Goal: Task Accomplishment & Management: Manage account settings

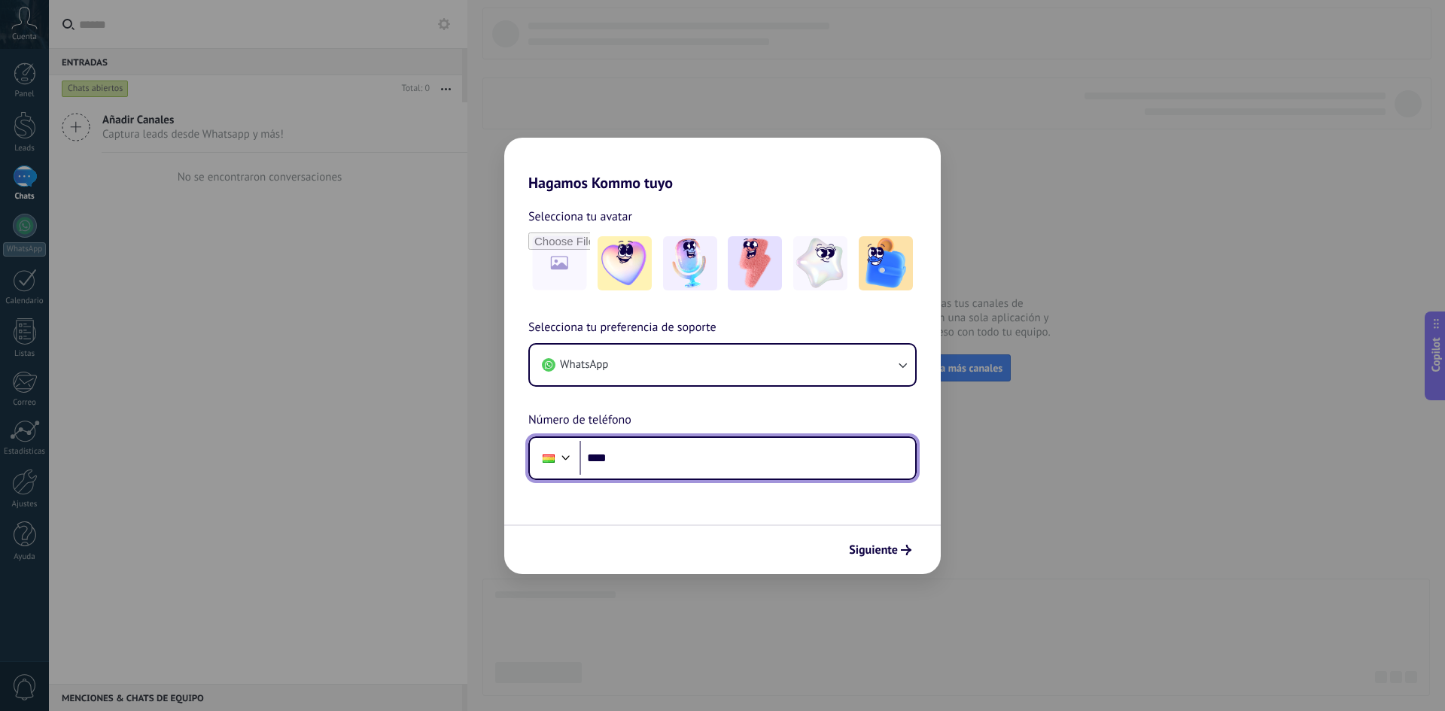
click at [679, 455] on input "****" at bounding box center [748, 458] width 336 height 35
paste input "**********"
type input "**********"
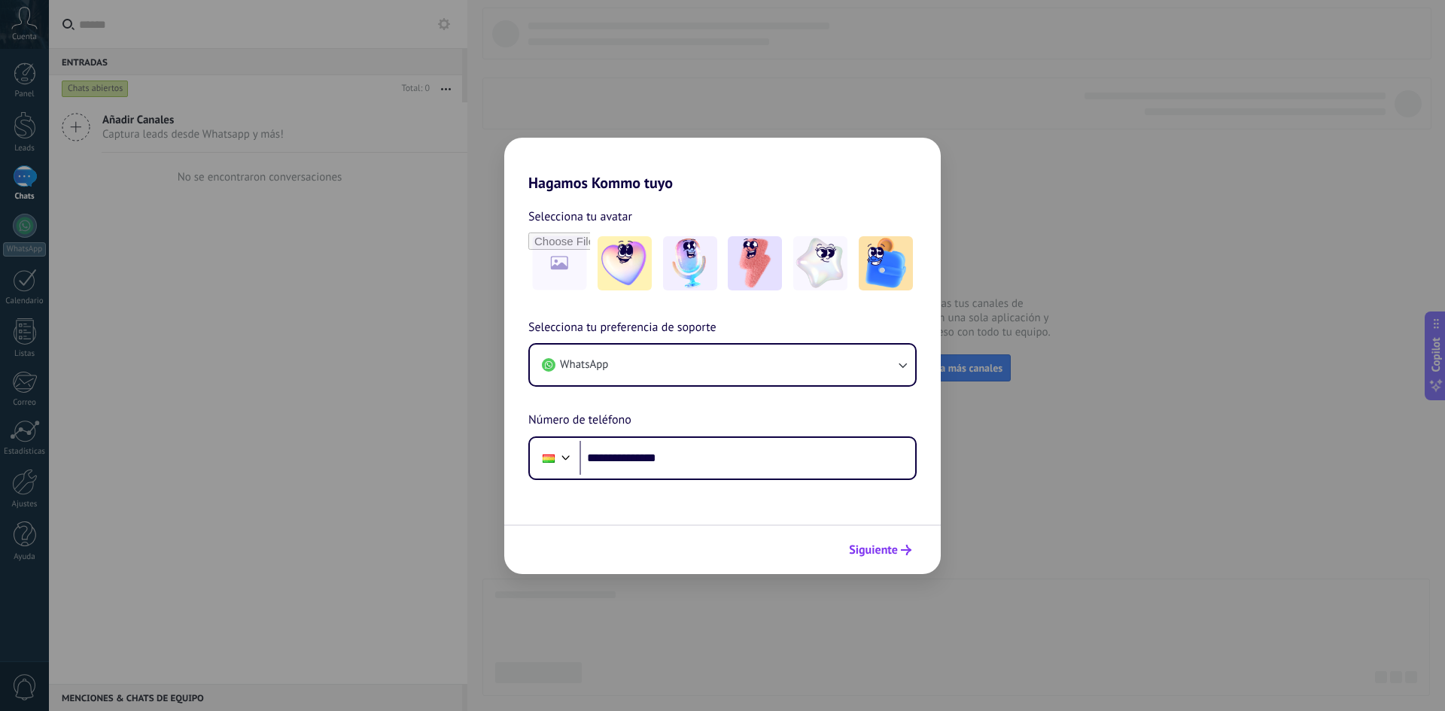
click at [876, 545] on span "Siguiente" at bounding box center [873, 550] width 49 height 11
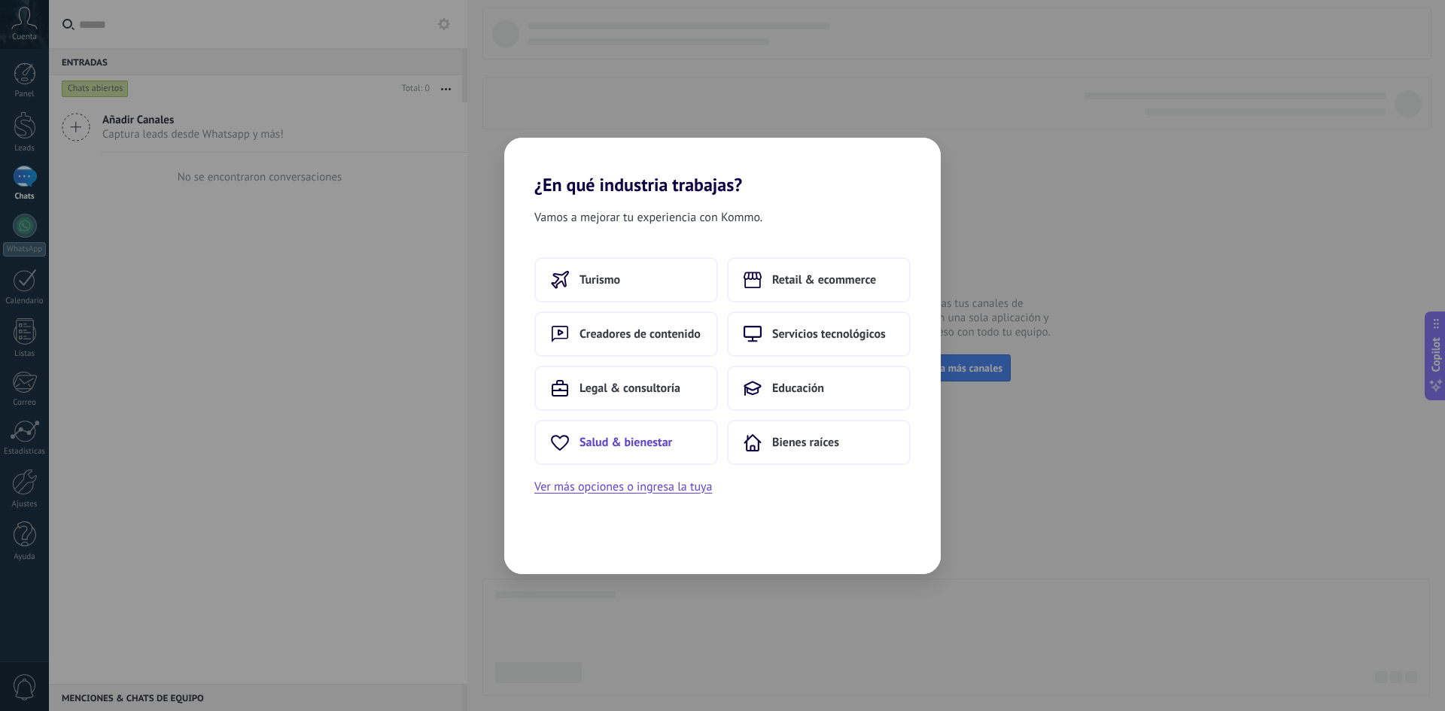
click at [612, 430] on button "Salud & bienestar" at bounding box center [626, 442] width 184 height 45
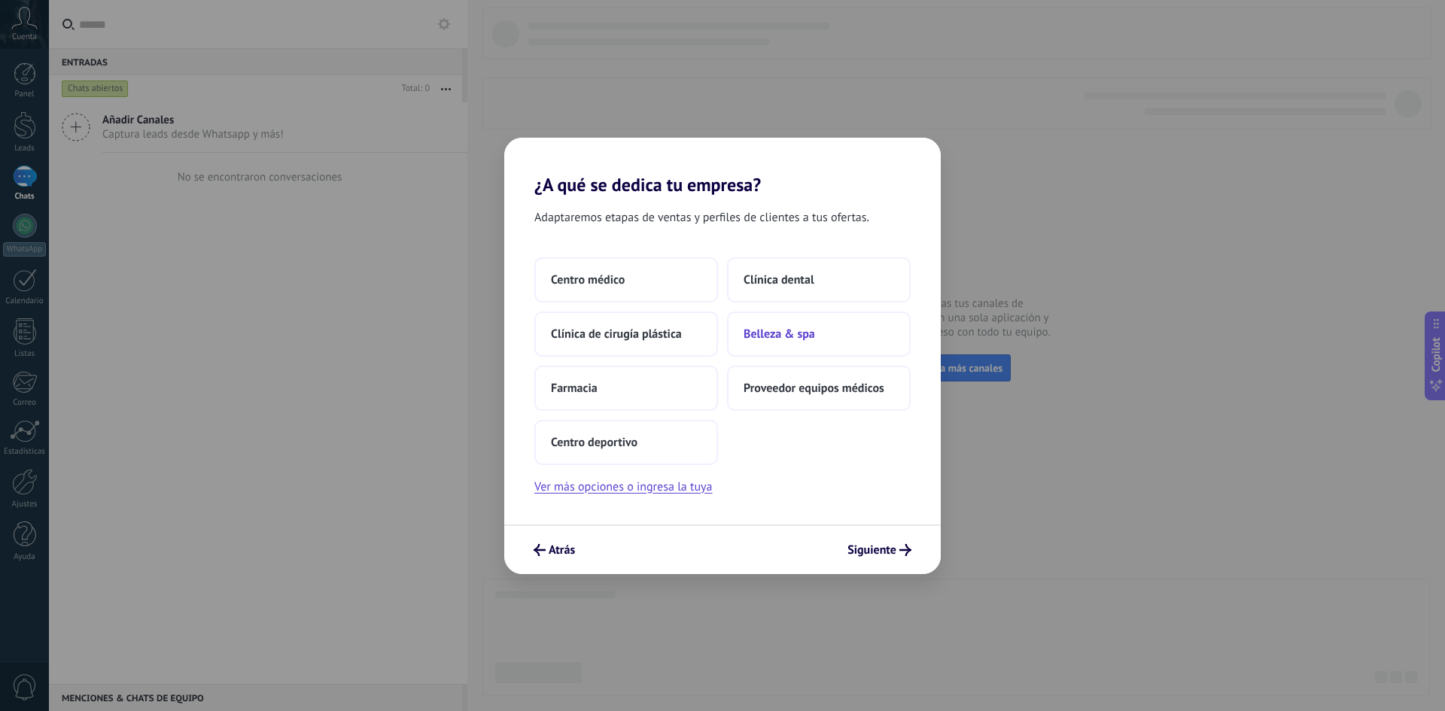
click at [801, 334] on span "Belleza & spa" at bounding box center [780, 334] width 72 height 15
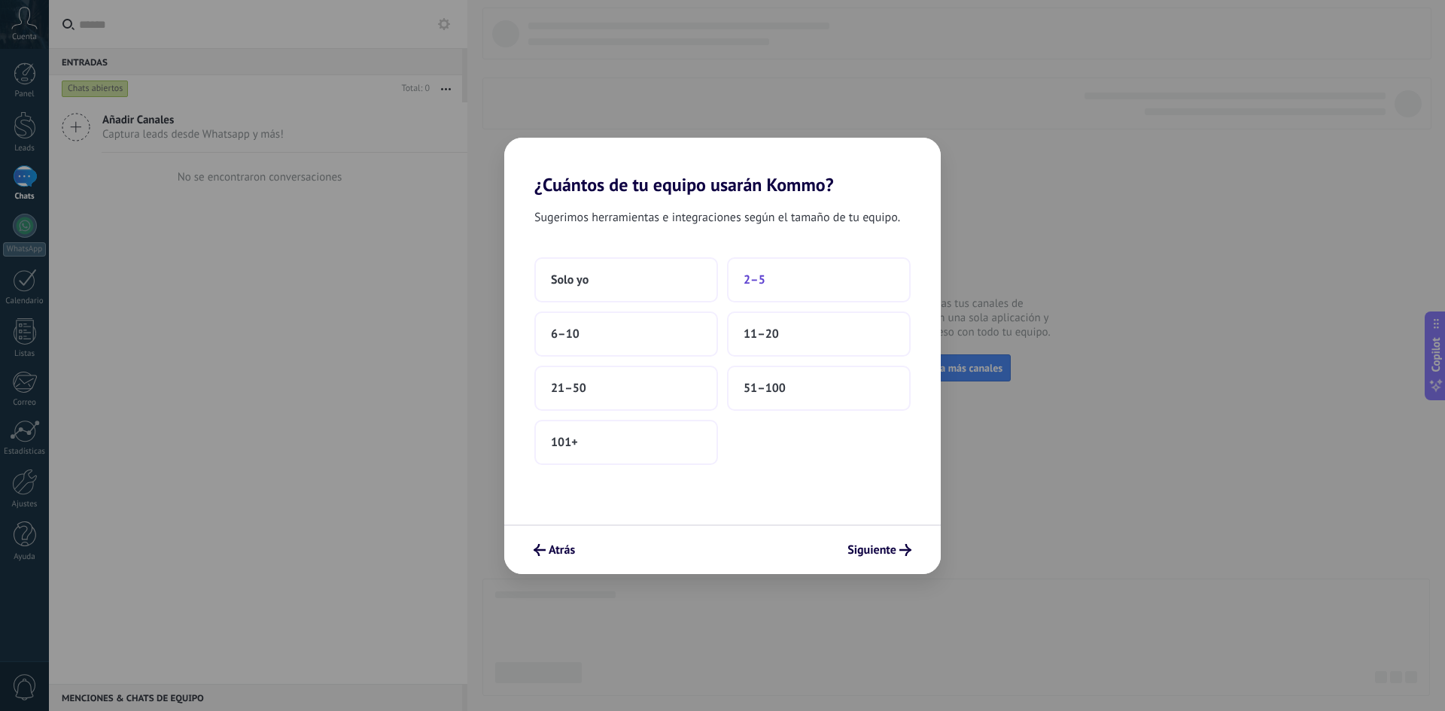
click at [765, 271] on button "2–5" at bounding box center [819, 279] width 184 height 45
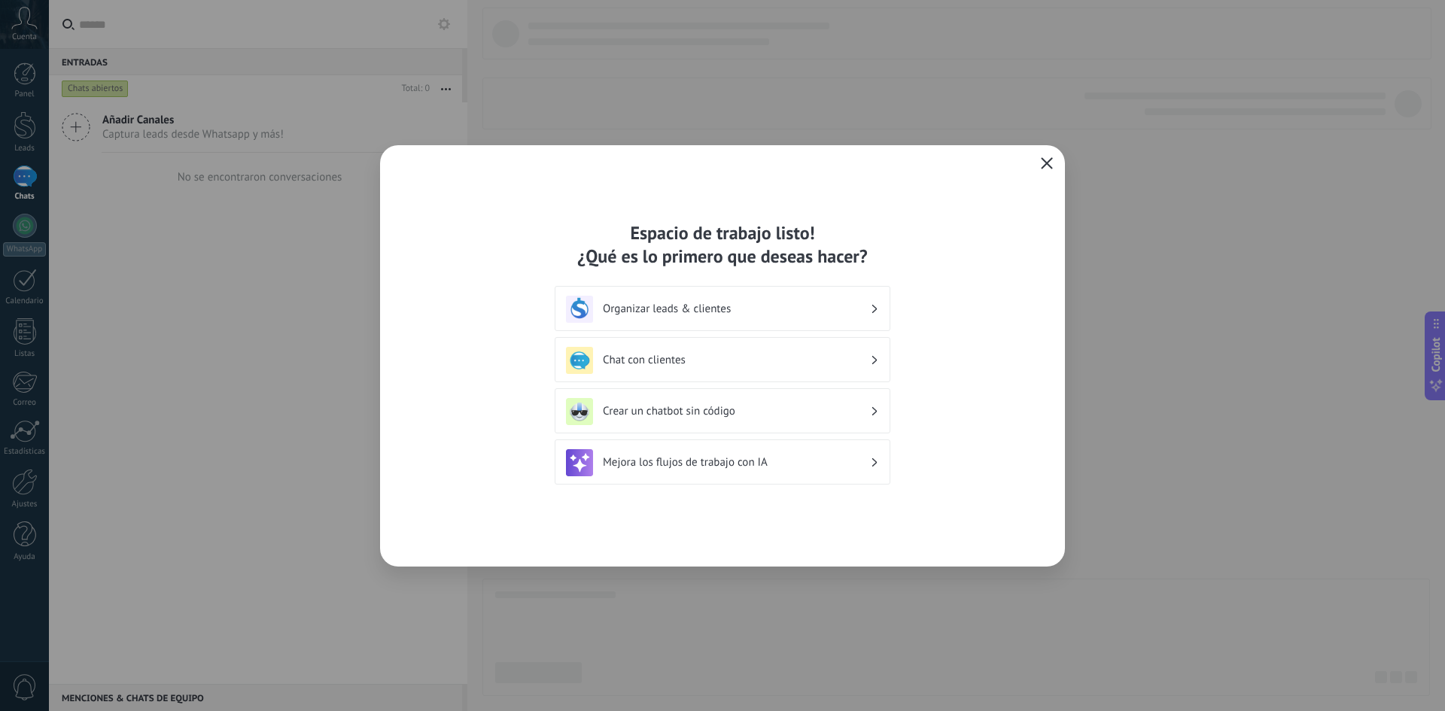
click at [1037, 169] on button "button" at bounding box center [1047, 164] width 20 height 21
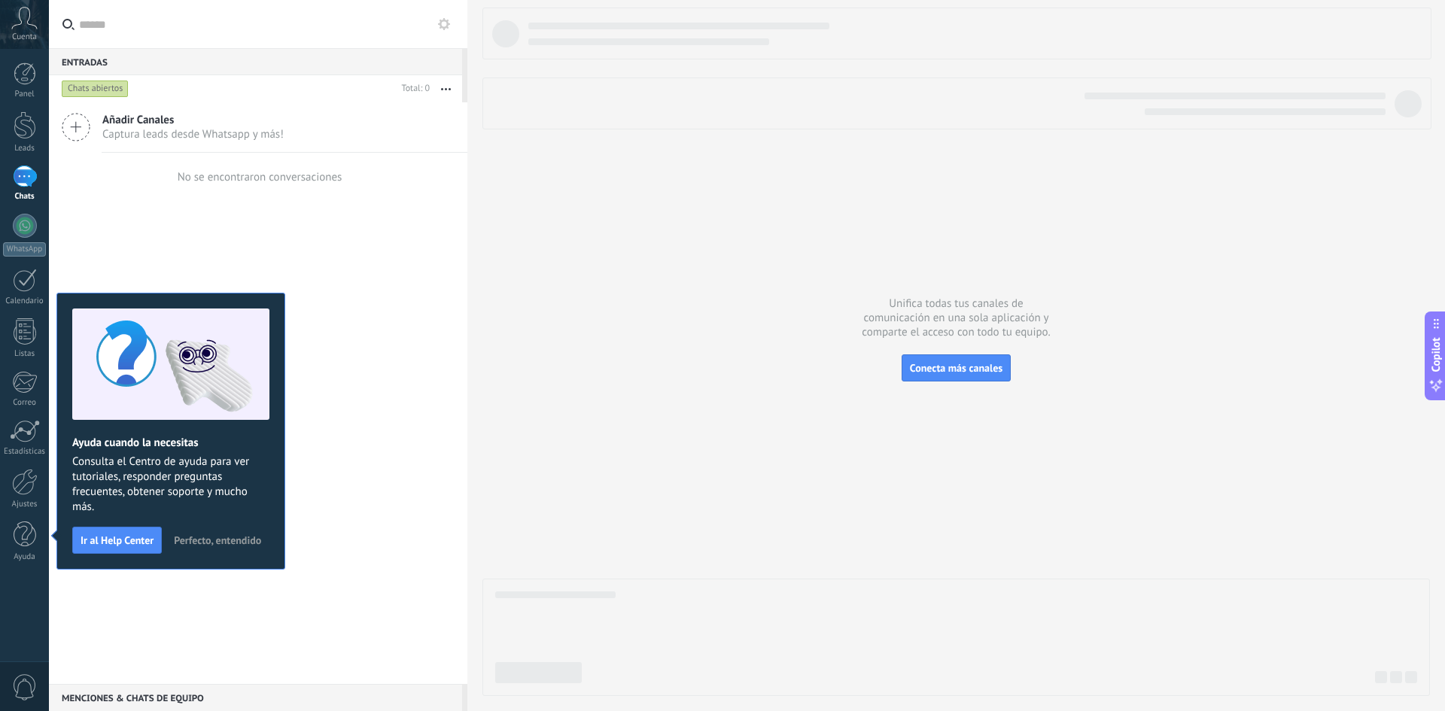
click at [212, 541] on span "Perfecto, entendido" at bounding box center [217, 540] width 87 height 11
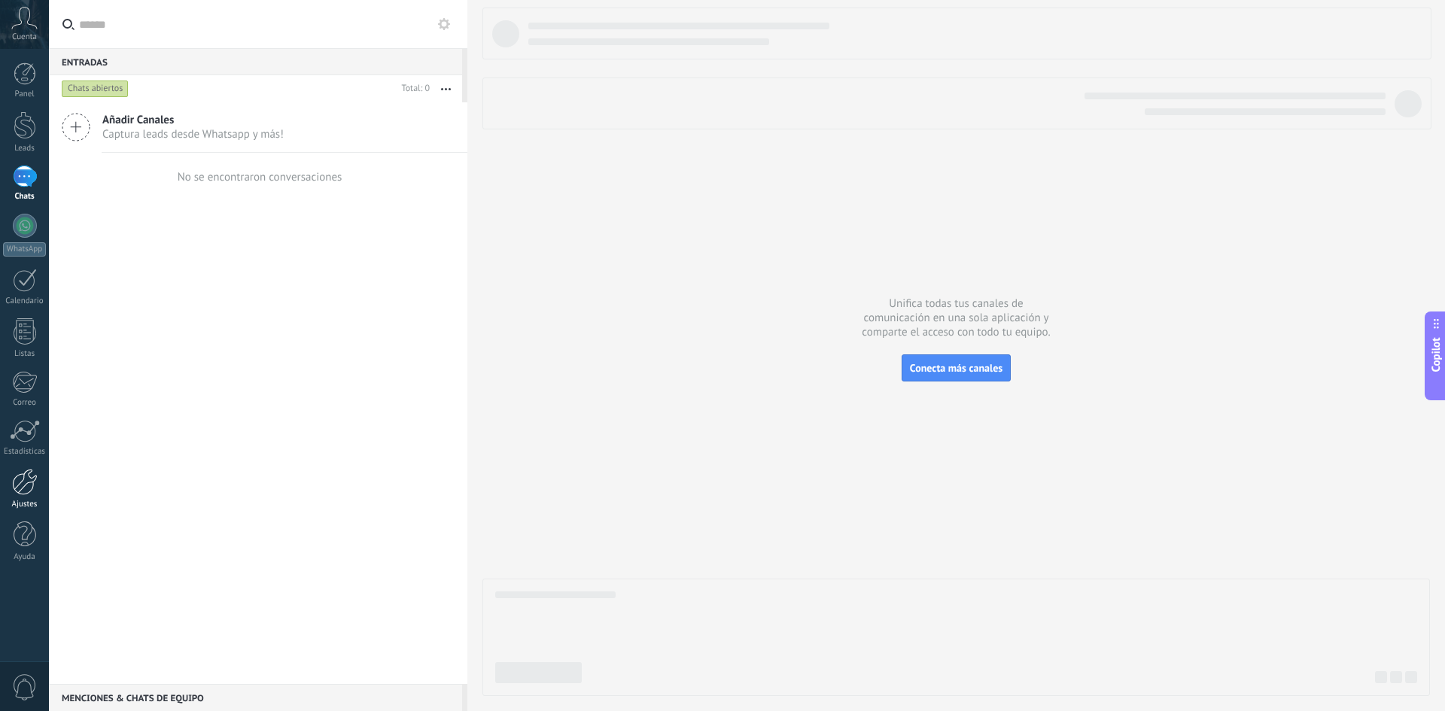
click at [18, 486] on div at bounding box center [25, 482] width 26 height 26
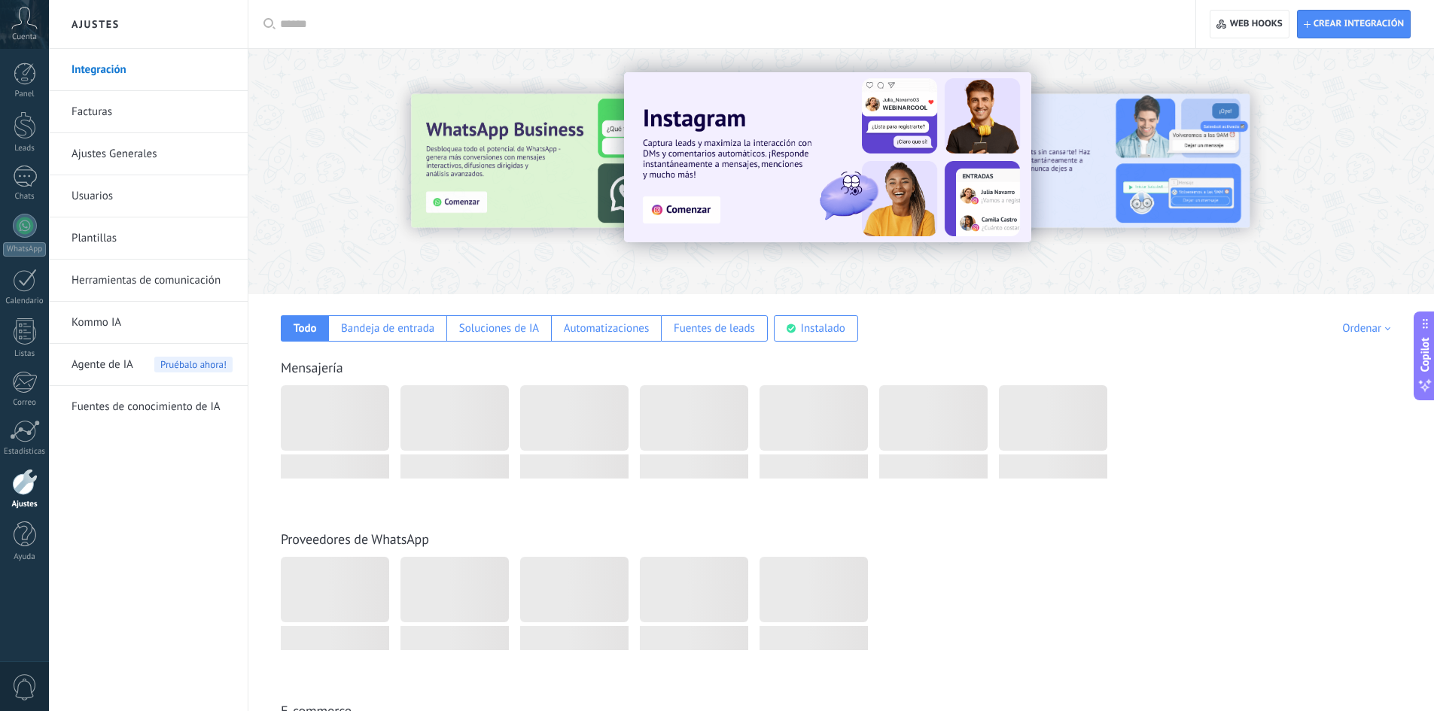
click at [166, 277] on link "Herramientas de comunicación" at bounding box center [152, 281] width 161 height 42
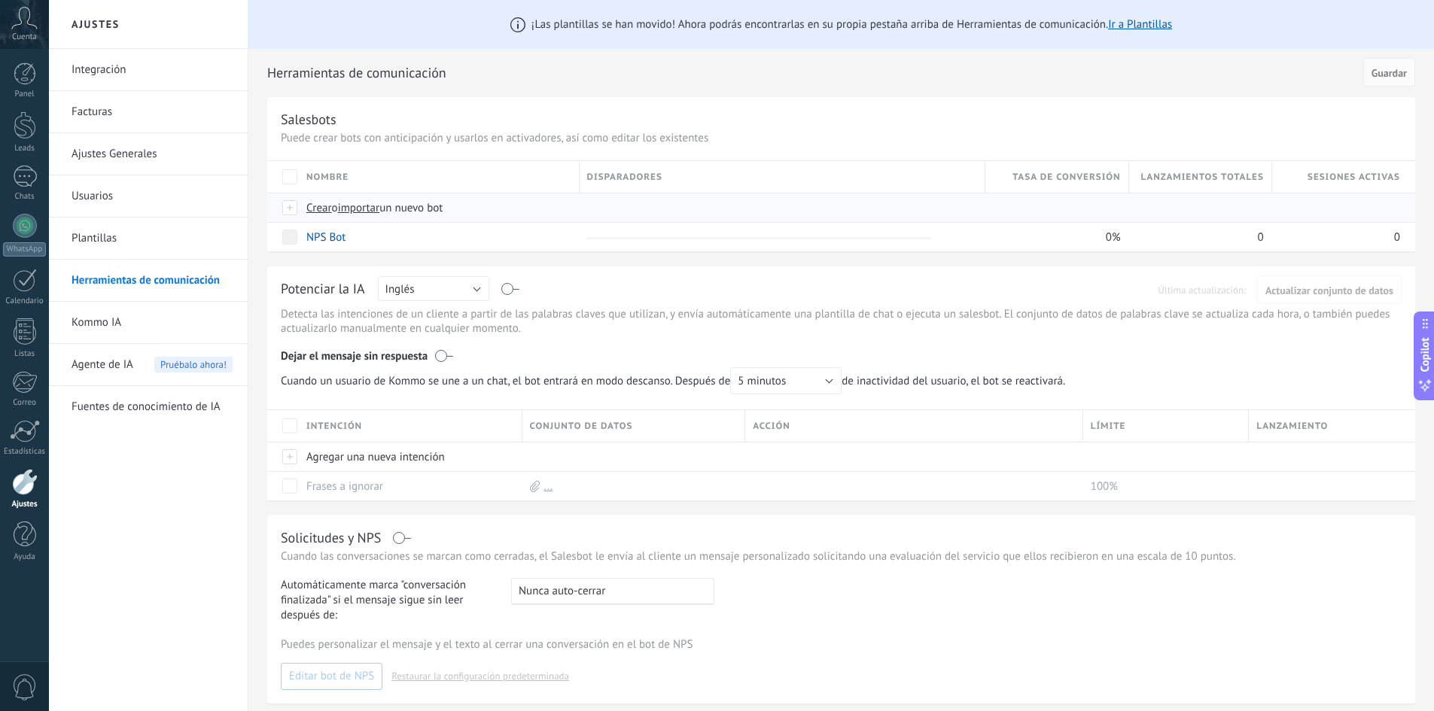
click at [367, 212] on span "importar" at bounding box center [359, 208] width 42 height 14
click at [0, 0] on input "importar un nuevo bot" at bounding box center [0, 0] width 0 height 0
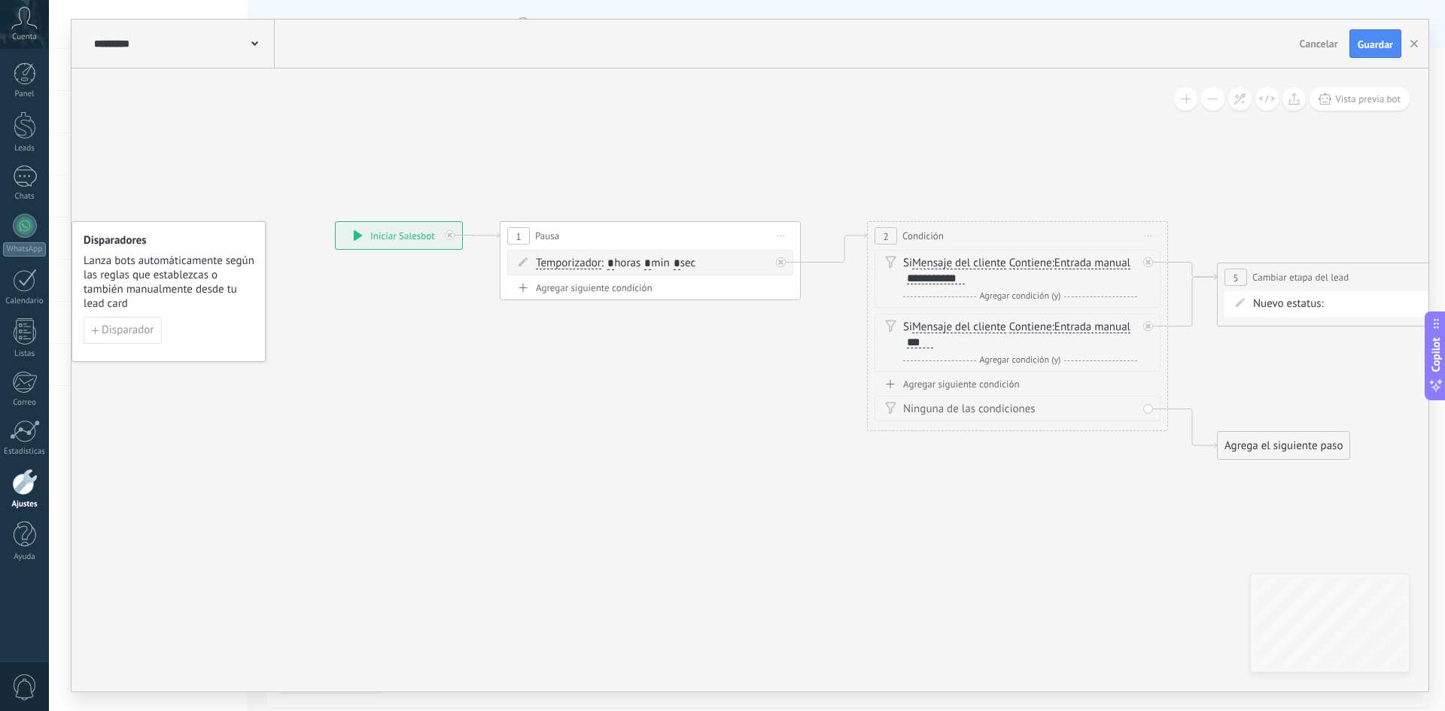
drag, startPoint x: 700, startPoint y: 414, endPoint x: 419, endPoint y: 457, distance: 284.1
click at [419, 458] on icon at bounding box center [992, 340] width 2067 height 991
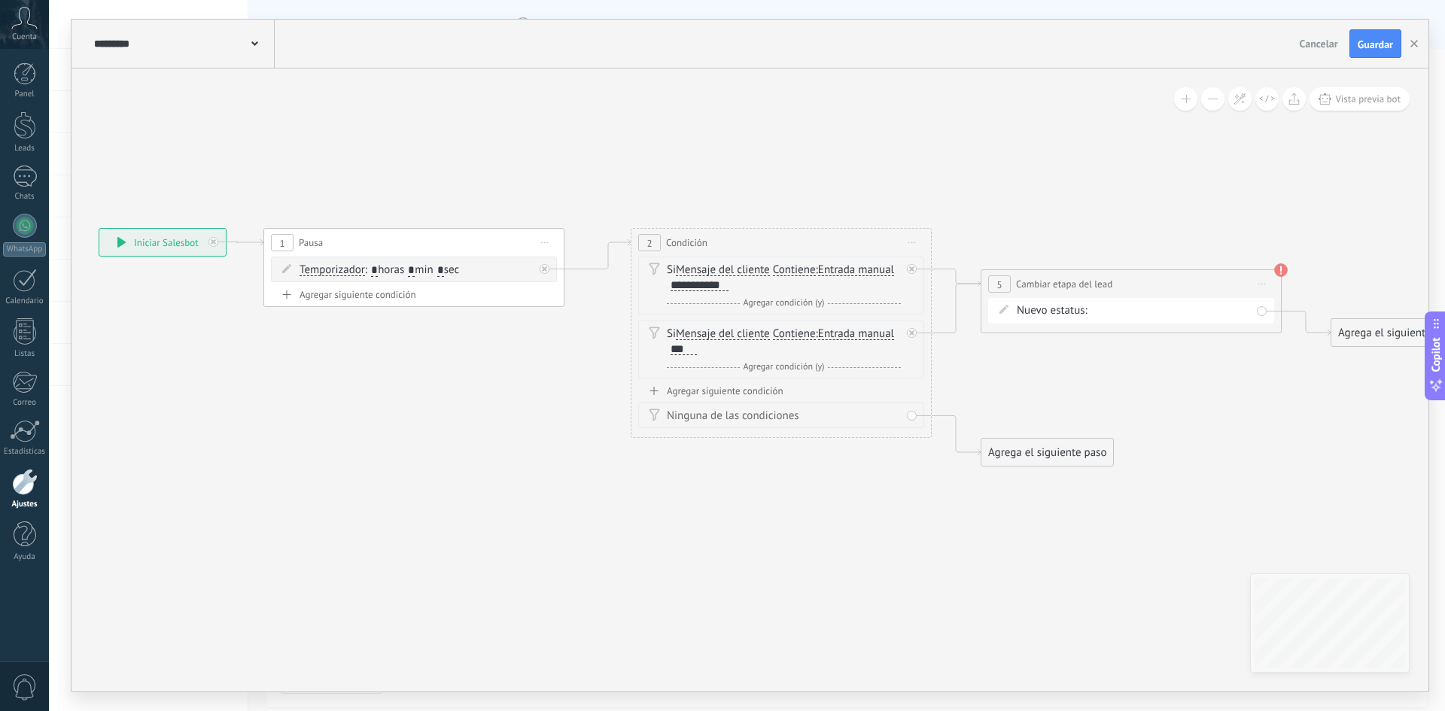
drag, startPoint x: 965, startPoint y: 547, endPoint x: 736, endPoint y: 520, distance: 230.5
click at [737, 520] on icon at bounding box center [755, 347] width 2067 height 991
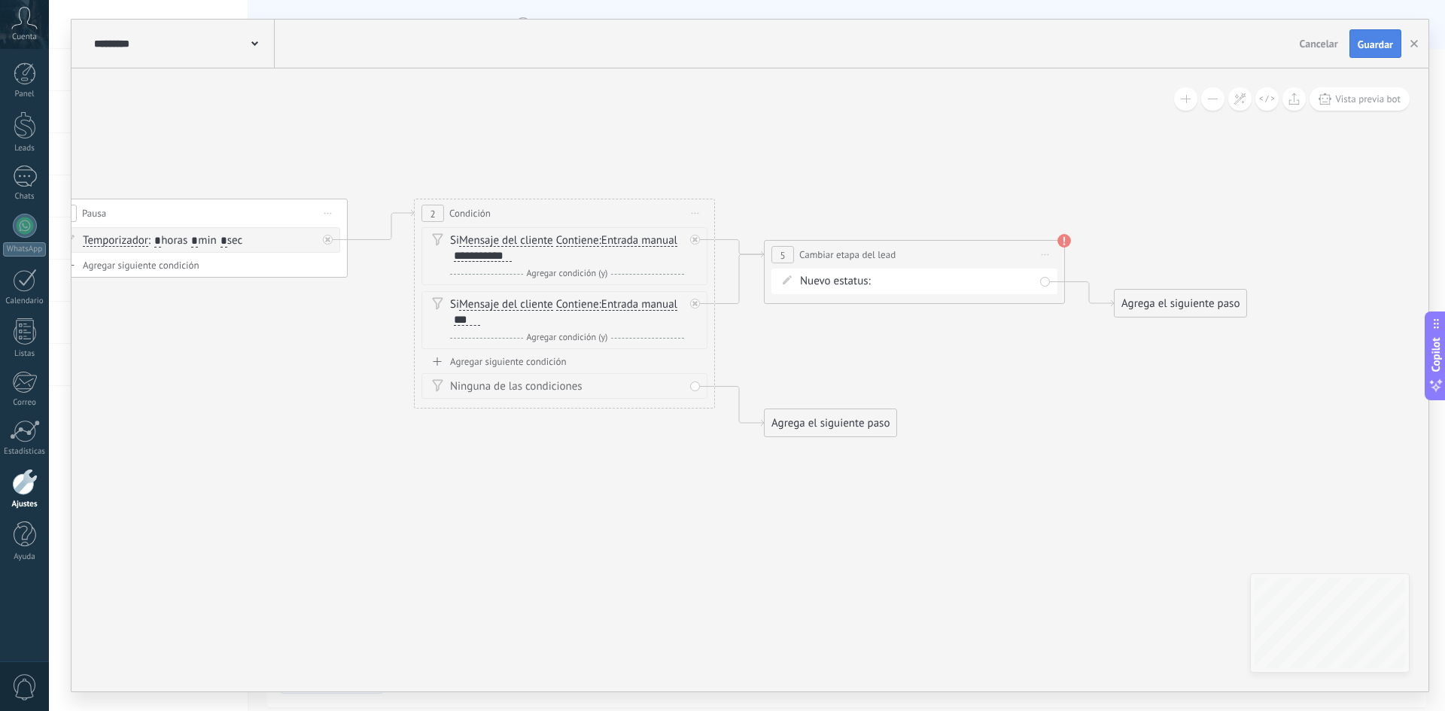
click at [1382, 53] on button "Guardar" at bounding box center [1376, 43] width 52 height 29
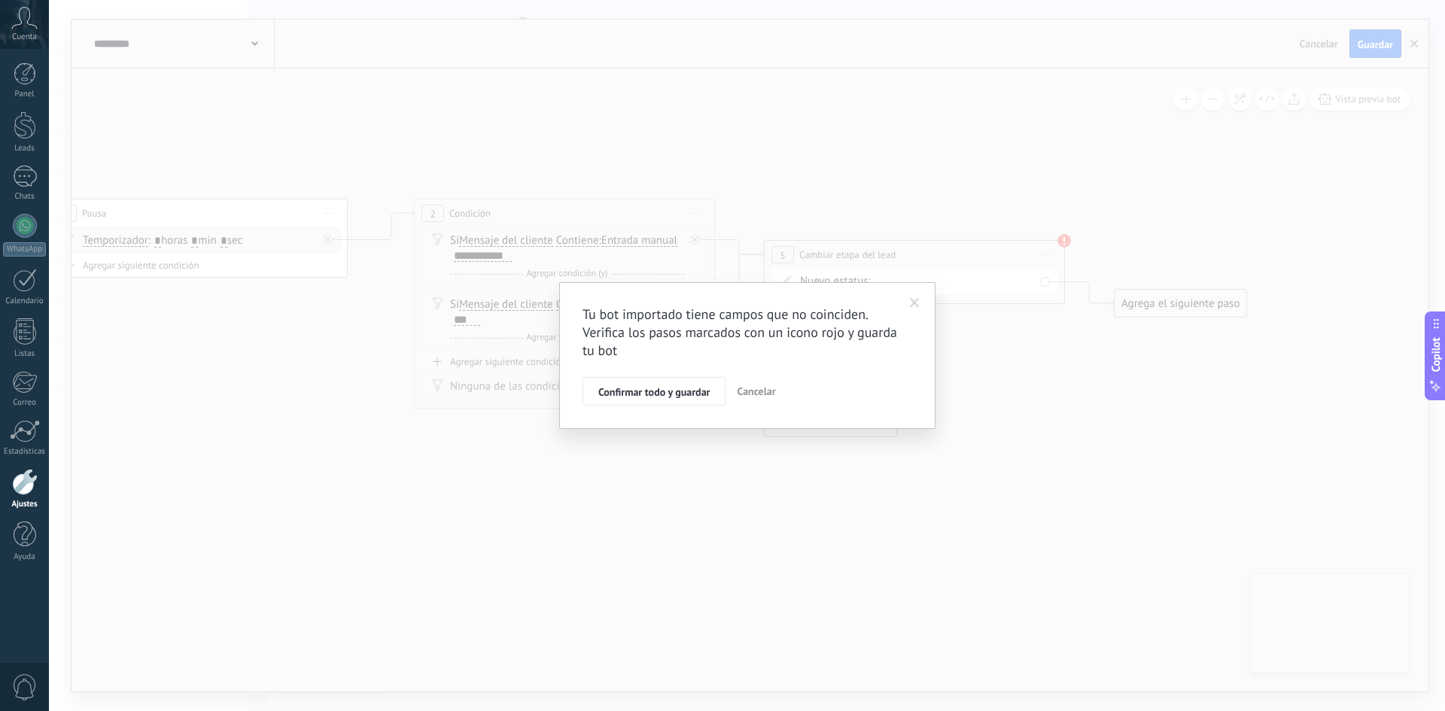
click at [782, 399] on div "Confirmar todo y guardar Cancelar" at bounding box center [748, 391] width 330 height 29
click at [775, 400] on button "Cancelar" at bounding box center [756, 391] width 50 height 29
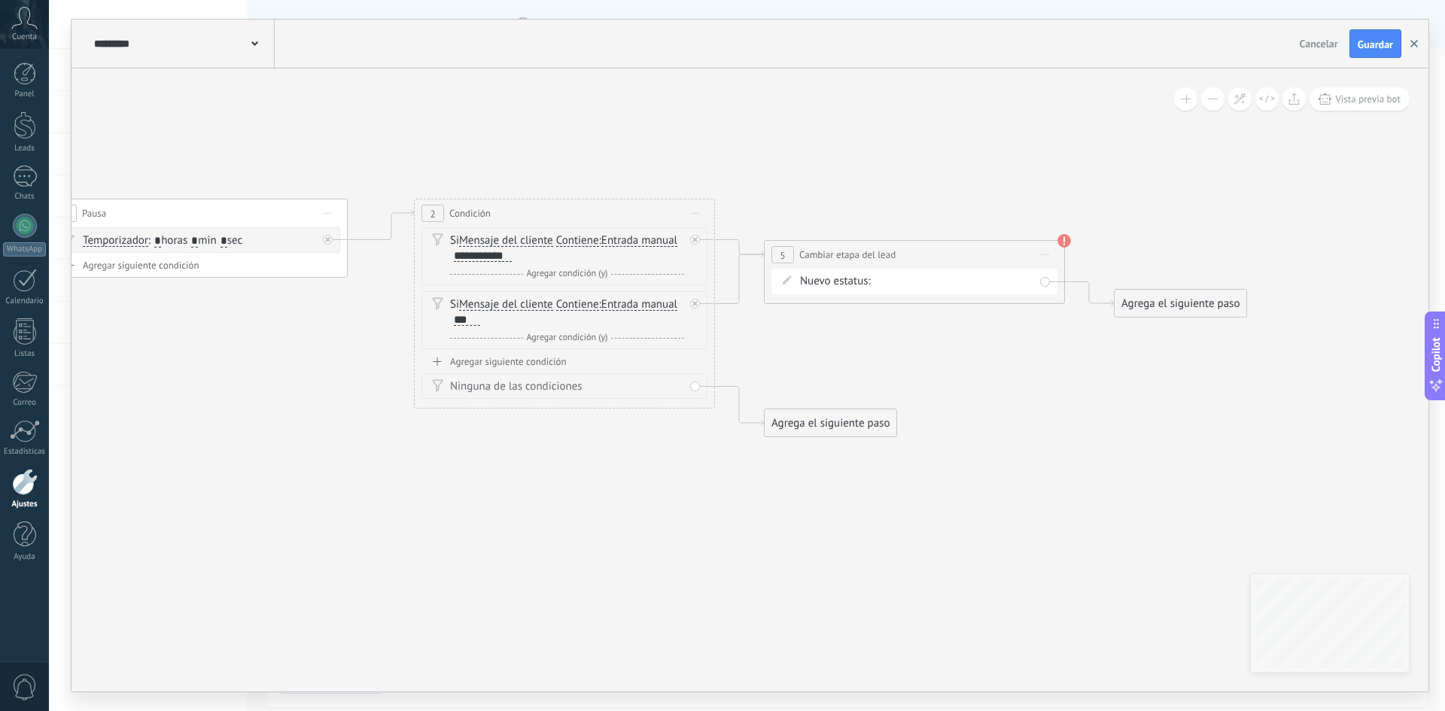
click at [1416, 40] on icon "button" at bounding box center [1415, 44] width 8 height 8
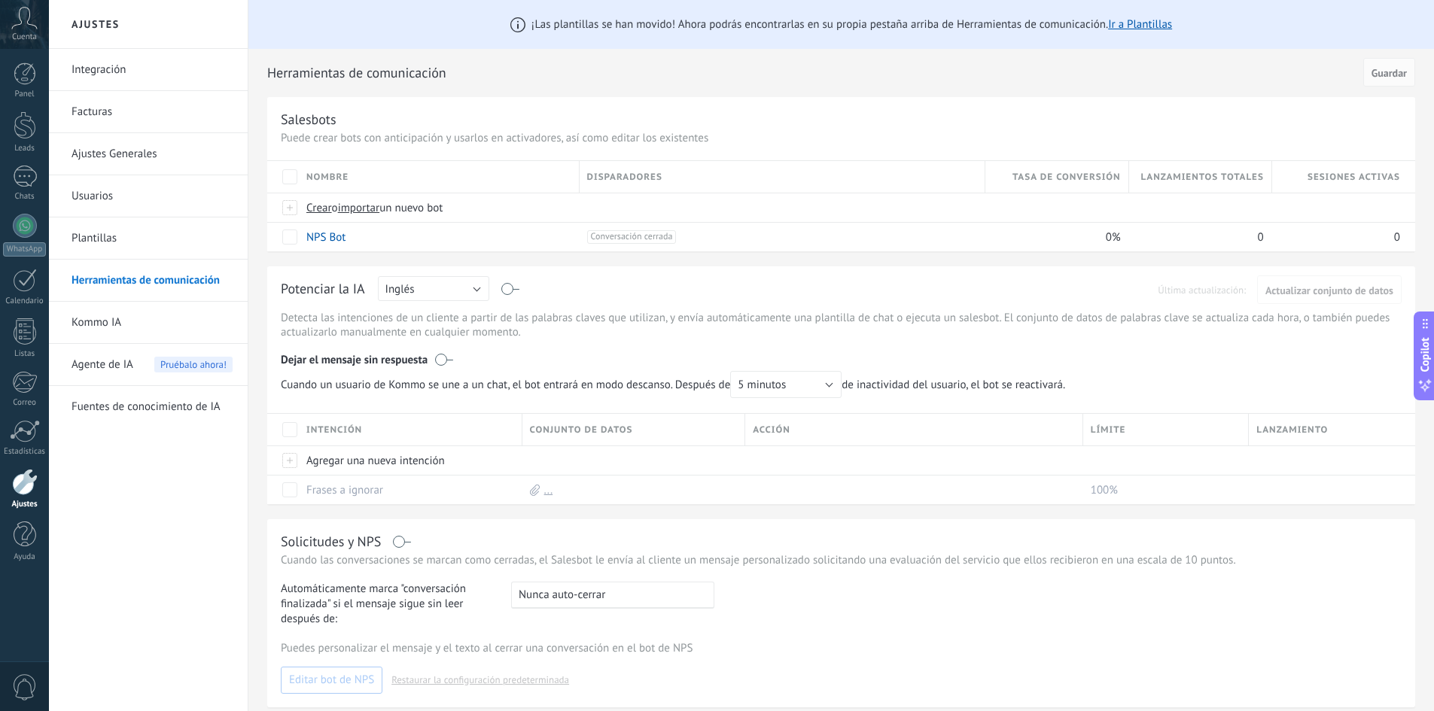
click at [12, 111] on div "Panel Leads Chats WhatsApp Clientes" at bounding box center [24, 319] width 49 height 515
click at [30, 155] on div "Panel Leads Chats WhatsApp Clientes" at bounding box center [24, 319] width 49 height 515
click at [27, 150] on div "Leads" at bounding box center [25, 149] width 44 height 10
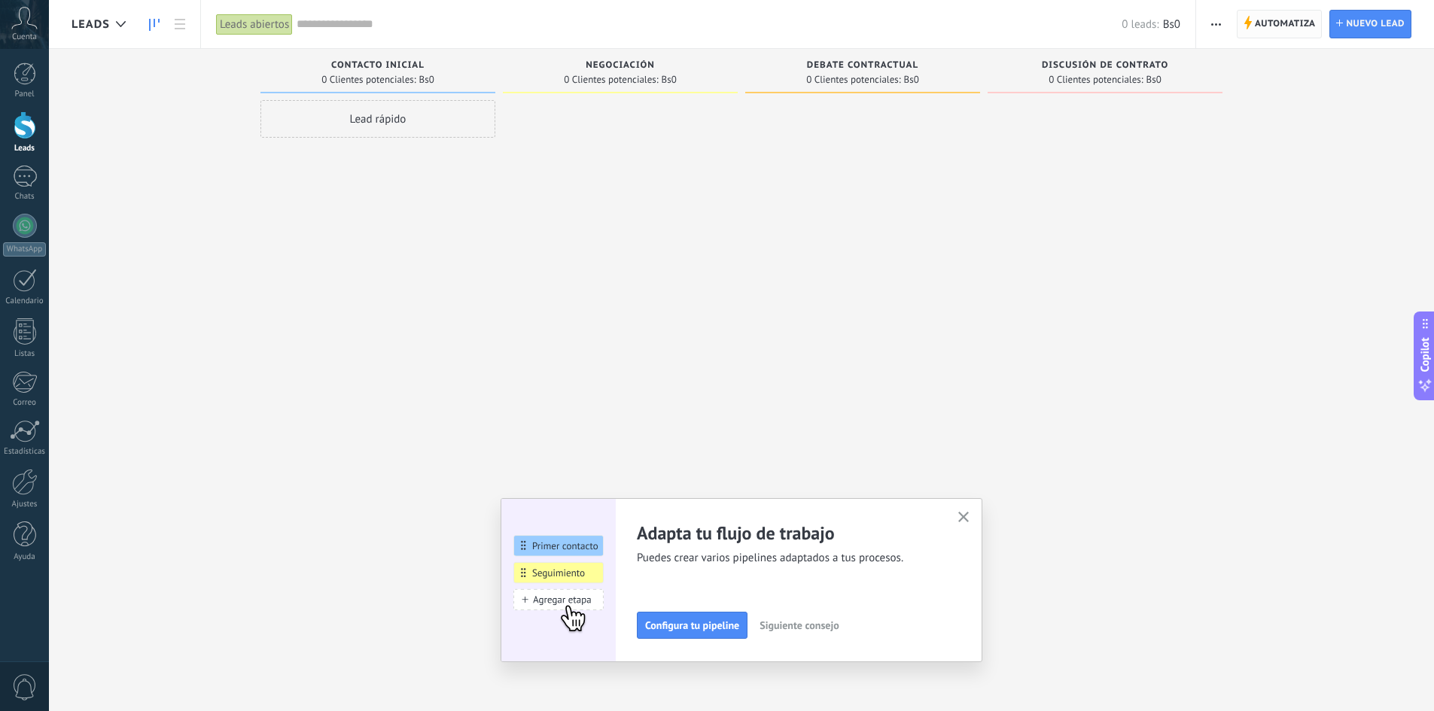
click at [1267, 27] on span "Automatiza" at bounding box center [1285, 24] width 61 height 27
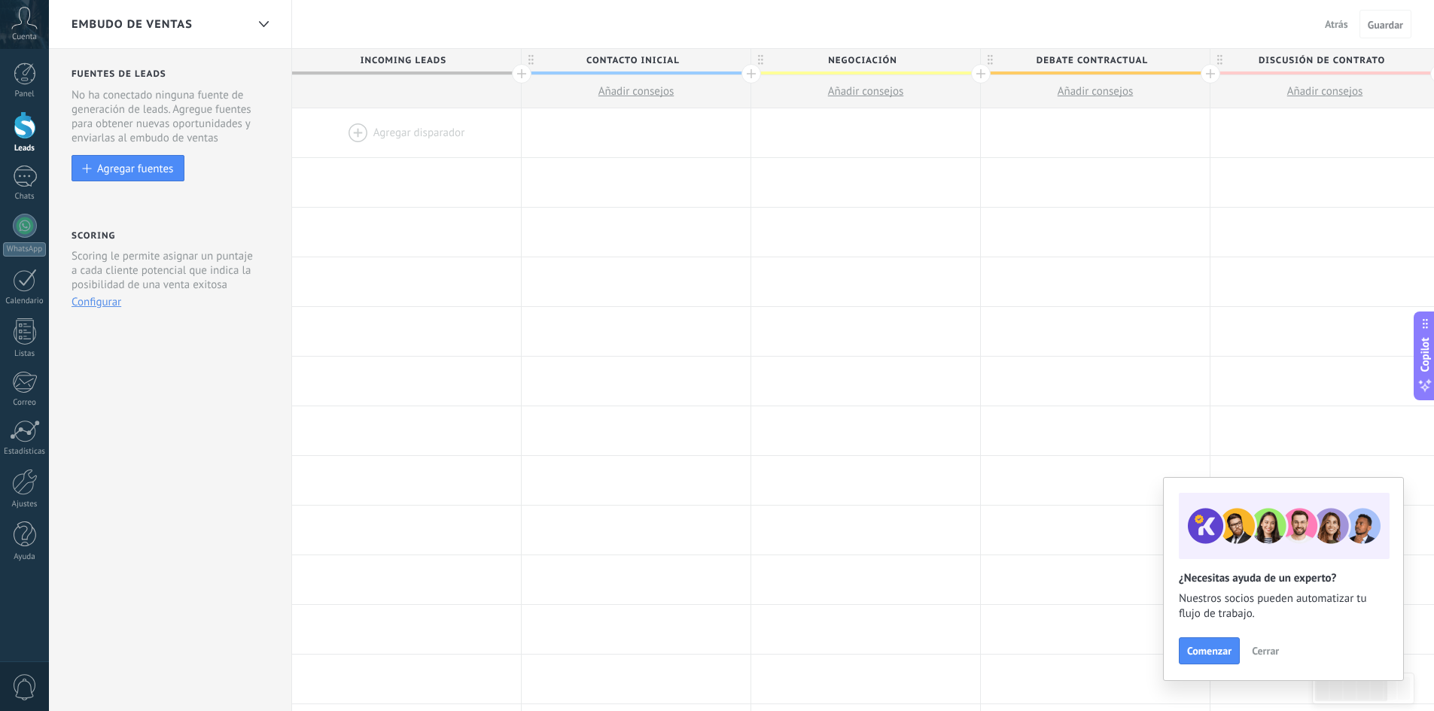
click at [594, 59] on span "Contacto inicial" at bounding box center [632, 60] width 221 height 23
click at [594, 59] on input "**********" at bounding box center [632, 60] width 199 height 23
drag, startPoint x: 676, startPoint y: 55, endPoint x: 510, endPoint y: 38, distance: 166.4
click at [510, 38] on div "**********" at bounding box center [741, 576] width 1385 height 1152
drag, startPoint x: 681, startPoint y: 57, endPoint x: 490, endPoint y: 56, distance: 190.5
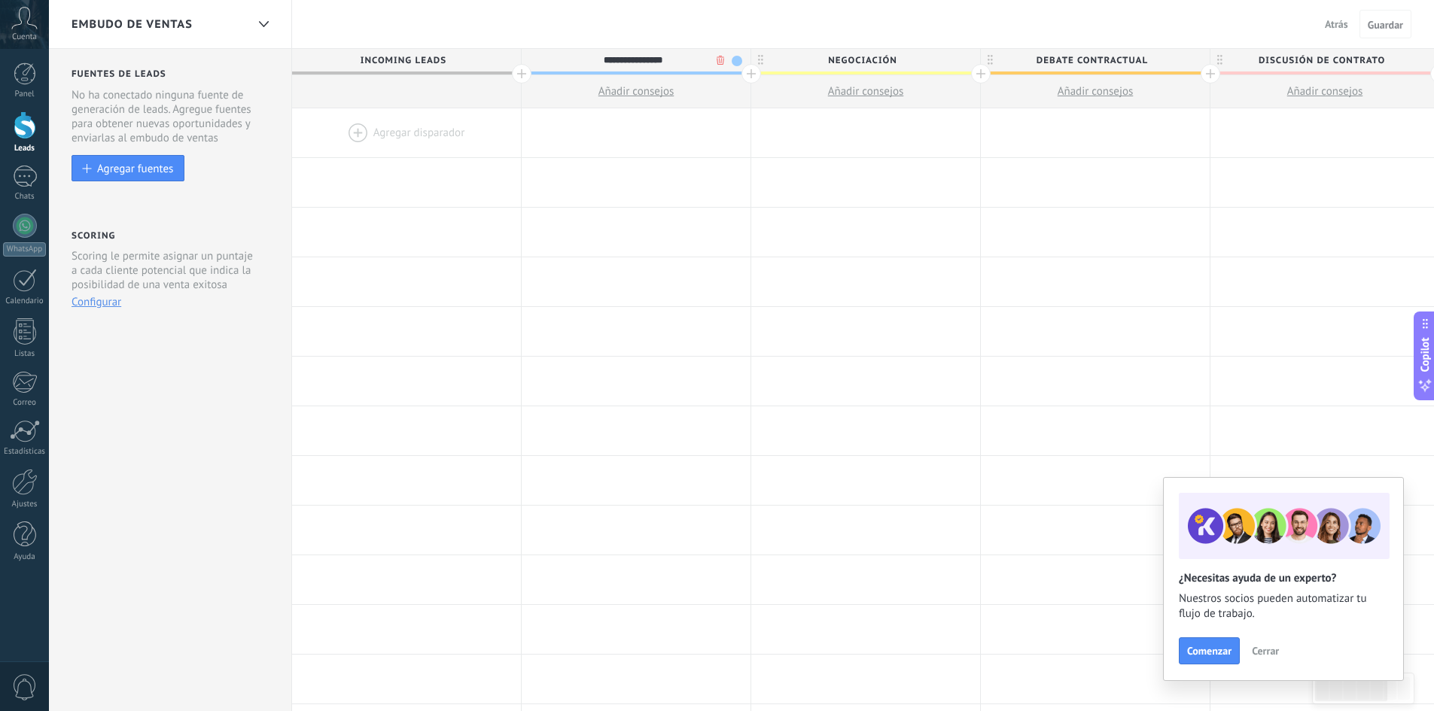
click at [490, 56] on div "**********" at bounding box center [1095, 78] width 1607 height 59
click at [622, 69] on input "**********" at bounding box center [632, 60] width 199 height 23
click at [644, 63] on input "**********" at bounding box center [632, 60] width 199 height 23
click at [672, 64] on input "**********" at bounding box center [632, 60] width 199 height 23
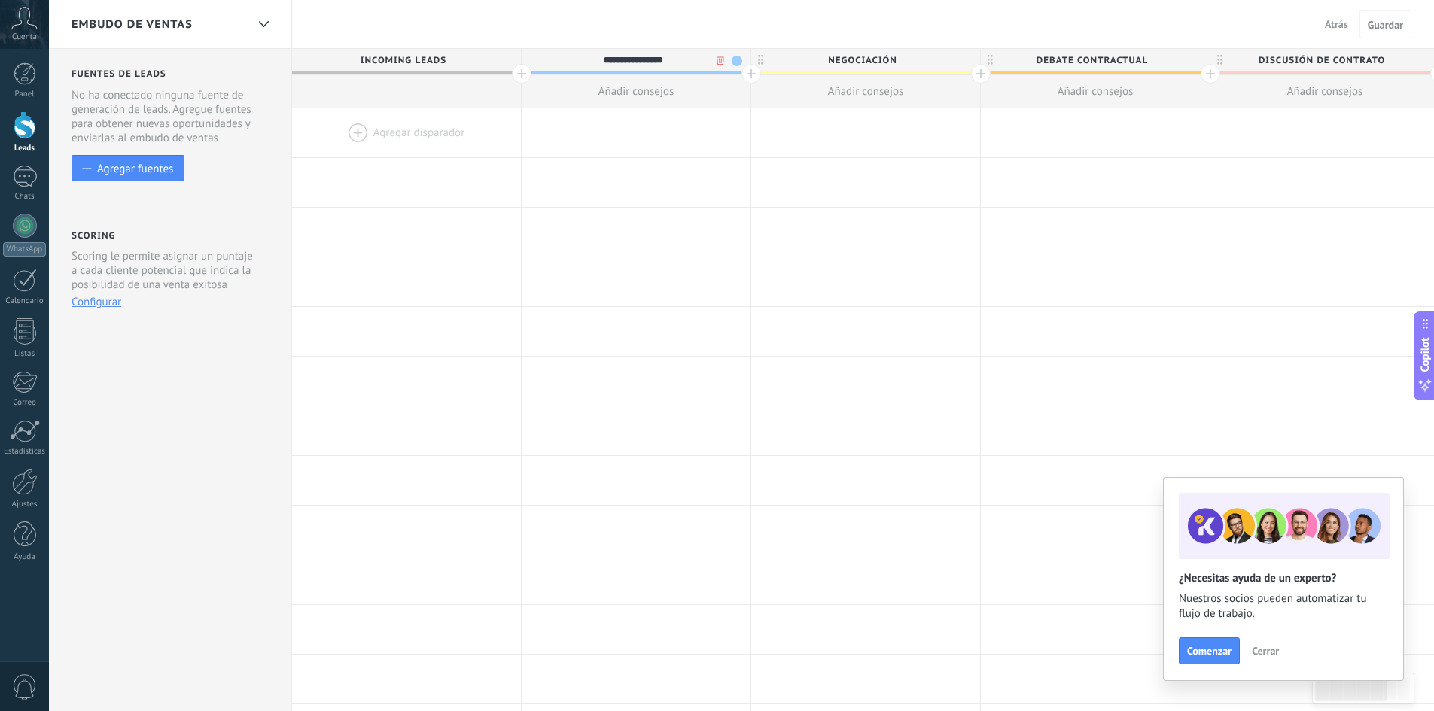
drag, startPoint x: 681, startPoint y: 62, endPoint x: 543, endPoint y: 57, distance: 137.9
click at [543, 57] on input "**********" at bounding box center [632, 60] width 199 height 23
type input "*********"
click at [849, 56] on span "Negociación" at bounding box center [861, 60] width 221 height 23
click at [849, 56] on input "**********" at bounding box center [862, 60] width 199 height 23
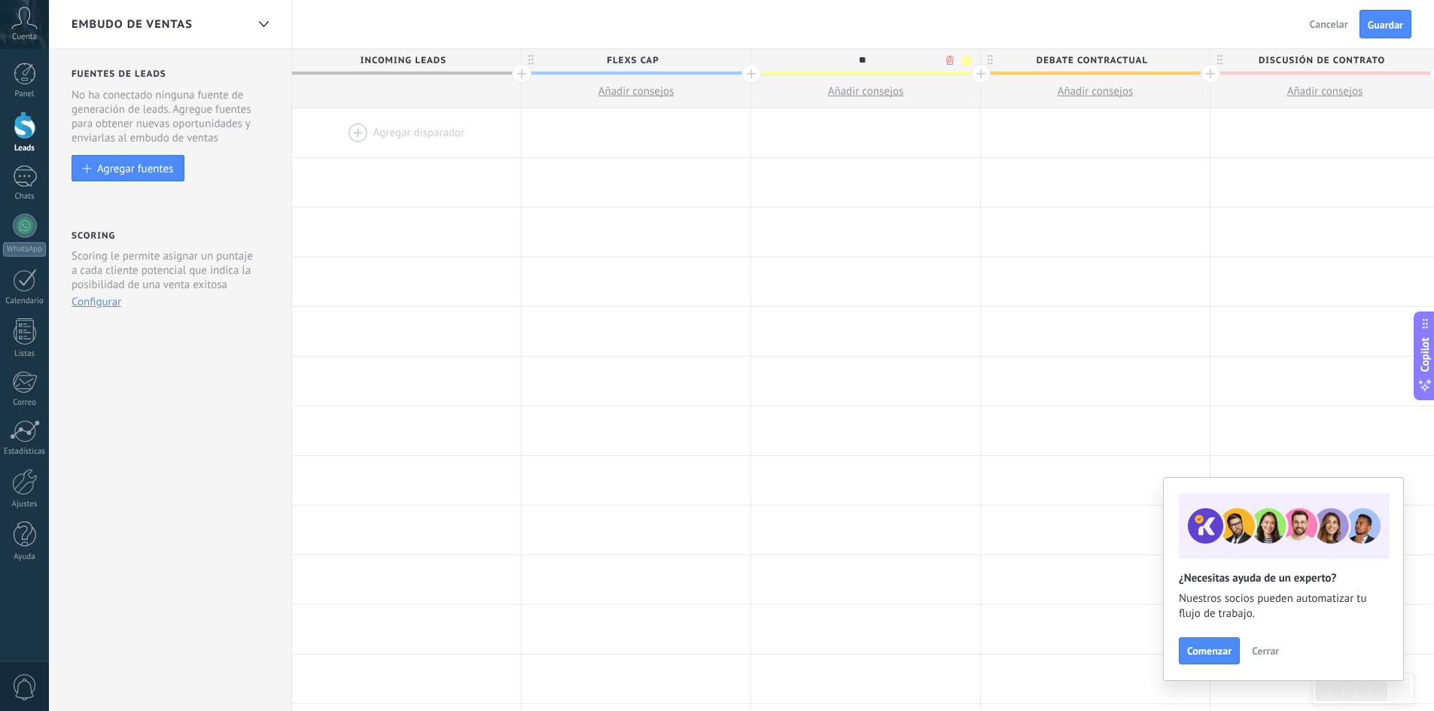
type input "*"
click at [1062, 56] on span "Debate contractual" at bounding box center [1091, 60] width 221 height 23
type input "**********"
click at [1062, 56] on input "**********" at bounding box center [1091, 60] width 199 height 23
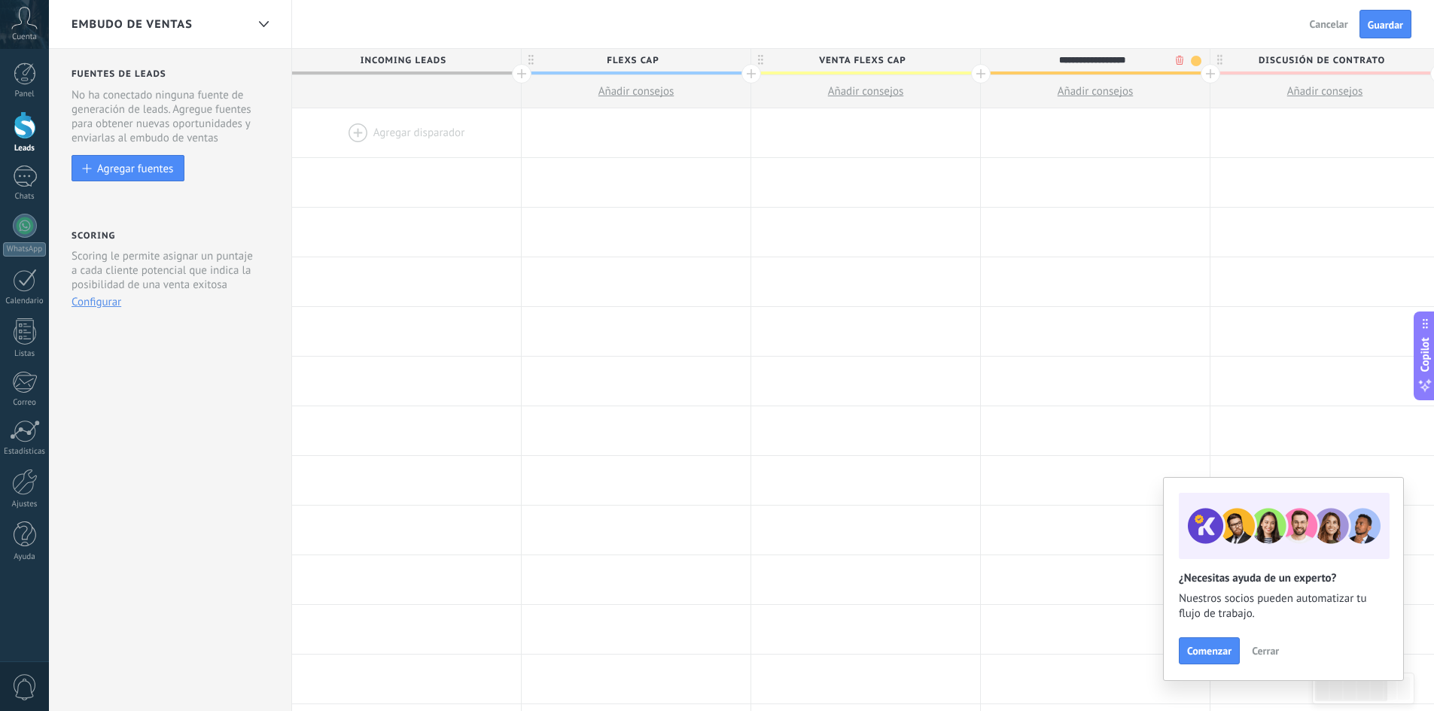
click at [1137, 60] on input "**********" at bounding box center [1091, 60] width 199 height 23
drag, startPoint x: 1147, startPoint y: 60, endPoint x: 1033, endPoint y: 52, distance: 114.7
click at [1036, 53] on input "**********" at bounding box center [1091, 60] width 199 height 23
type input "**********"
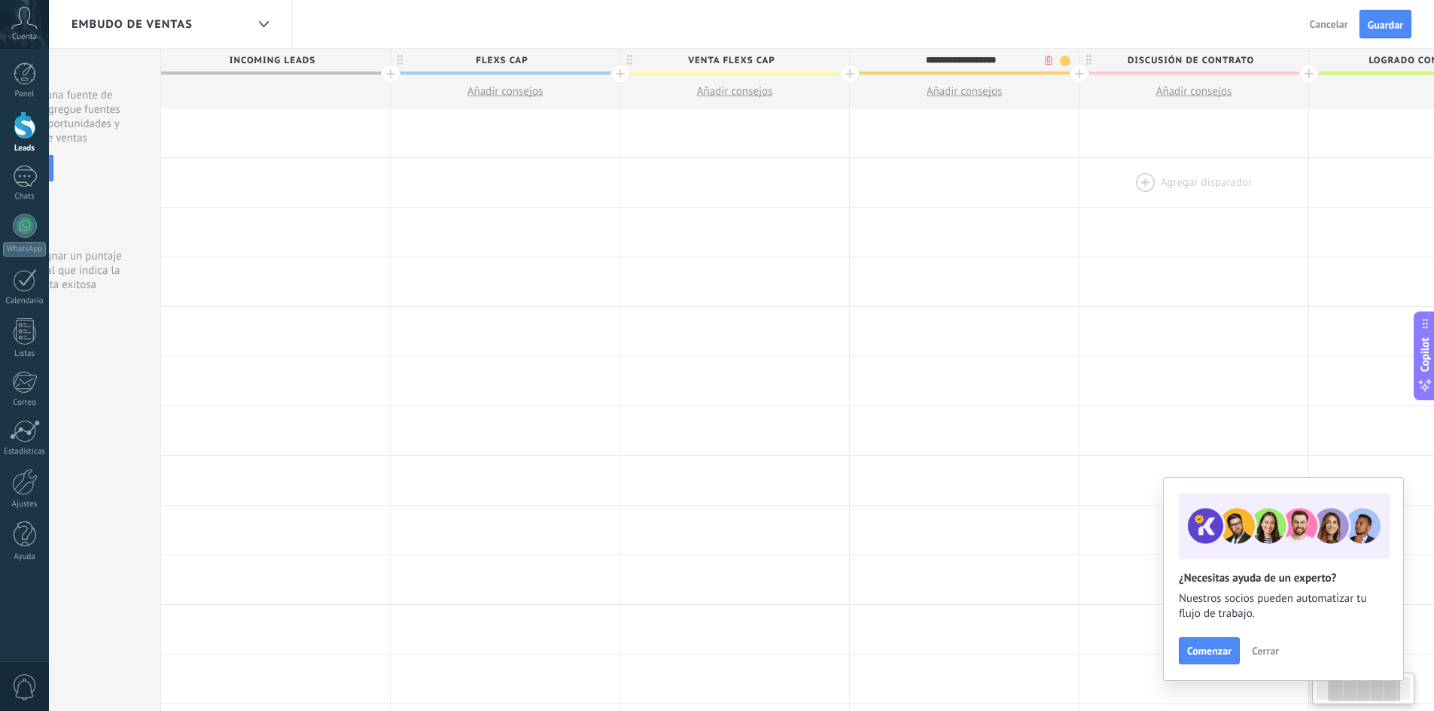
scroll to position [0, 233]
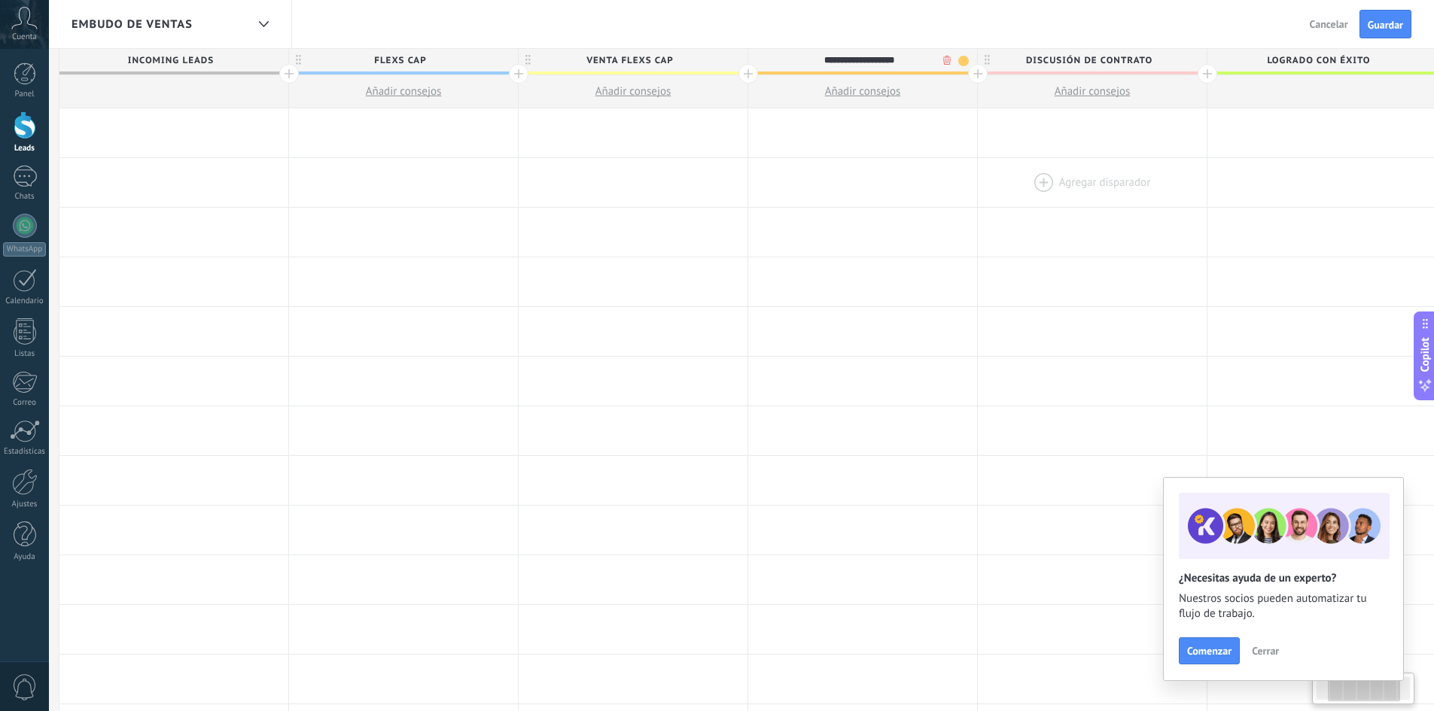
drag, startPoint x: 1302, startPoint y: 191, endPoint x: 1070, endPoint y: 186, distance: 232.7
click at [1070, 186] on div at bounding box center [1092, 182] width 229 height 49
click at [1095, 61] on span "Discusión de contrato" at bounding box center [1088, 60] width 221 height 23
click at [1096, 61] on input "**********" at bounding box center [1088, 60] width 199 height 23
drag, startPoint x: 1149, startPoint y: 62, endPoint x: 1026, endPoint y: 56, distance: 122.8
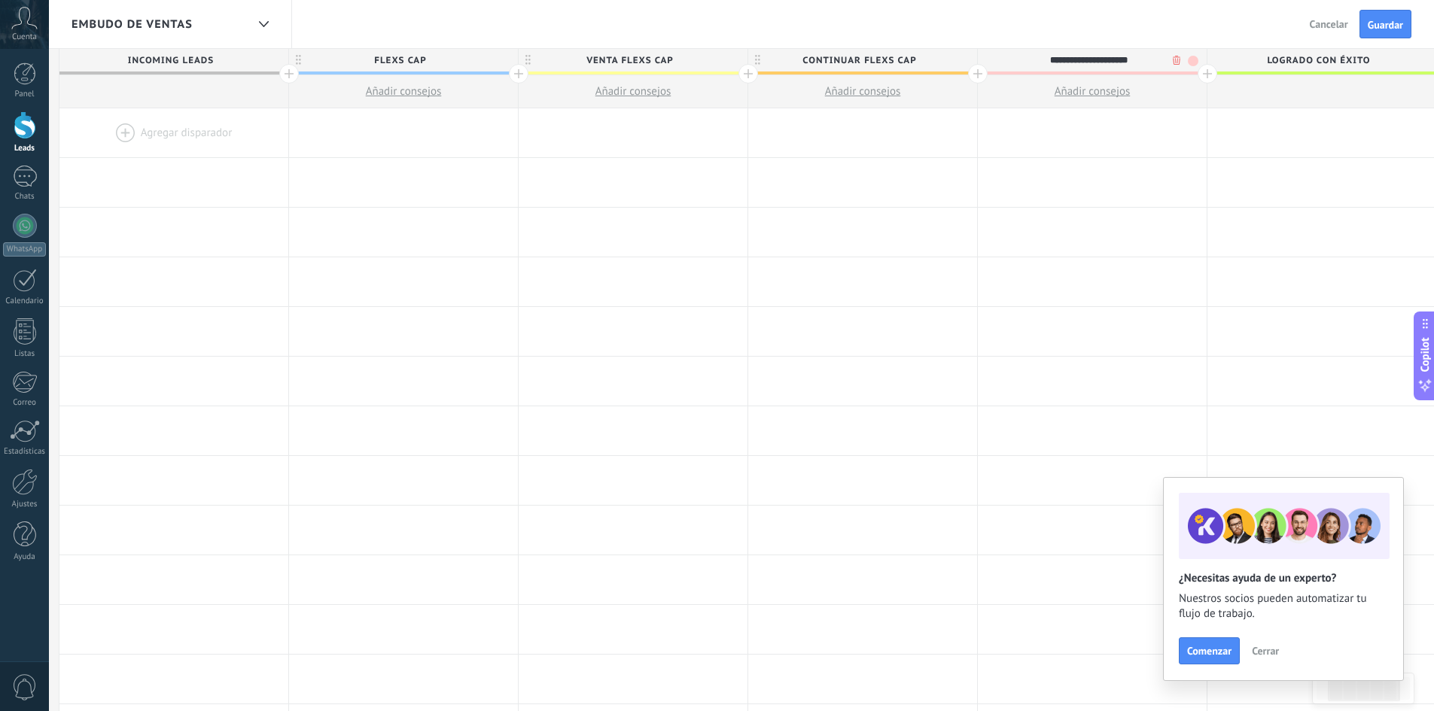
click at [1026, 56] on input "**********" at bounding box center [1088, 60] width 199 height 23
type input "********"
click at [1189, 56] on span at bounding box center [1193, 61] width 11 height 11
click at [1208, 104] on span at bounding box center [1206, 105] width 14 height 14
click at [1205, 76] on div at bounding box center [1208, 74] width 20 height 20
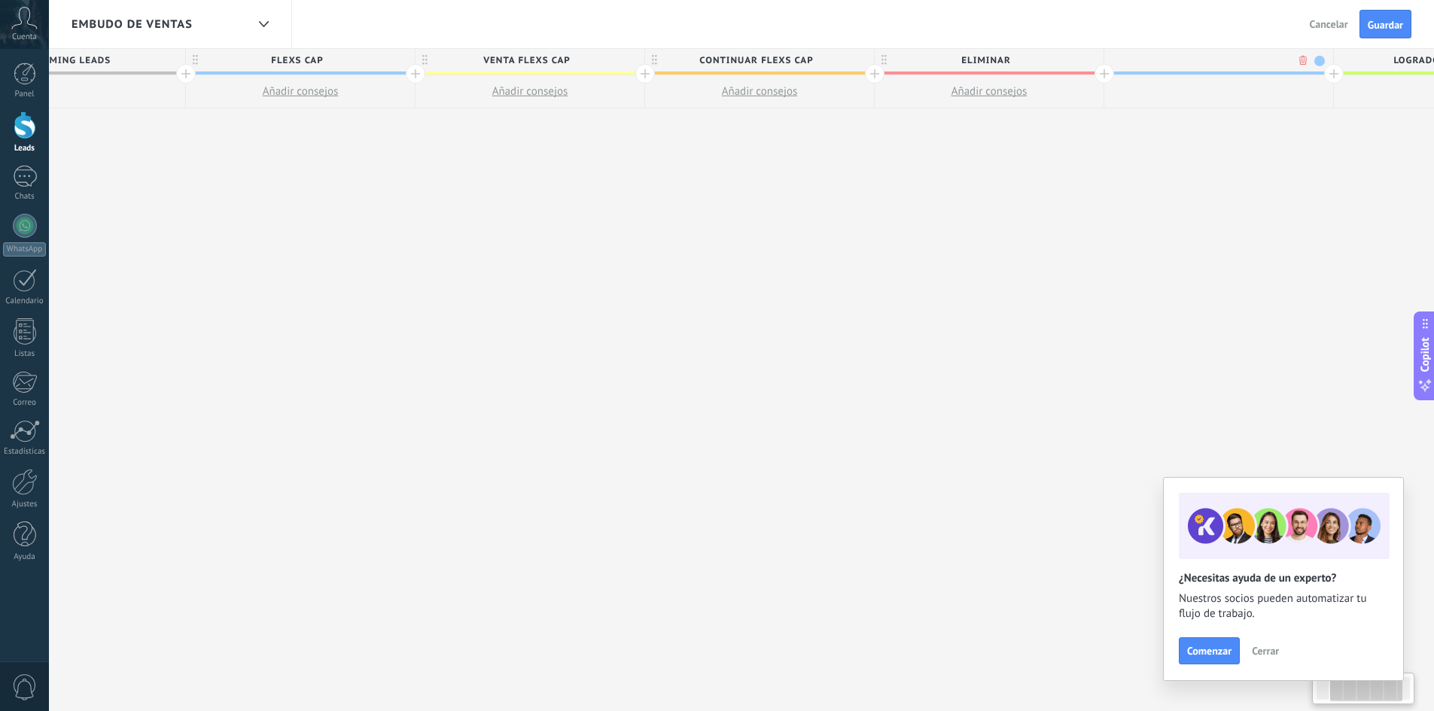
scroll to position [0, 344]
type input "********"
click at [1314, 57] on span at bounding box center [1311, 61] width 11 height 11
click at [1279, 145] on span at bounding box center [1282, 149] width 14 height 14
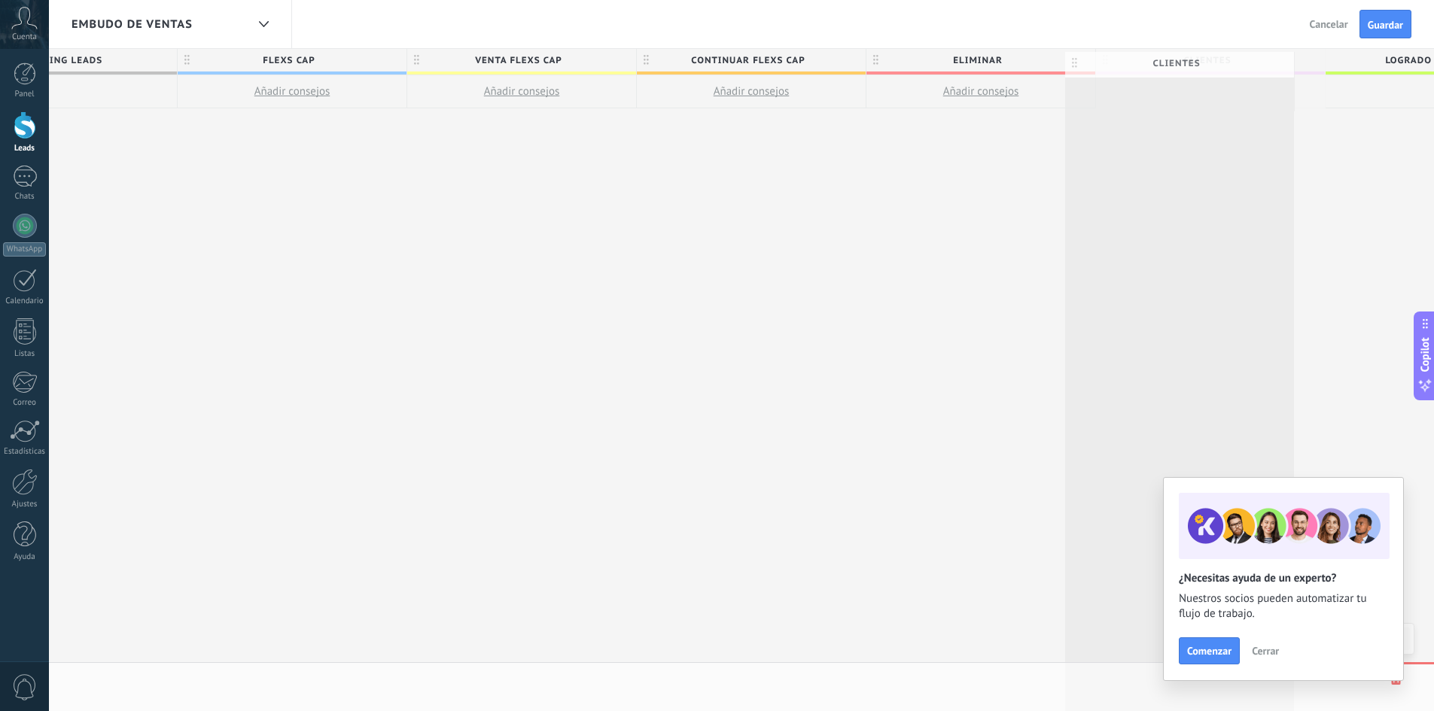
scroll to position [0, 345]
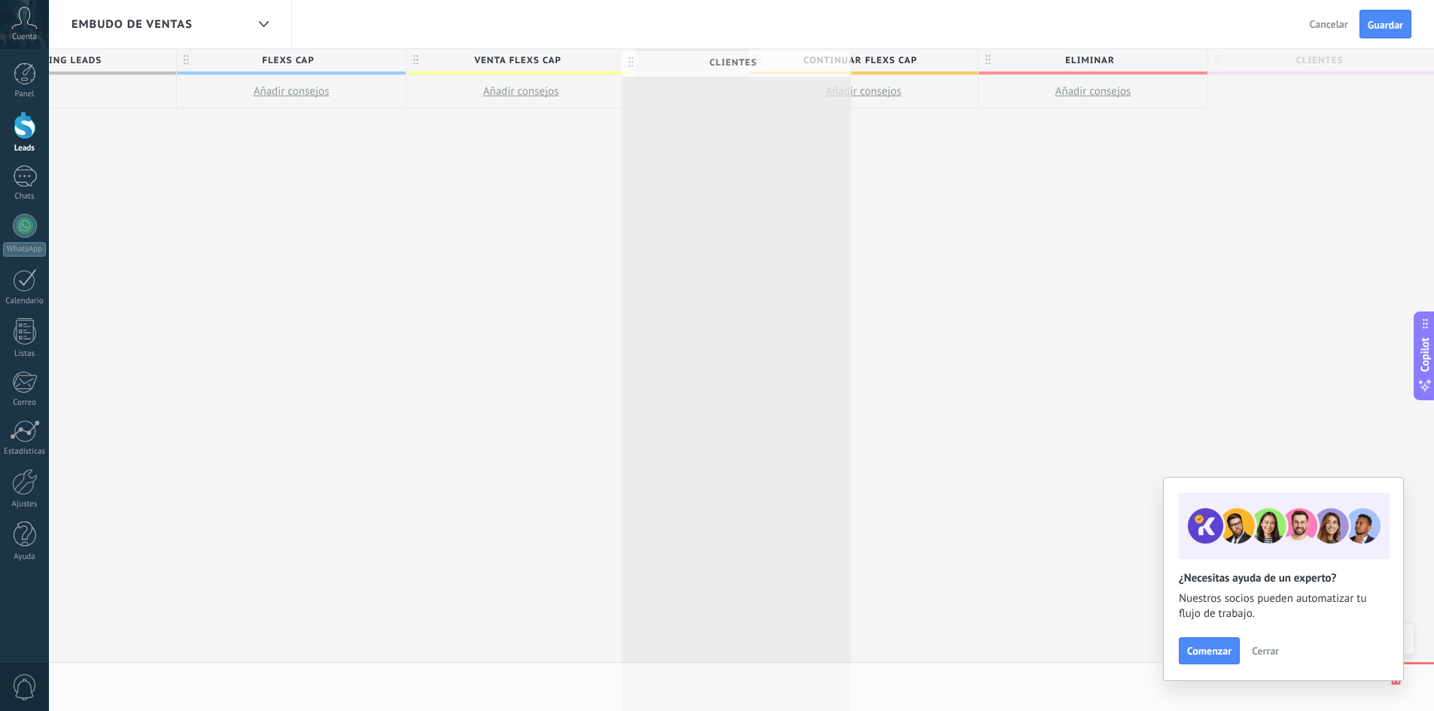
drag, startPoint x: 1104, startPoint y: 60, endPoint x: 630, endPoint y: 62, distance: 473.5
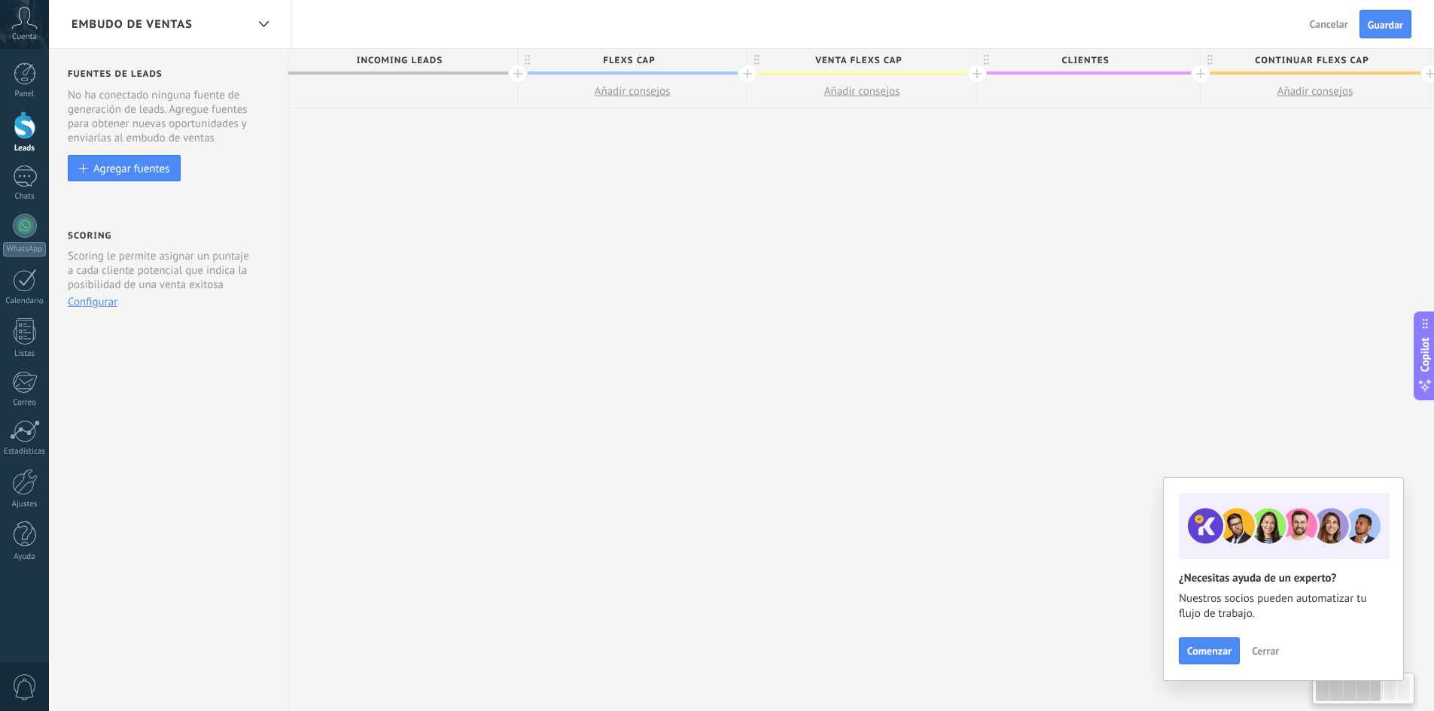
scroll to position [0, 0]
drag, startPoint x: 212, startPoint y: 270, endPoint x: 585, endPoint y: 290, distance: 373.2
click at [585, 290] on div "**********" at bounding box center [1207, 380] width 1831 height 663
click at [1378, 13] on button "Guardar" at bounding box center [1386, 24] width 52 height 29
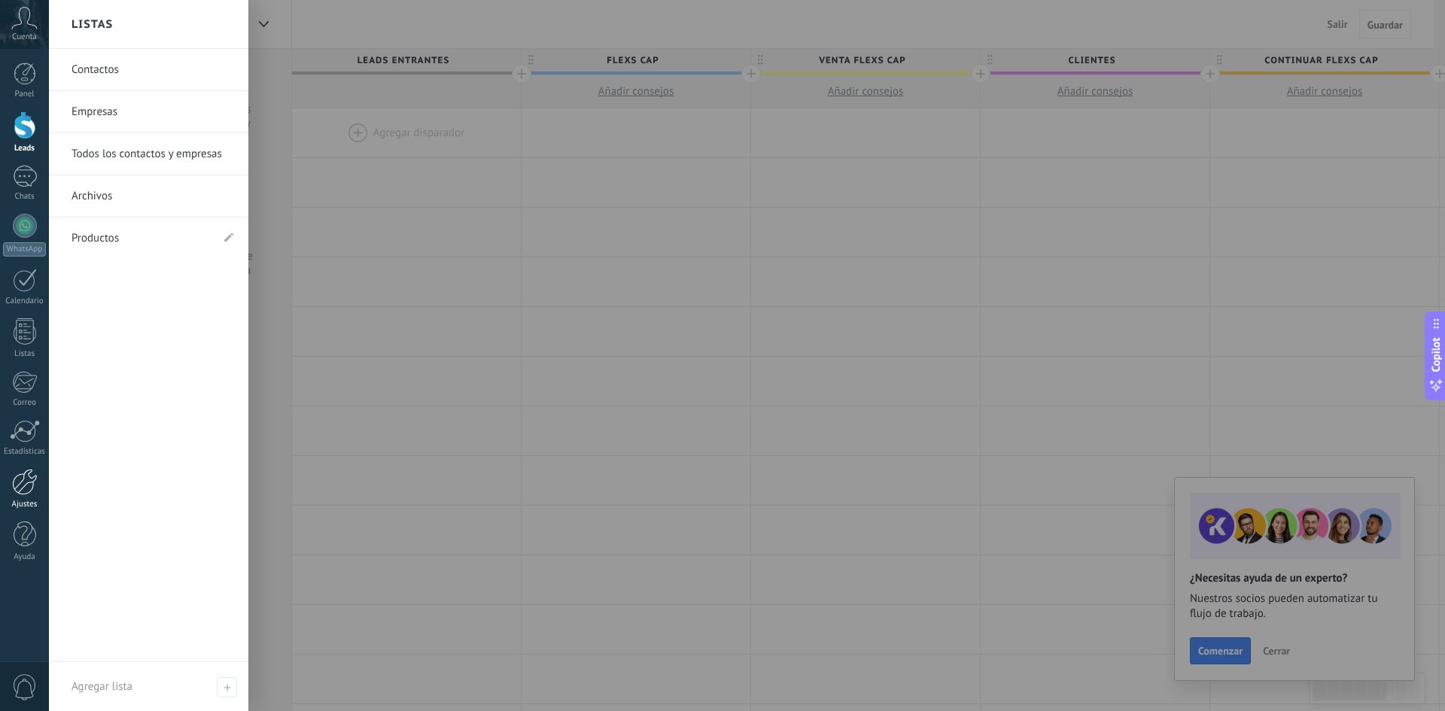
click at [25, 494] on div at bounding box center [25, 482] width 26 height 26
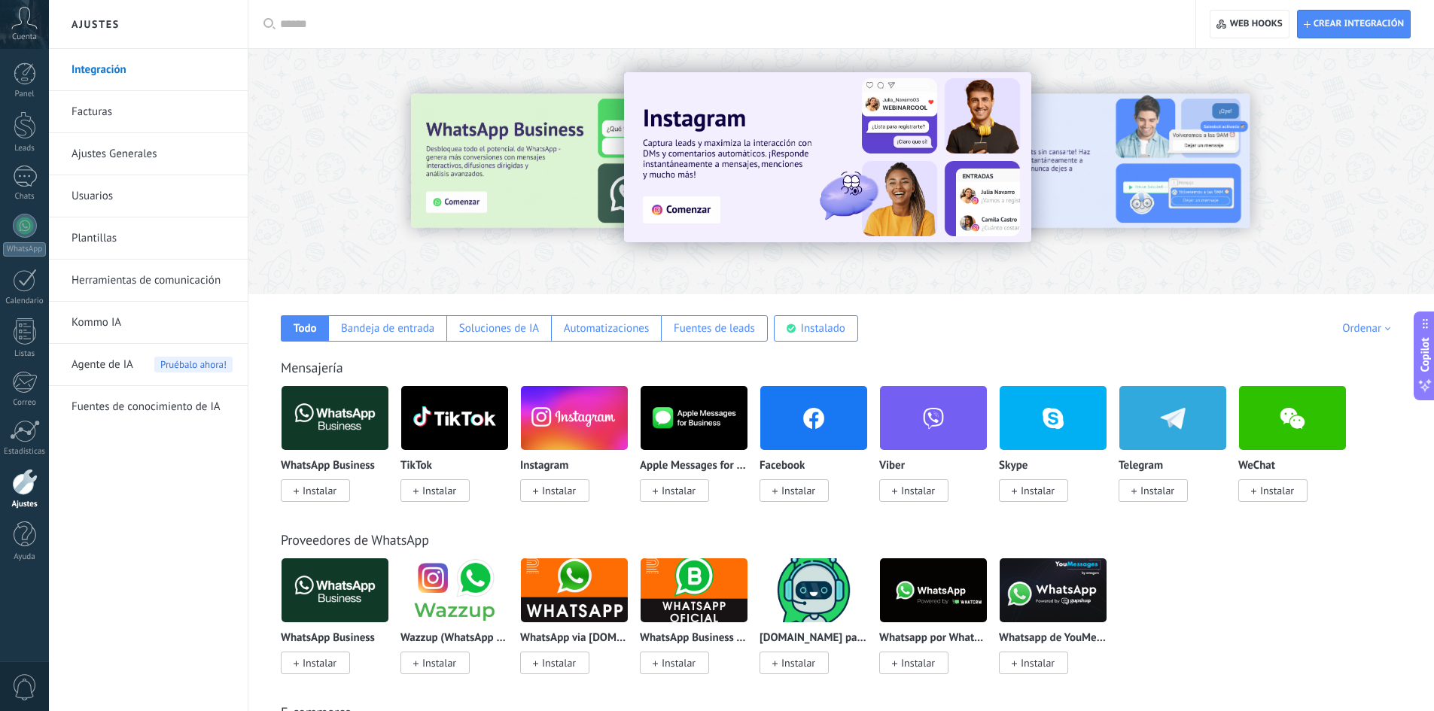
click at [192, 279] on link "Herramientas de comunicación" at bounding box center [152, 281] width 161 height 42
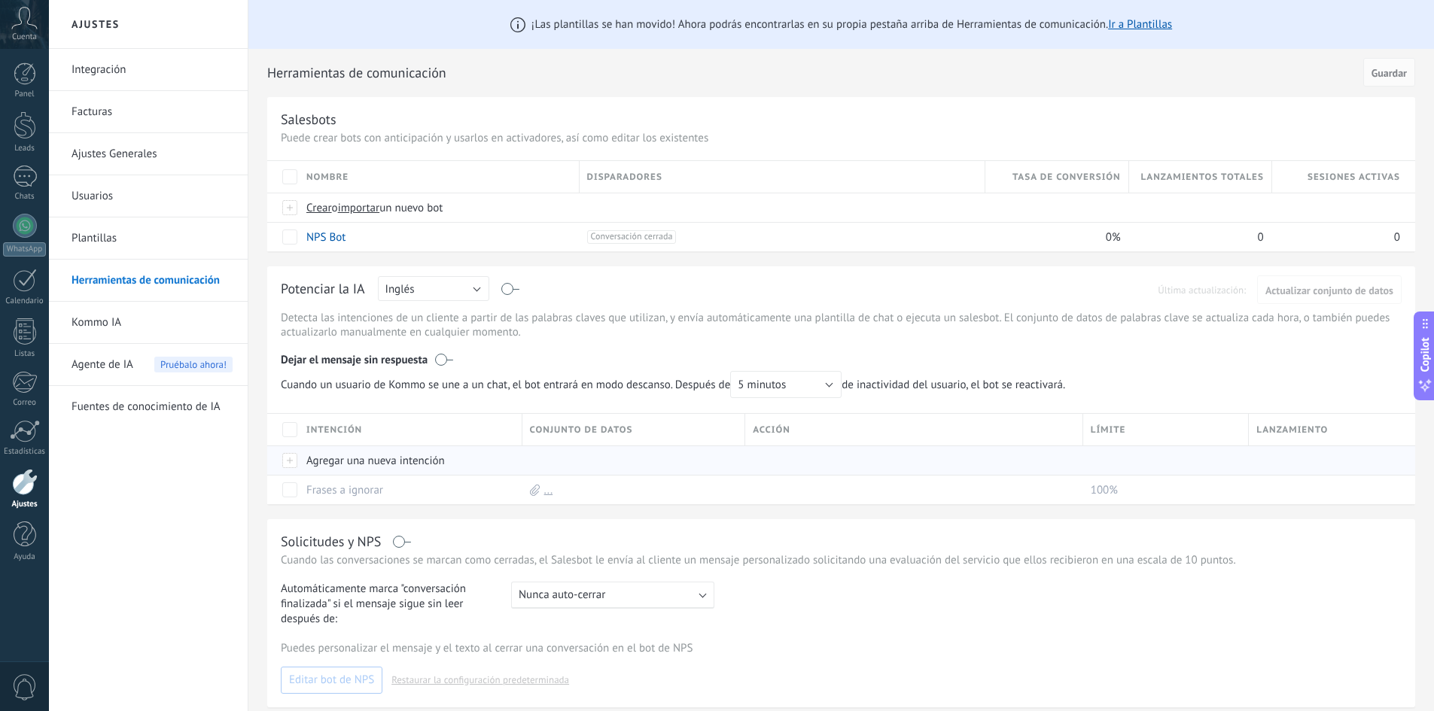
click at [347, 459] on div "Agregar una nueva intención" at bounding box center [407, 460] width 216 height 29
click at [355, 209] on span "importar" at bounding box center [359, 208] width 42 height 14
click at [0, 0] on input "importar un nuevo bot" at bounding box center [0, 0] width 0 height 0
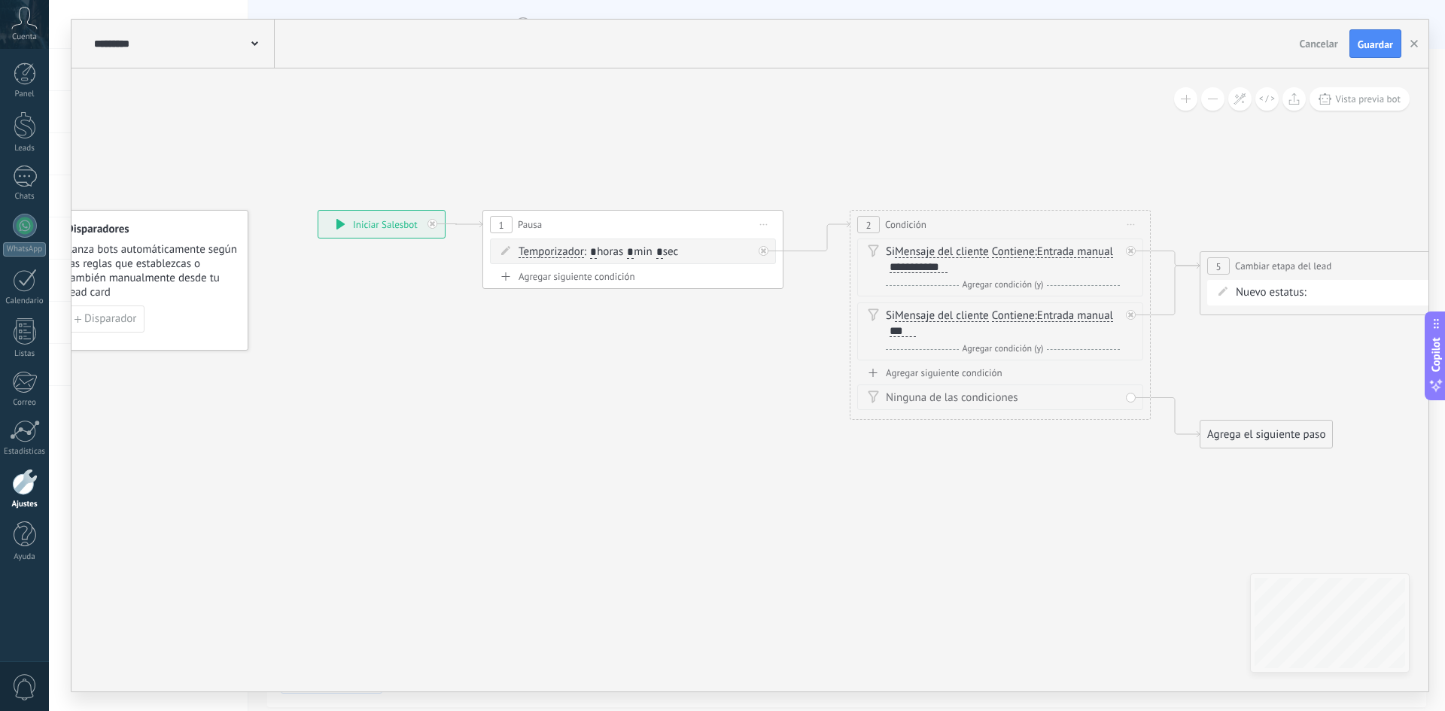
drag, startPoint x: 792, startPoint y: 397, endPoint x: 408, endPoint y: 417, distance: 384.5
click at [408, 417] on icon at bounding box center [974, 329] width 2067 height 991
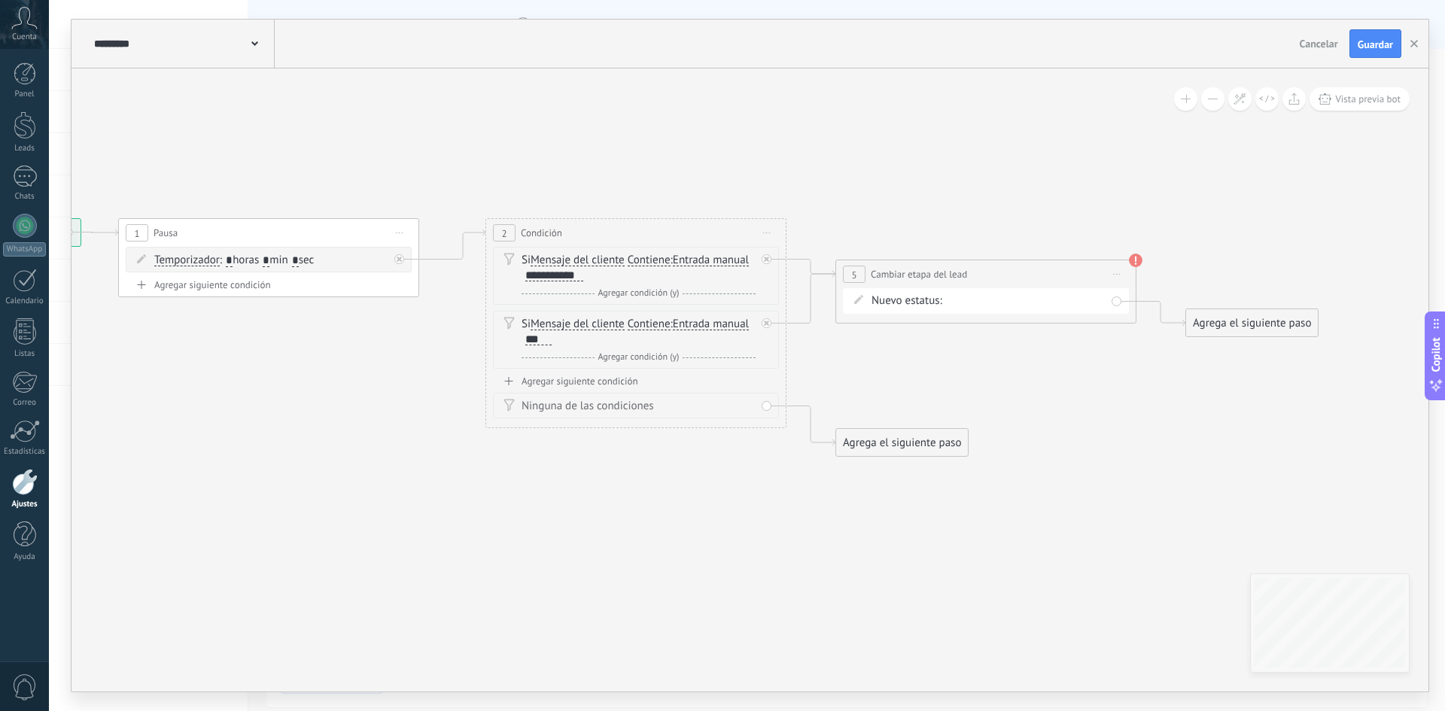
drag, startPoint x: 946, startPoint y: 516, endPoint x: 830, endPoint y: 495, distance: 117.7
click at [815, 520] on icon at bounding box center [610, 337] width 2067 height 991
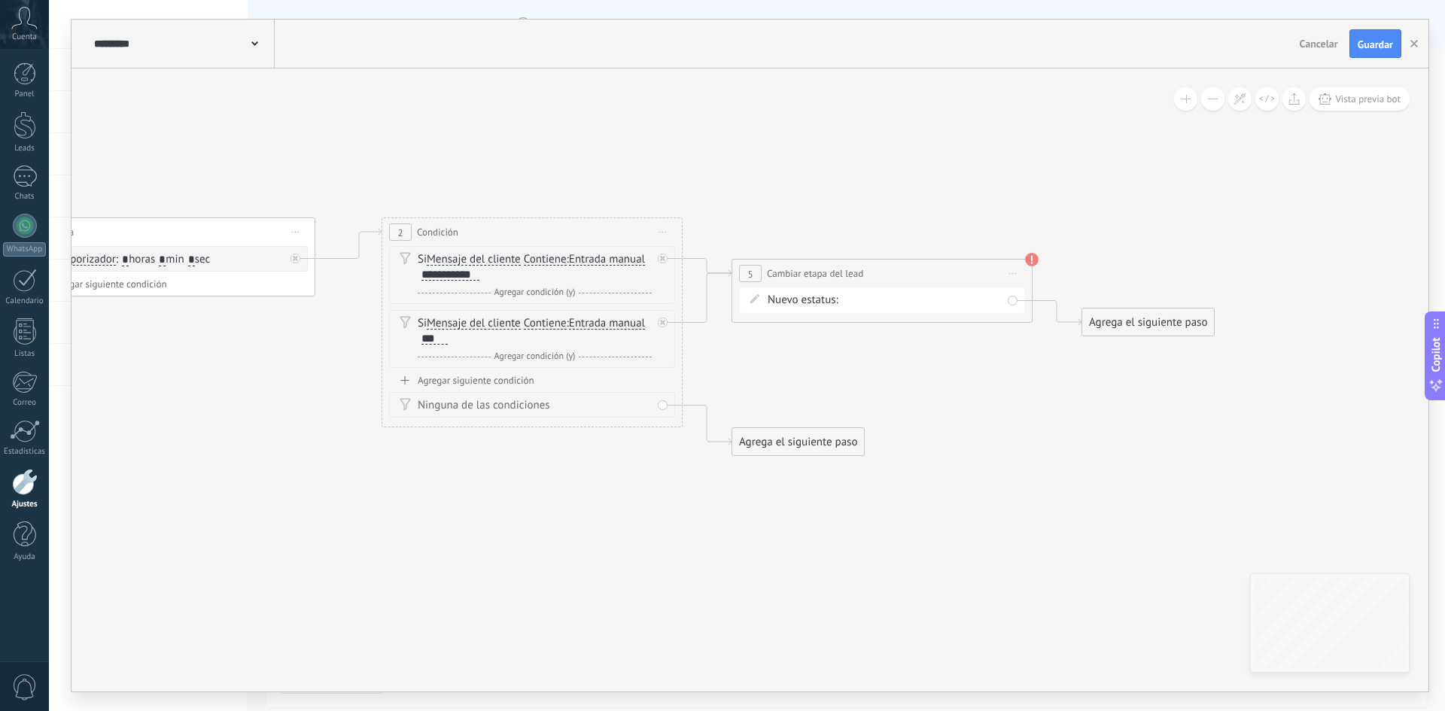
click at [0, 0] on div "flexs cap venta flexs cap clientes continuar flexs cap eliminar Logrado con éxi…" at bounding box center [0, 0] width 0 height 0
click at [0, 0] on label "flexs cap" at bounding box center [0, 0] width 0 height 0
drag, startPoint x: 986, startPoint y: 273, endPoint x: 1016, endPoint y: 250, distance: 37.5
click at [1016, 250] on div "**********" at bounding box center [912, 247] width 300 height 28
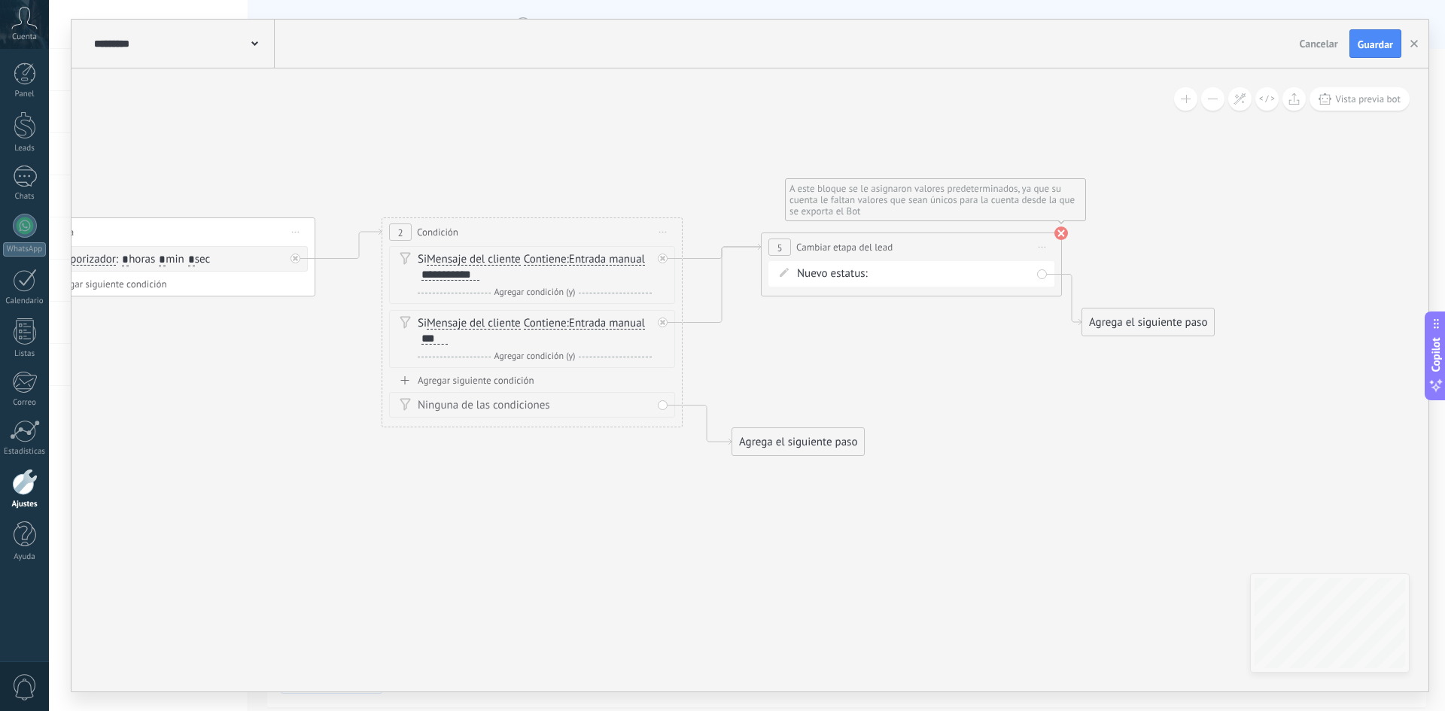
click at [1062, 221] on div "A este bloque se le asignaron valores predeterminados, ya que su cuenta le falt…" at bounding box center [935, 199] width 301 height 43
click at [1063, 232] on use at bounding box center [1062, 234] width 14 height 14
click at [1063, 232] on icon at bounding box center [506, 336] width 2067 height 991
click at [995, 184] on icon at bounding box center [506, 336] width 2067 height 991
click at [1390, 49] on span "Guardar" at bounding box center [1375, 44] width 35 height 11
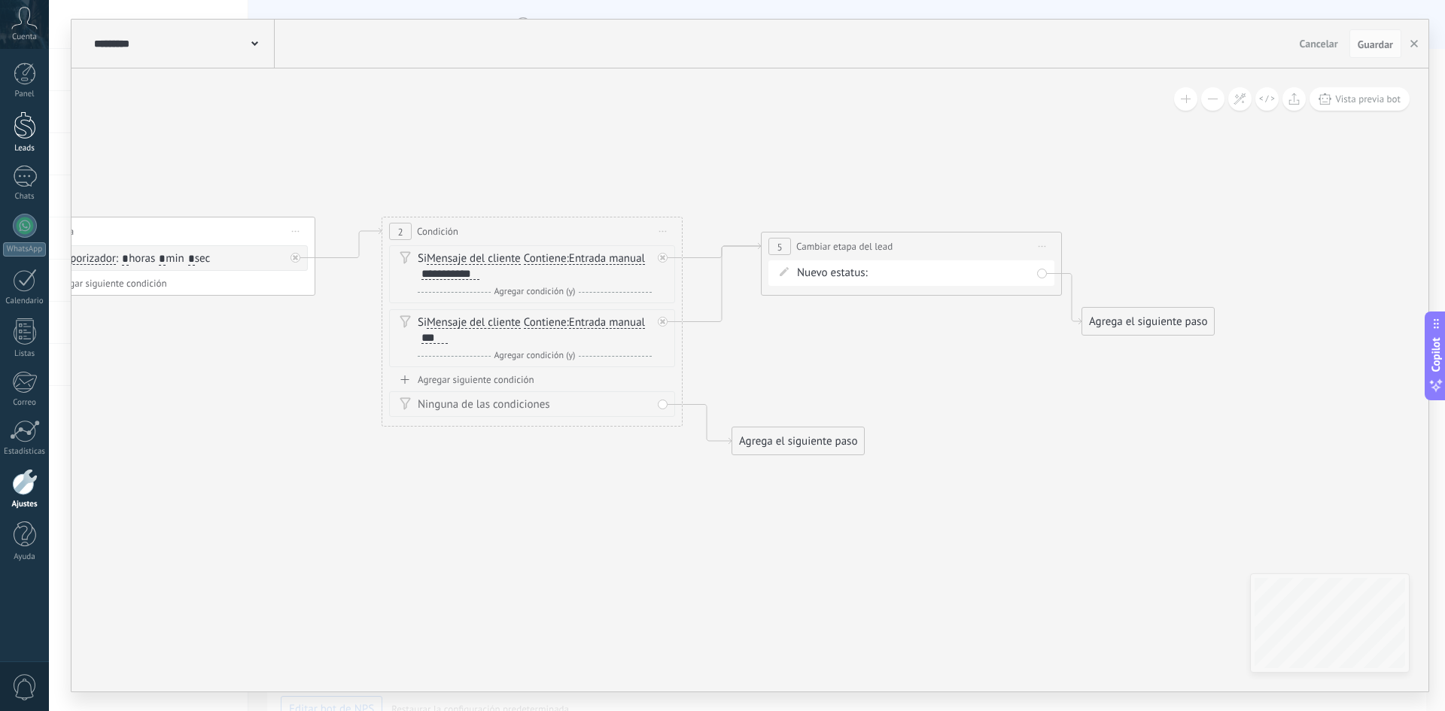
click at [17, 126] on div at bounding box center [25, 125] width 23 height 28
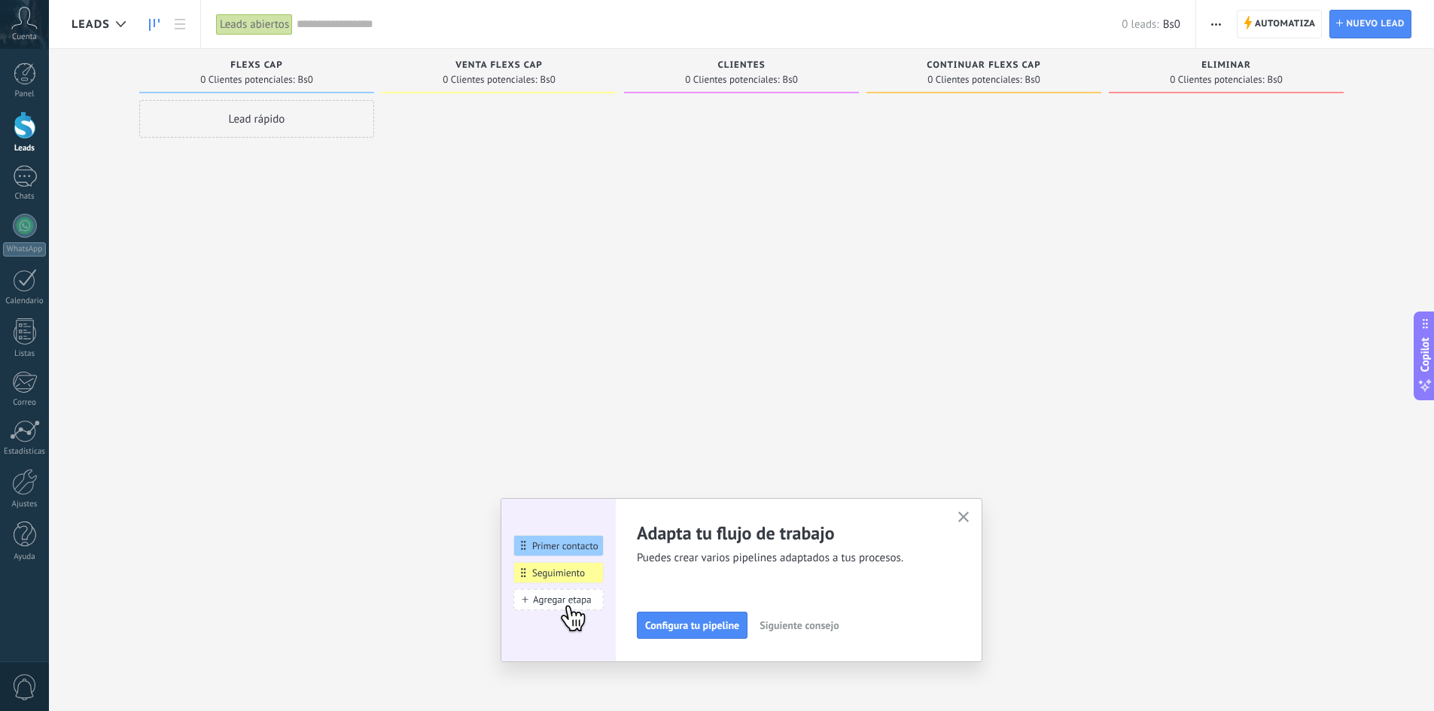
click at [251, 114] on div "Lead rápido" at bounding box center [256, 119] width 235 height 38
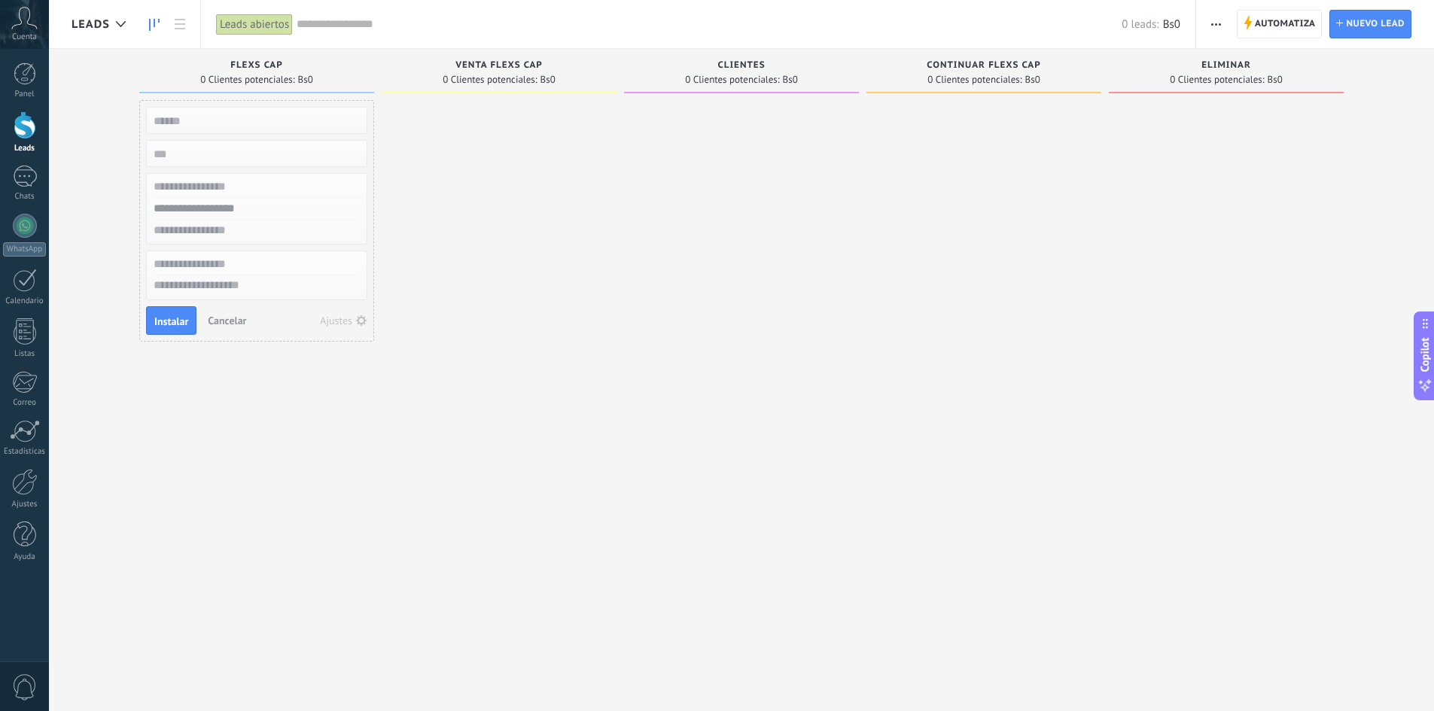
click at [1306, 19] on span "Automatiza" at bounding box center [1285, 24] width 61 height 27
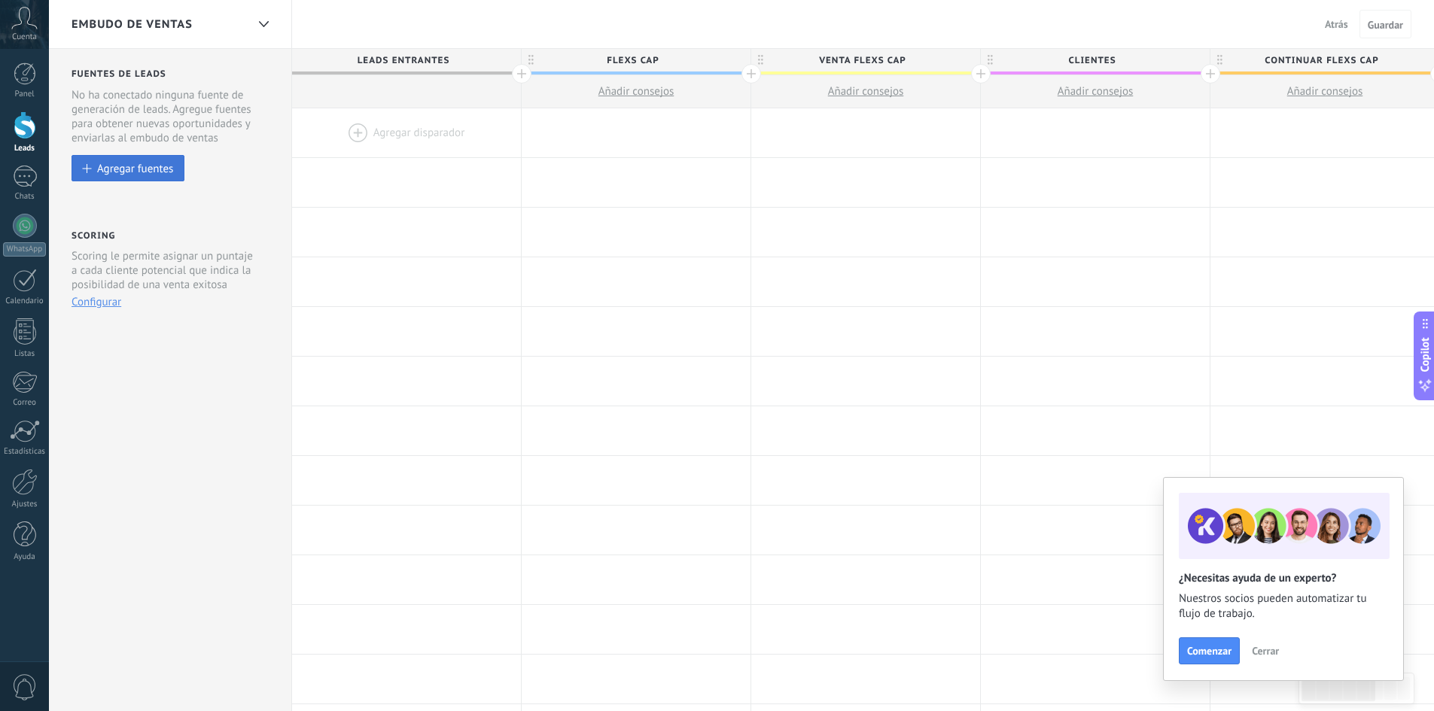
click at [132, 165] on div "Agregar fuentes" at bounding box center [135, 168] width 76 height 13
click at [12, 491] on div at bounding box center [25, 482] width 26 height 26
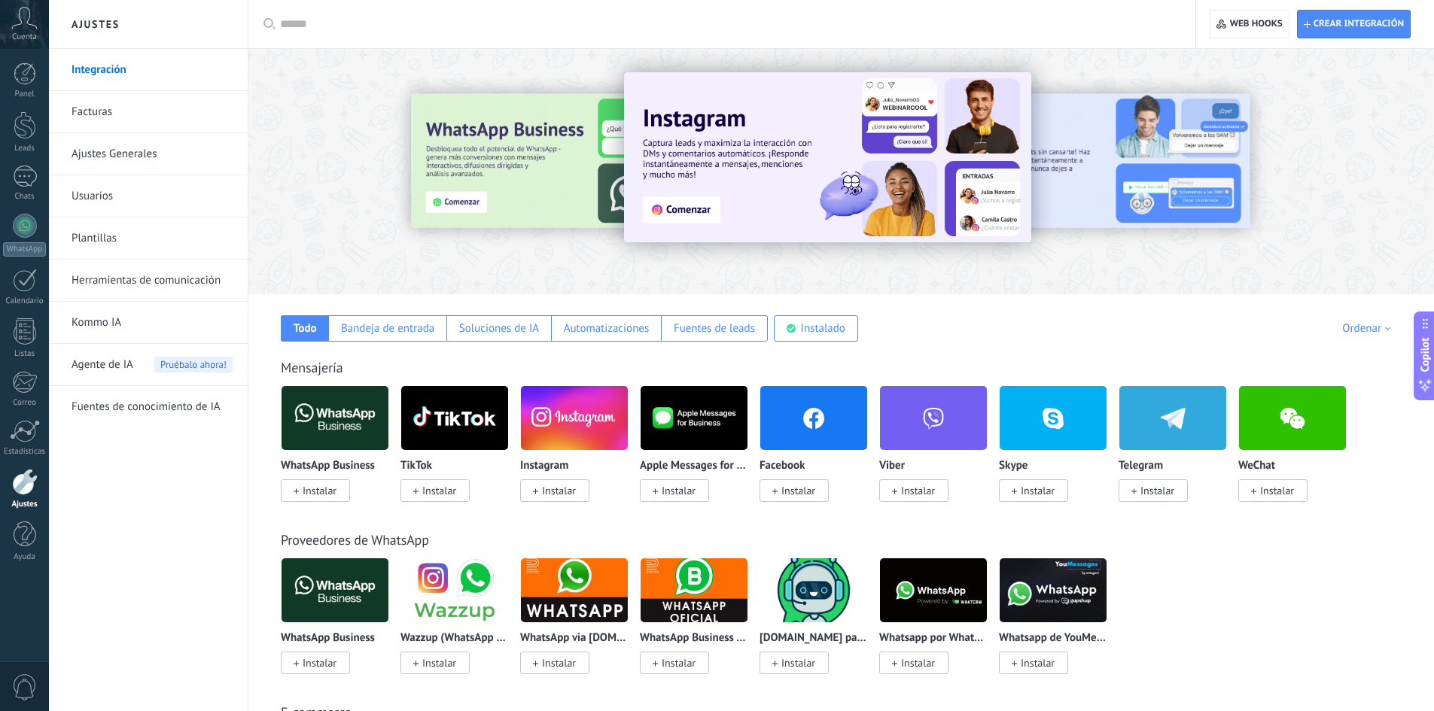
click at [389, 22] on input "text" at bounding box center [727, 25] width 894 height 16
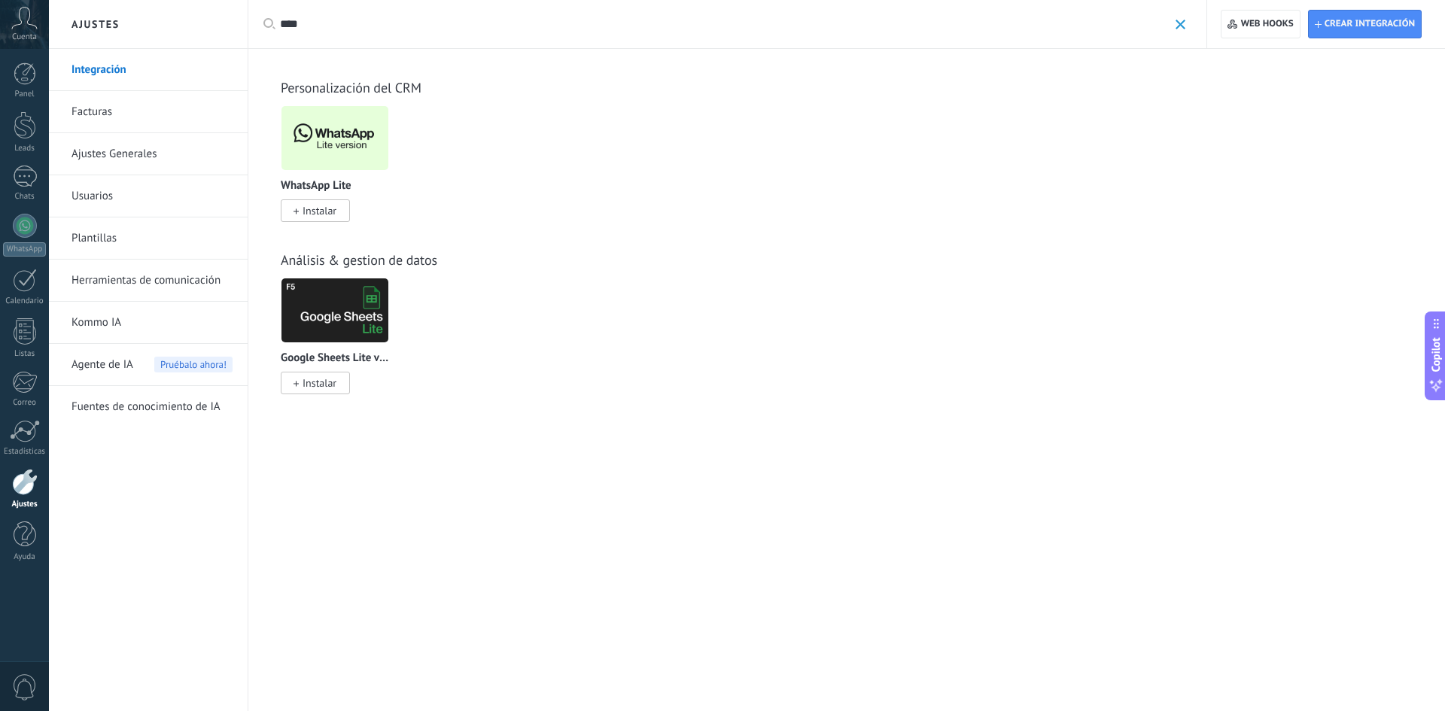
type input "****"
click at [383, 147] on img at bounding box center [335, 138] width 107 height 73
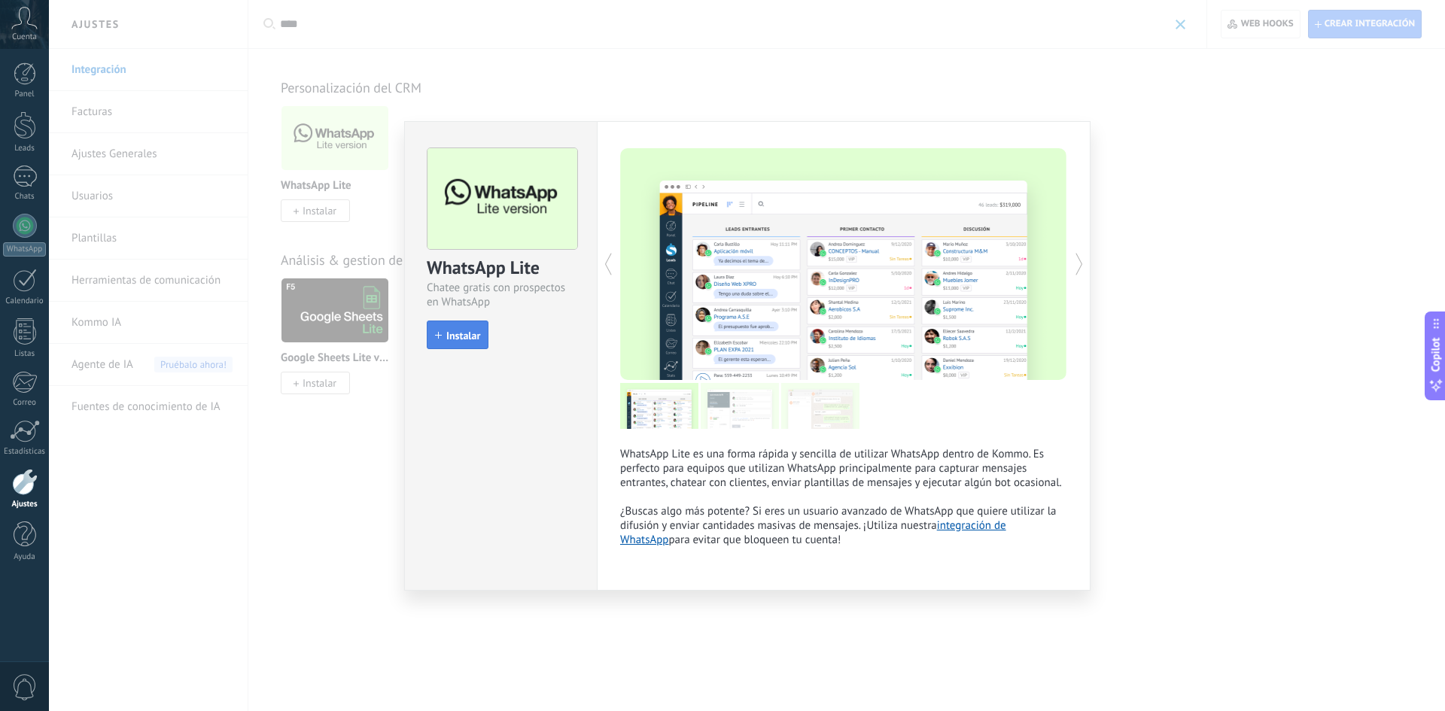
click at [453, 347] on button "Instalar" at bounding box center [458, 335] width 62 height 29
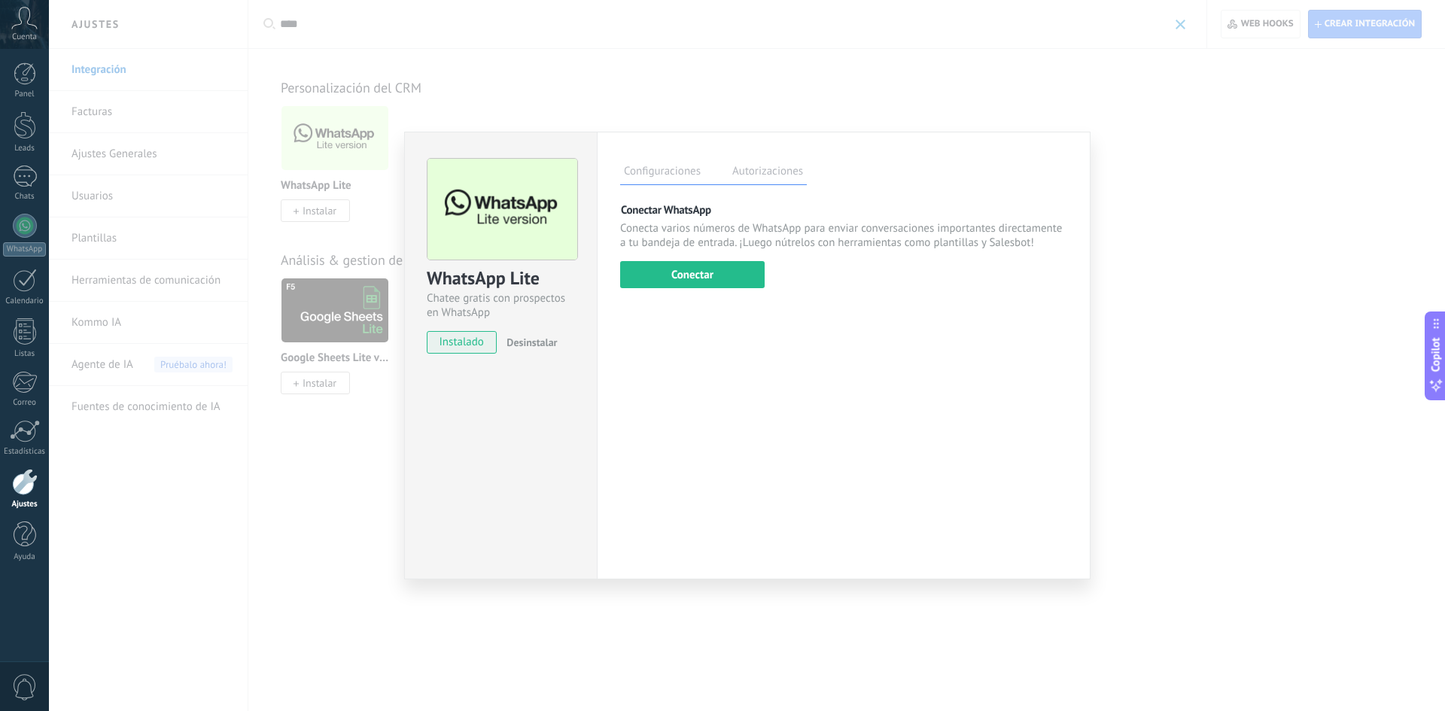
click at [703, 289] on div "Configuraciones Autorizaciones Esta pestaña registra a los usuarios que han con…" at bounding box center [844, 356] width 494 height 448
click at [708, 278] on button "Conectar" at bounding box center [692, 274] width 145 height 27
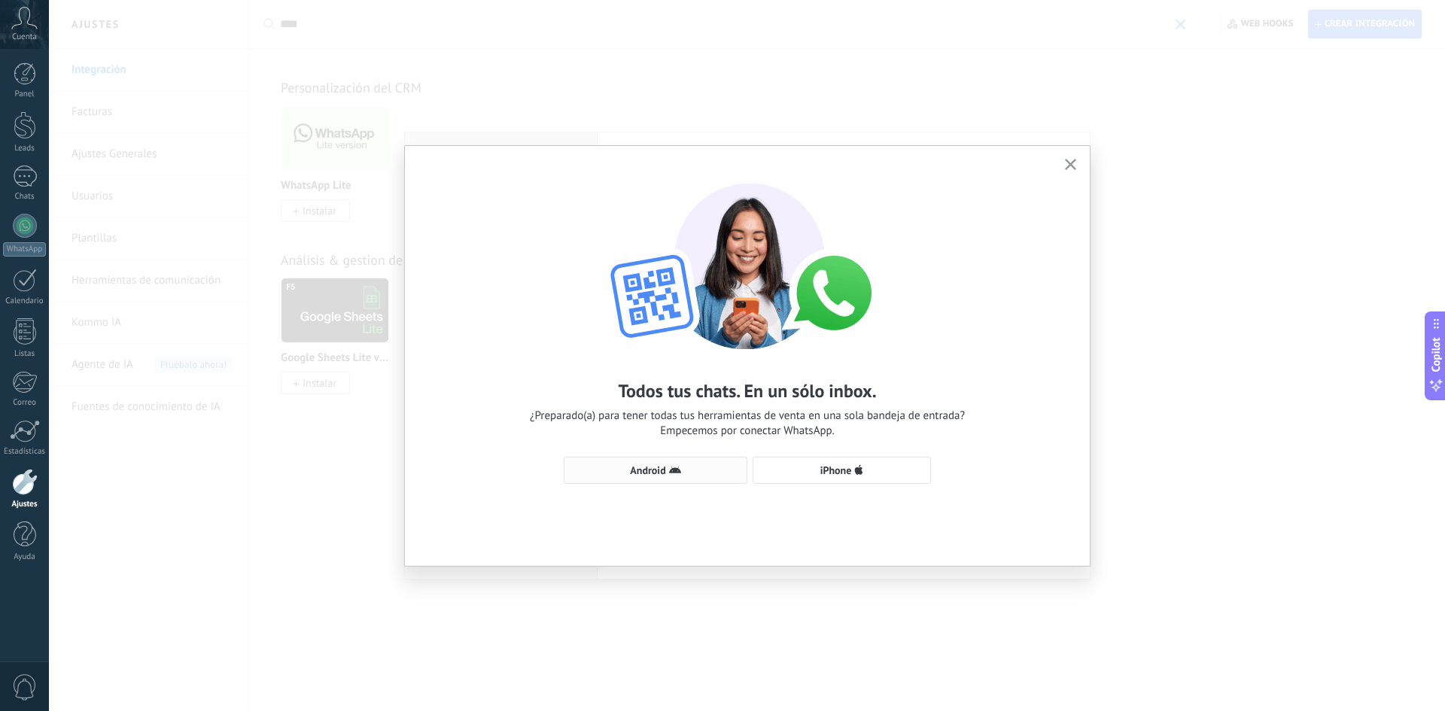
click at [658, 468] on span "Android" at bounding box center [647, 470] width 35 height 11
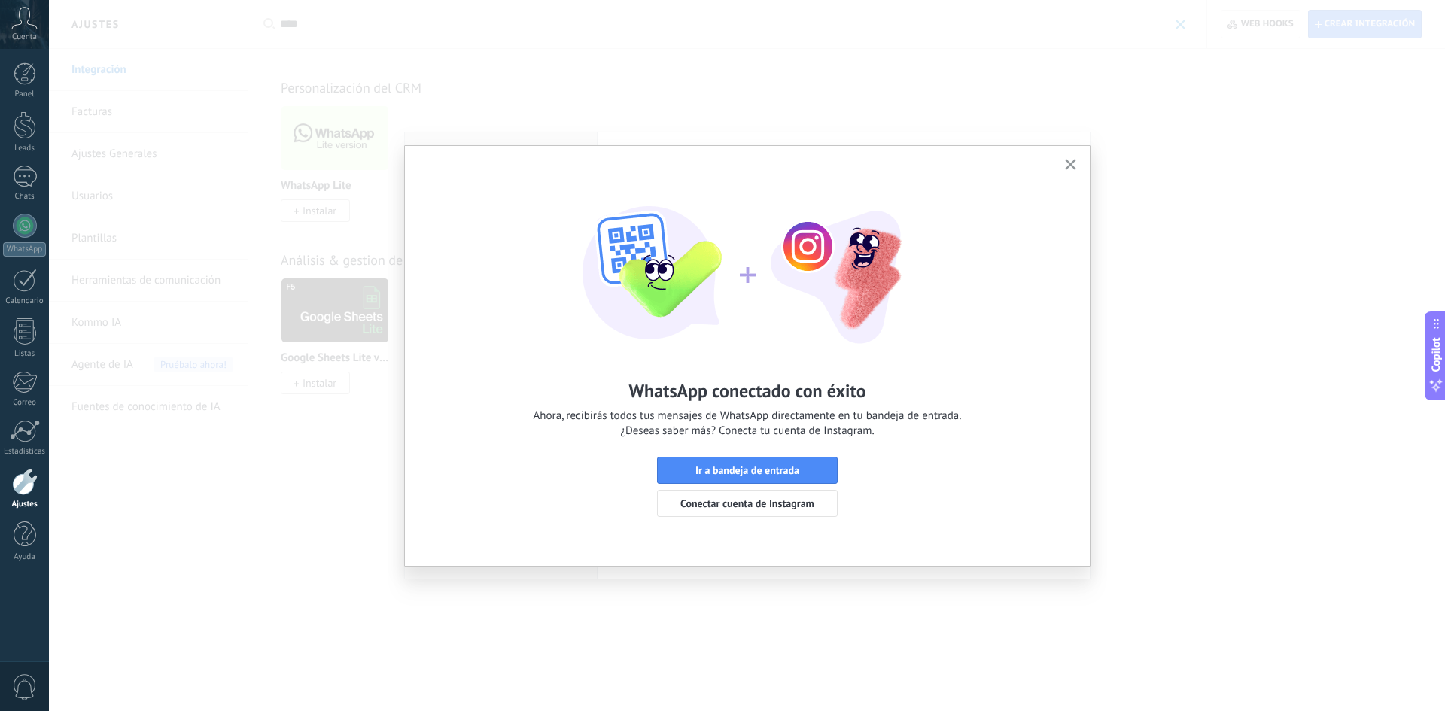
click at [1069, 157] on button "button" at bounding box center [1070, 165] width 19 height 20
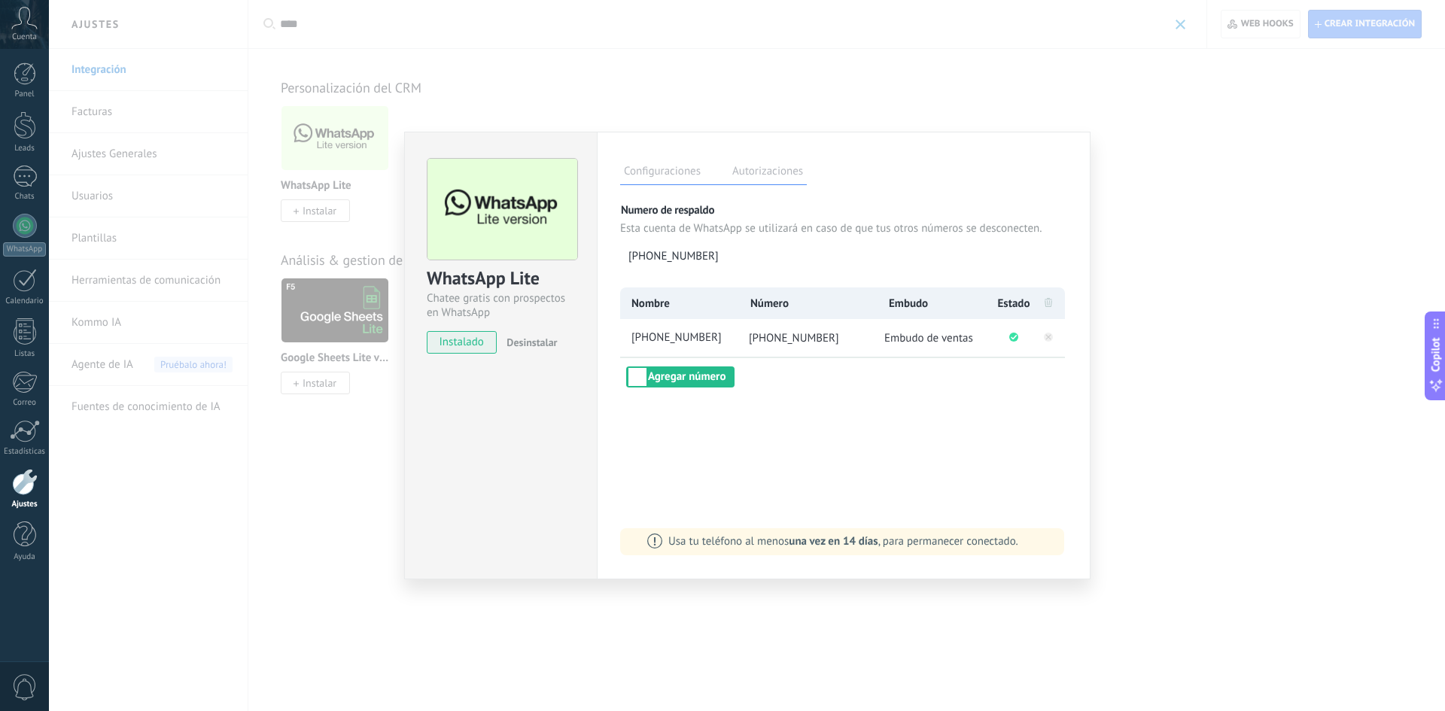
click at [1177, 283] on div "WhatsApp Lite Chatee gratis con prospectos en WhatsApp instalado Desinstalar Co…" at bounding box center [747, 355] width 1396 height 711
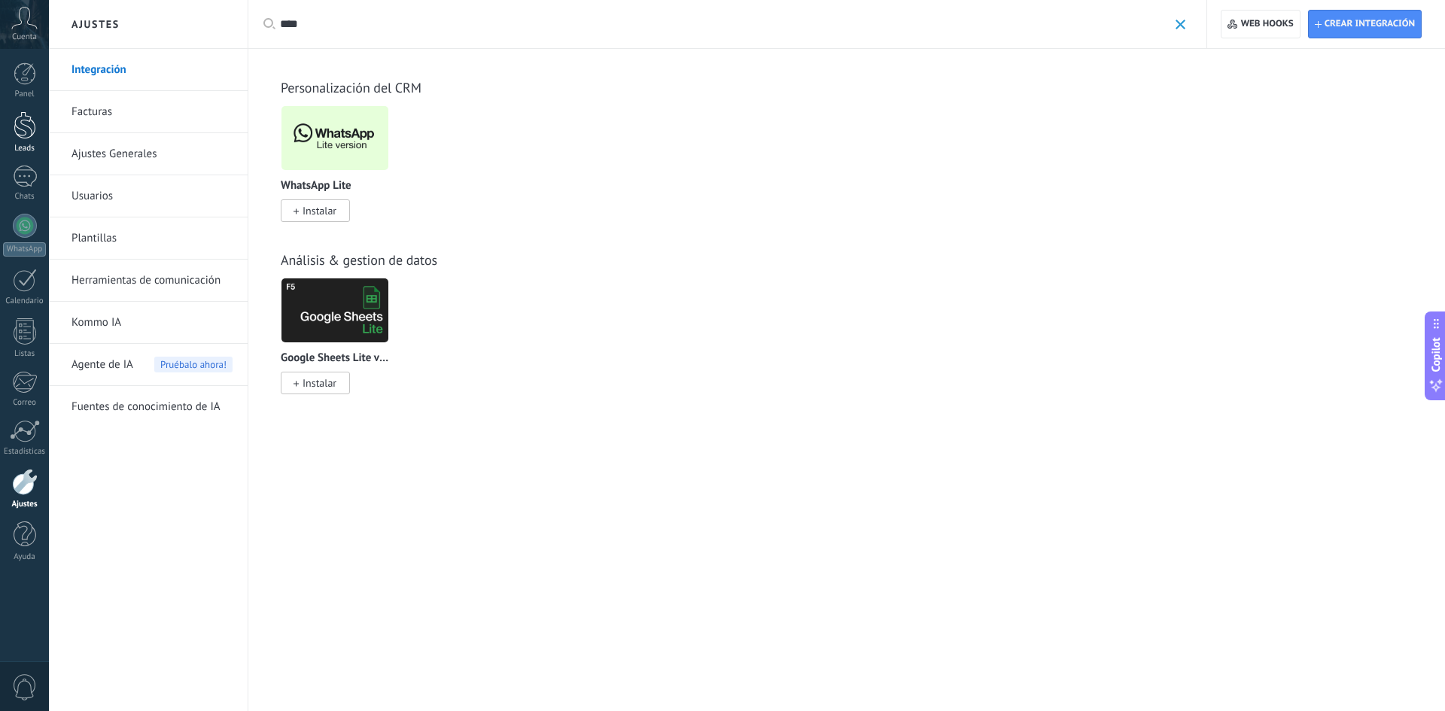
click at [21, 134] on div at bounding box center [25, 125] width 23 height 28
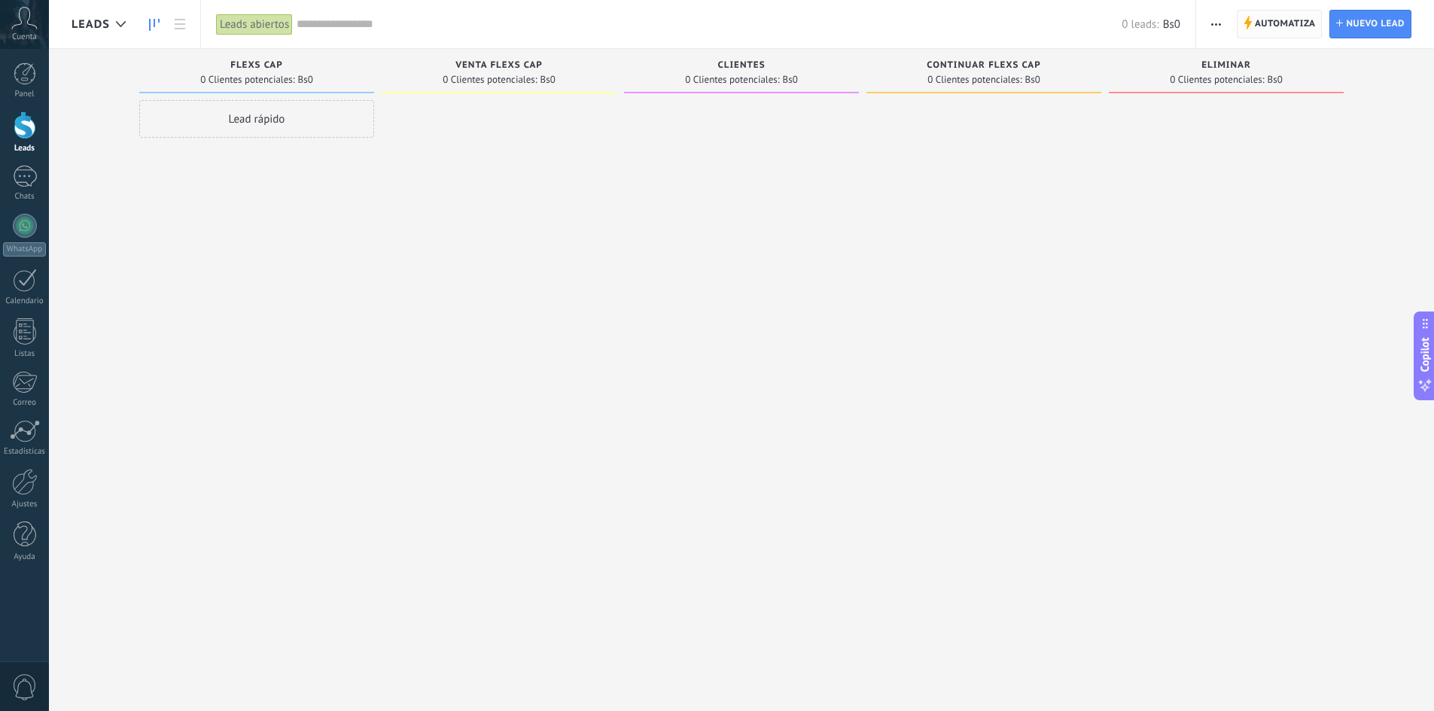
click at [1296, 25] on span "Automatiza" at bounding box center [1285, 24] width 61 height 27
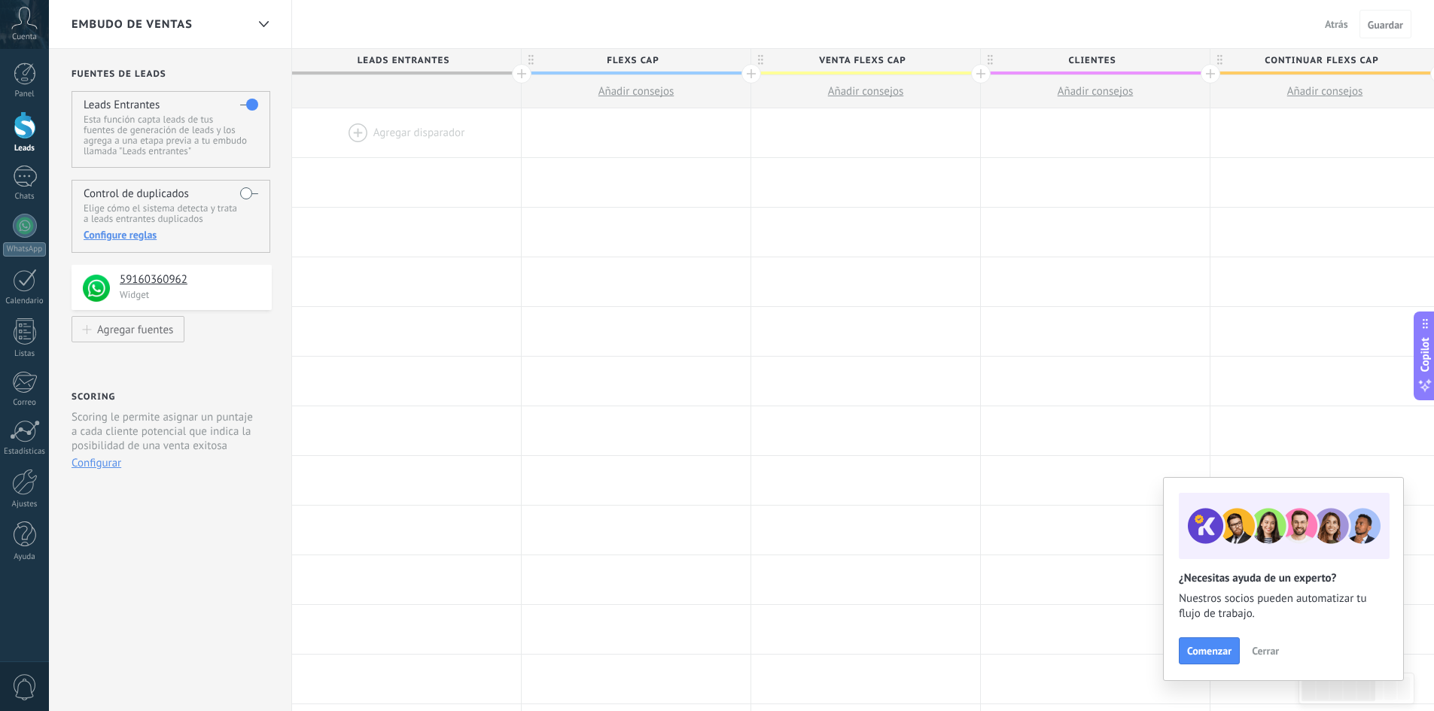
click at [379, 129] on div at bounding box center [406, 132] width 229 height 49
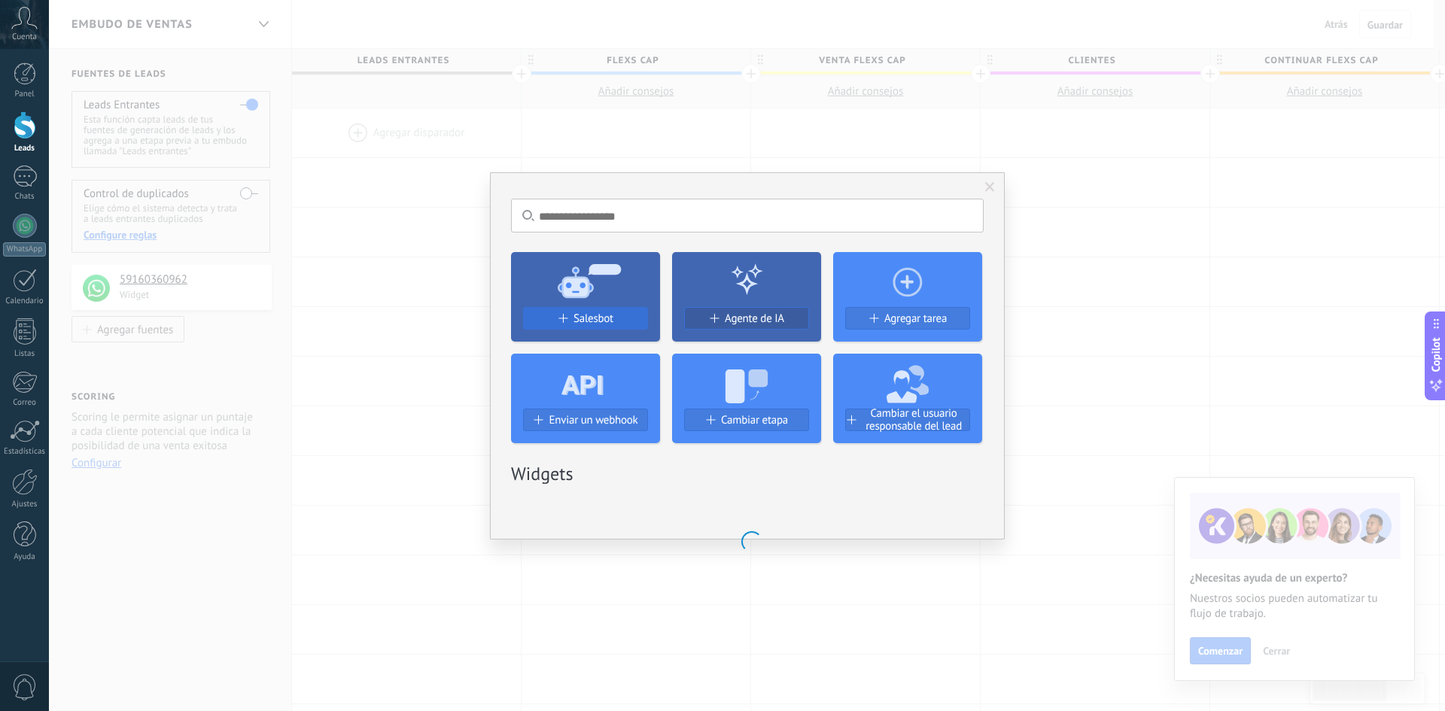
click at [575, 319] on span "Salesbot" at bounding box center [594, 318] width 40 height 13
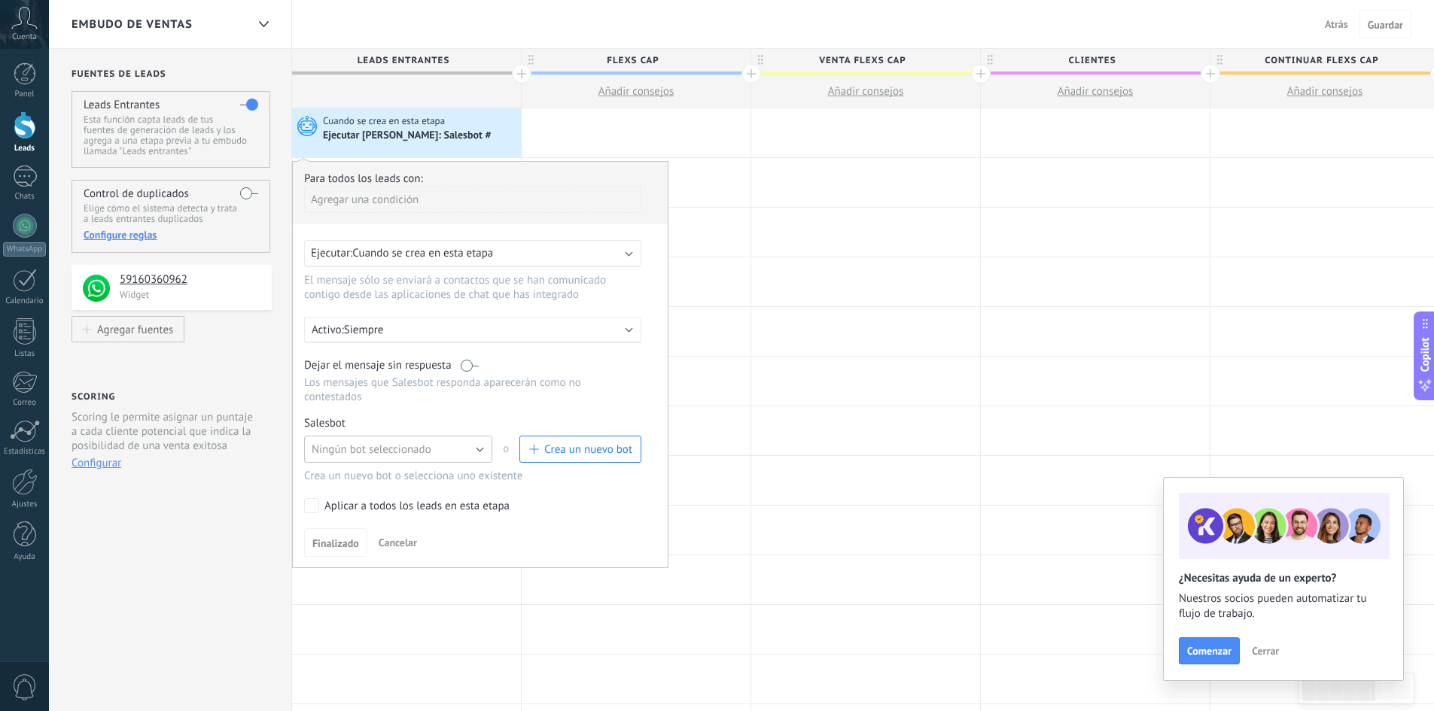
click at [393, 455] on span "Ningún bot seleccionado" at bounding box center [372, 450] width 120 height 14
click at [370, 477] on span "INICIO" at bounding box center [391, 475] width 192 height 14
click at [333, 547] on span "Finalizado" at bounding box center [335, 543] width 47 height 11
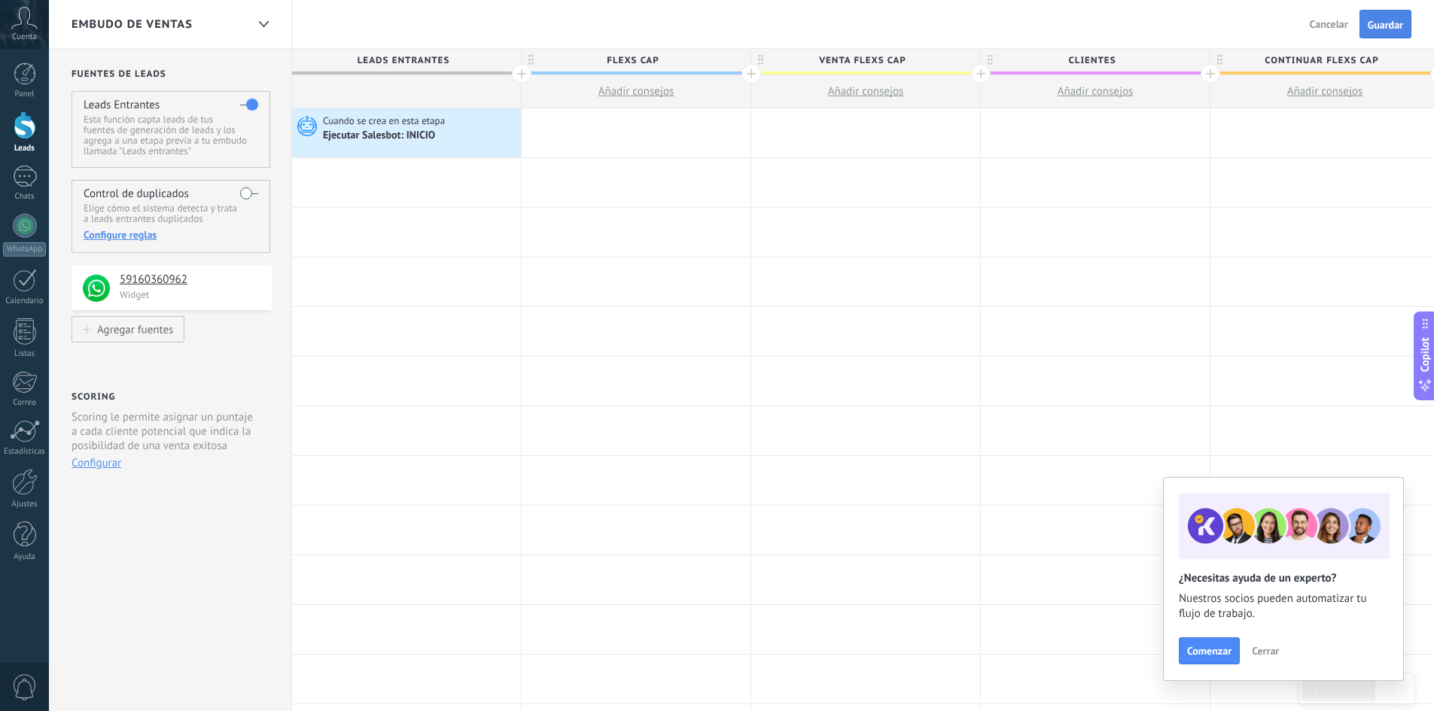
click at [1391, 32] on button "Guardar" at bounding box center [1386, 24] width 52 height 29
click at [380, 125] on span "Cuando se crea en esta etapa" at bounding box center [385, 121] width 124 height 14
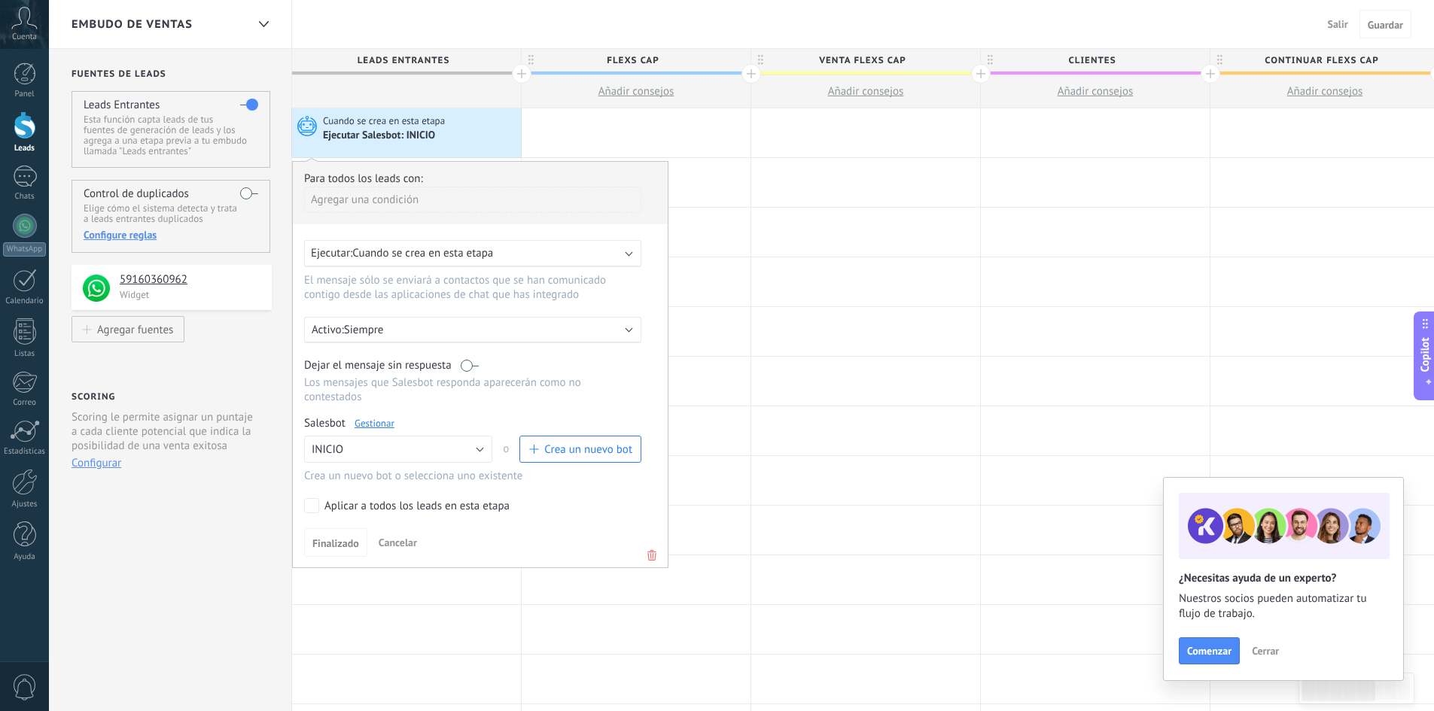
click at [431, 335] on p "Siempre" at bounding box center [475, 330] width 263 height 14
click at [329, 355] on div "Lu" at bounding box center [323, 362] width 23 height 21
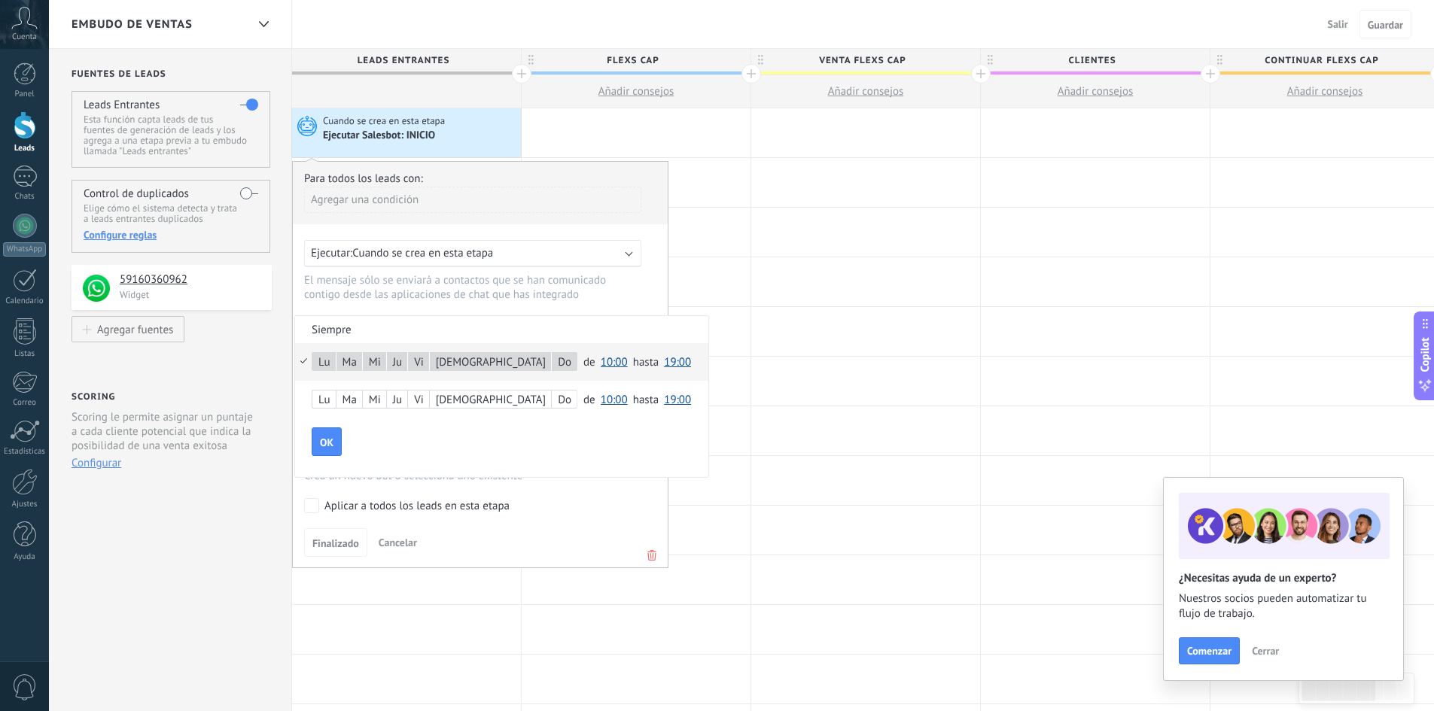
click at [601, 361] on span "10:00" at bounding box center [614, 362] width 27 height 14
click at [595, 406] on span "08:00" at bounding box center [616, 400] width 42 height 14
click at [664, 366] on span "19:00" at bounding box center [677, 362] width 27 height 14
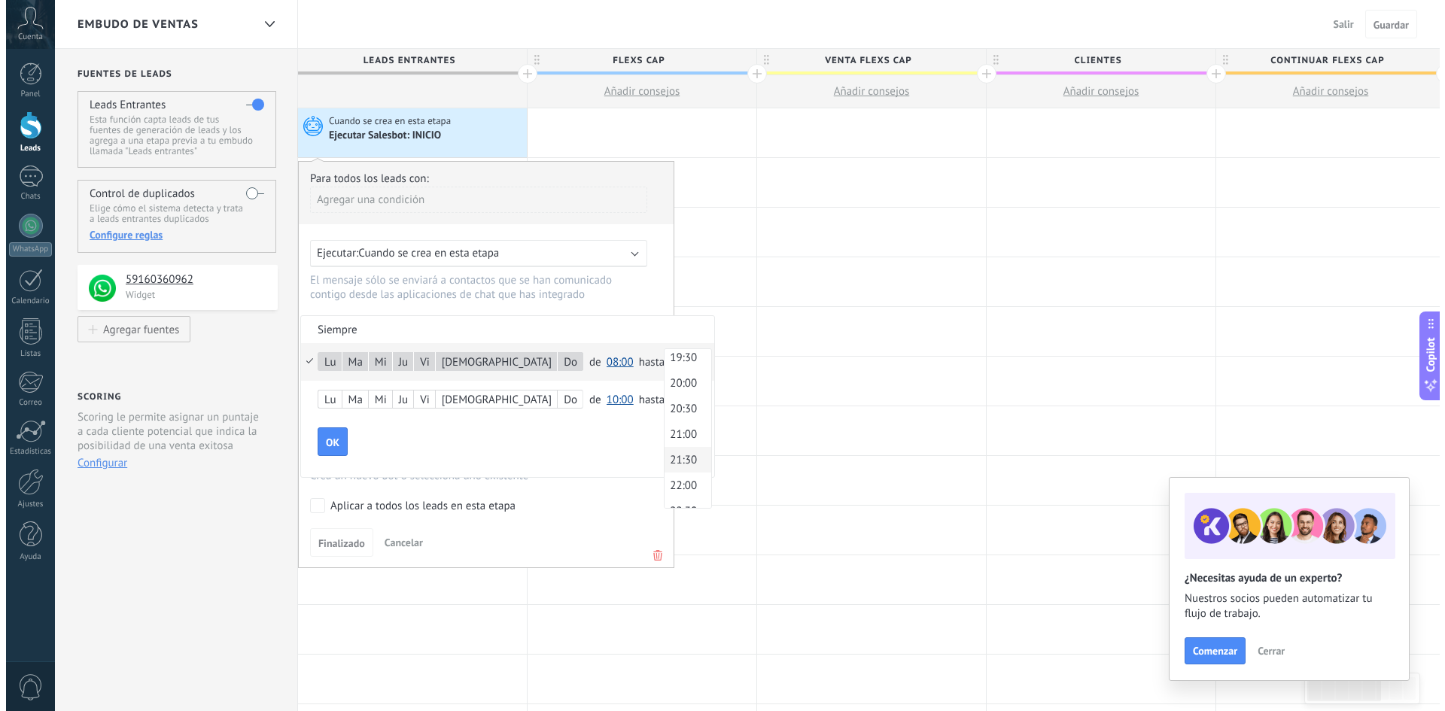
scroll to position [1008, 0]
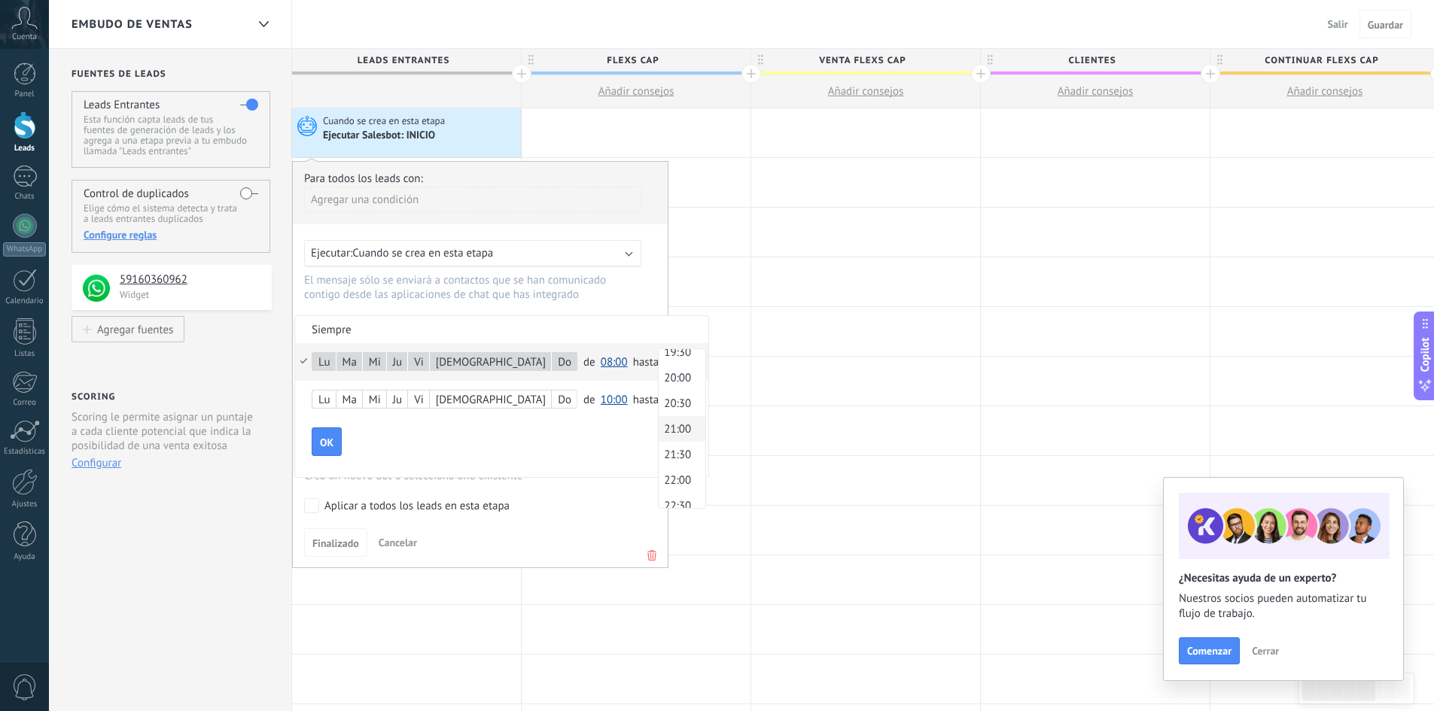
click at [659, 430] on span "21:00" at bounding box center [680, 429] width 42 height 14
drag, startPoint x: 333, startPoint y: 436, endPoint x: 361, endPoint y: 434, distance: 27.9
click at [439, 446] on div "OK" at bounding box center [510, 442] width 397 height 29
click at [332, 438] on span "OK" at bounding box center [327, 442] width 14 height 11
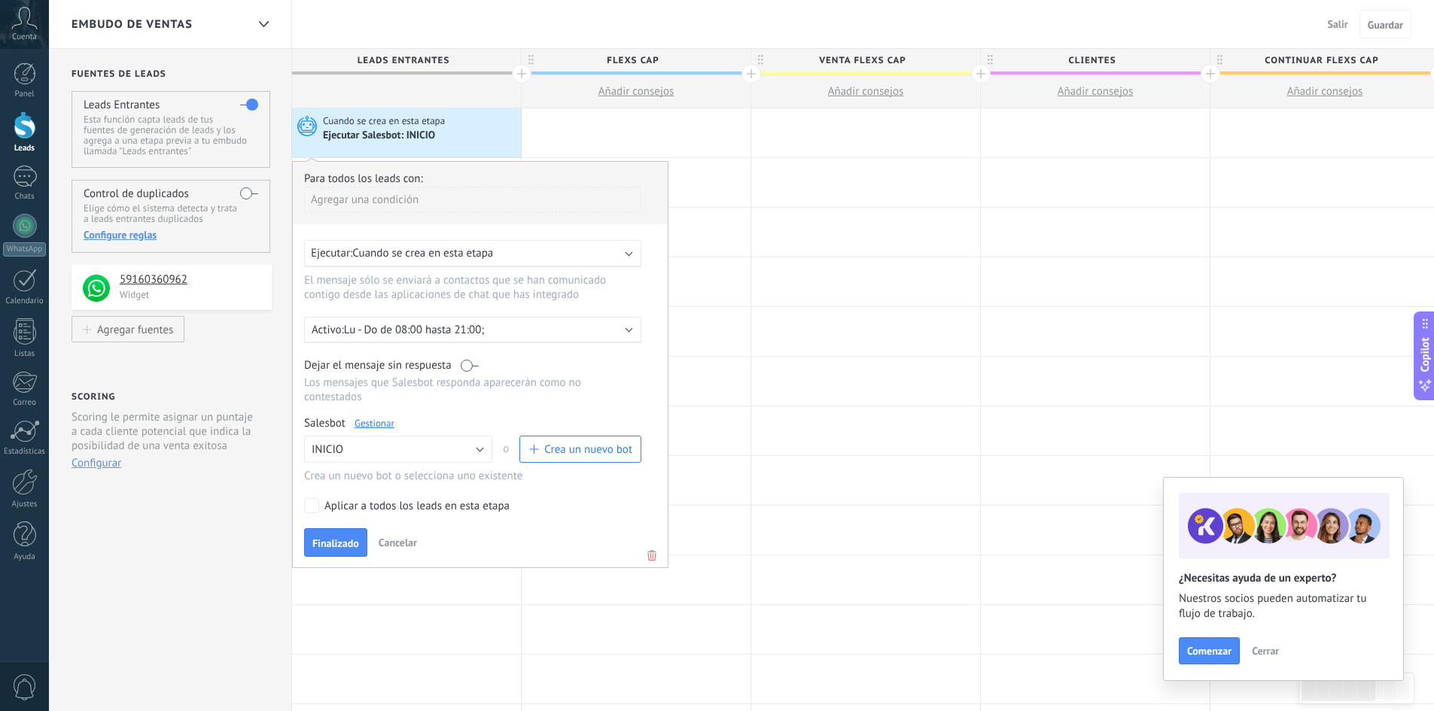
click at [472, 364] on label at bounding box center [470, 365] width 18 height 14
click at [347, 543] on span "Finalizado" at bounding box center [335, 543] width 47 height 11
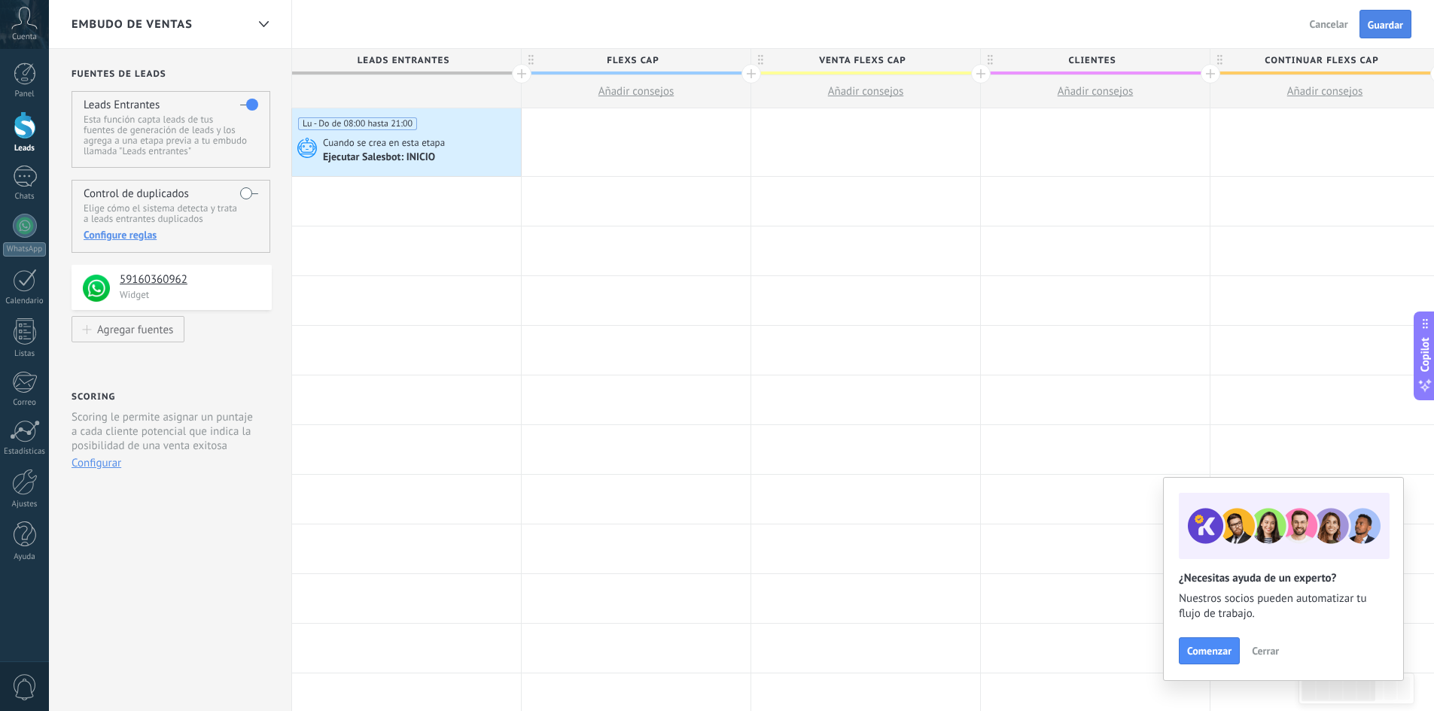
click at [1380, 23] on span "Guardar" at bounding box center [1385, 25] width 35 height 11
click at [609, 136] on div at bounding box center [636, 142] width 229 height 68
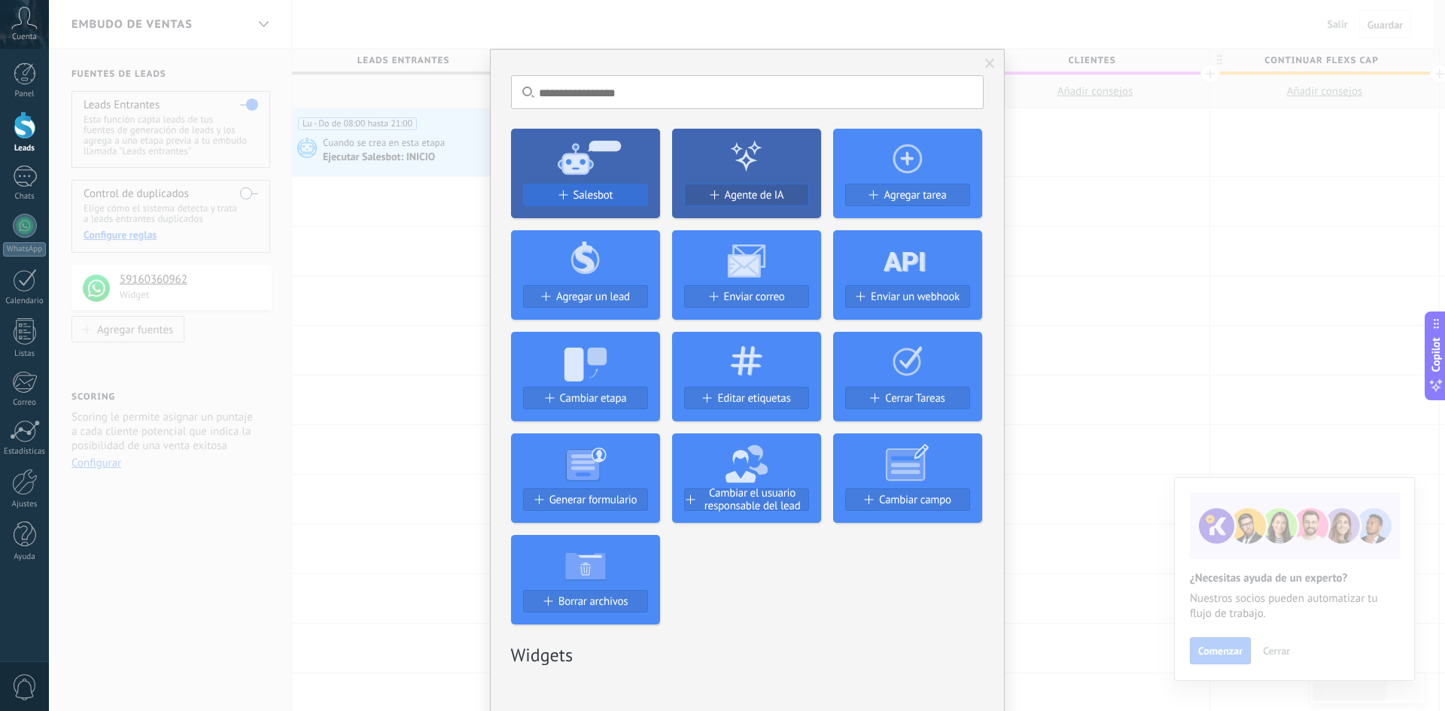
click at [583, 193] on span "Salesbot" at bounding box center [594, 195] width 40 height 13
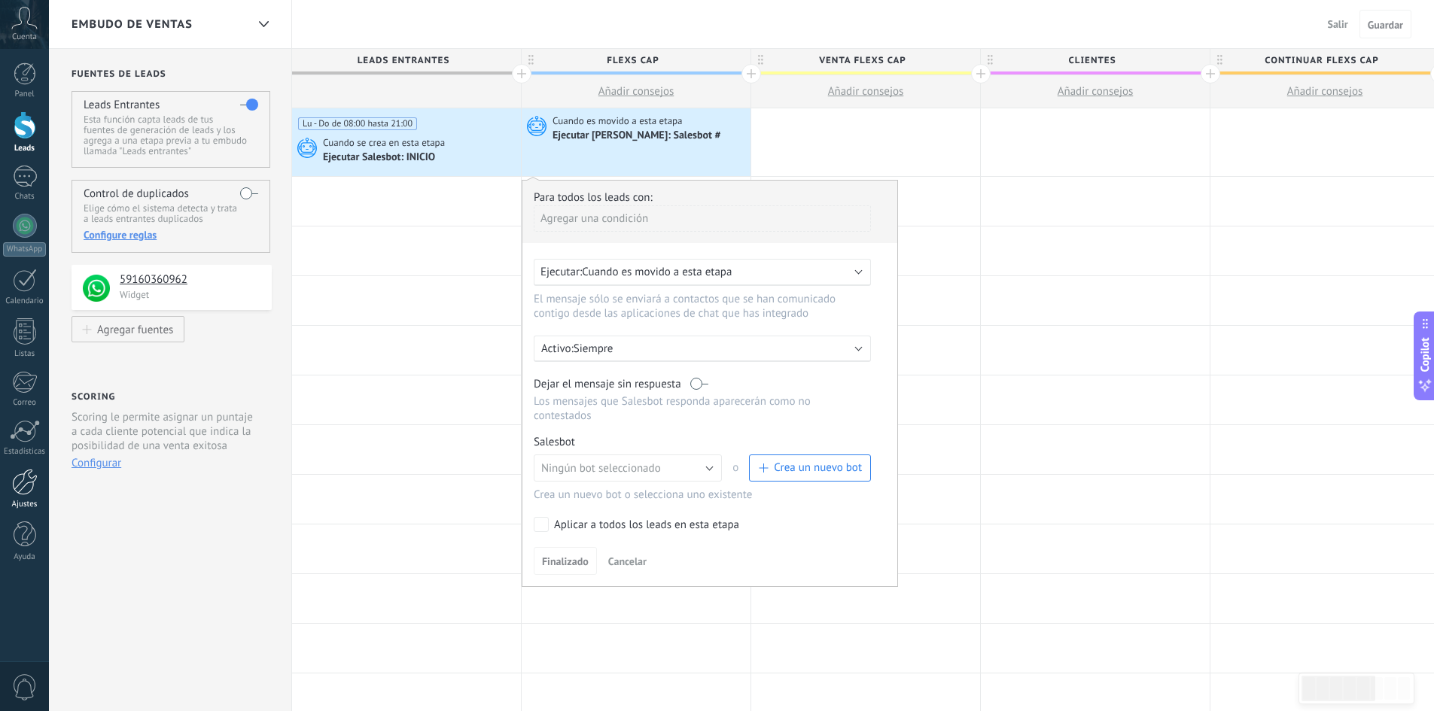
click at [17, 474] on div at bounding box center [25, 482] width 26 height 26
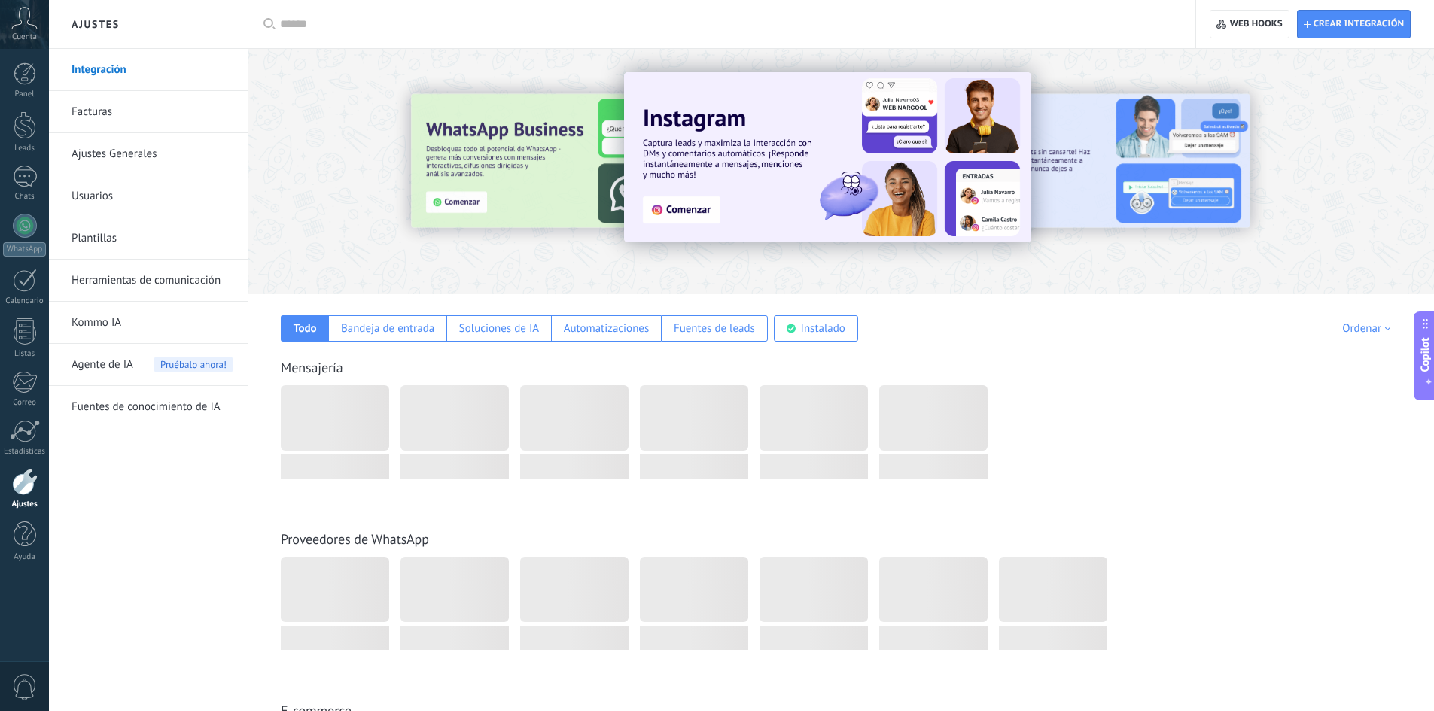
click at [160, 288] on link "Herramientas de comunicación" at bounding box center [152, 281] width 161 height 42
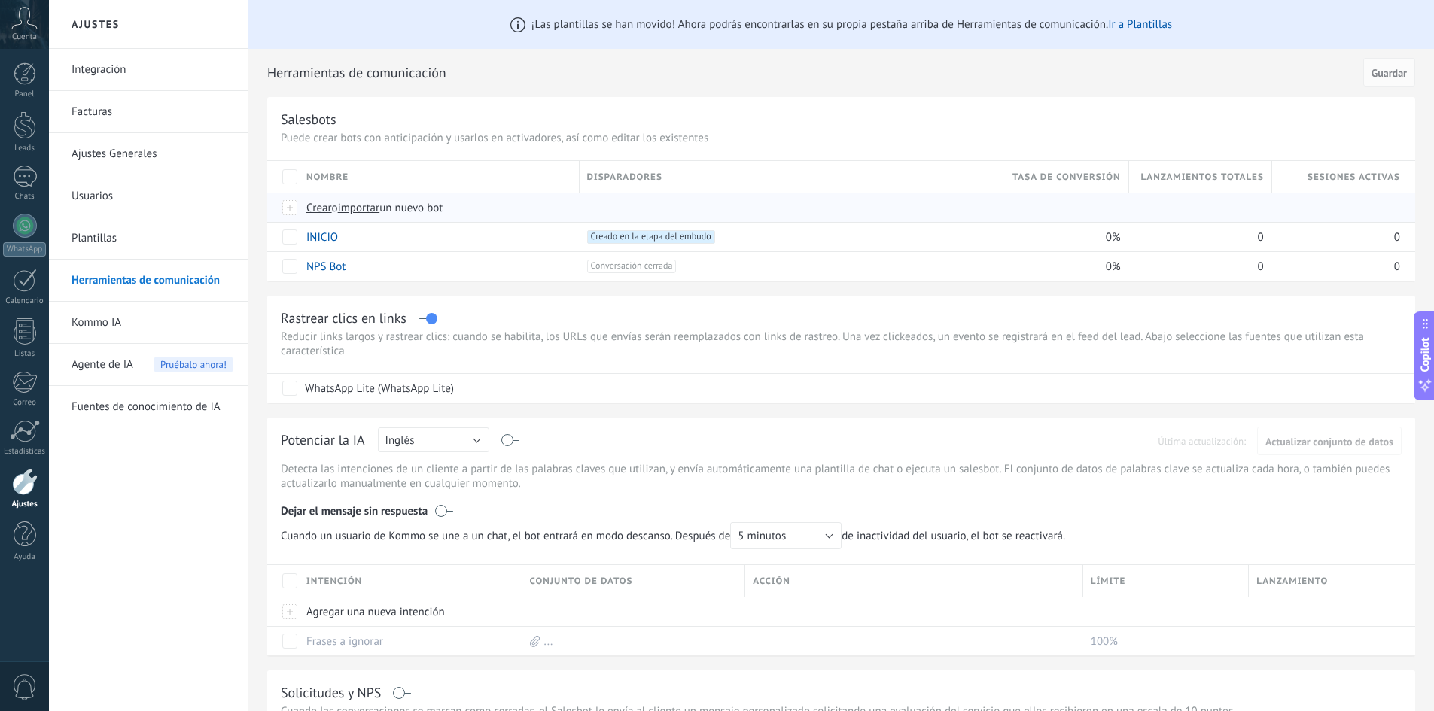
click at [370, 212] on span "importar" at bounding box center [359, 208] width 42 height 14
click at [0, 0] on input "importar un nuevo bot" at bounding box center [0, 0] width 0 height 0
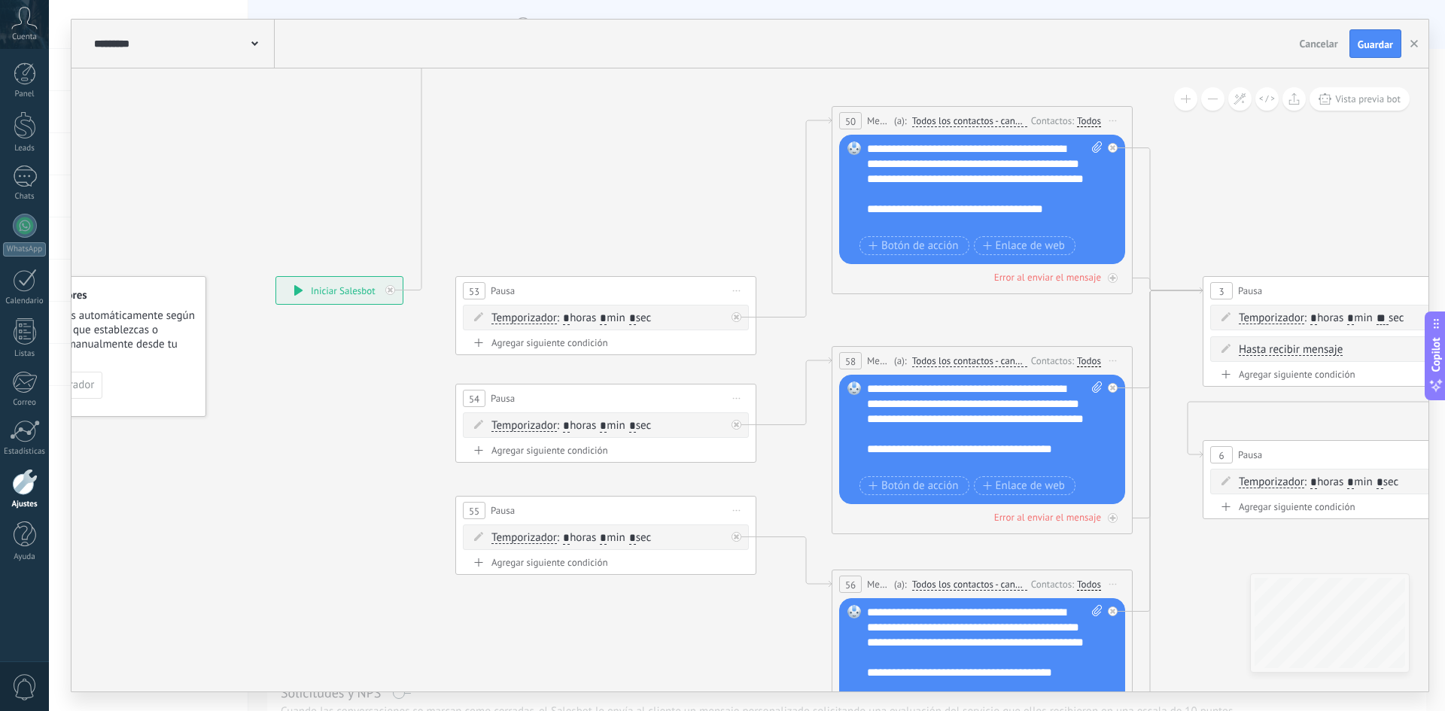
drag, startPoint x: 832, startPoint y: 133, endPoint x: 484, endPoint y: 411, distance: 445.1
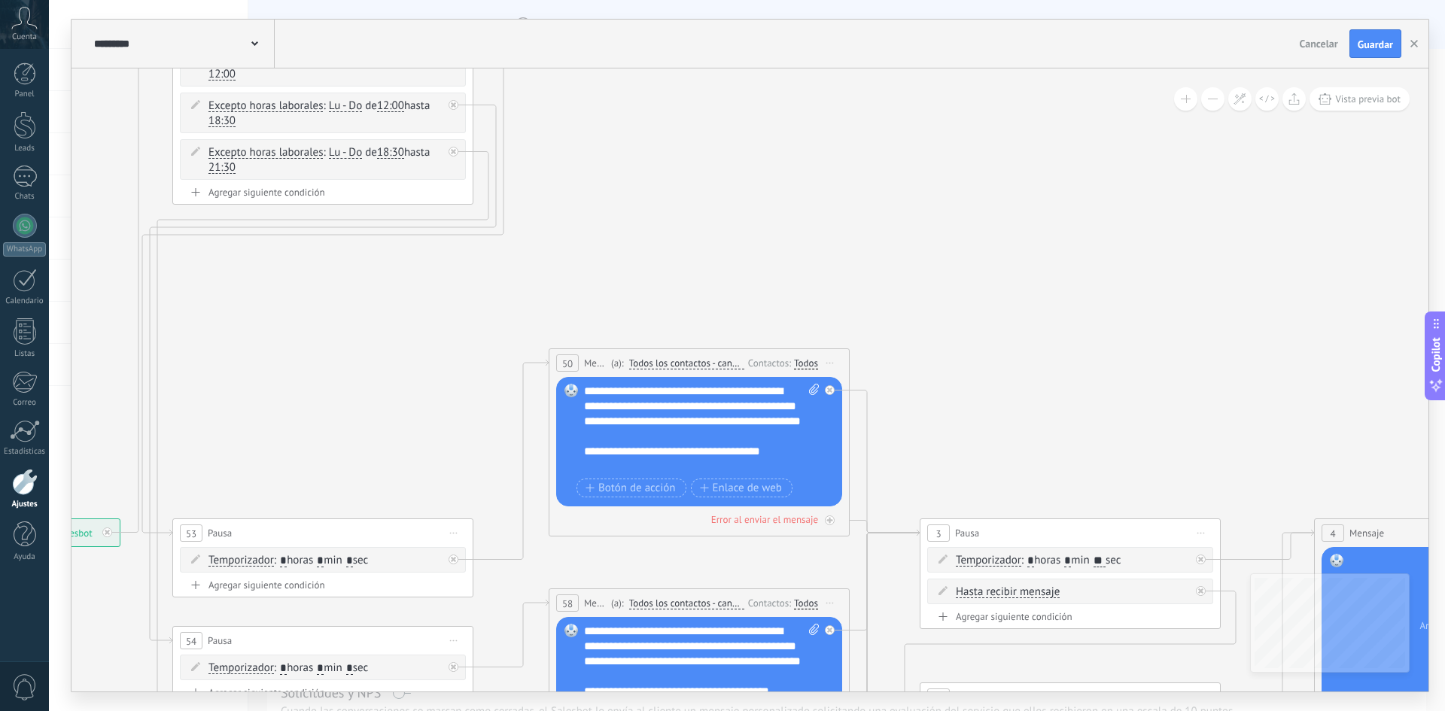
drag, startPoint x: 994, startPoint y: 291, endPoint x: 947, endPoint y: 336, distance: 65.0
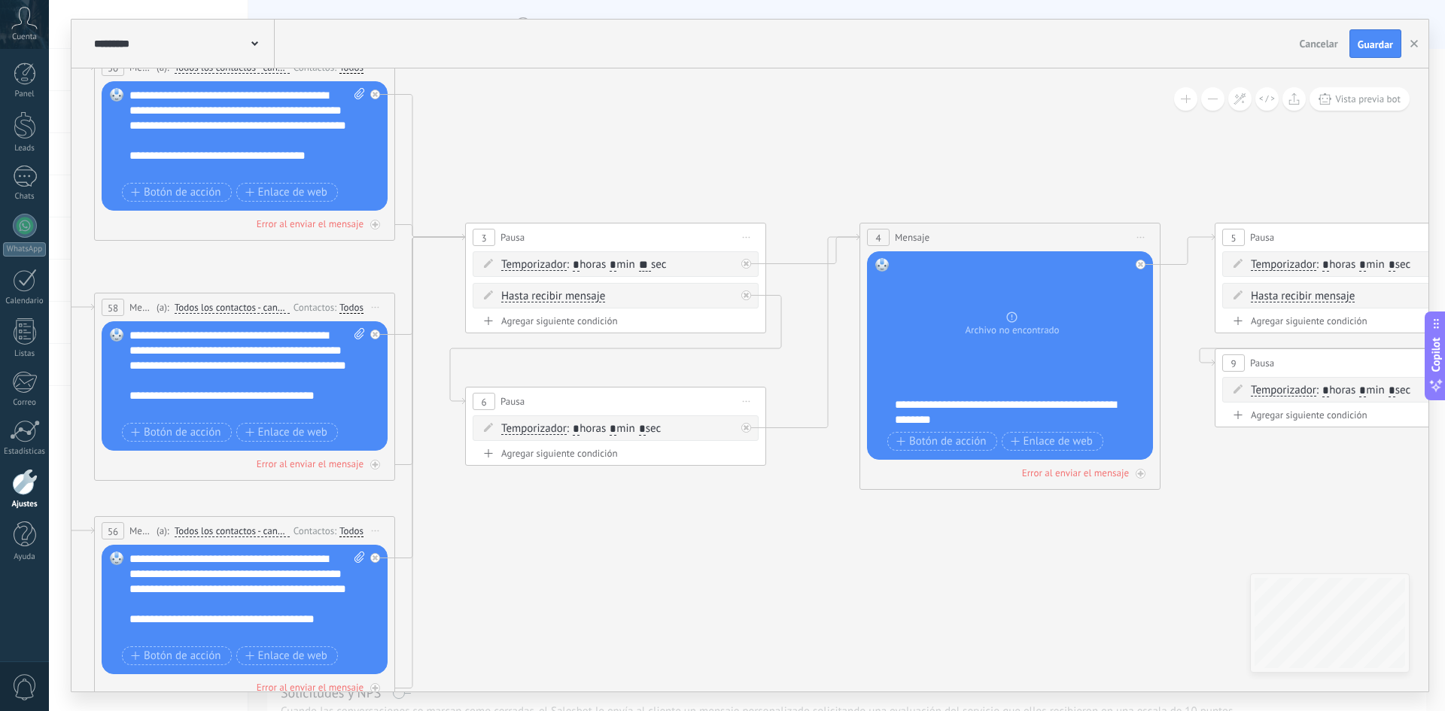
drag, startPoint x: 970, startPoint y: 395, endPoint x: 516, endPoint y: 99, distance: 542.5
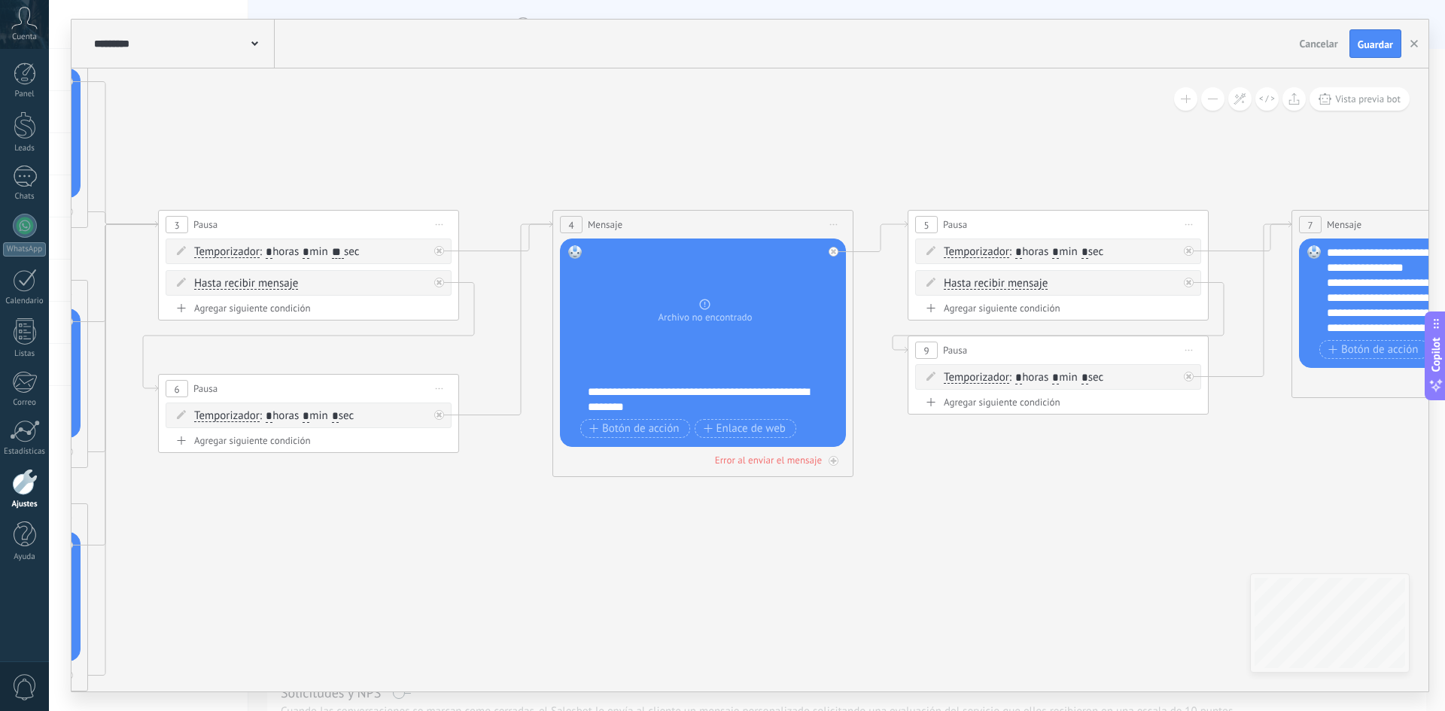
drag, startPoint x: 839, startPoint y: 148, endPoint x: 498, endPoint y: 126, distance: 340.9
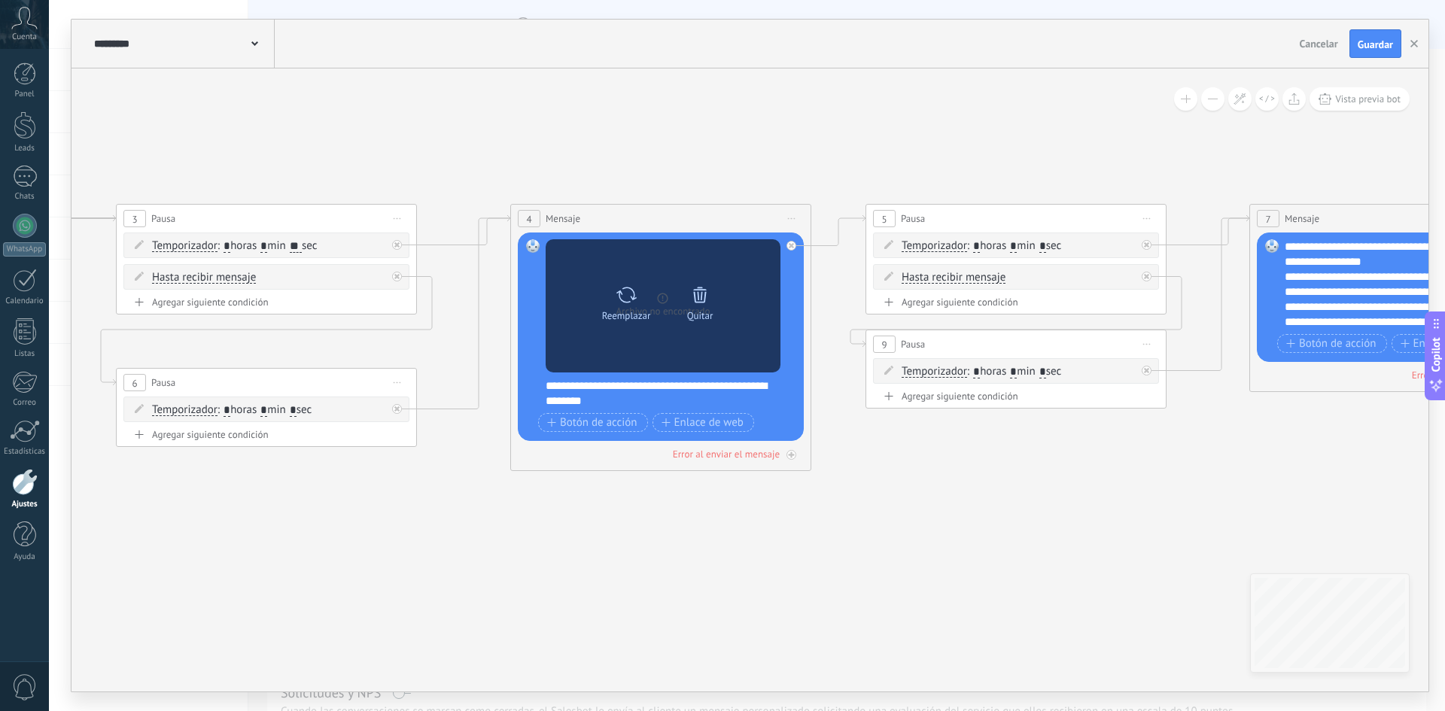
click at [633, 300] on icon at bounding box center [627, 295] width 20 height 16
click input "Subir" at bounding box center [0, 0] width 0 height 0
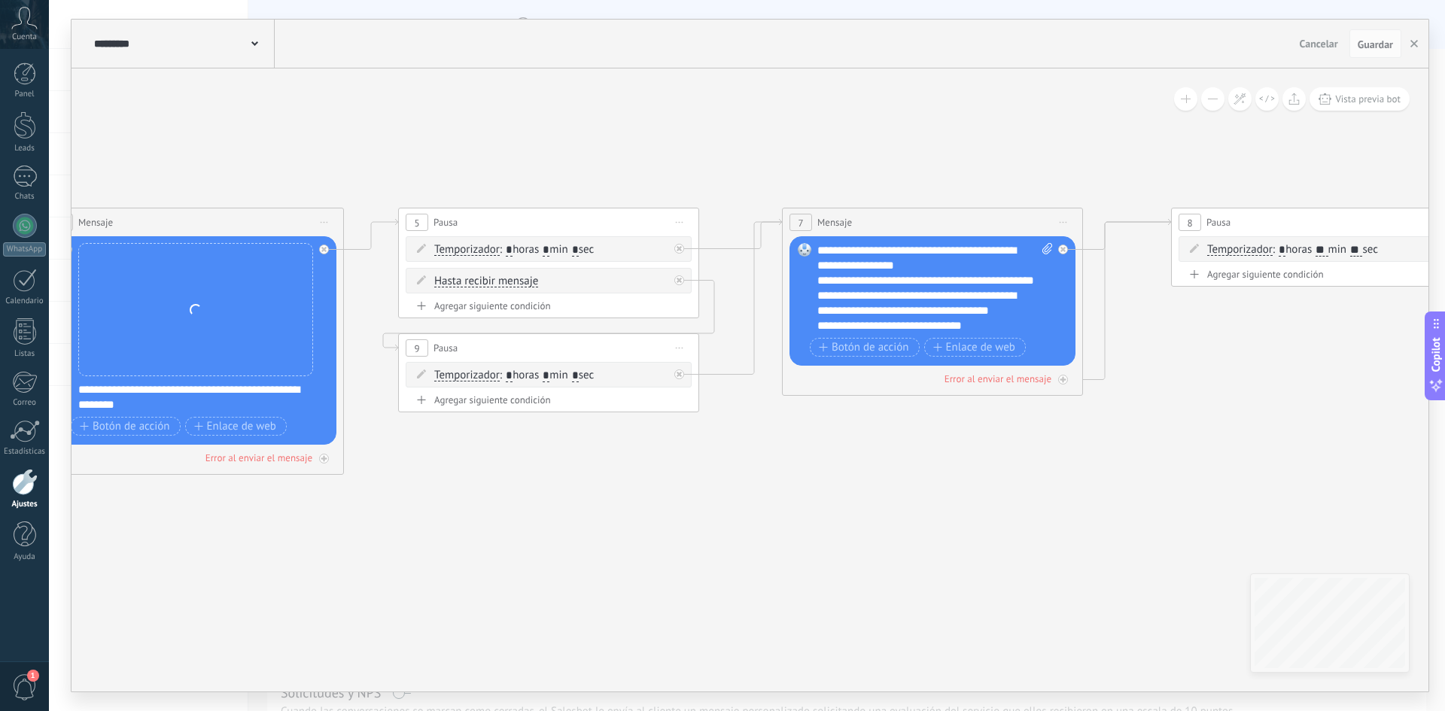
drag, startPoint x: 608, startPoint y: 542, endPoint x: 614, endPoint y: 522, distance: 20.5
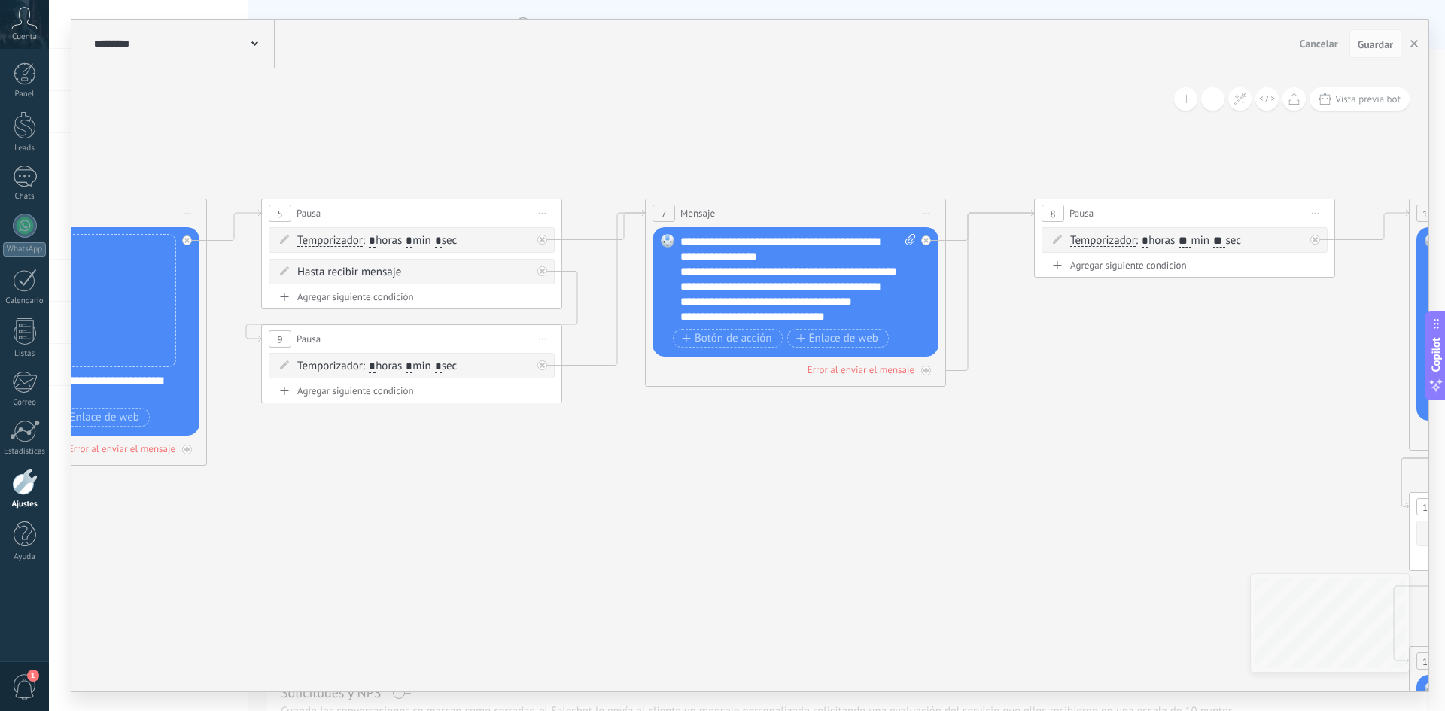
drag, startPoint x: 899, startPoint y: 521, endPoint x: 423, endPoint y: 536, distance: 476.0
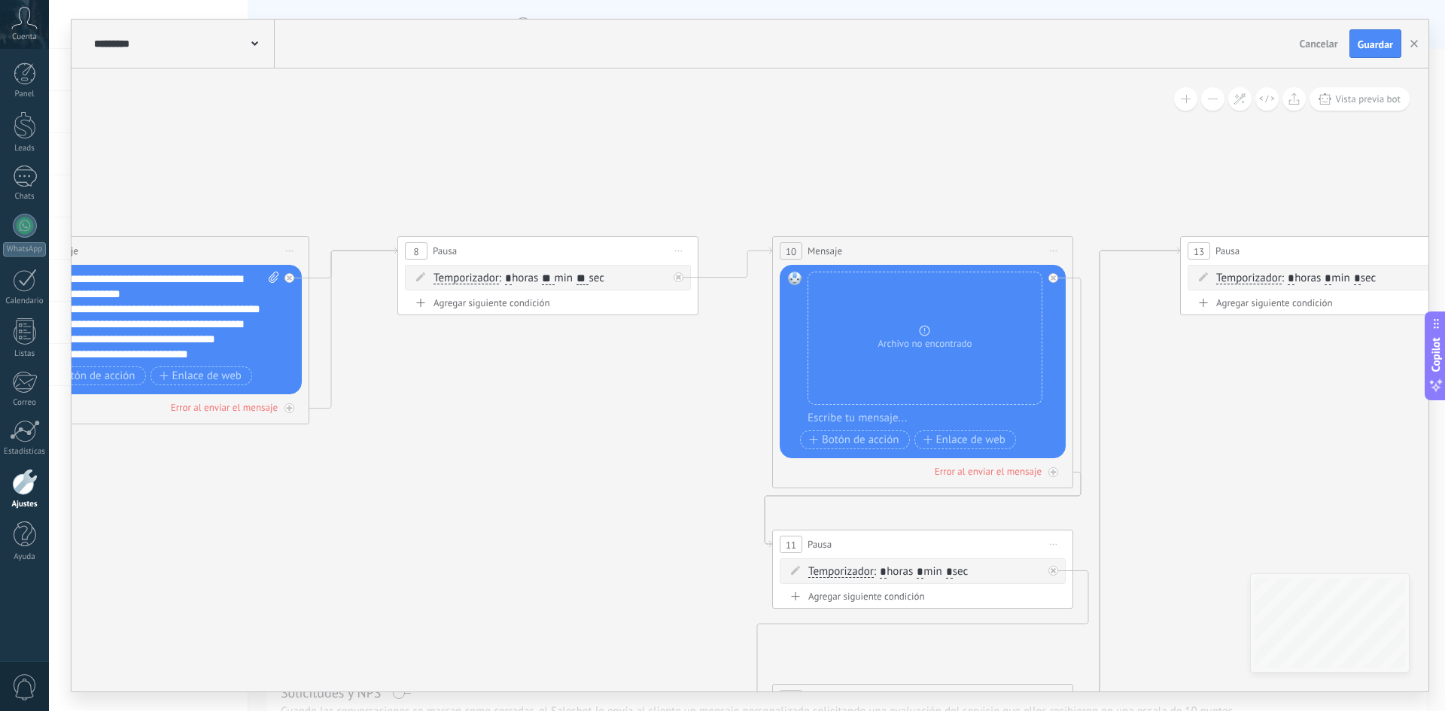
drag, startPoint x: 665, startPoint y: 486, endPoint x: 501, endPoint y: 505, distance: 164.5
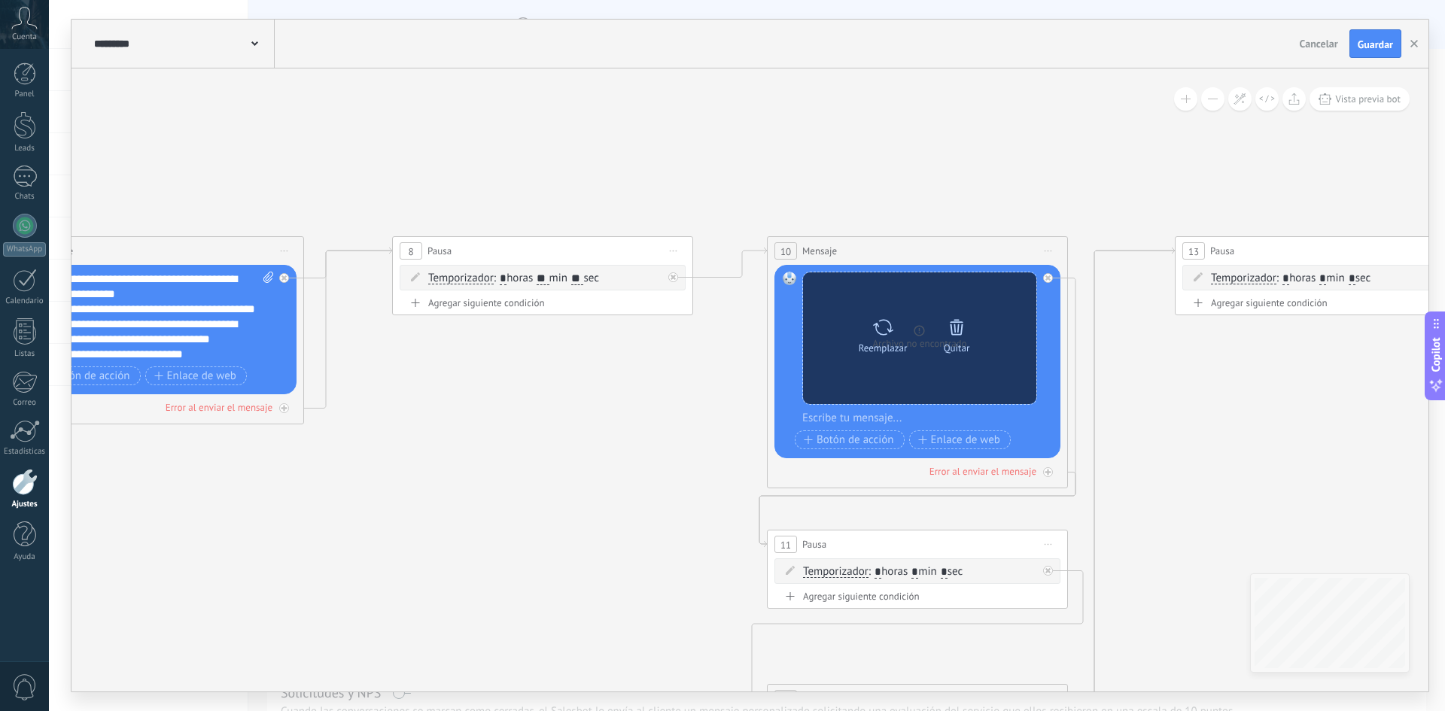
click at [882, 340] on div at bounding box center [884, 327] width 22 height 30
click input "Subir" at bounding box center [0, 0] width 0 height 0
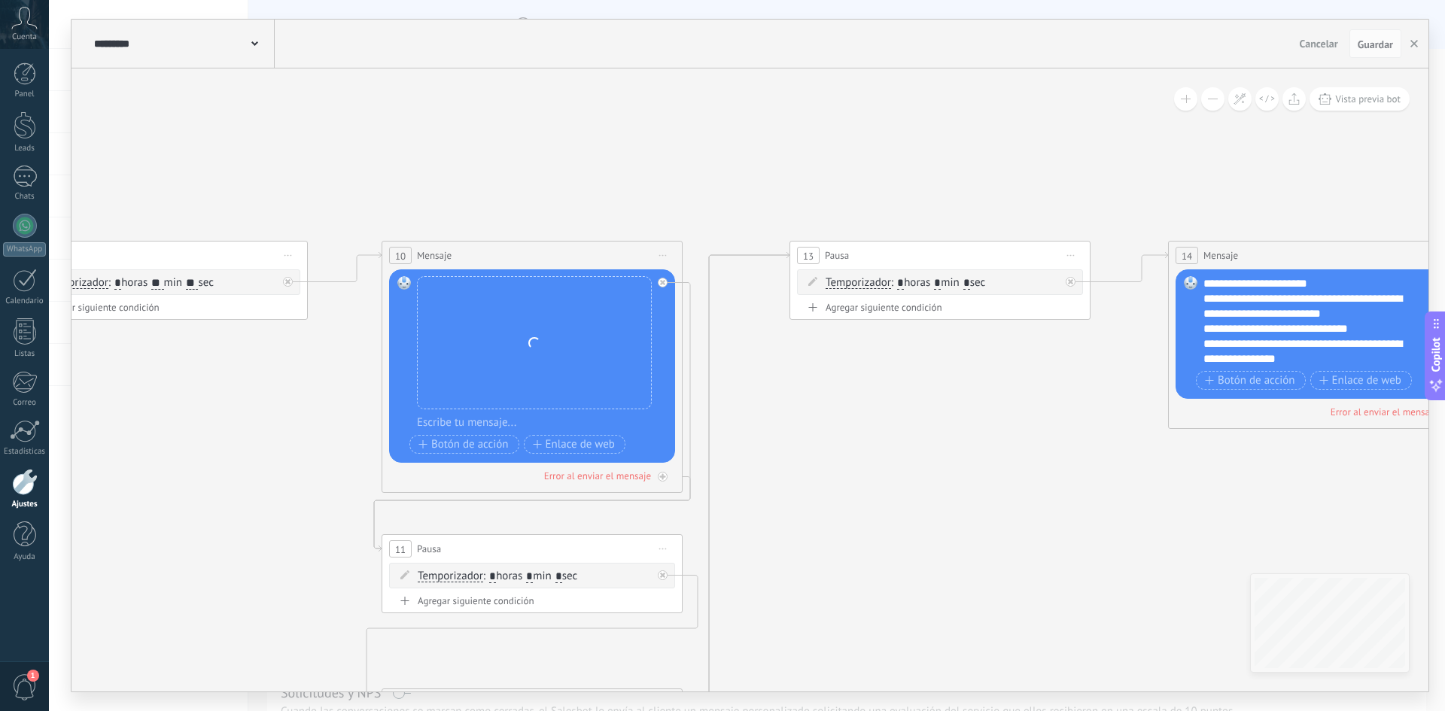
drag, startPoint x: 922, startPoint y: 393, endPoint x: 336, endPoint y: 330, distance: 589.8
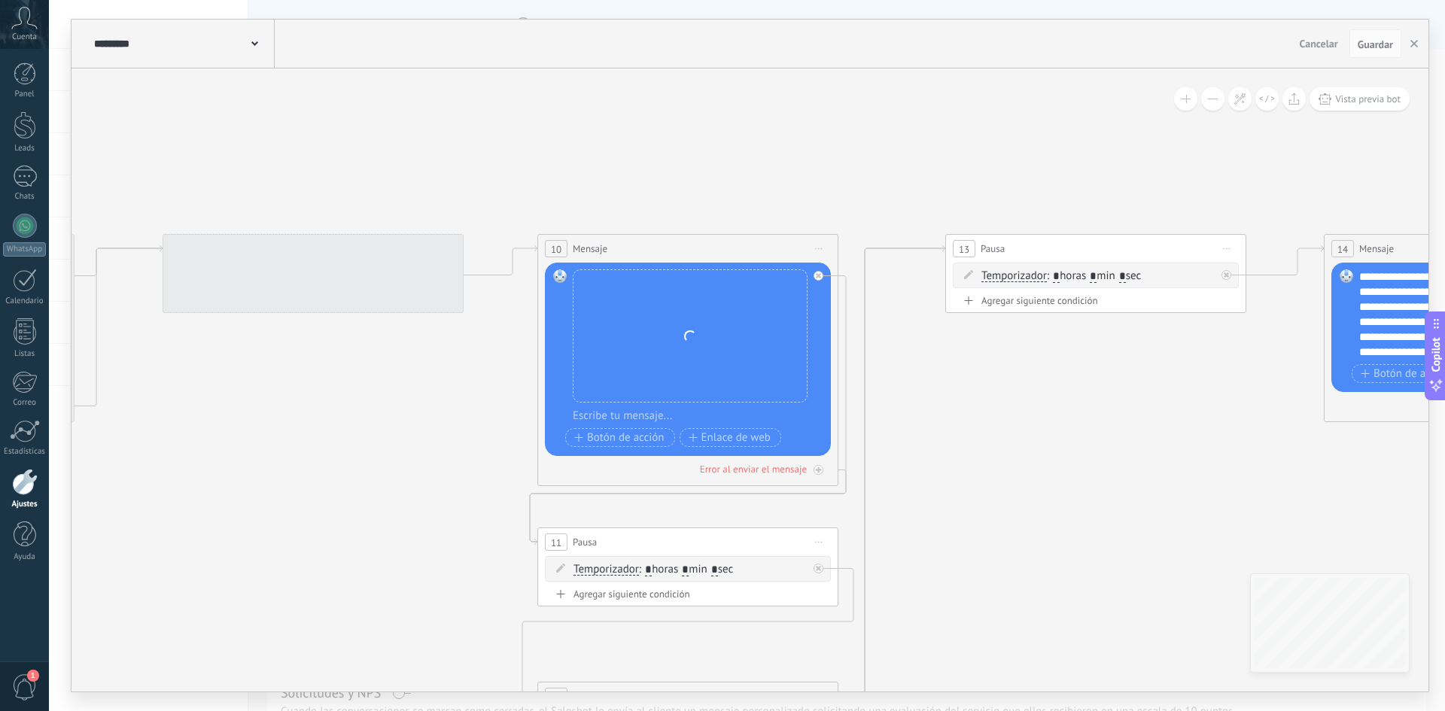
drag, startPoint x: 391, startPoint y: 385, endPoint x: 1059, endPoint y: 428, distance: 669.9
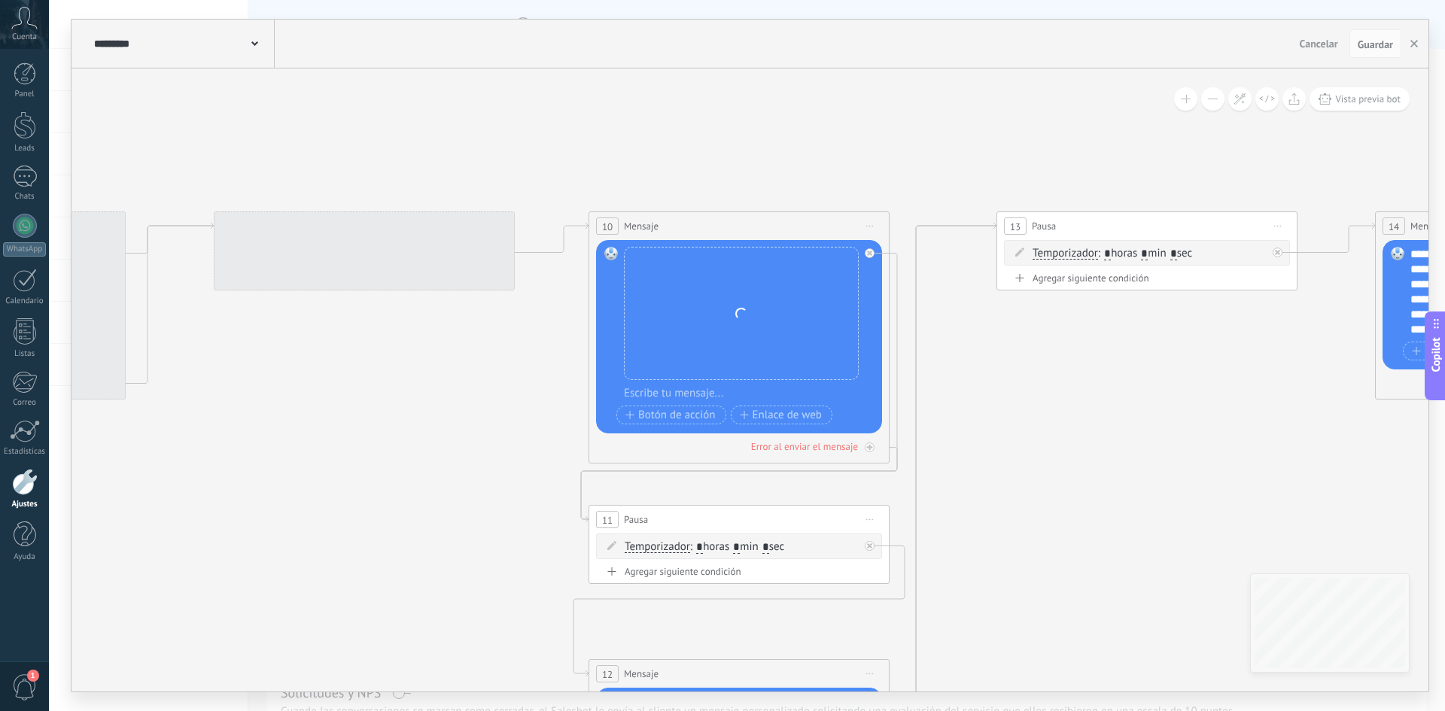
drag, startPoint x: 1044, startPoint y: 443, endPoint x: 1101, endPoint y: 418, distance: 61.7
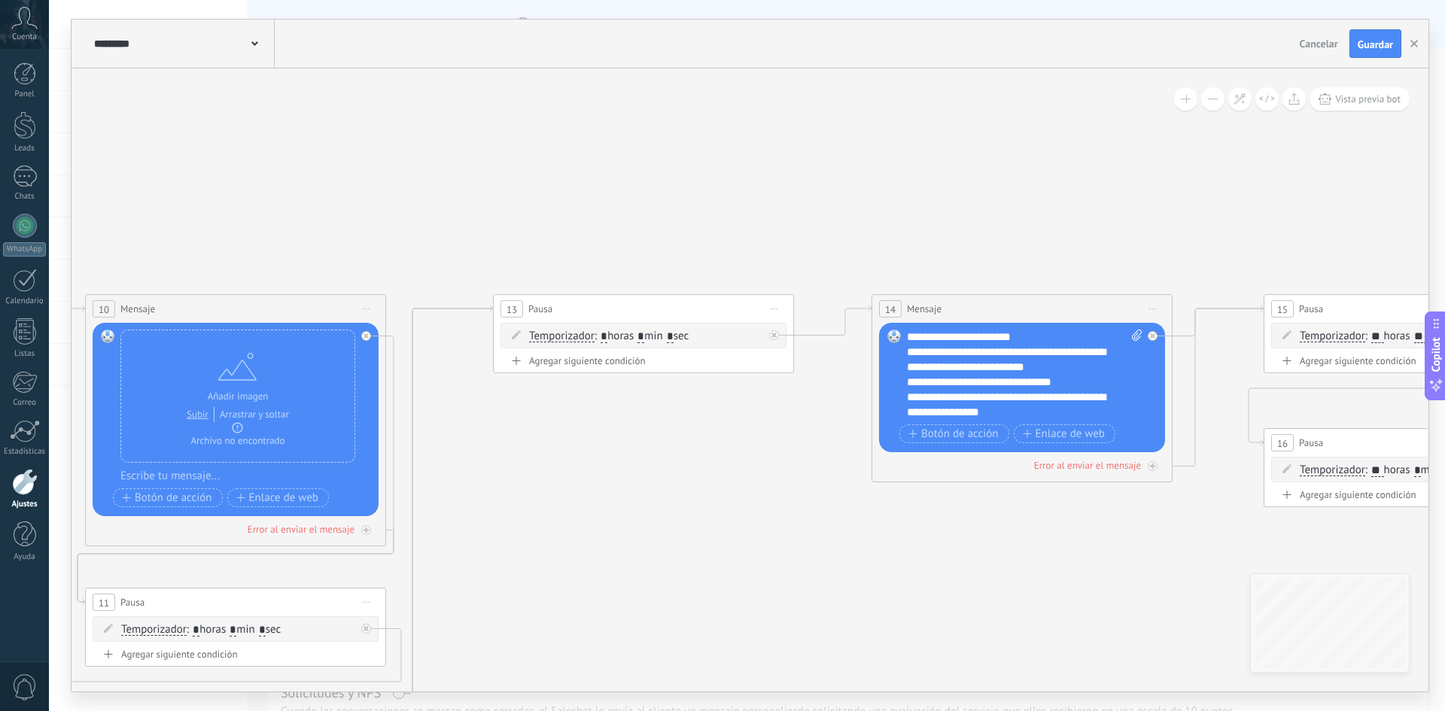
drag, startPoint x: 1206, startPoint y: 395, endPoint x: 467, endPoint y: 451, distance: 741.4
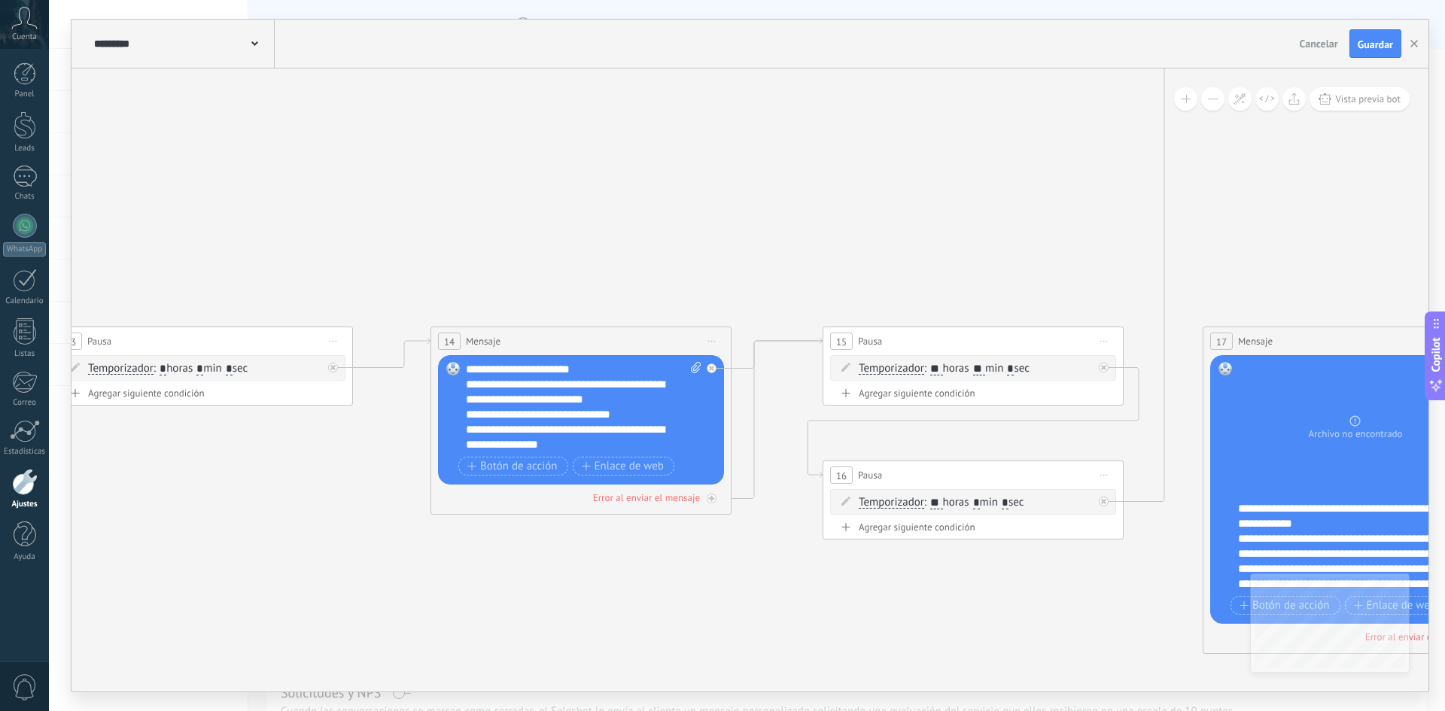
drag, startPoint x: 1105, startPoint y: 188, endPoint x: 222, endPoint y: 310, distance: 891.4
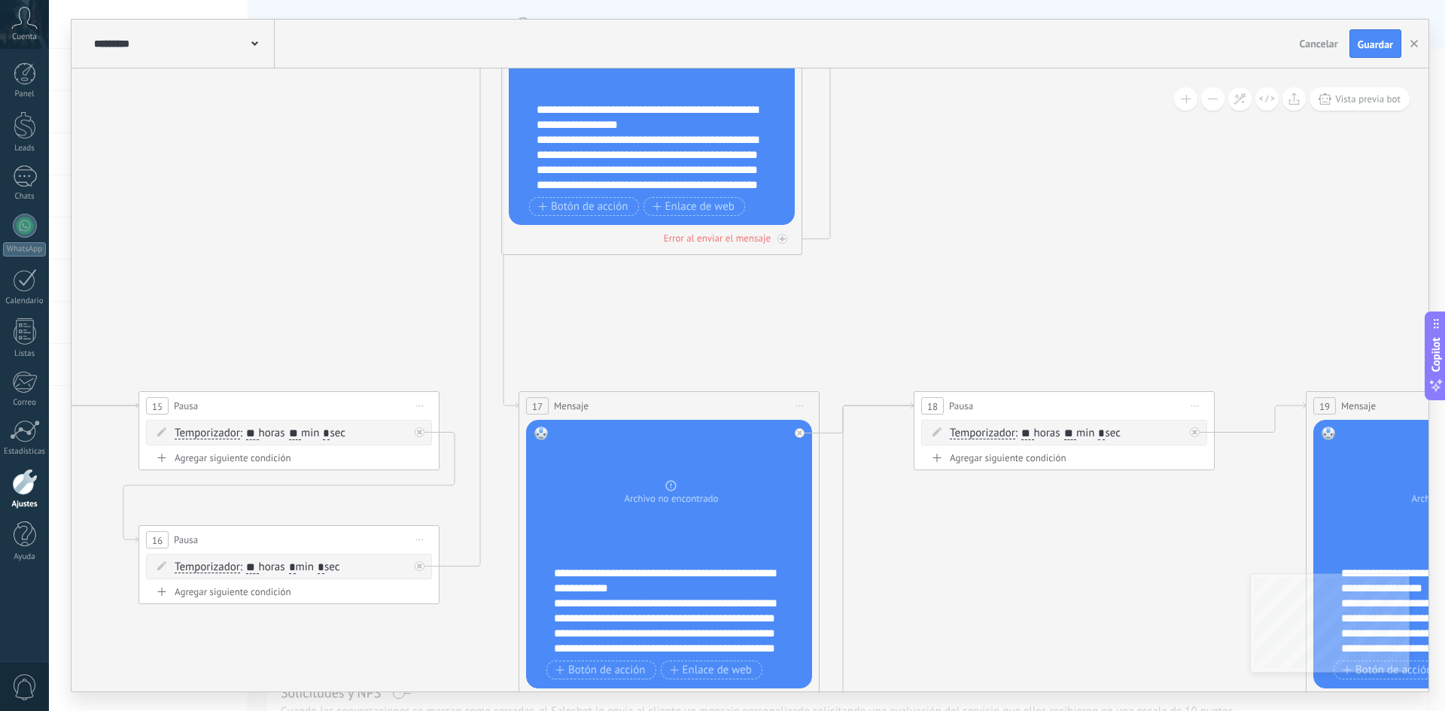
drag, startPoint x: 979, startPoint y: 270, endPoint x: 1055, endPoint y: 492, distance: 235.2
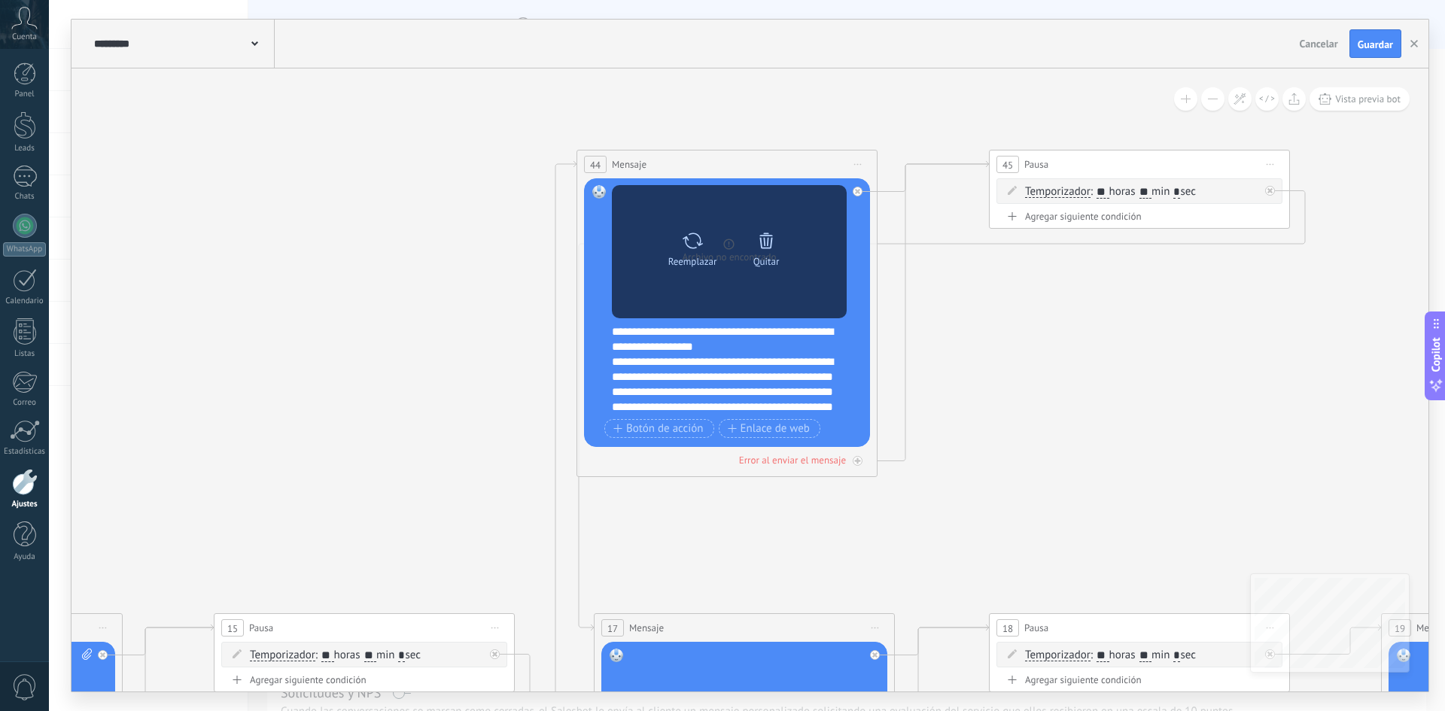
click at [671, 233] on div "Reemplazar" at bounding box center [692, 246] width 63 height 41
click input "Subir" at bounding box center [0, 0] width 0 height 0
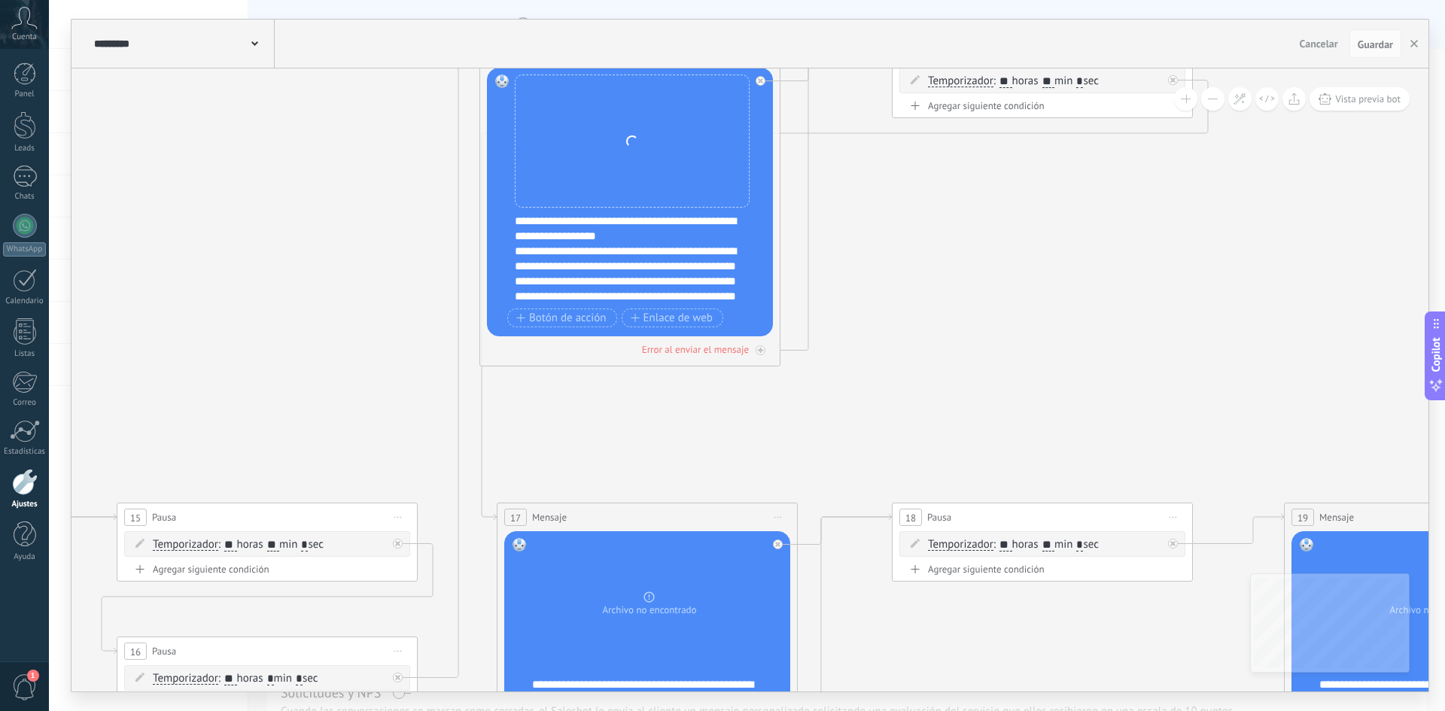
drag, startPoint x: 1093, startPoint y: 455, endPoint x: 784, endPoint y: 377, distance: 319.2
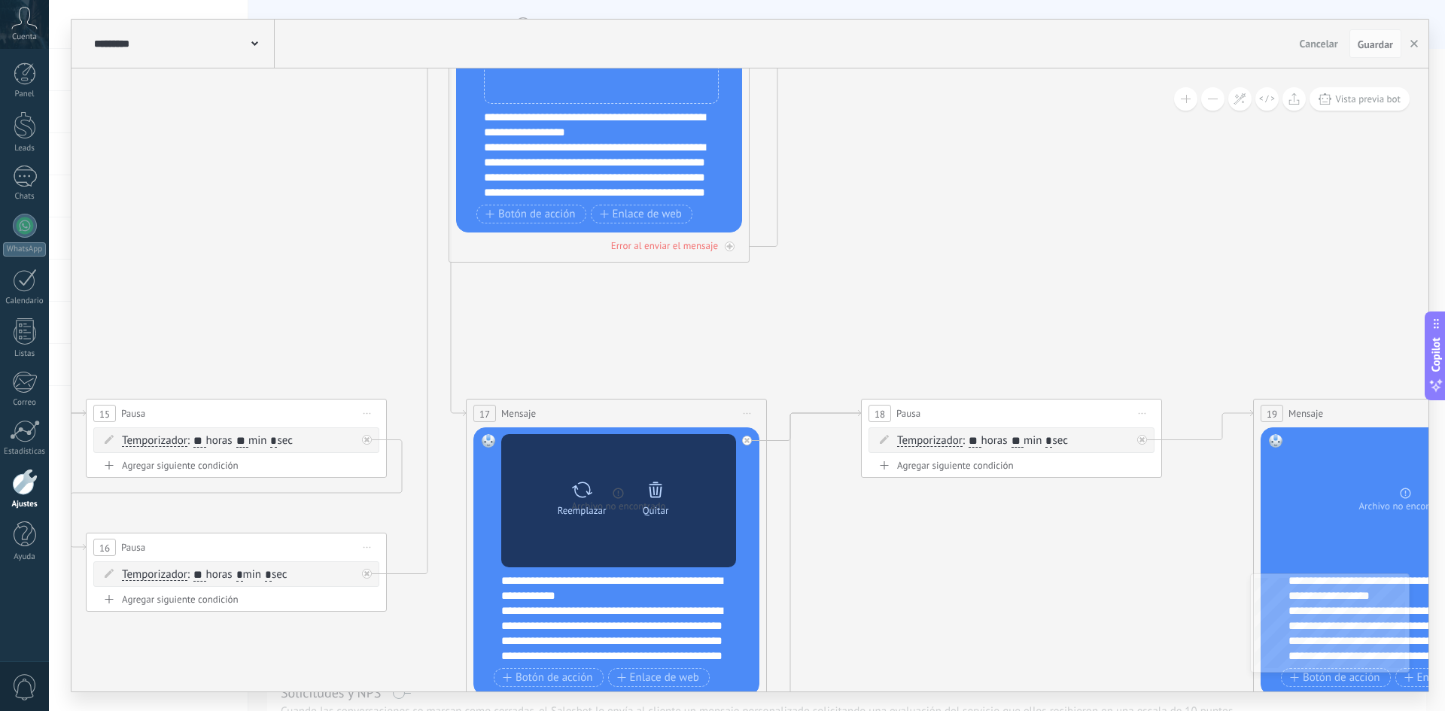
click at [577, 484] on icon at bounding box center [582, 490] width 22 height 21
click input "Subir" at bounding box center [0, 0] width 0 height 0
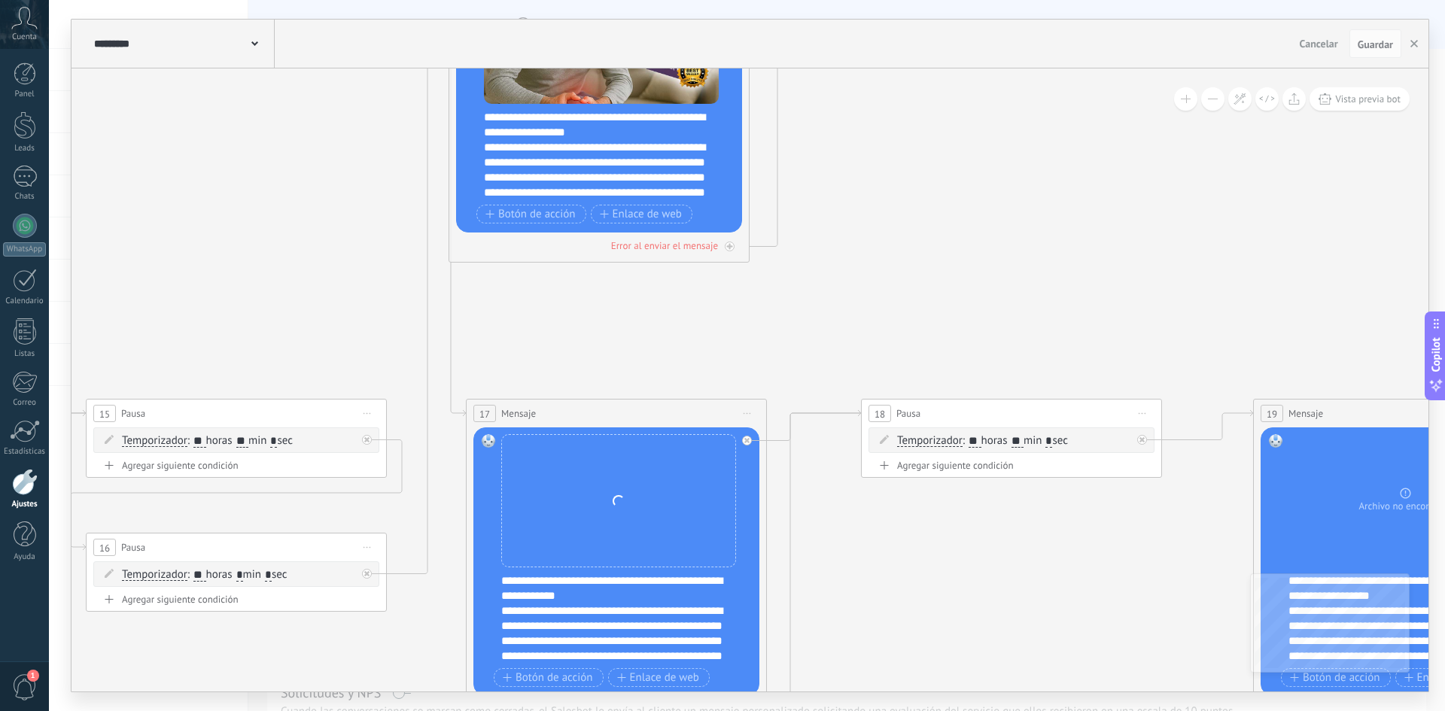
drag, startPoint x: 1045, startPoint y: 281, endPoint x: 445, endPoint y: 172, distance: 609.8
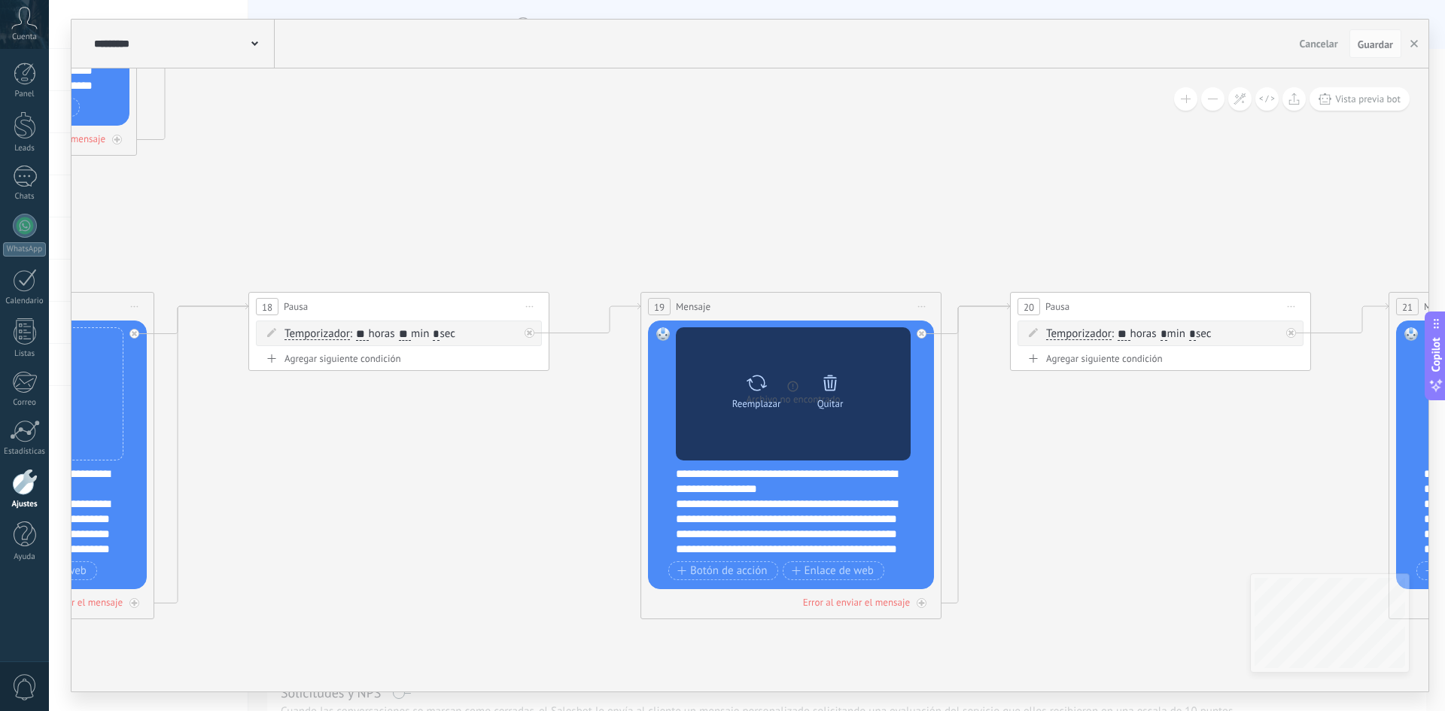
click at [763, 393] on icon at bounding box center [757, 383] width 22 height 21
click input "Subir" at bounding box center [0, 0] width 0 height 0
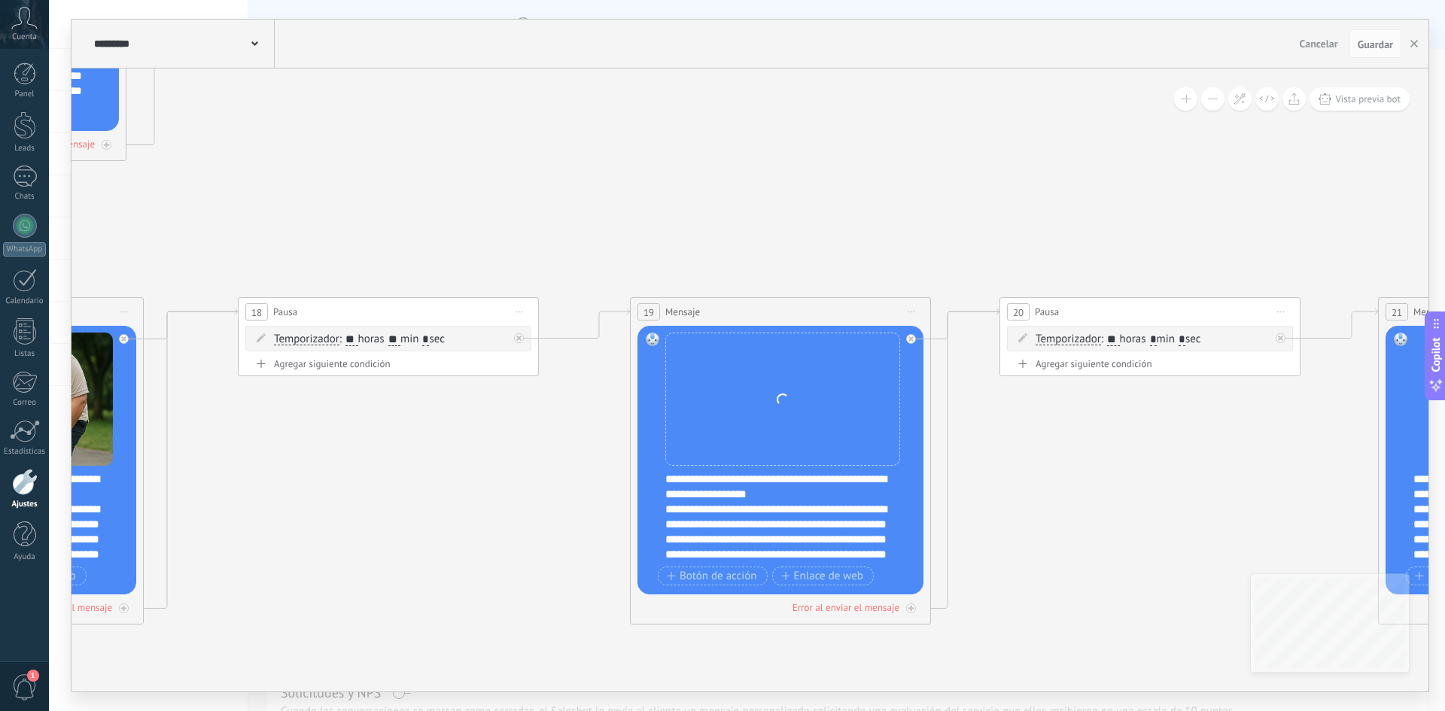
drag, startPoint x: 1120, startPoint y: 201, endPoint x: 554, endPoint y: 192, distance: 566.2
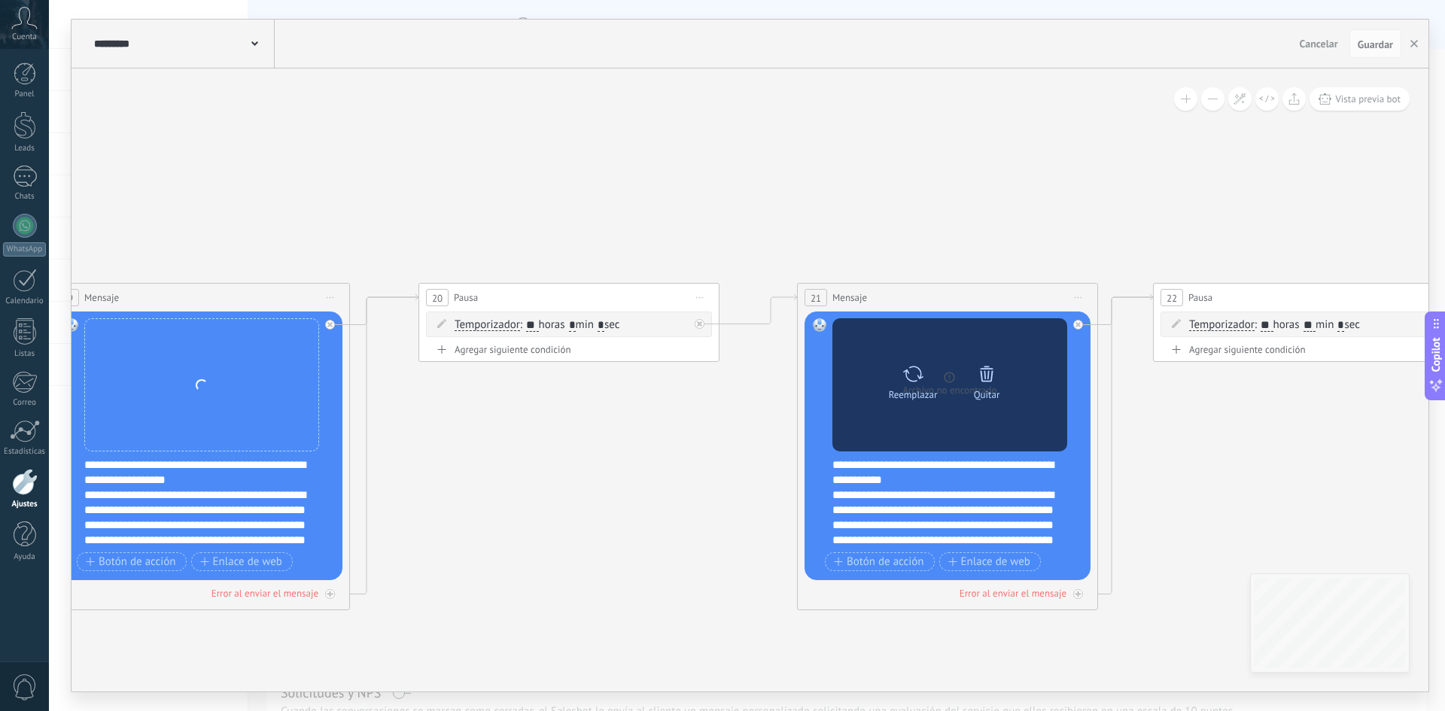
click at [910, 385] on div at bounding box center [914, 374] width 22 height 30
click input "Subir" at bounding box center [0, 0] width 0 height 0
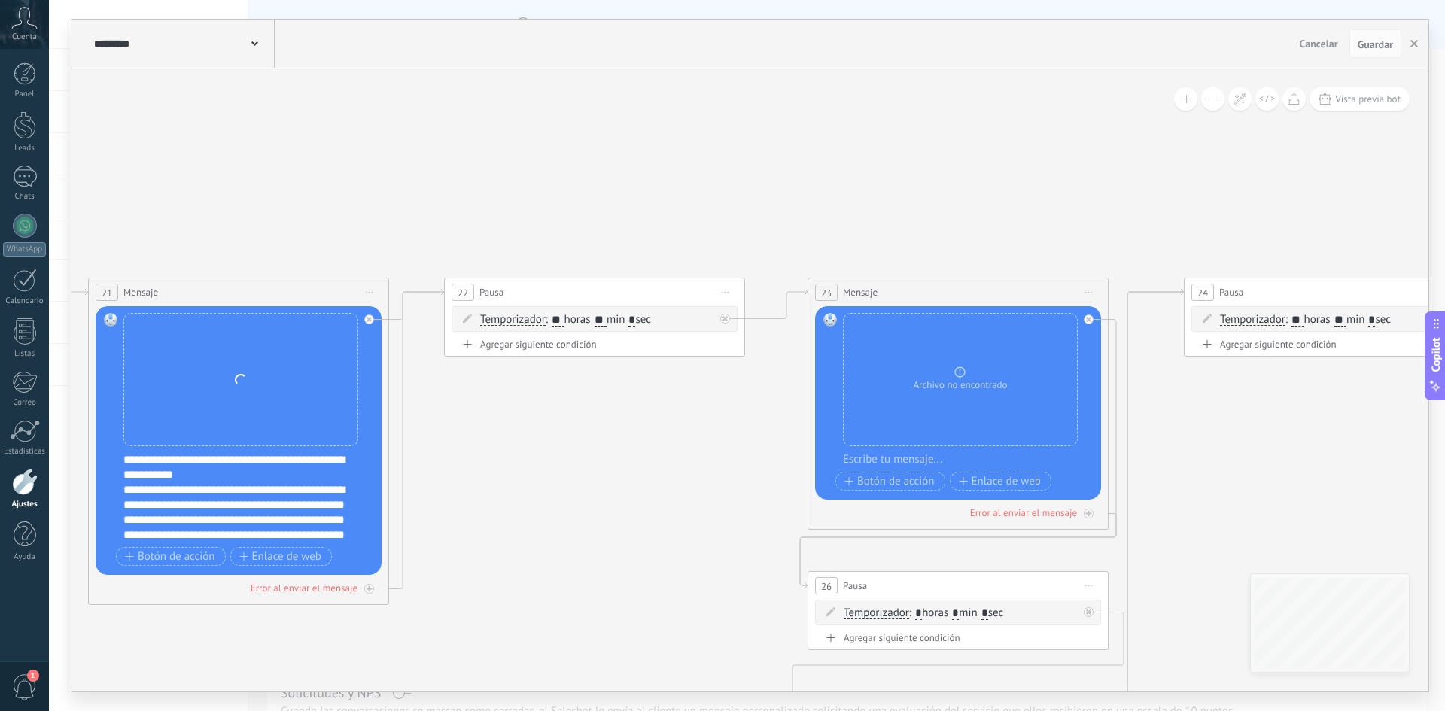
drag, startPoint x: 1220, startPoint y: 194, endPoint x: 394, endPoint y: 181, distance: 825.9
click at [394, 181] on icon at bounding box center [998, 345] width 14413 height 1890
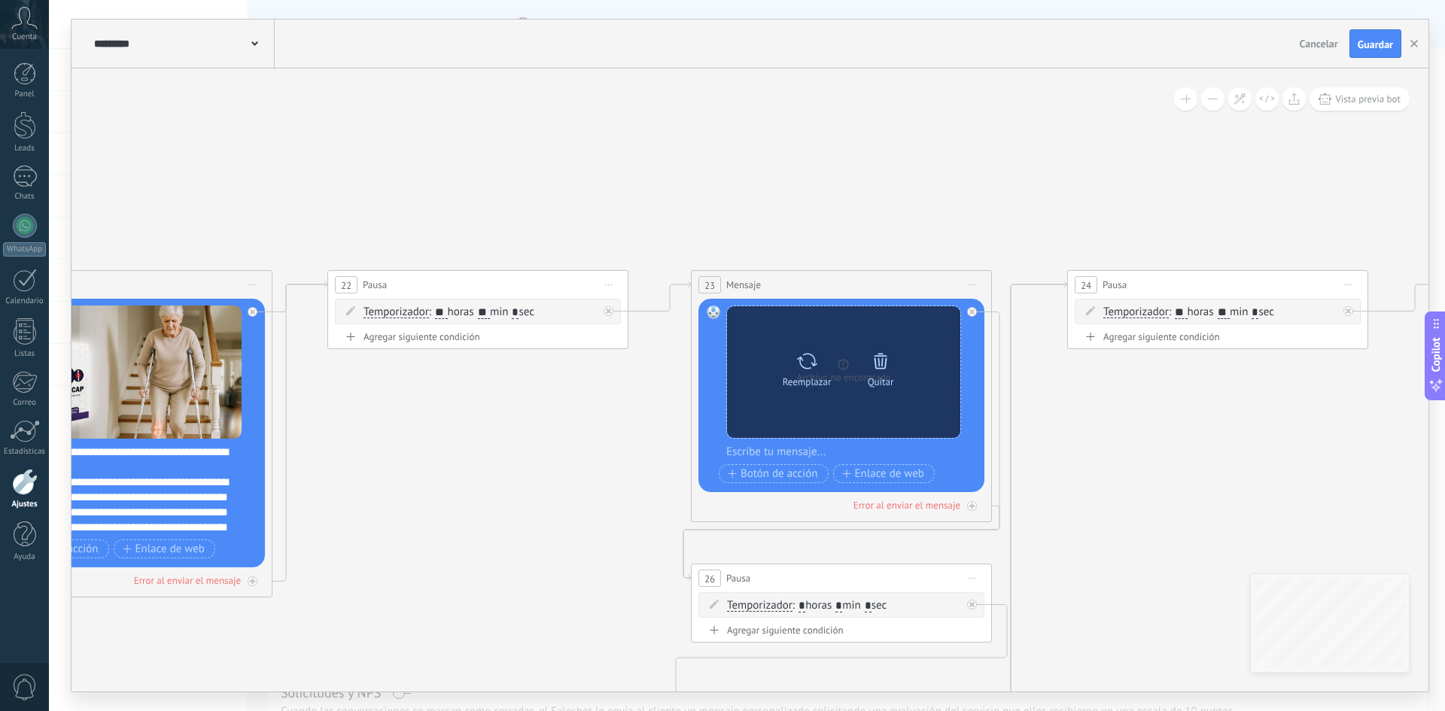
click at [814, 361] on icon at bounding box center [807, 361] width 22 height 21
click input "Subir" at bounding box center [0, 0] width 0 height 0
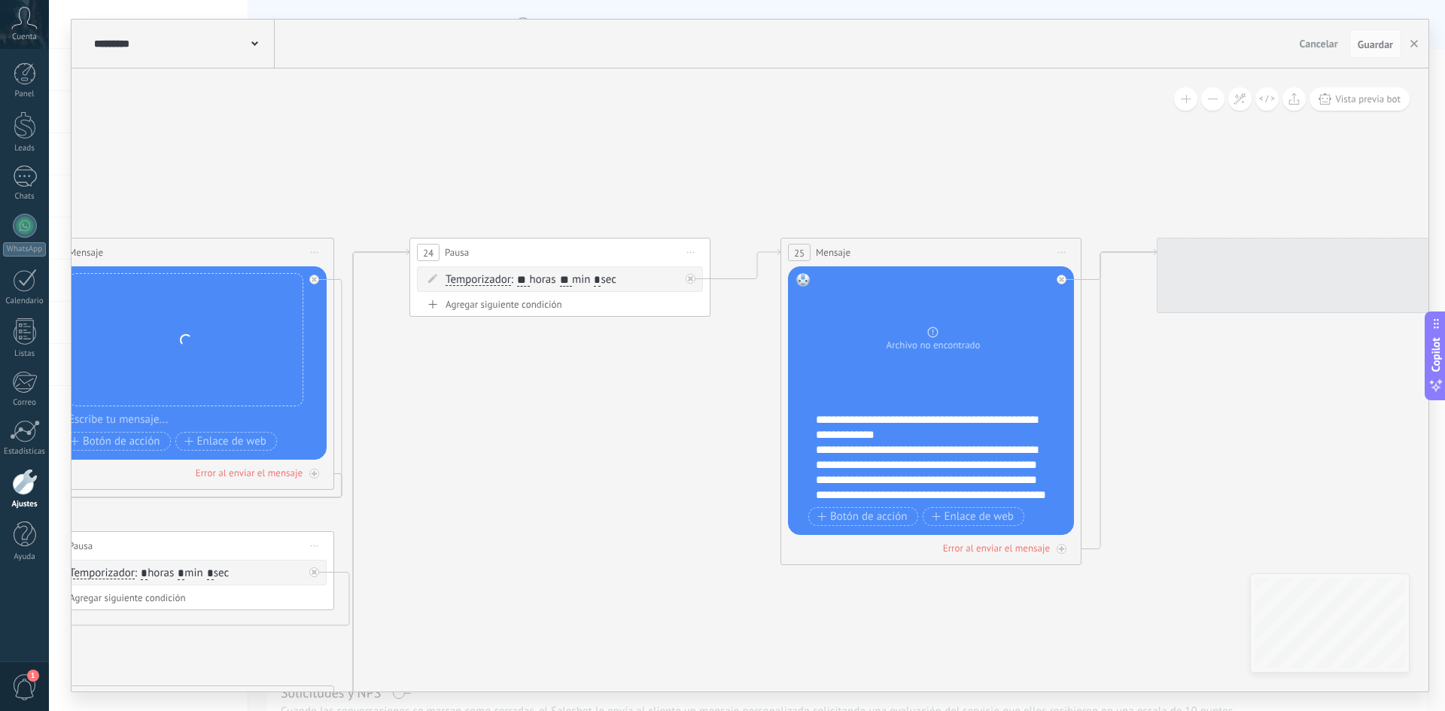
drag, startPoint x: 477, startPoint y: 133, endPoint x: 209, endPoint y: 126, distance: 267.3
click at [209, 126] on icon at bounding box center [223, 305] width 14413 height 1890
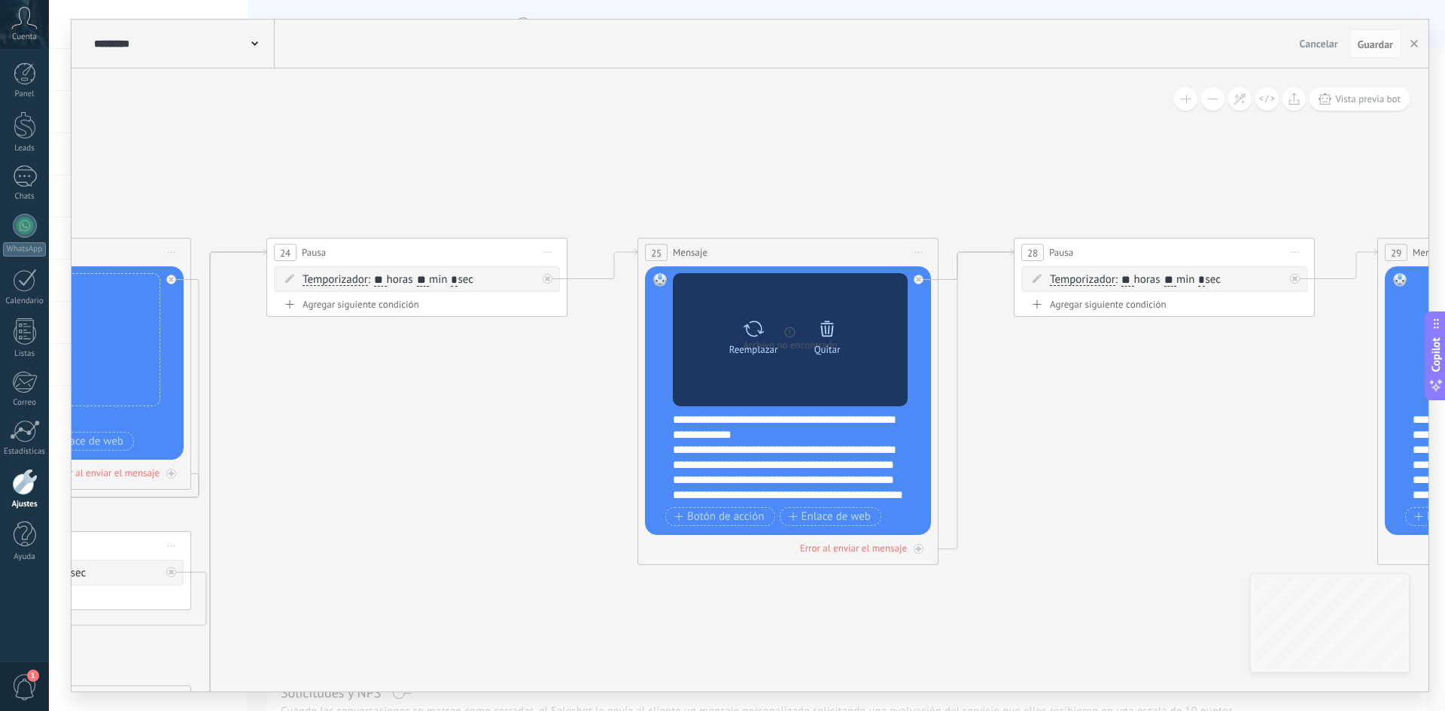
click at [745, 317] on div at bounding box center [754, 329] width 22 height 30
click input "Subir" at bounding box center [0, 0] width 0 height 0
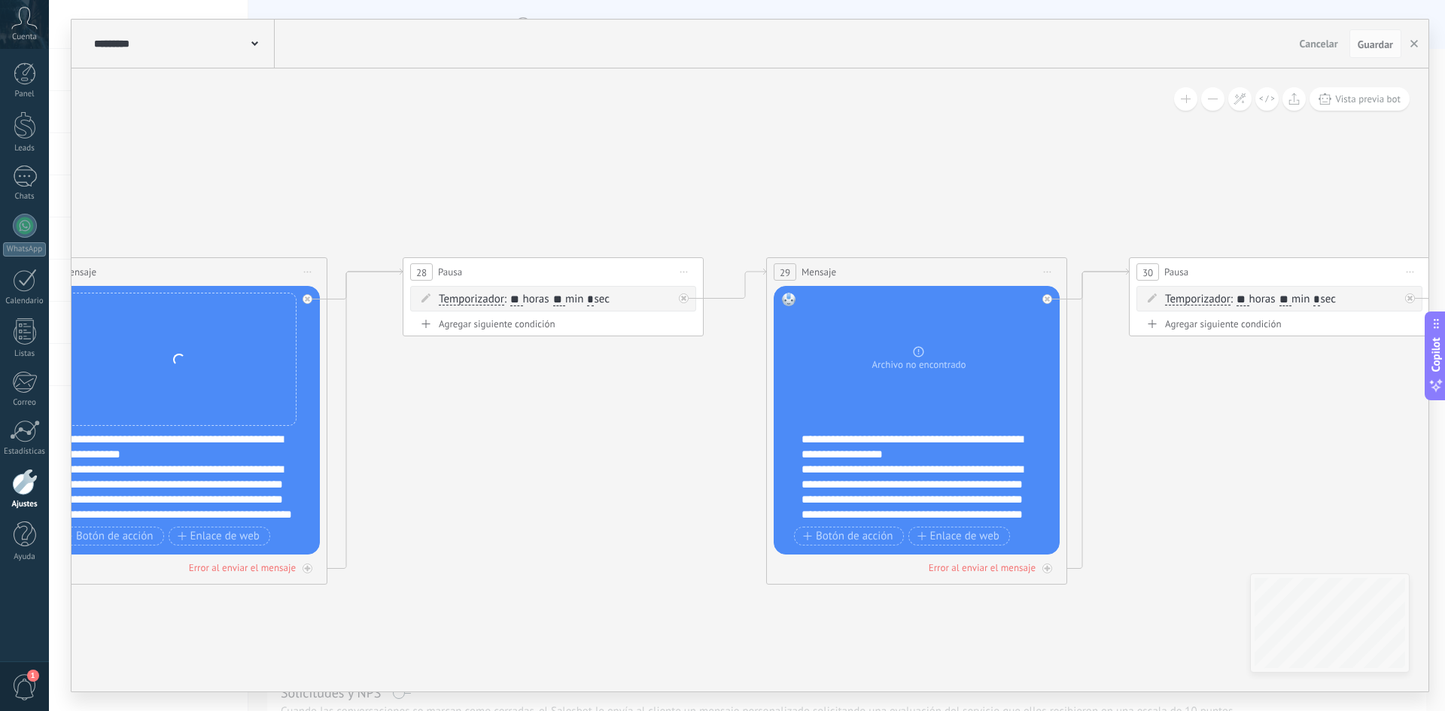
drag, startPoint x: 1145, startPoint y: 115, endPoint x: 534, endPoint y: 135, distance: 611.6
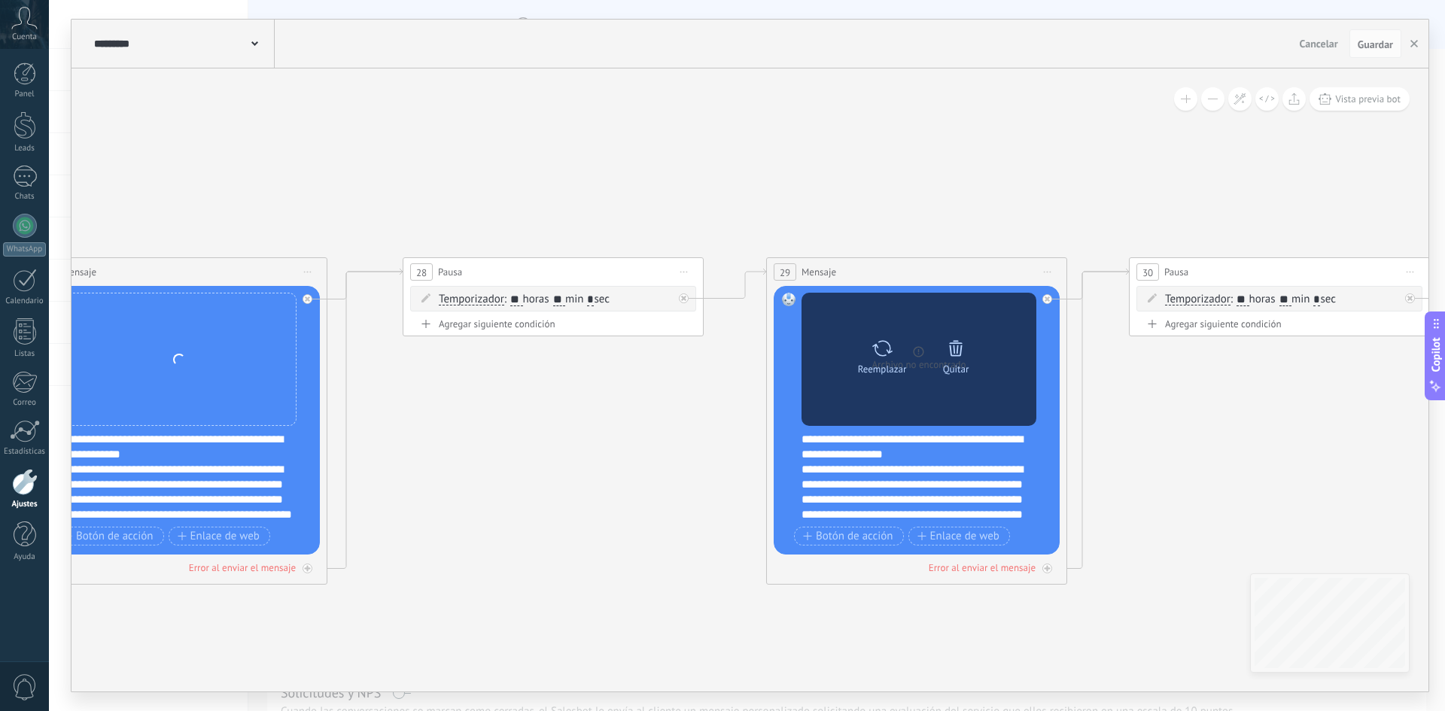
click at [894, 355] on div "Reemplazar" at bounding box center [882, 353] width 63 height 41
click input "Subir" at bounding box center [0, 0] width 0 height 0
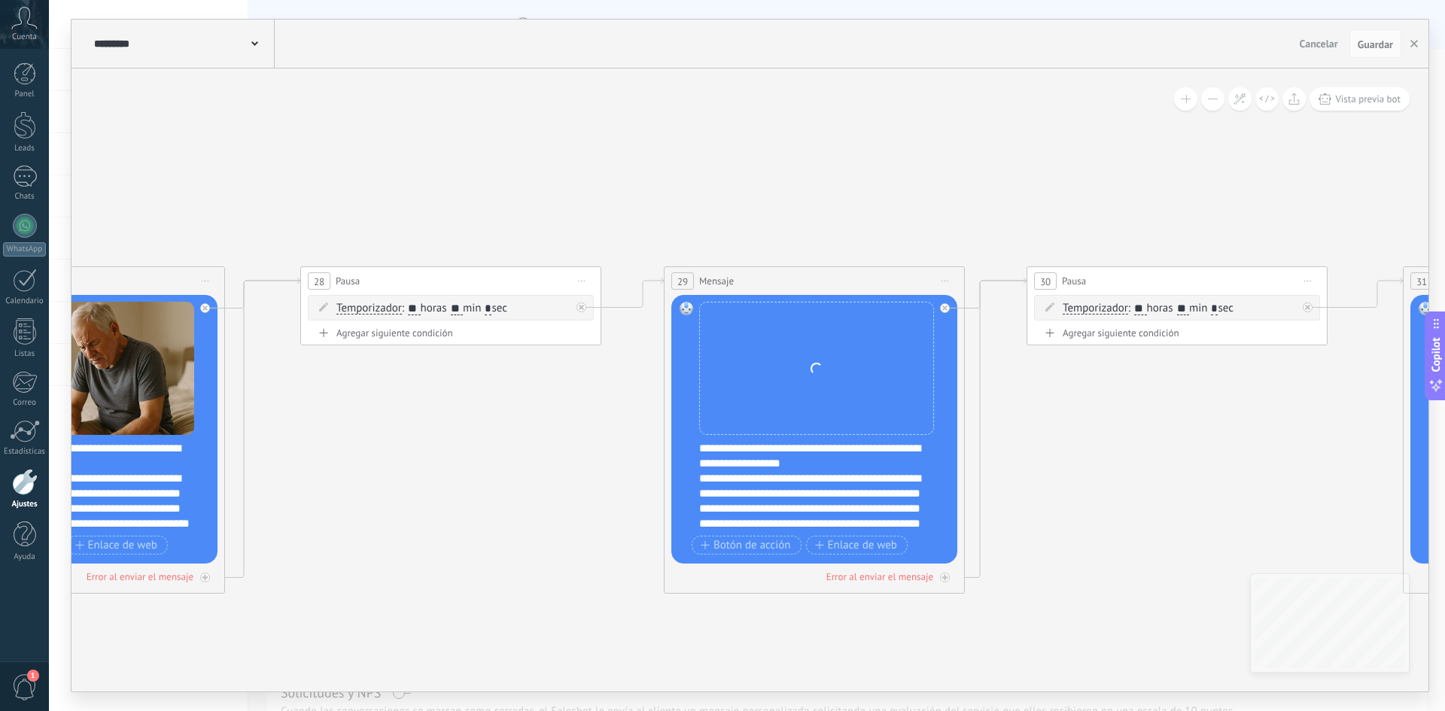
drag, startPoint x: 1036, startPoint y: 200, endPoint x: 225, endPoint y: 171, distance: 811.3
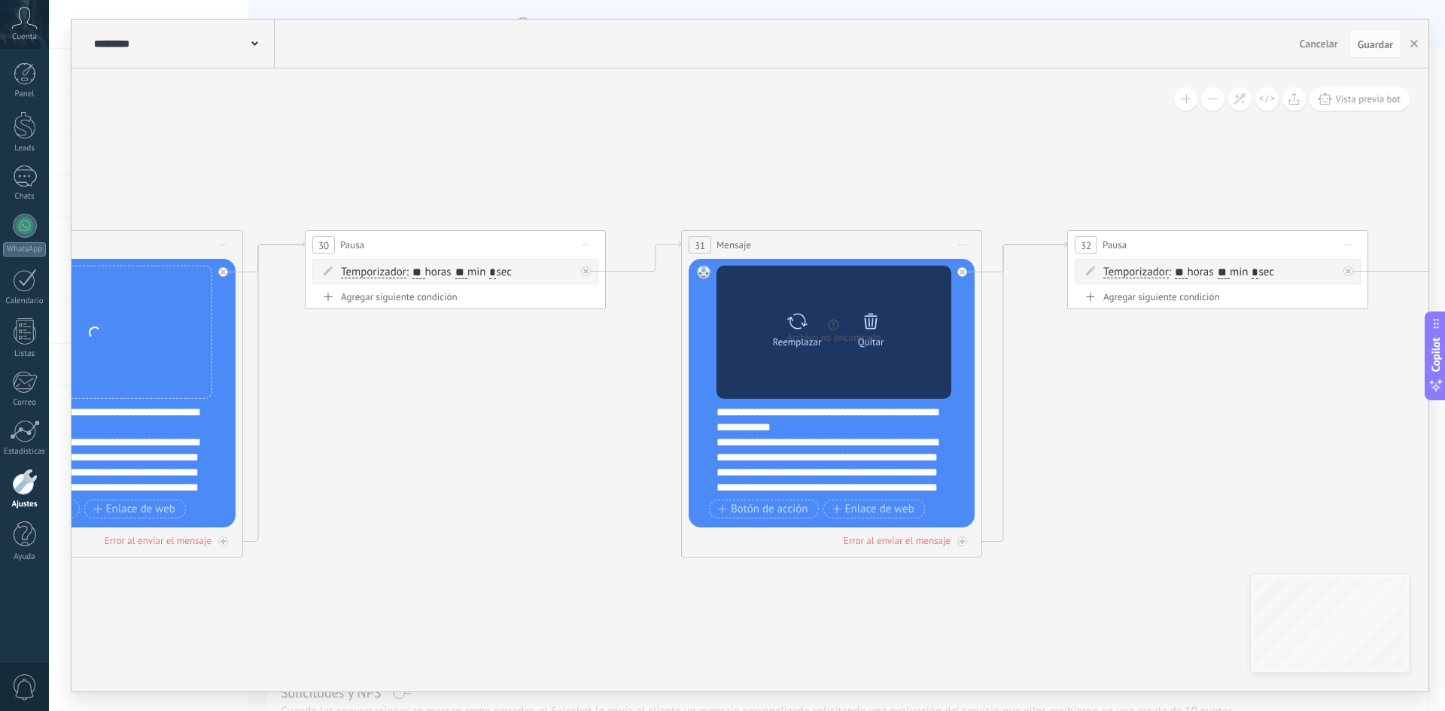
click at [778, 331] on div "Reemplazar" at bounding box center [797, 326] width 63 height 41
click input "Subir" at bounding box center [0, 0] width 0 height 0
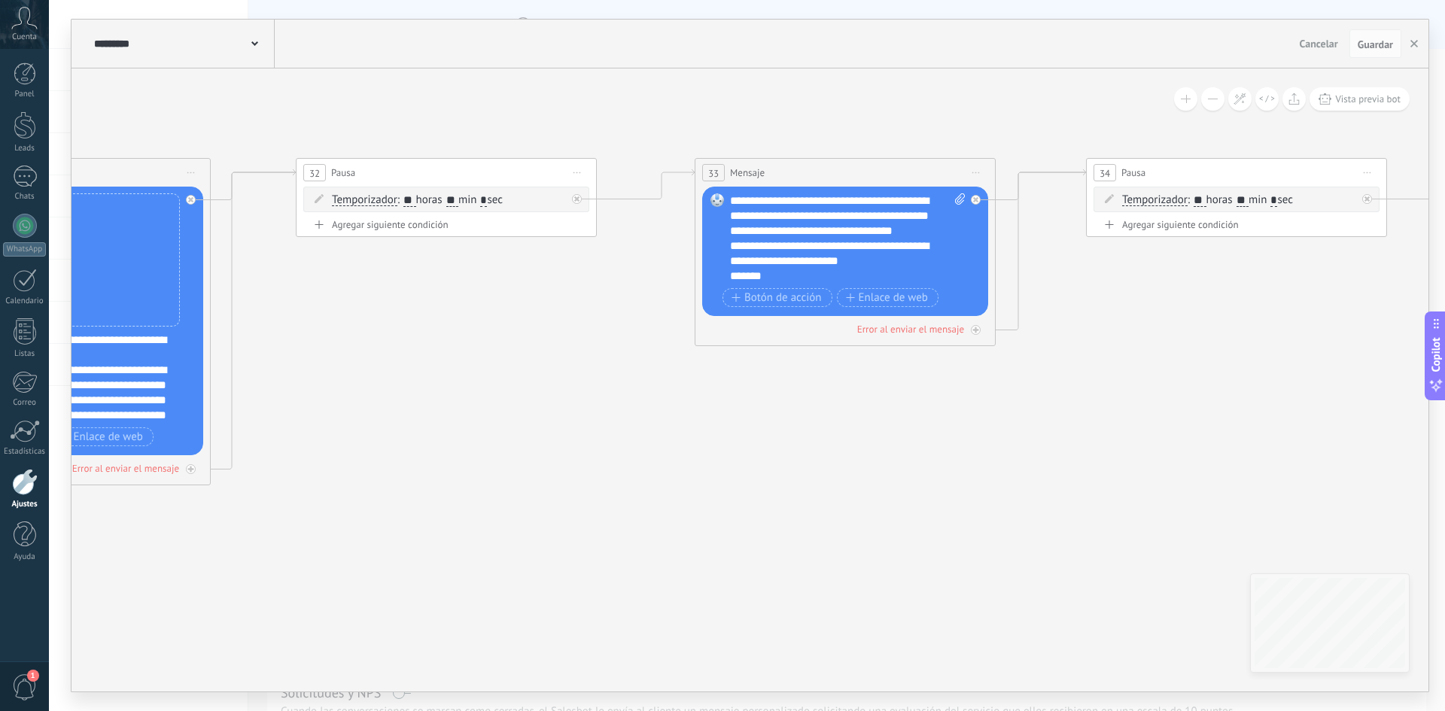
drag, startPoint x: 1206, startPoint y: 450, endPoint x: 357, endPoint y: 370, distance: 853.0
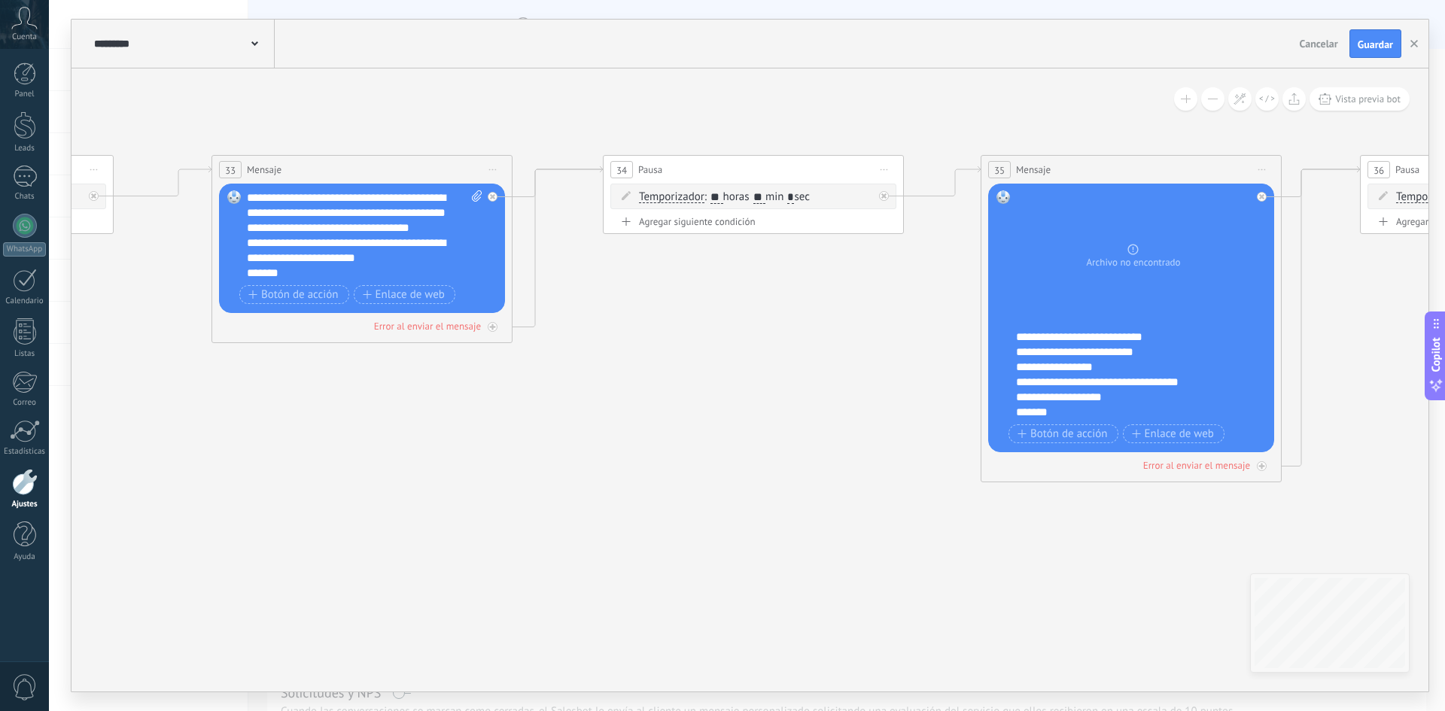
drag, startPoint x: 1015, startPoint y: 337, endPoint x: 645, endPoint y: 320, distance: 370.0
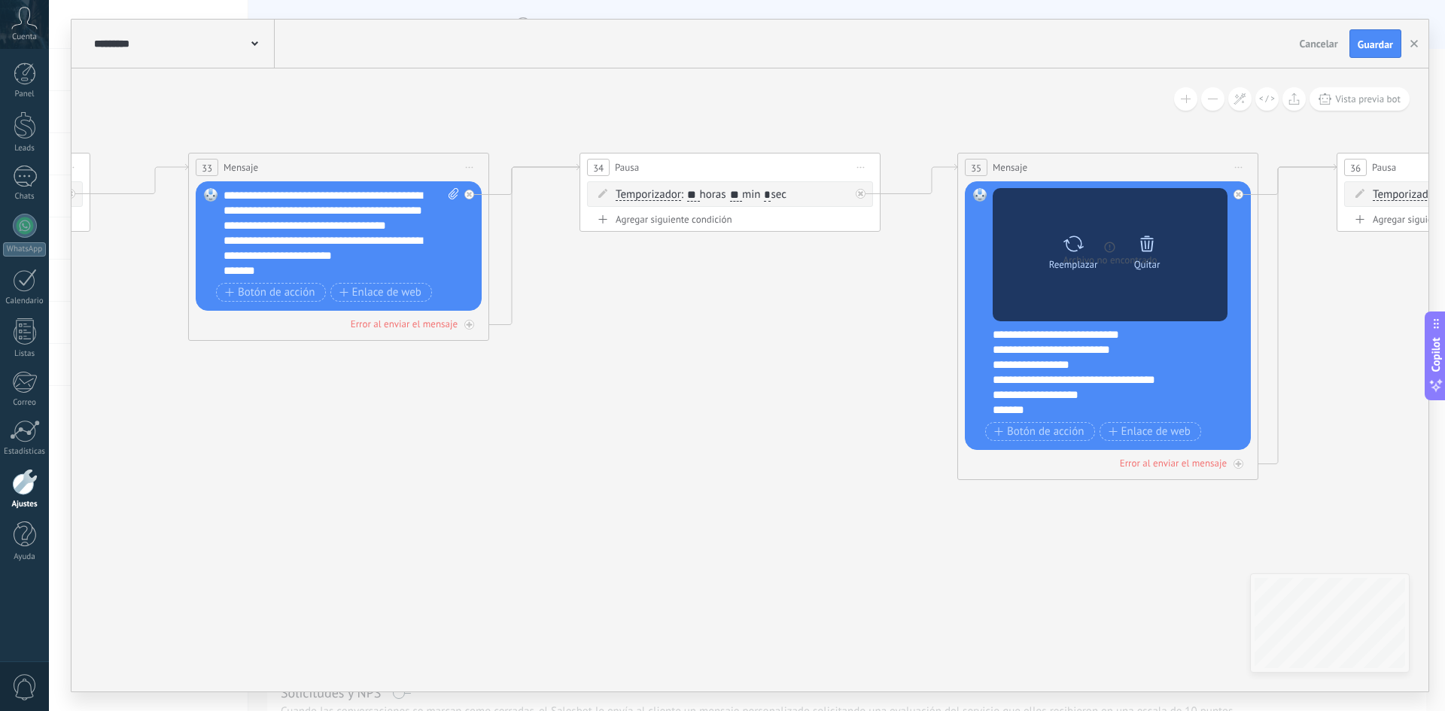
click at [1077, 255] on div at bounding box center [1074, 244] width 22 height 30
click input "Subir" at bounding box center [0, 0] width 0 height 0
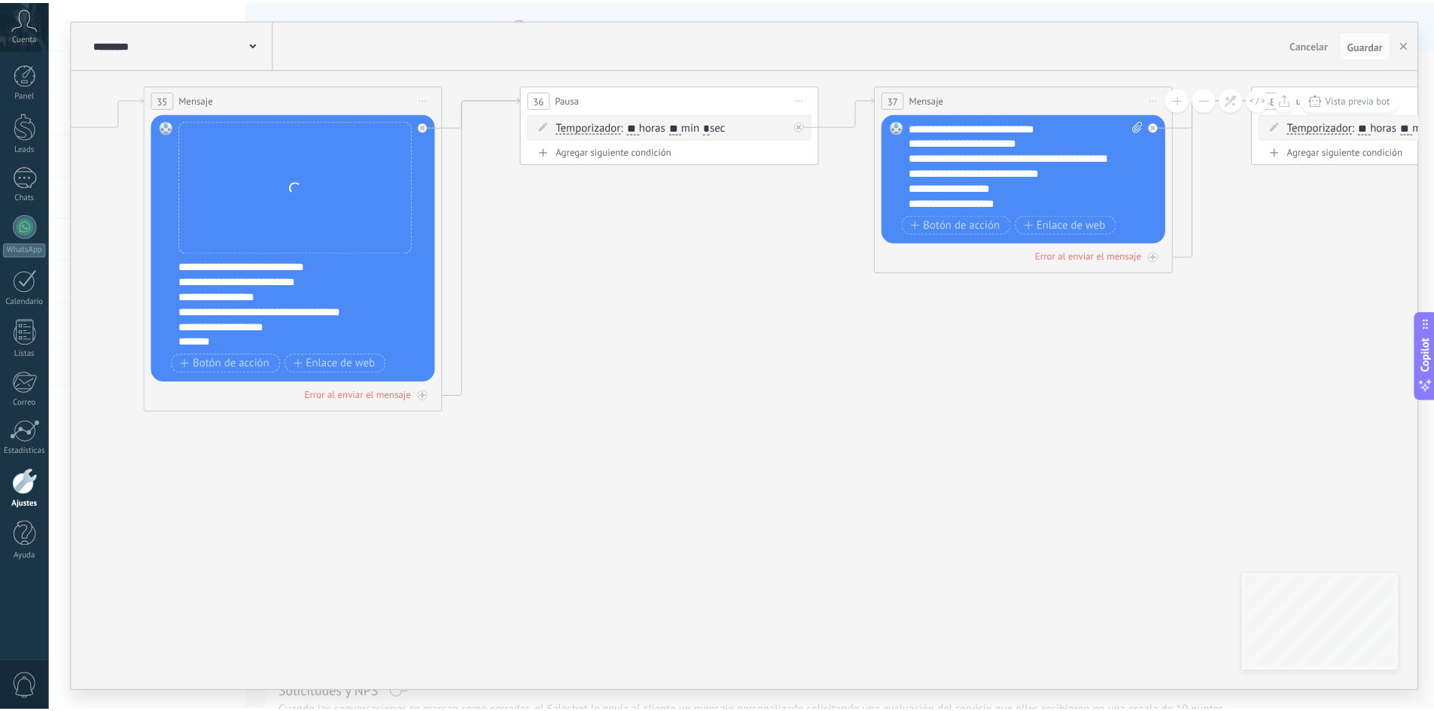
scroll to position [30, 0]
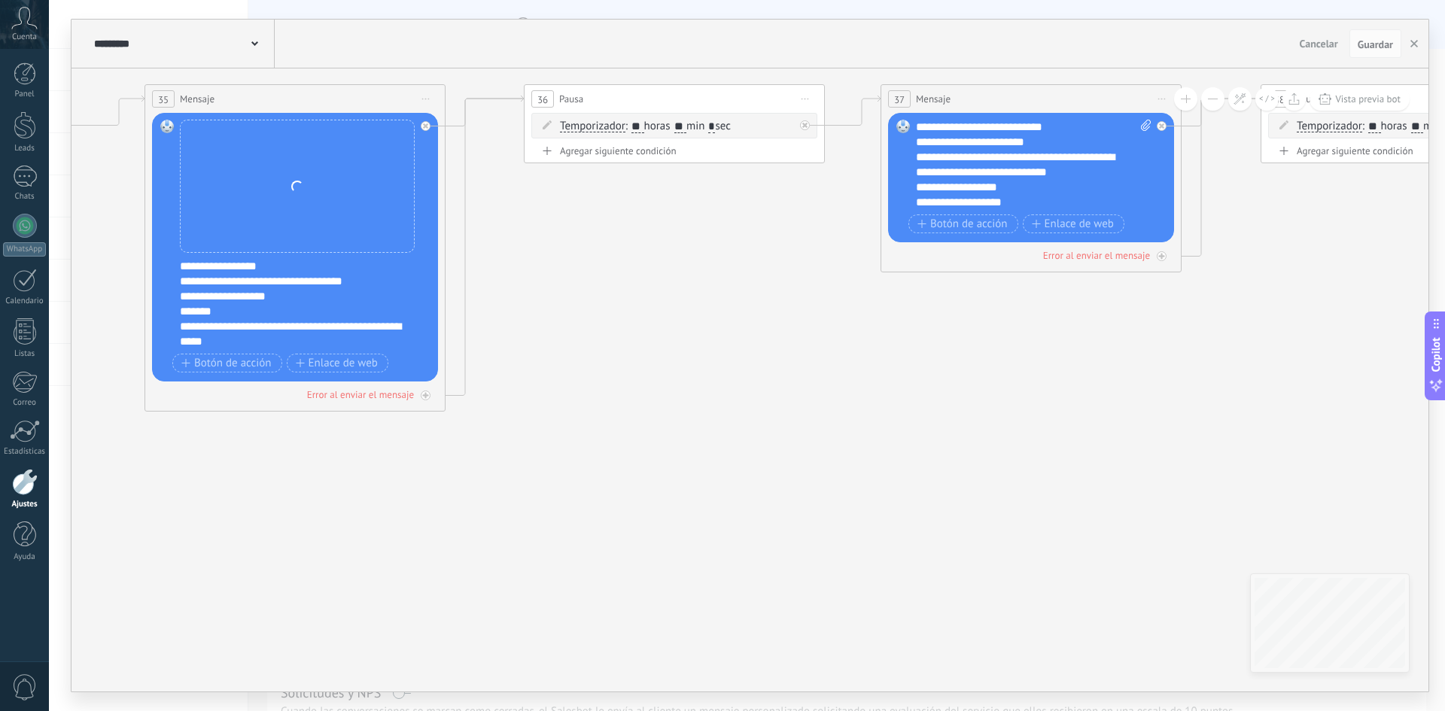
drag, startPoint x: 1348, startPoint y: 437, endPoint x: 497, endPoint y: 351, distance: 855.0
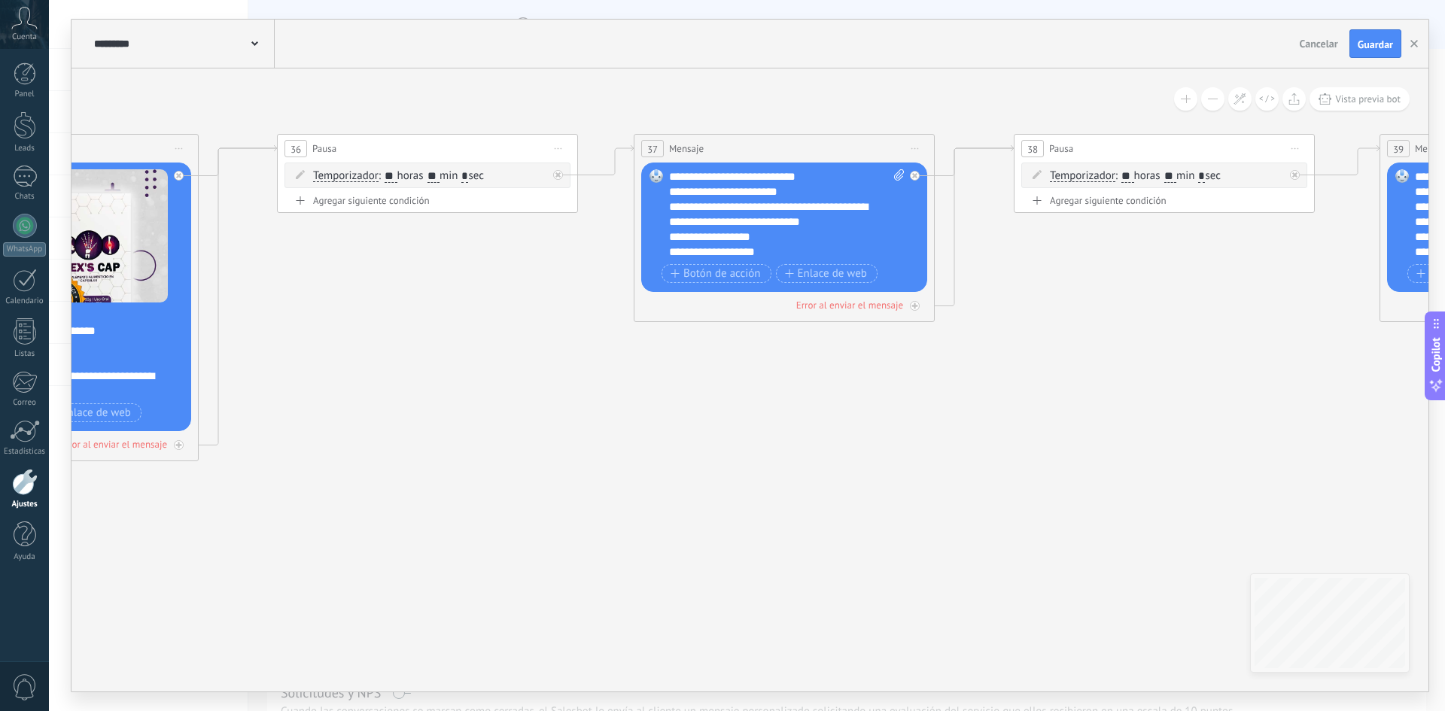
drag, startPoint x: 995, startPoint y: 413, endPoint x: 527, endPoint y: 432, distance: 468.6
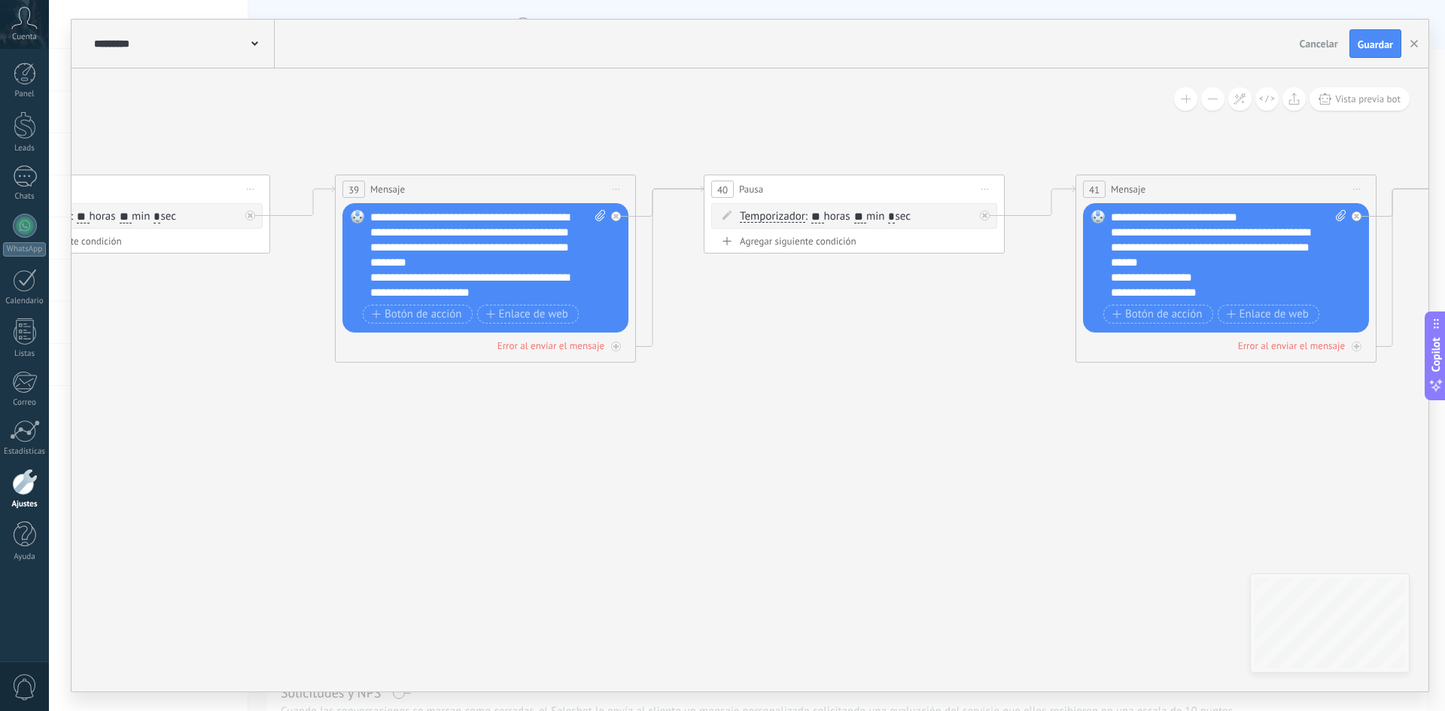
drag, startPoint x: 946, startPoint y: 410, endPoint x: 388, endPoint y: 418, distance: 558.6
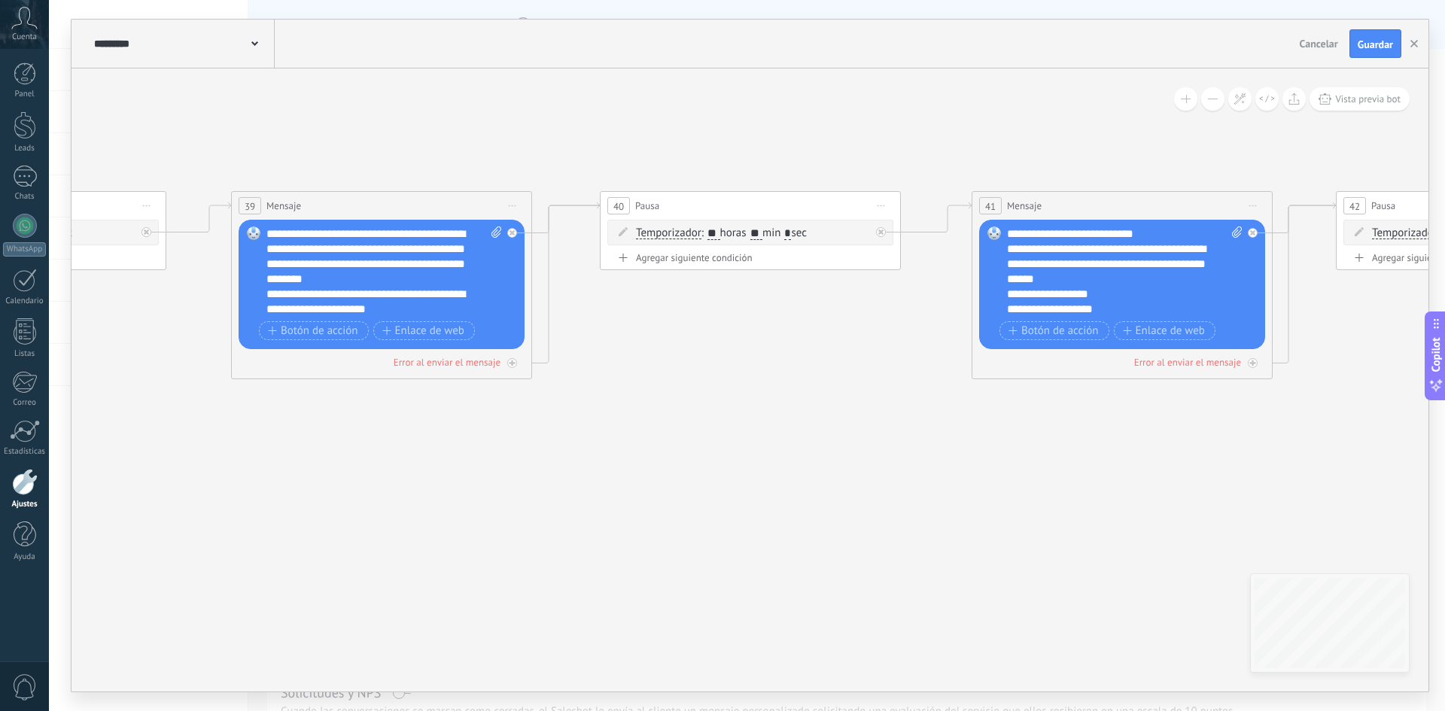
drag, startPoint x: 675, startPoint y: 405, endPoint x: 448, endPoint y: 418, distance: 227.7
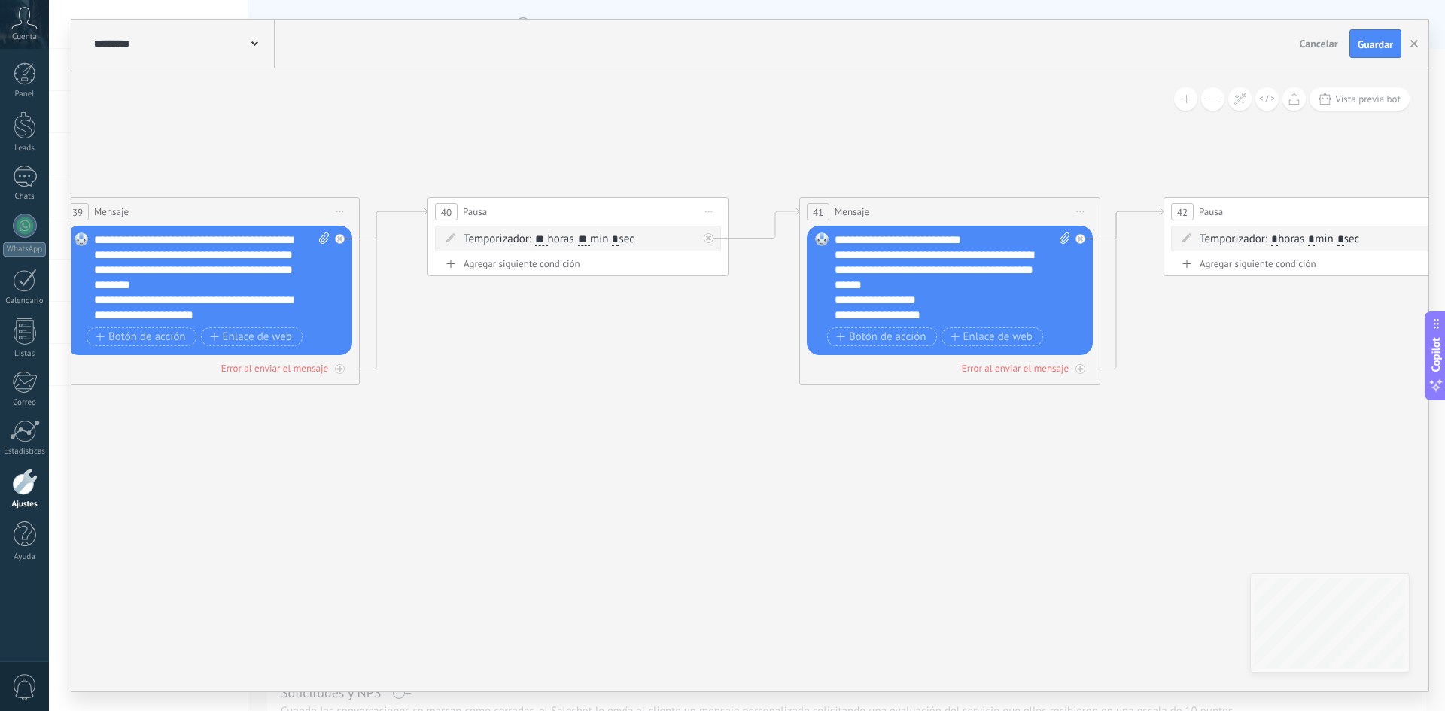
drag, startPoint x: 857, startPoint y: 455, endPoint x: 209, endPoint y: 375, distance: 653.8
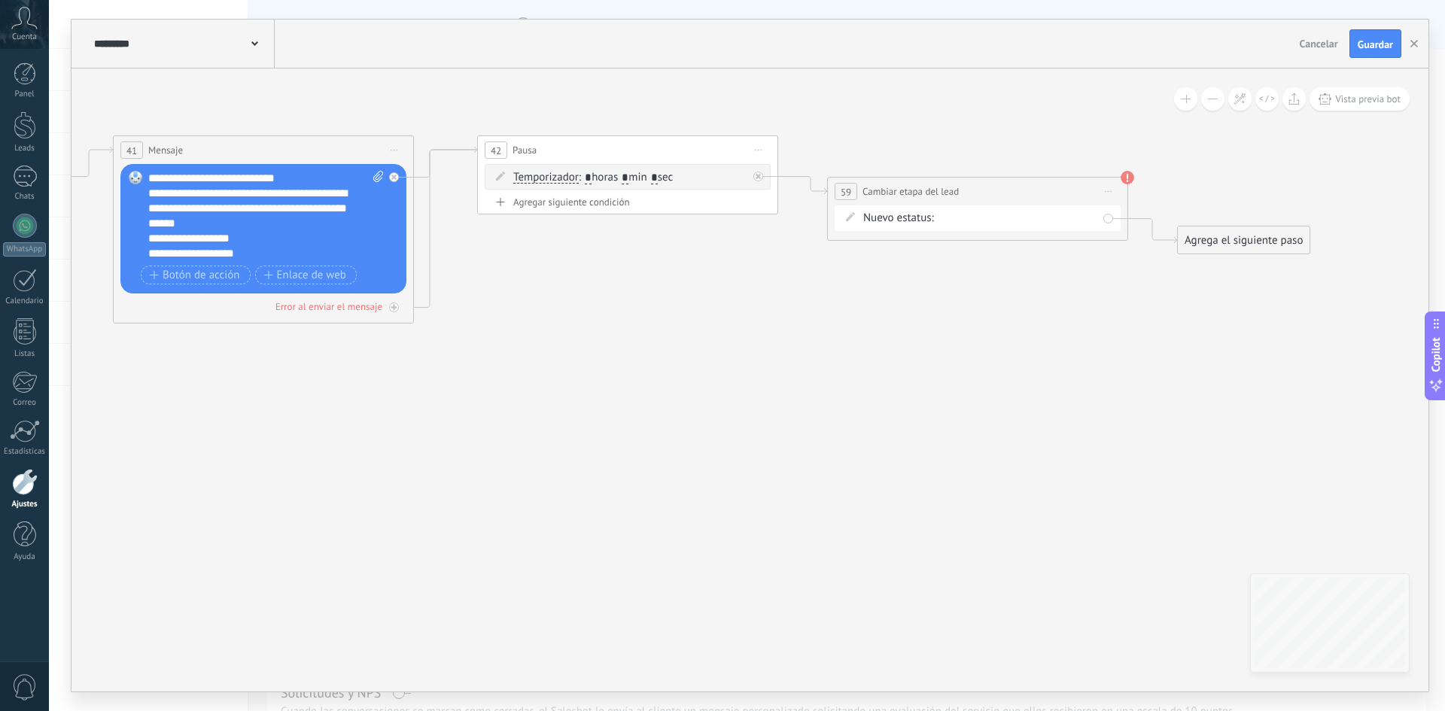
drag, startPoint x: 916, startPoint y: 419, endPoint x: 778, endPoint y: 388, distance: 141.9
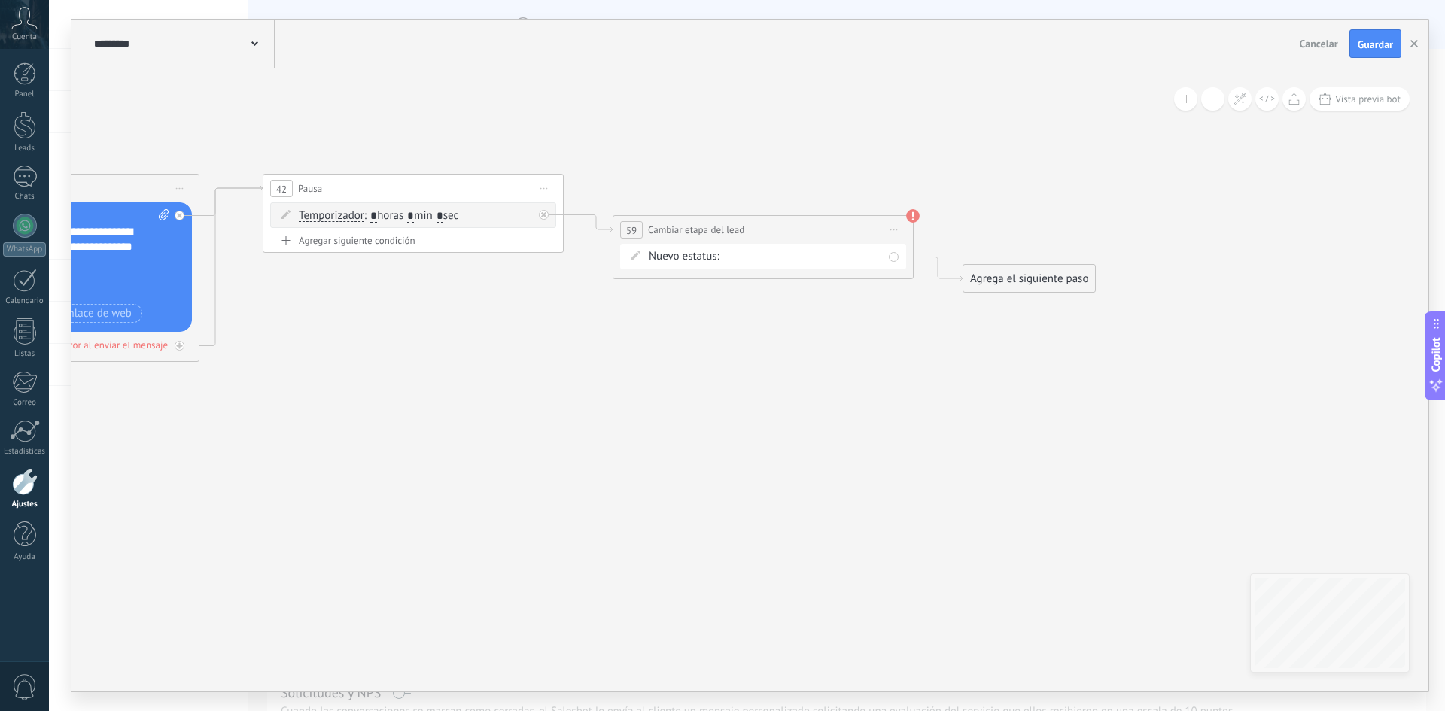
click at [0, 0] on div "flexs cap venta flexs cap clientes continuar flexs cap eliminar Logrado con éxi…" at bounding box center [0, 0] width 0 height 0
click at [0, 0] on label "eliminar" at bounding box center [0, 0] width 0 height 0
click at [914, 215] on use at bounding box center [913, 216] width 14 height 14
click at [1378, 45] on span "Guardar" at bounding box center [1375, 44] width 35 height 11
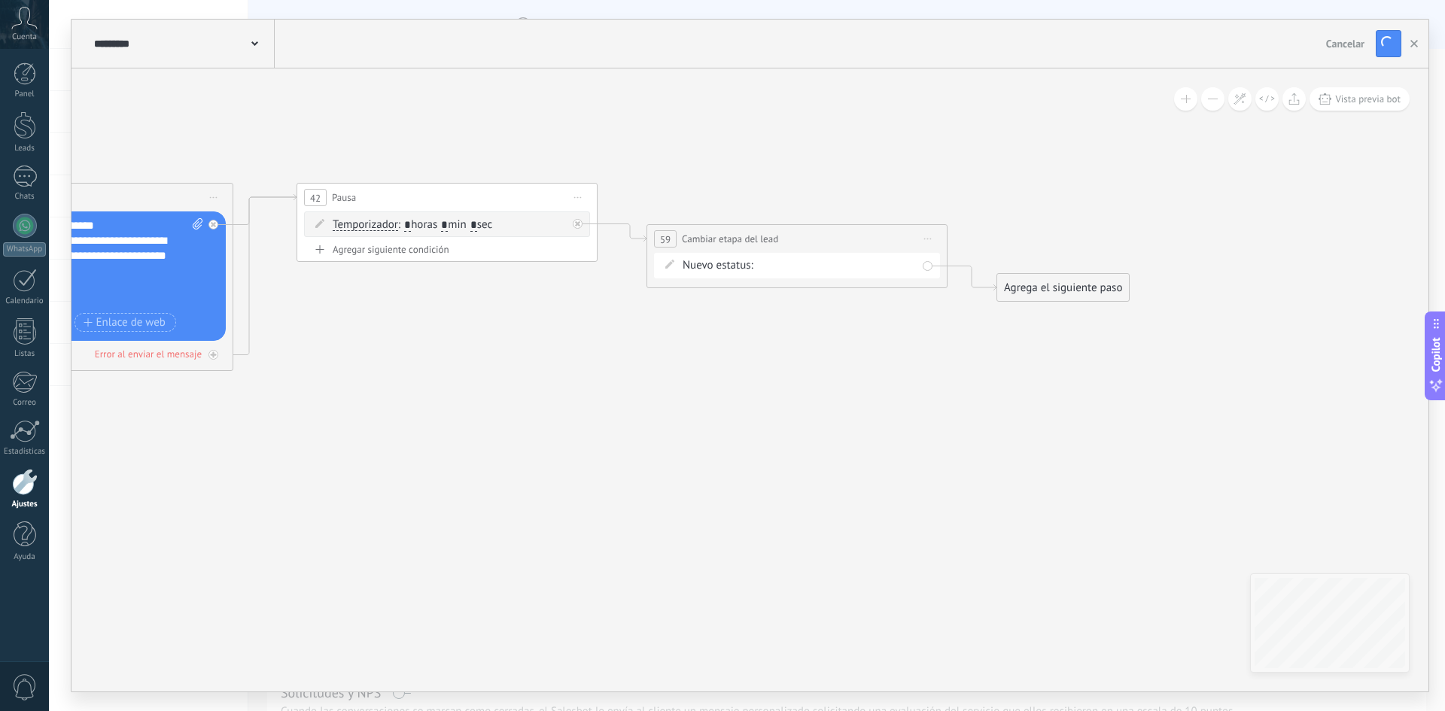
drag, startPoint x: 503, startPoint y: 88, endPoint x: 1396, endPoint y: 188, distance: 898.4
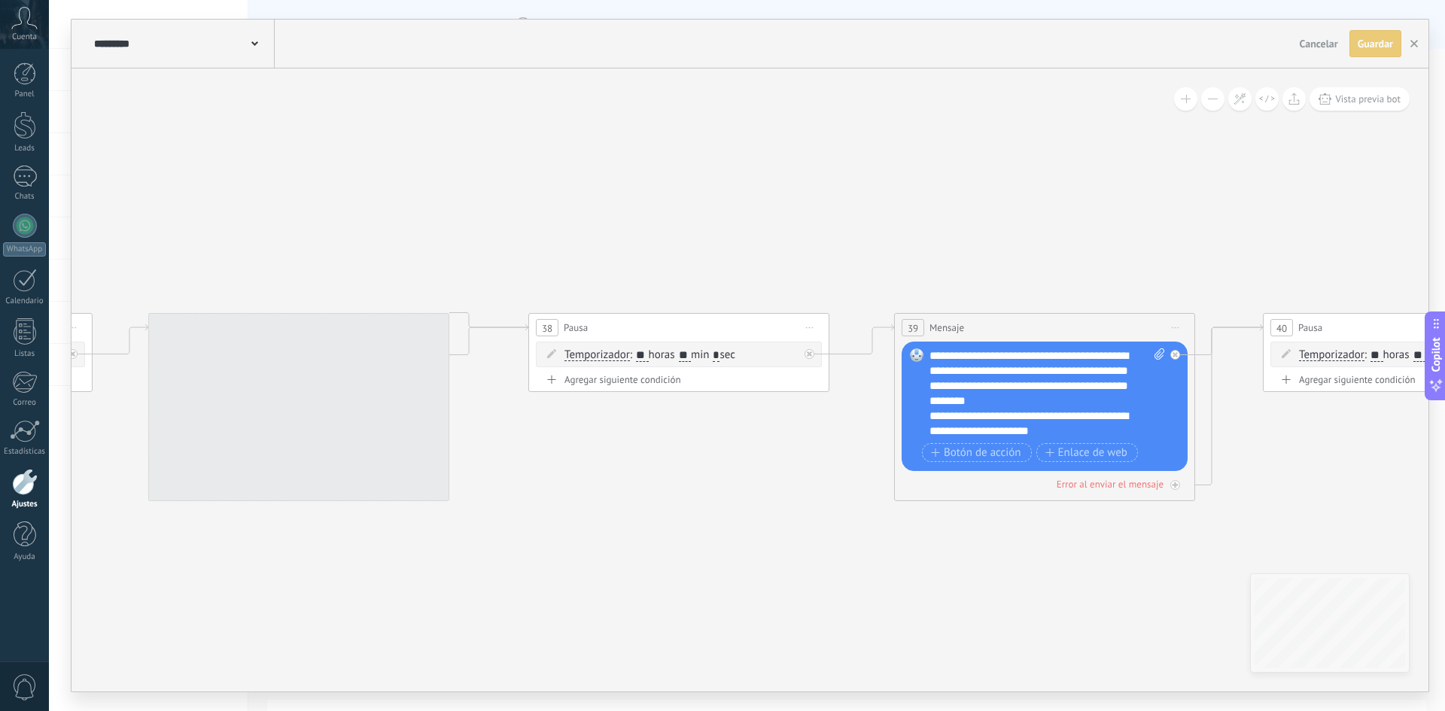
drag, startPoint x: 538, startPoint y: 129, endPoint x: 1348, endPoint y: 160, distance: 810.6
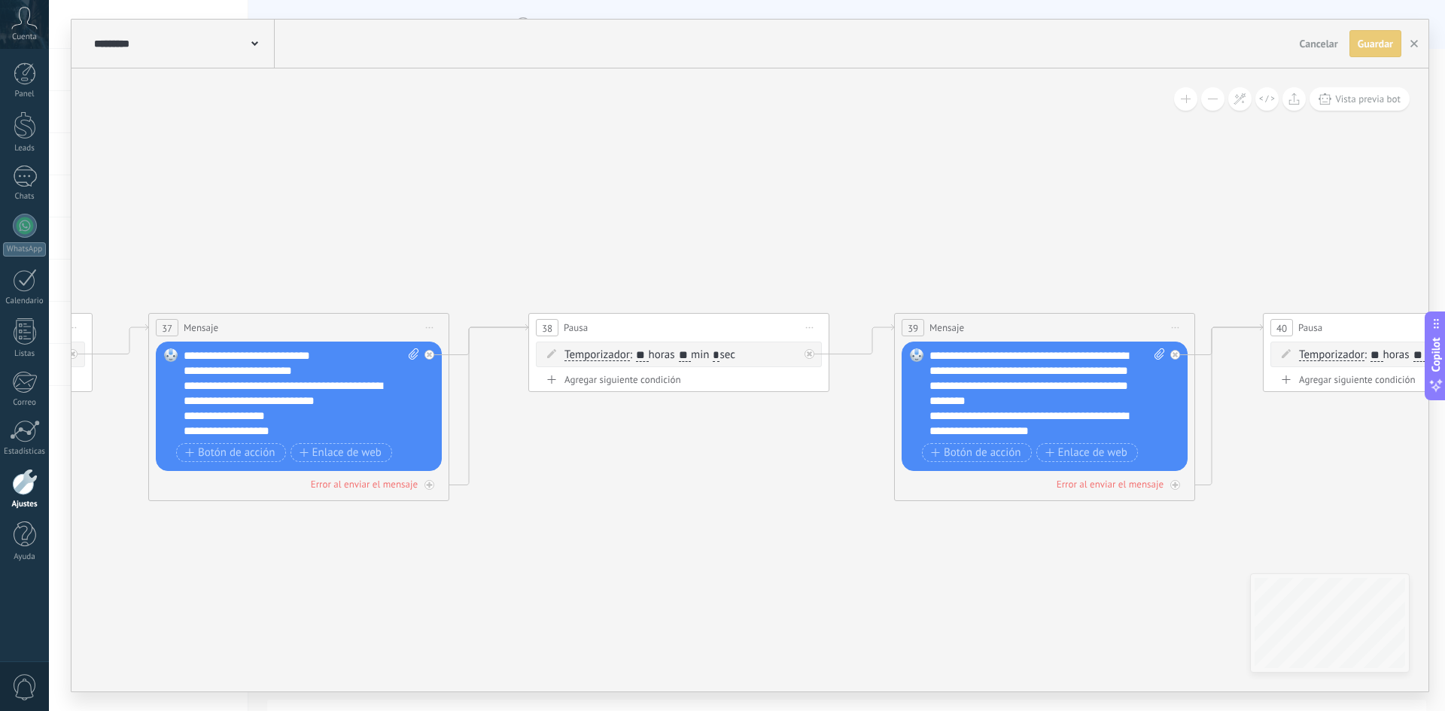
drag, startPoint x: 528, startPoint y: 234, endPoint x: 1304, endPoint y: 222, distance: 776.2
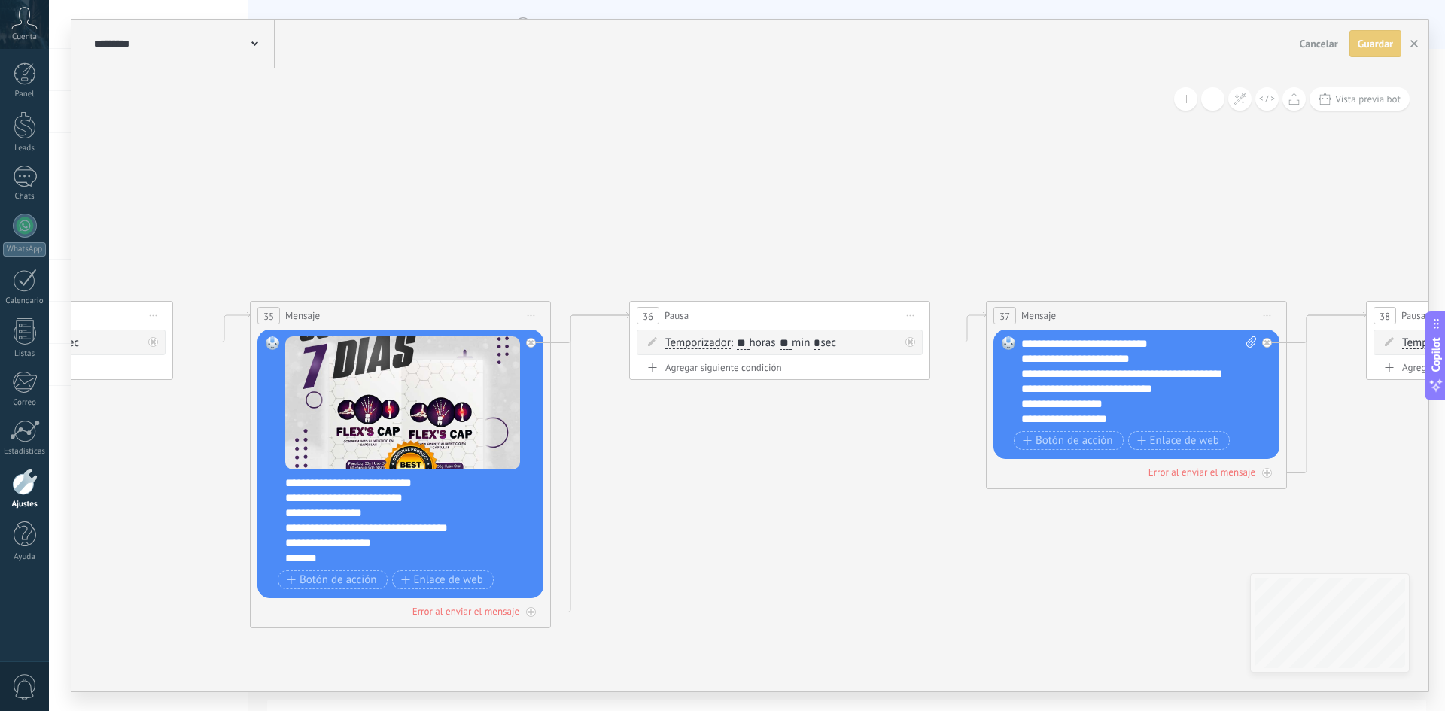
drag, startPoint x: 584, startPoint y: 220, endPoint x: 1421, endPoint y: 258, distance: 838.0
click at [1445, 258] on div "**********" at bounding box center [747, 355] width 1396 height 711
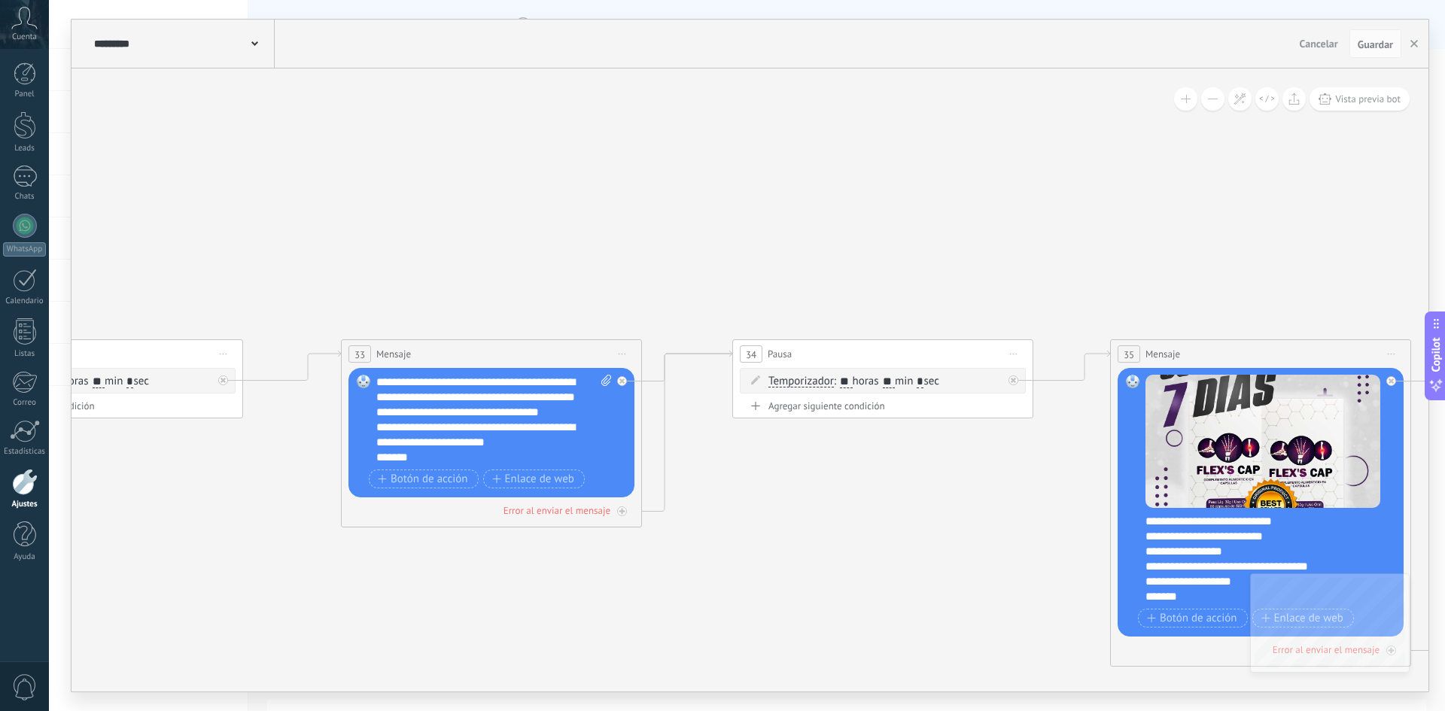
drag, startPoint x: 419, startPoint y: 257, endPoint x: 1348, endPoint y: 283, distance: 930.1
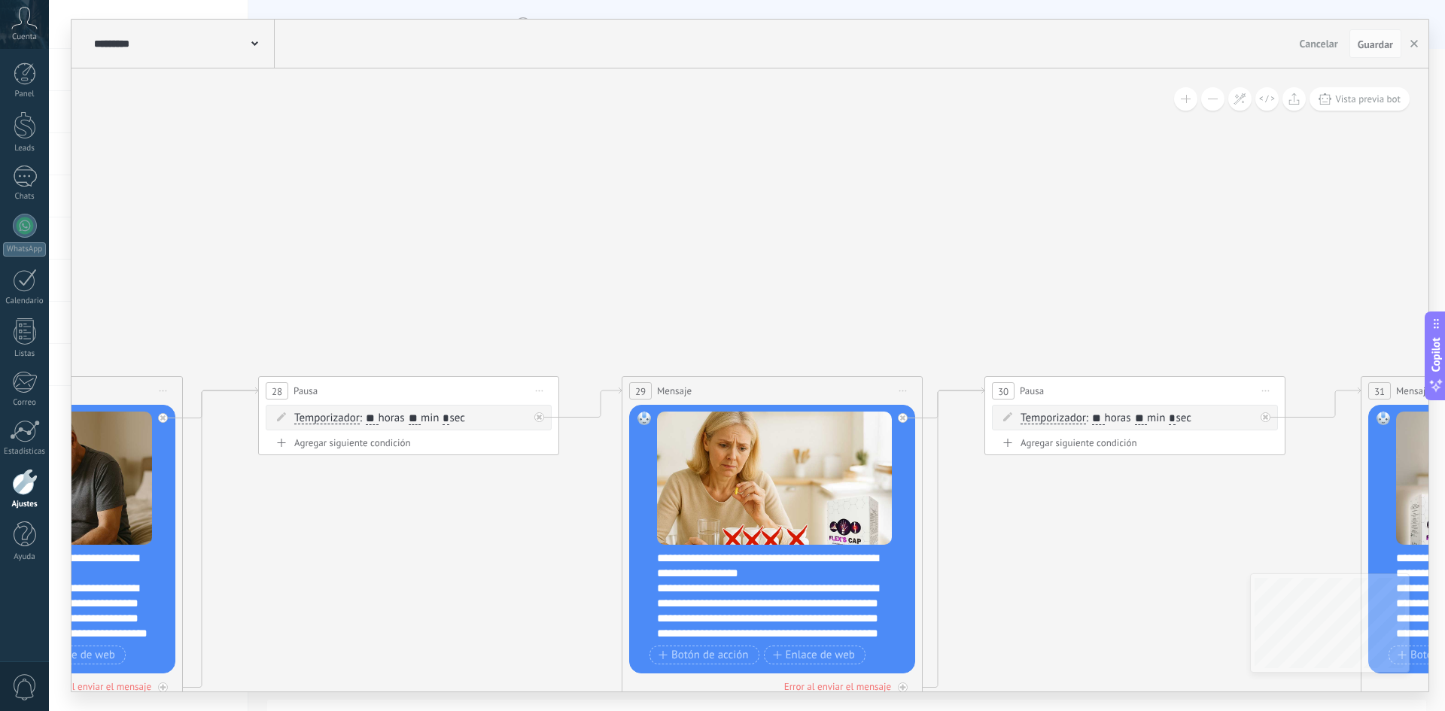
drag, startPoint x: 689, startPoint y: 285, endPoint x: 1445, endPoint y: 298, distance: 755.9
click at [1445, 298] on div "**********" at bounding box center [747, 355] width 1396 height 711
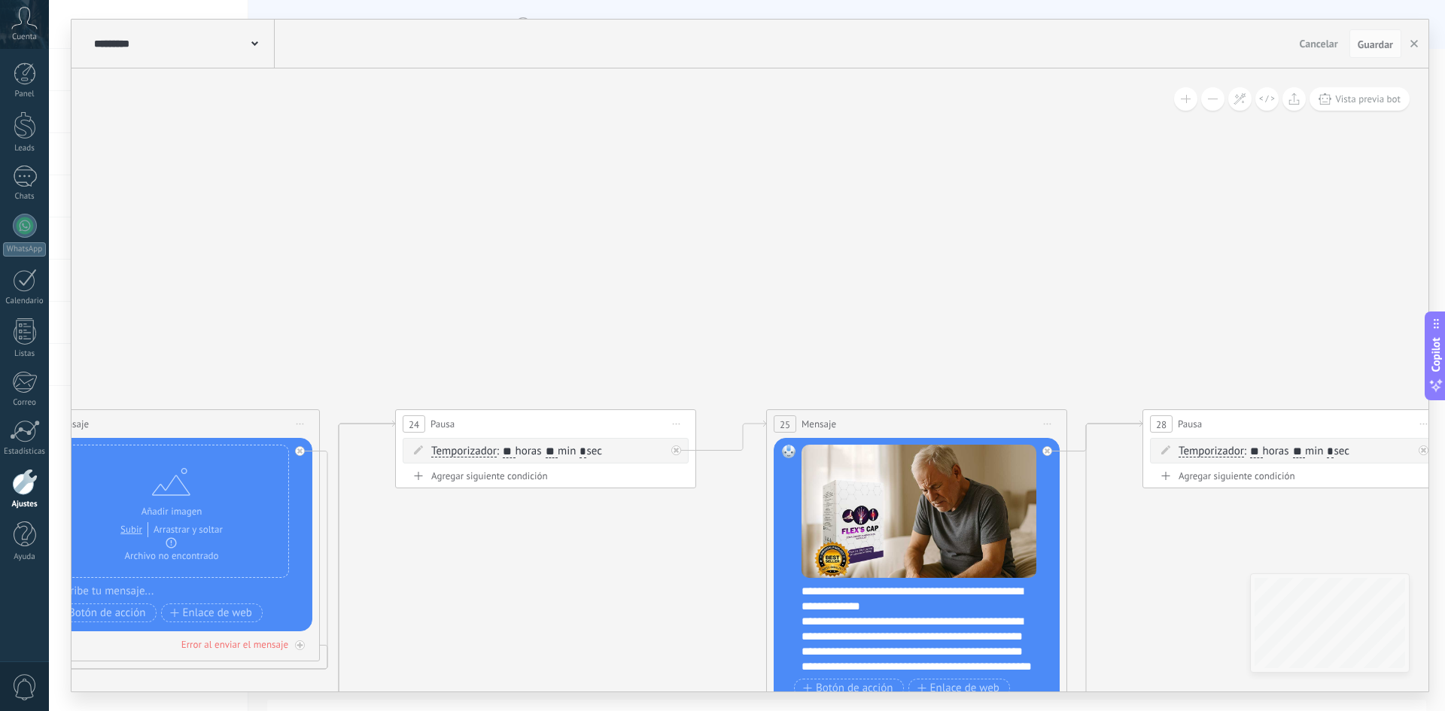
drag, startPoint x: 636, startPoint y: 290, endPoint x: 1445, endPoint y: 325, distance: 809.3
click at [1445, 325] on body ".abccls-1,.abccls-2{fill-rule:evenodd}.abccls-2{fill:#fff} .abfcls-1{fill:none}…" at bounding box center [722, 355] width 1445 height 711
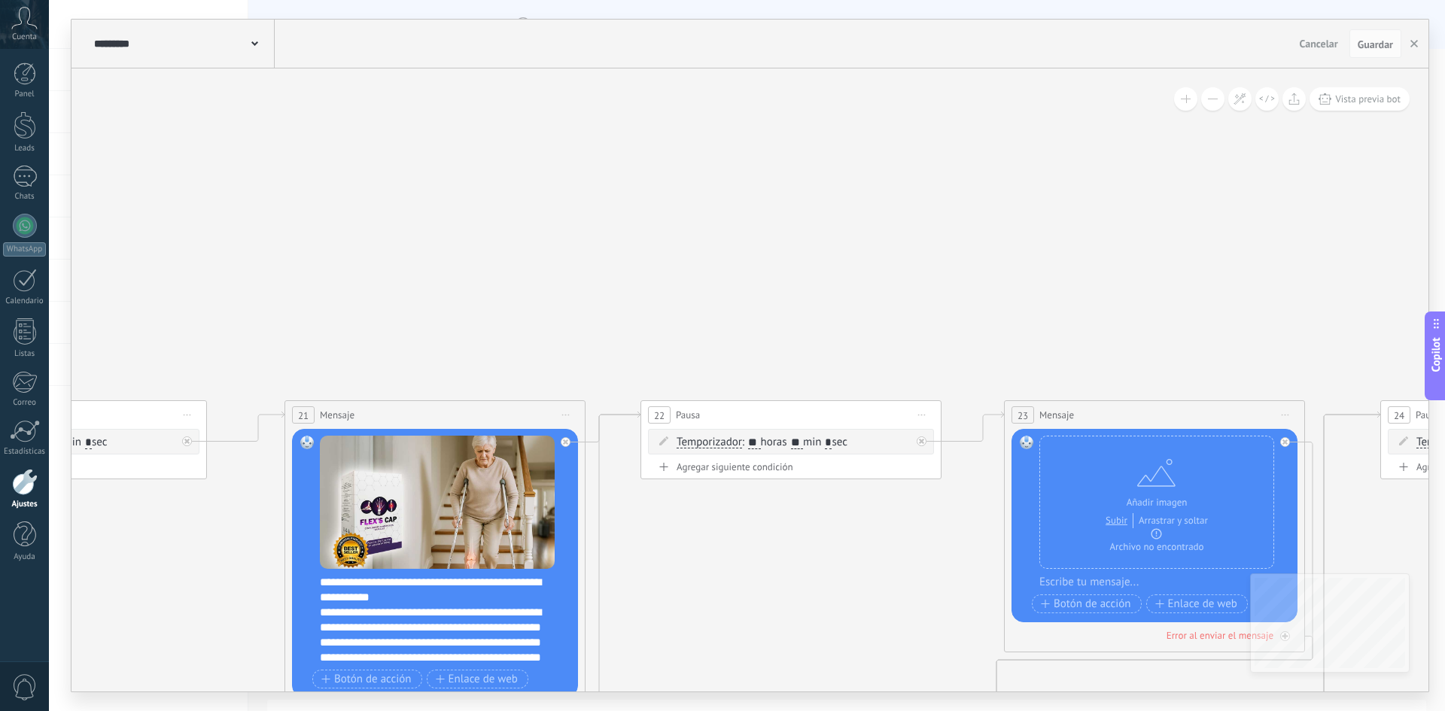
drag, startPoint x: 641, startPoint y: 313, endPoint x: 1433, endPoint y: 307, distance: 792.7
click at [1445, 306] on div "**********" at bounding box center [747, 355] width 1396 height 711
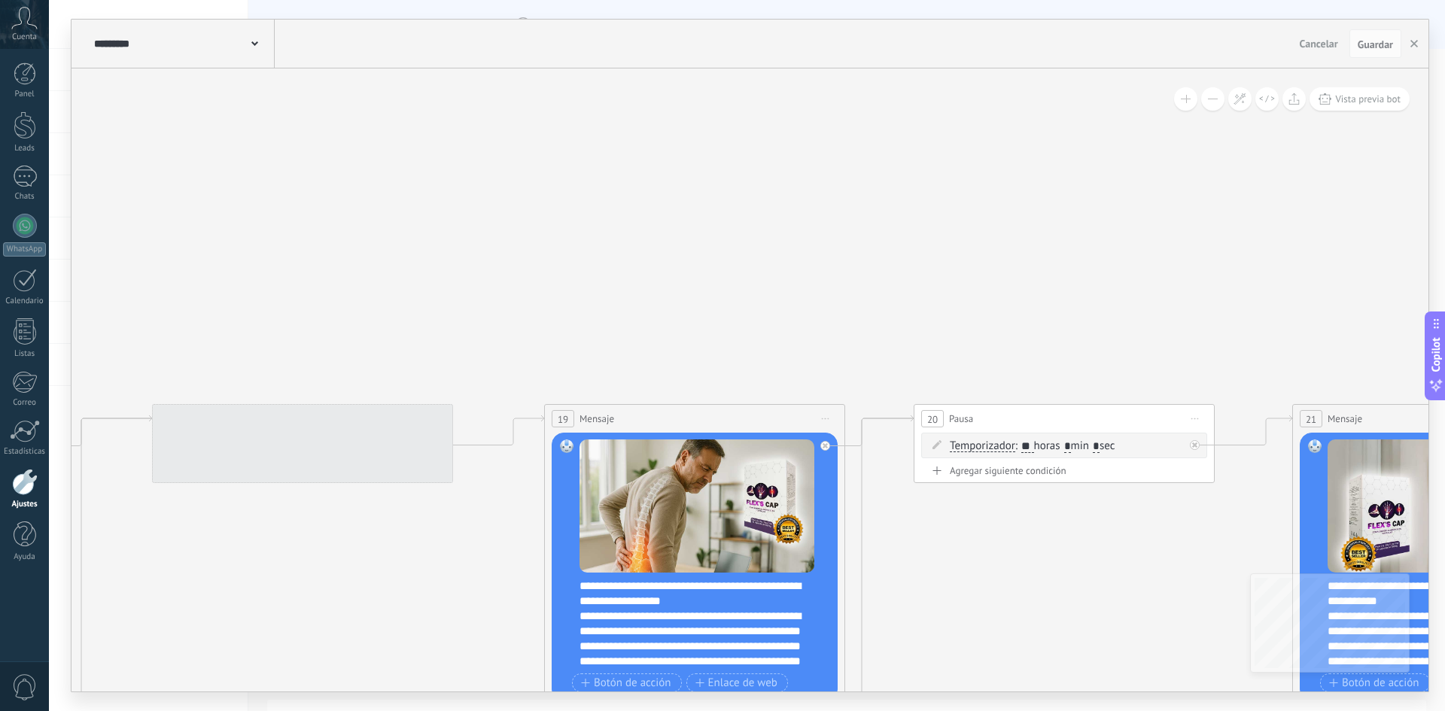
drag, startPoint x: 775, startPoint y: 297, endPoint x: 1445, endPoint y: 309, distance: 669.4
click at [1445, 309] on div "**********" at bounding box center [747, 355] width 1396 height 711
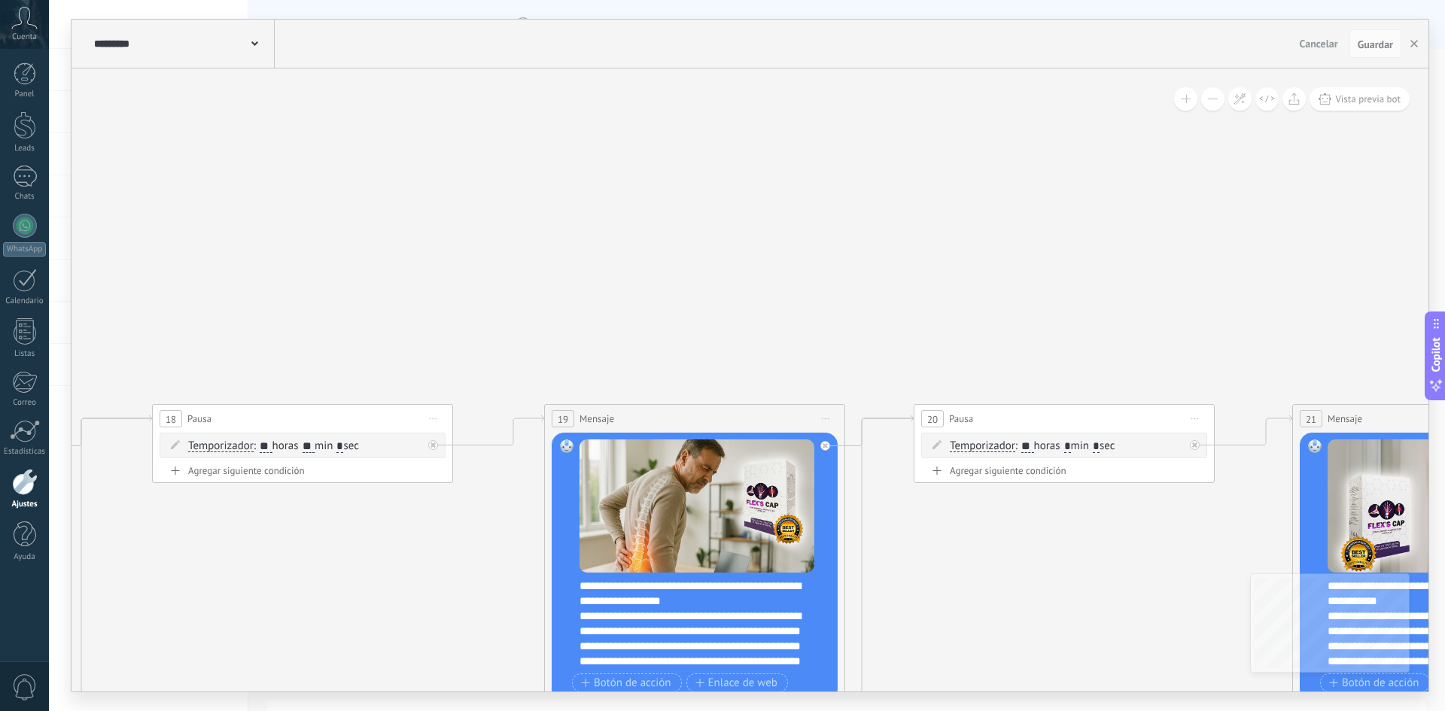
drag, startPoint x: 583, startPoint y: 308, endPoint x: 1319, endPoint y: 297, distance: 735.6
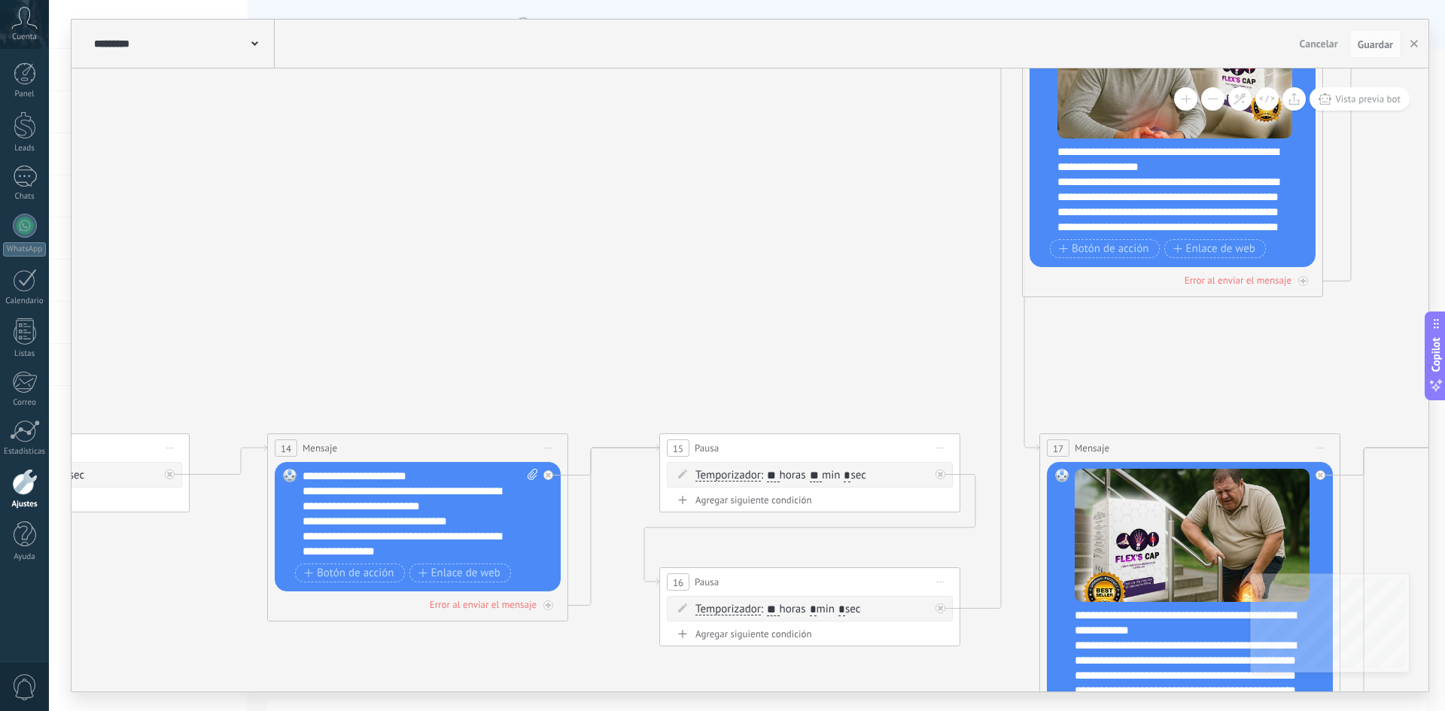
drag, startPoint x: 1113, startPoint y: 368, endPoint x: 1162, endPoint y: 369, distance: 49.7
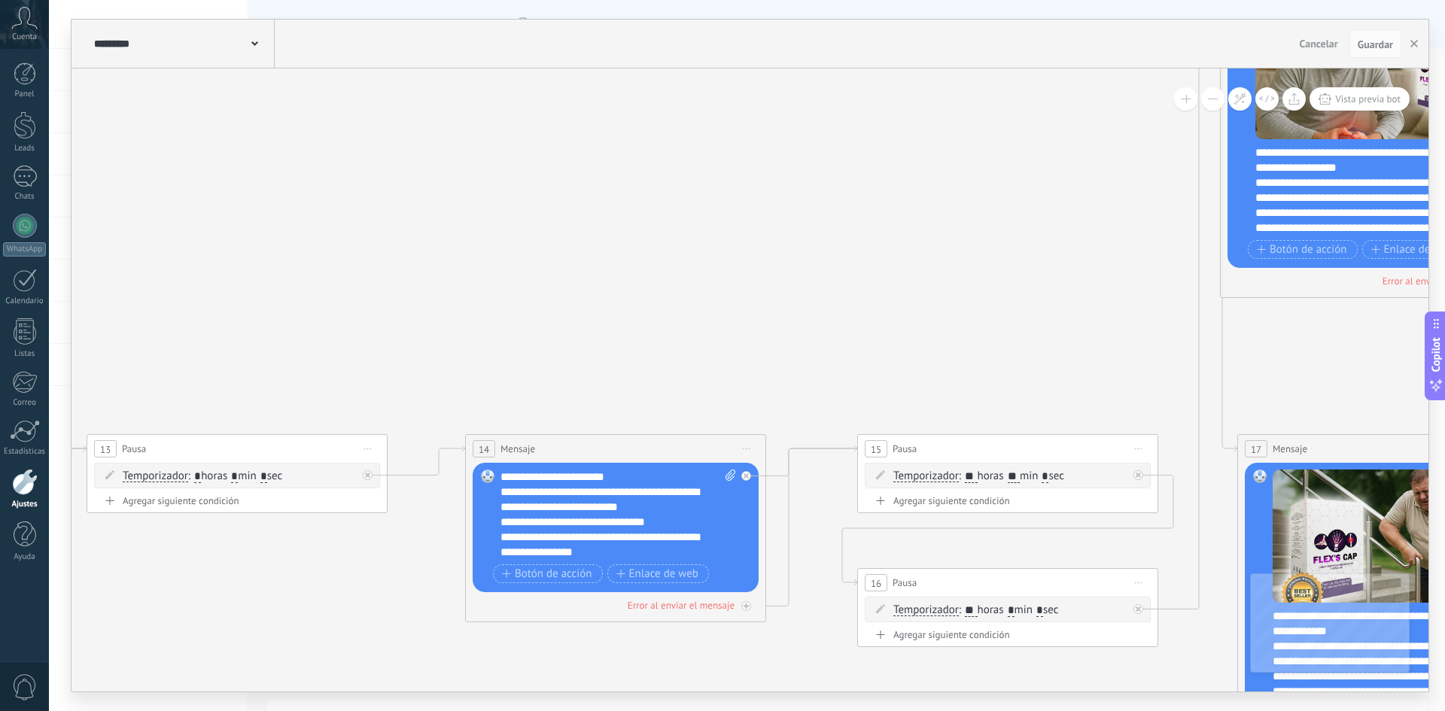
drag, startPoint x: 626, startPoint y: 299, endPoint x: 1022, endPoint y: 321, distance: 397.4
click at [1443, 327] on body ".abccls-1,.abccls-2{fill-rule:evenodd}.abccls-2{fill:#fff} .abfcls-1{fill:none}…" at bounding box center [722, 355] width 1445 height 711
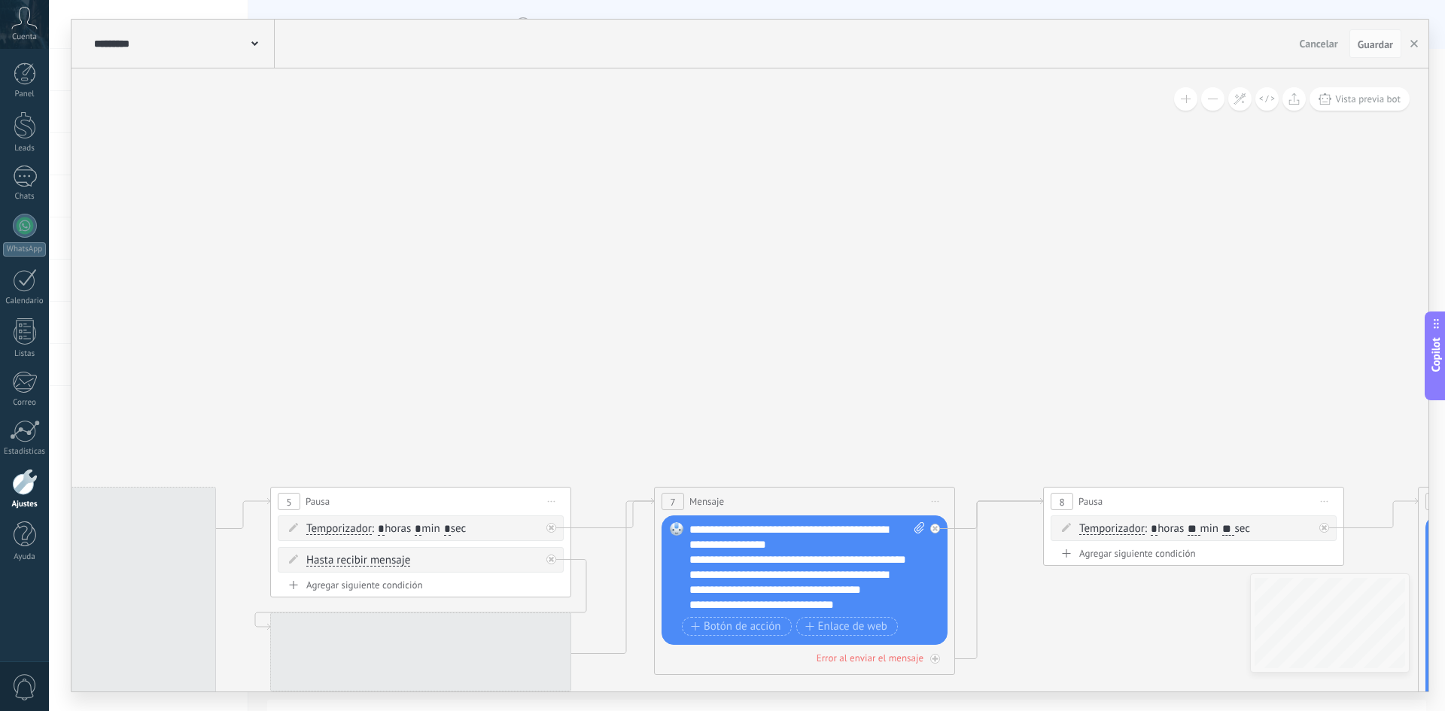
drag, startPoint x: 629, startPoint y: 289, endPoint x: 1428, endPoint y: 315, distance: 799.9
click at [1437, 315] on body ".abccls-1,.abccls-2{fill-rule:evenodd}.abccls-2{fill:#fff} .abfcls-1{fill:none}…" at bounding box center [722, 355] width 1445 height 711
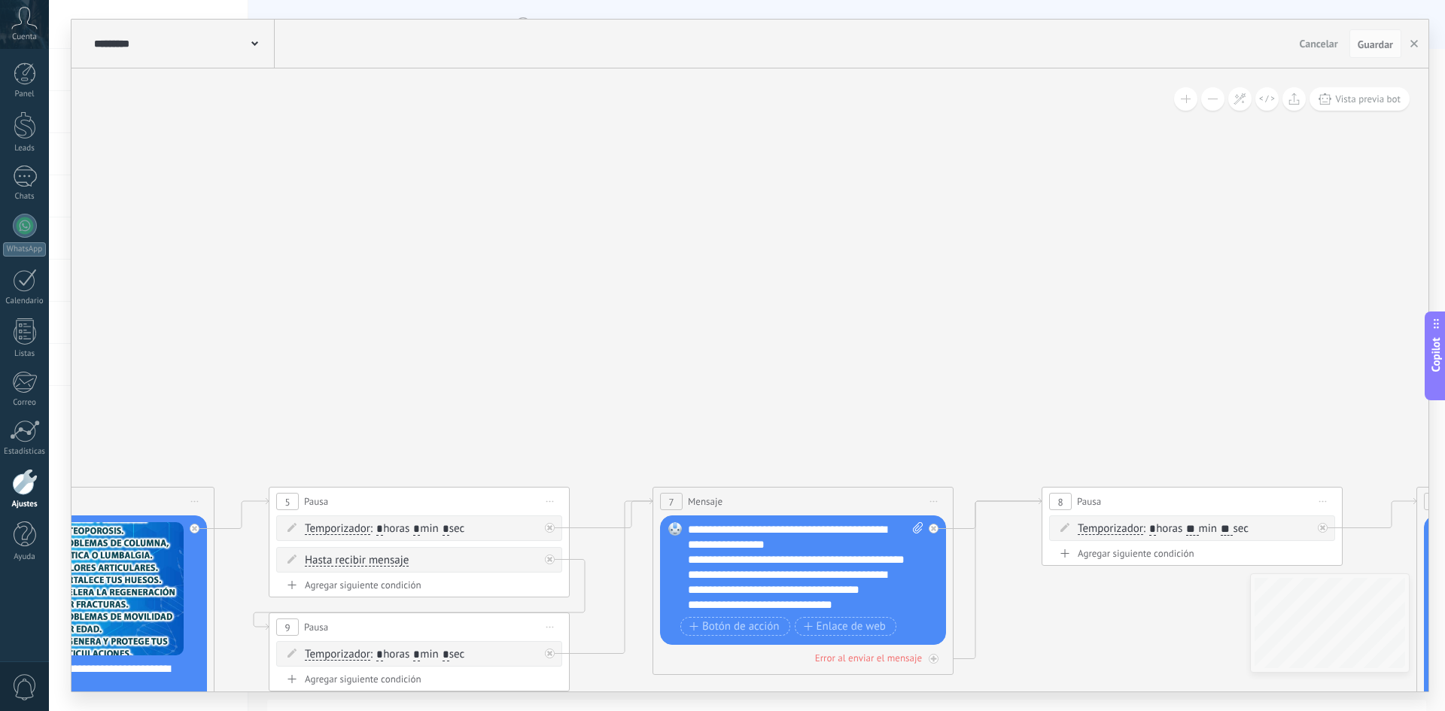
drag, startPoint x: 1407, startPoint y: 318, endPoint x: 1396, endPoint y: 318, distance: 11.3
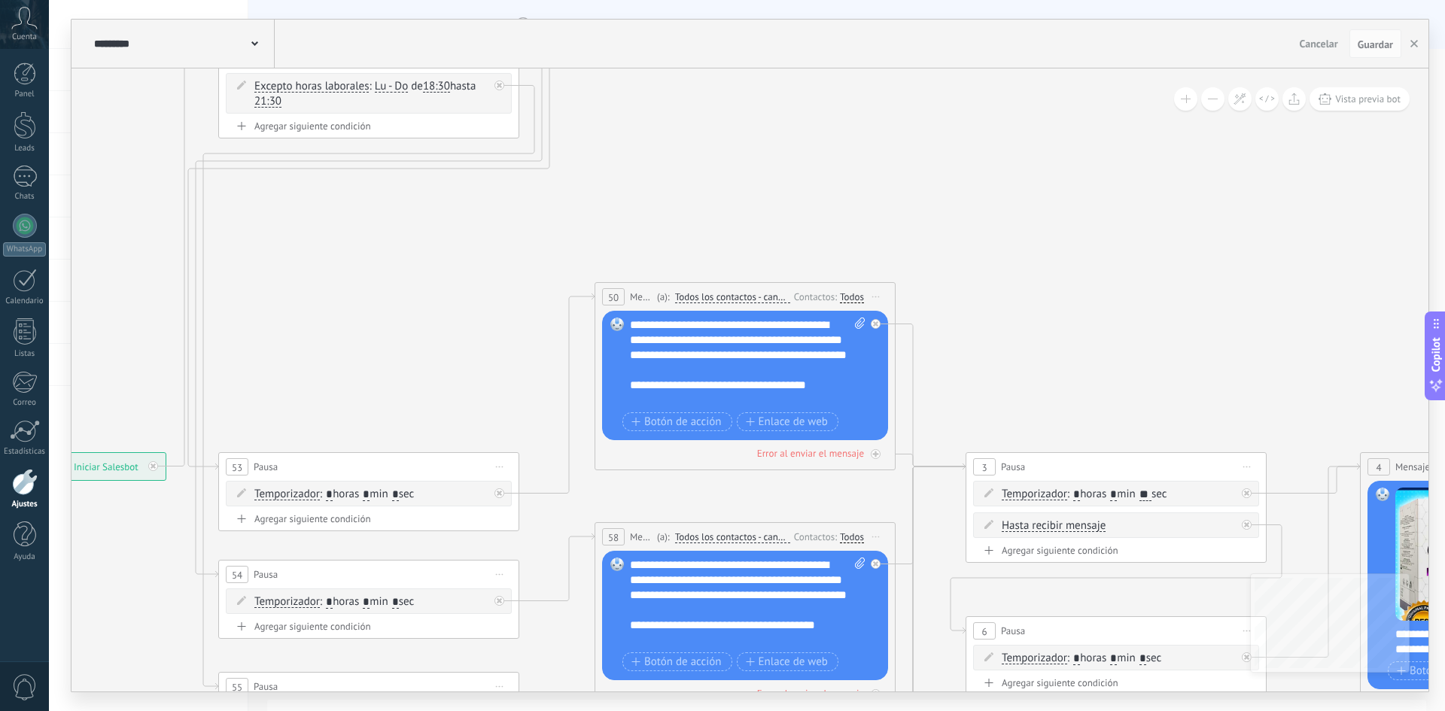
drag, startPoint x: 982, startPoint y: 338, endPoint x: 1341, endPoint y: 315, distance: 359.1
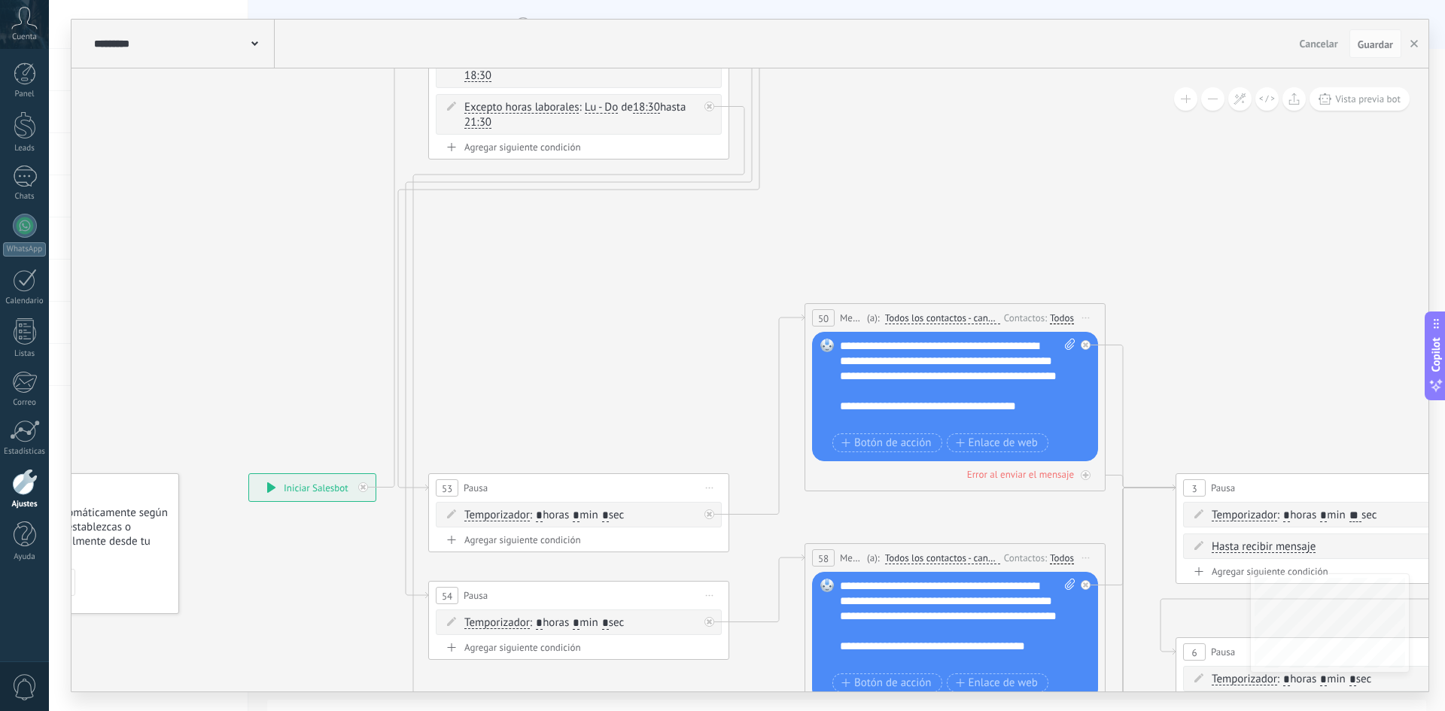
drag
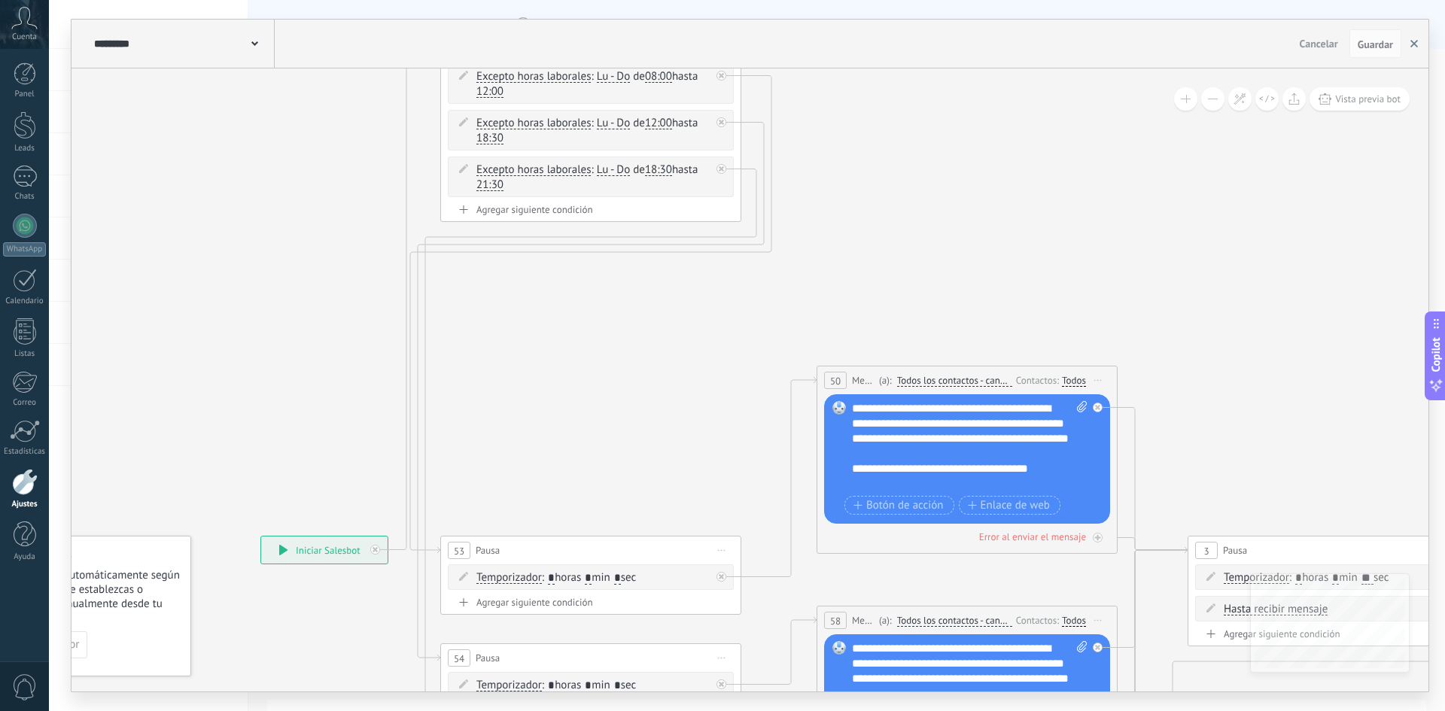
click at [1413, 48] on button "button" at bounding box center [1414, 43] width 23 height 29
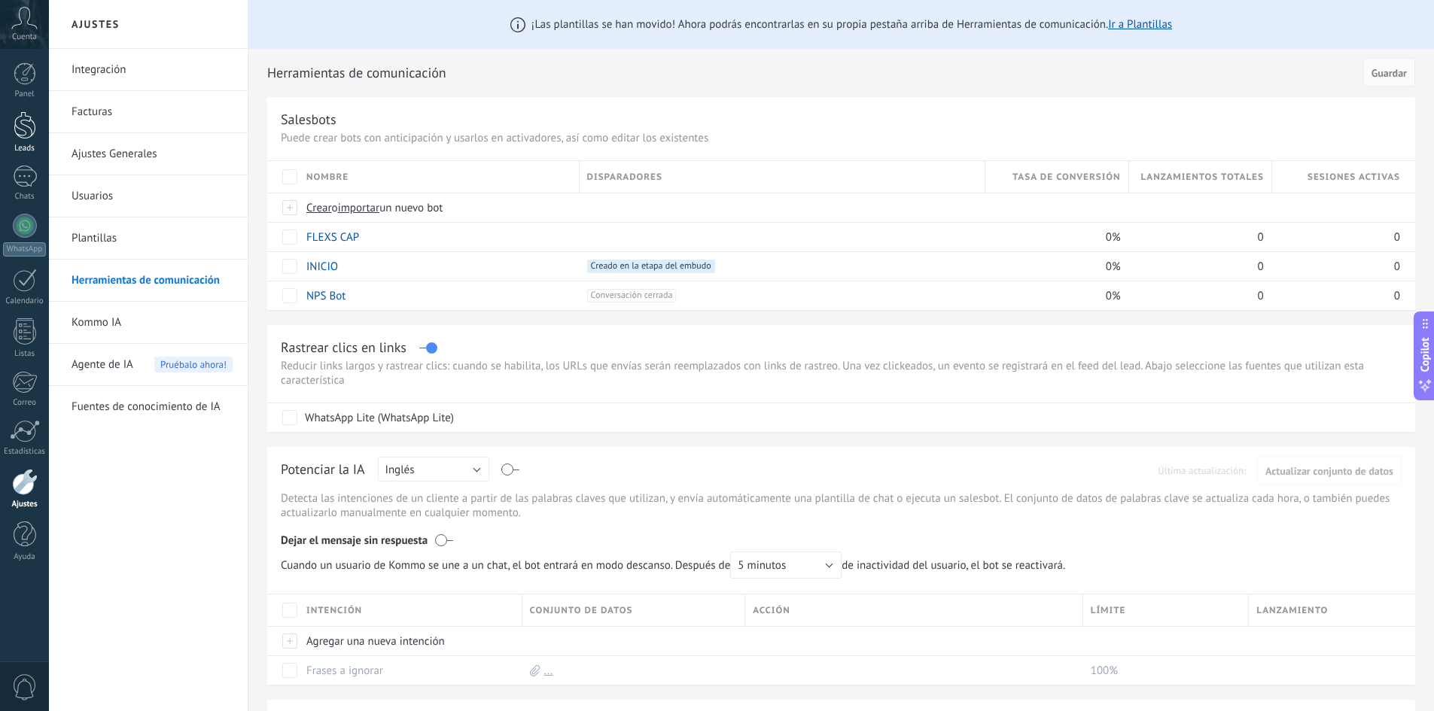
click at [16, 135] on div at bounding box center [25, 125] width 23 height 28
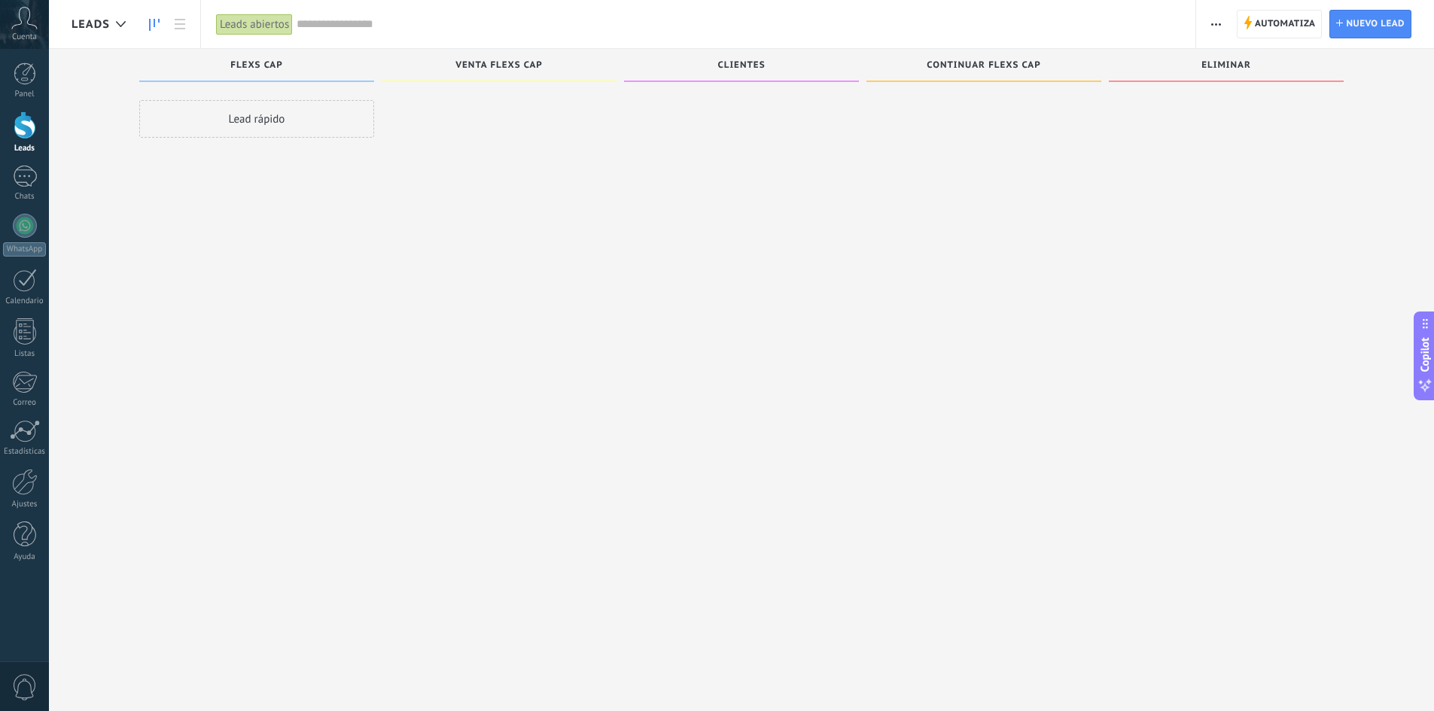
click at [1317, 32] on span "Automatiza Automatiza" at bounding box center [1280, 24] width 86 height 29
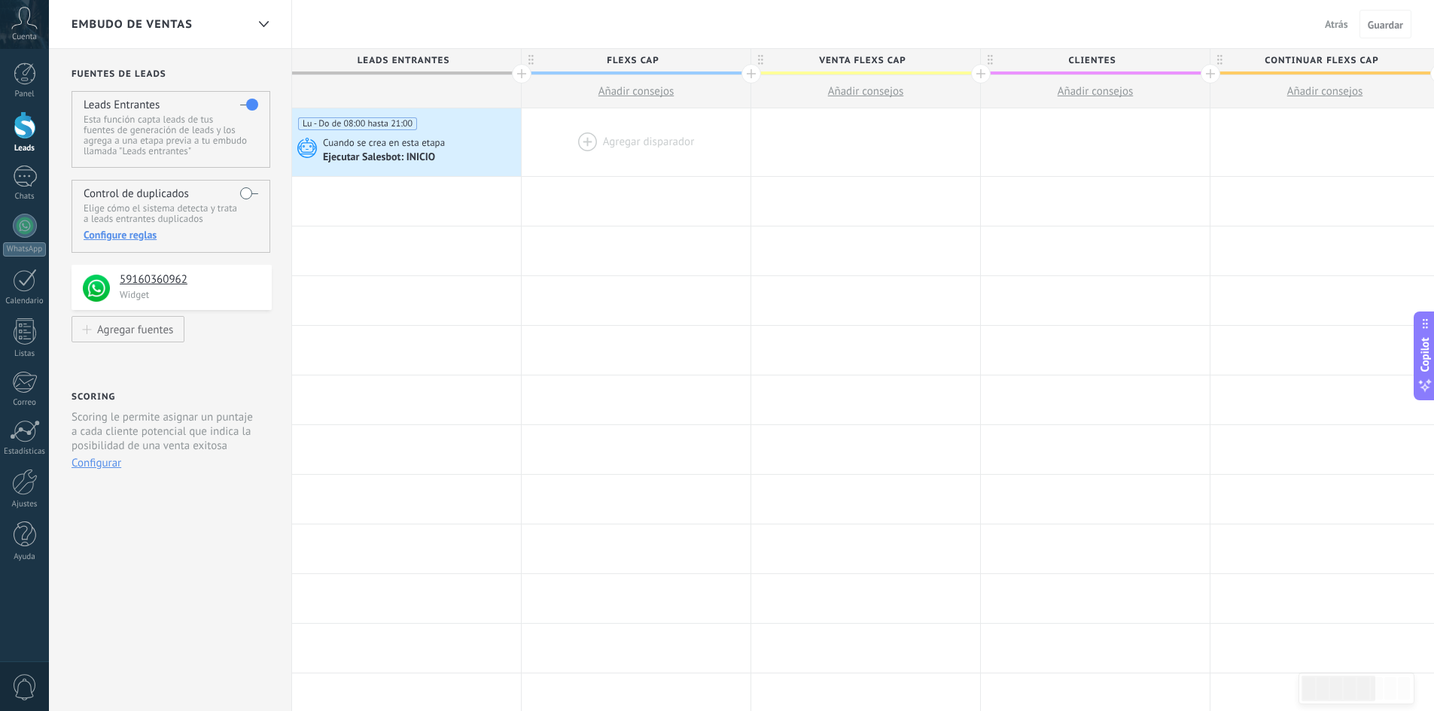
click at [593, 136] on div at bounding box center [636, 142] width 229 height 68
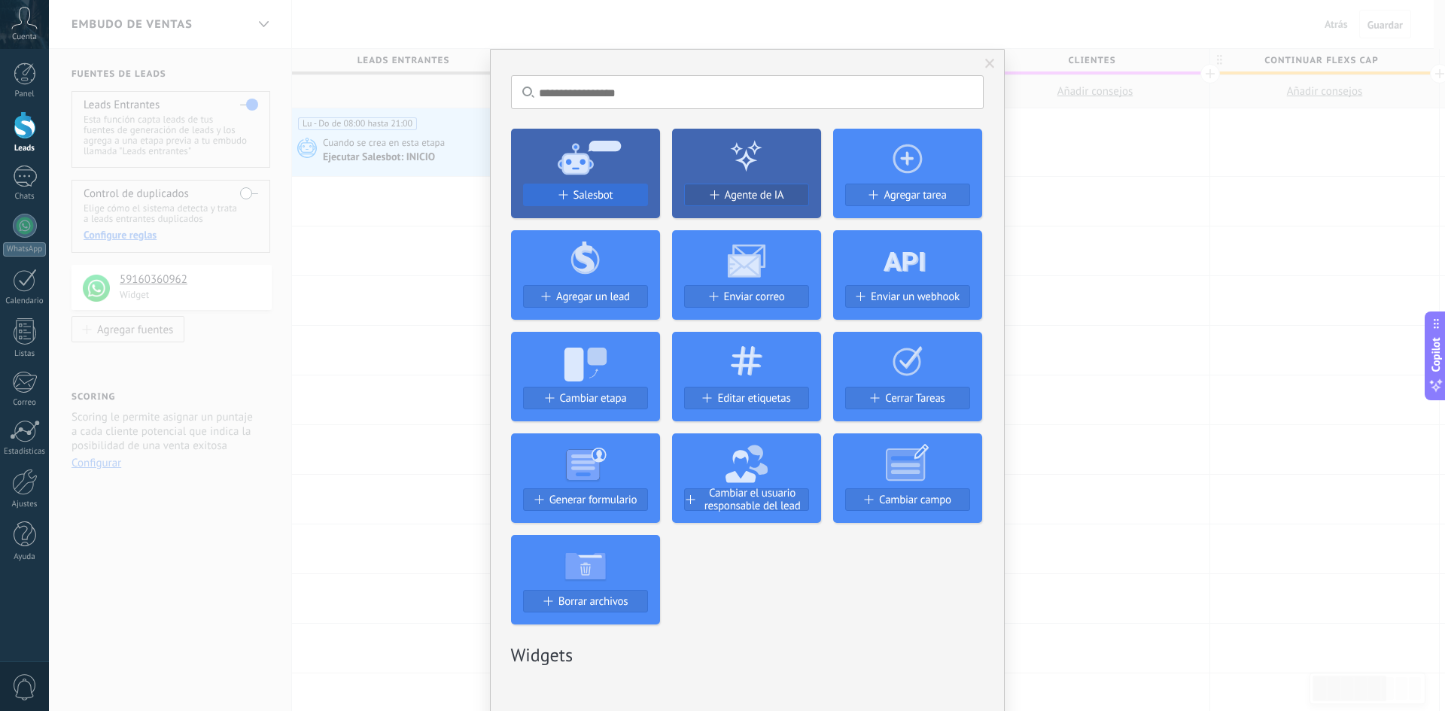
click at [590, 199] on span "Salesbot" at bounding box center [594, 195] width 40 height 13
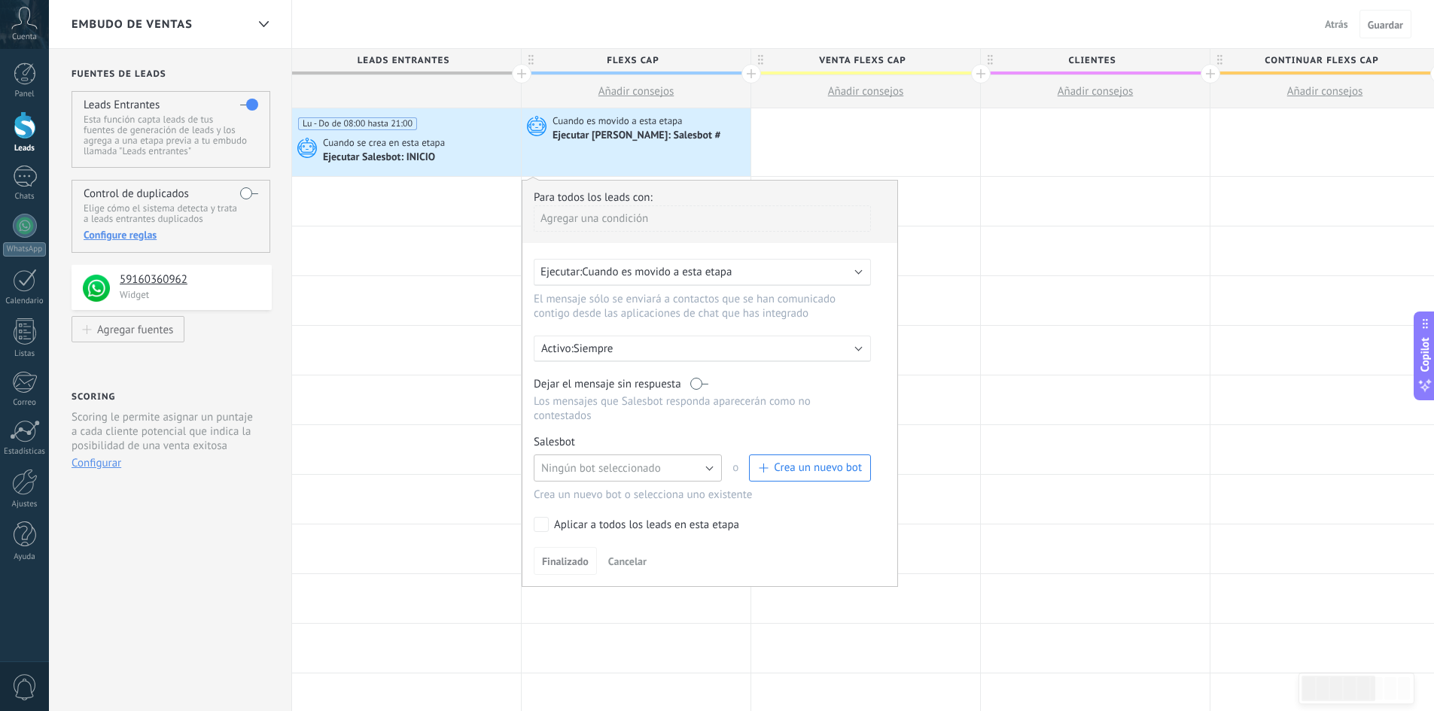
click at [572, 467] on span "Ningún bot seleccionado" at bounding box center [601, 468] width 120 height 14
click at [581, 495] on span "FLEXS CAP" at bounding box center [621, 494] width 192 height 14
click at [699, 384] on label at bounding box center [699, 384] width 18 height 14
click at [561, 563] on span "Finalizado" at bounding box center [565, 561] width 47 height 11
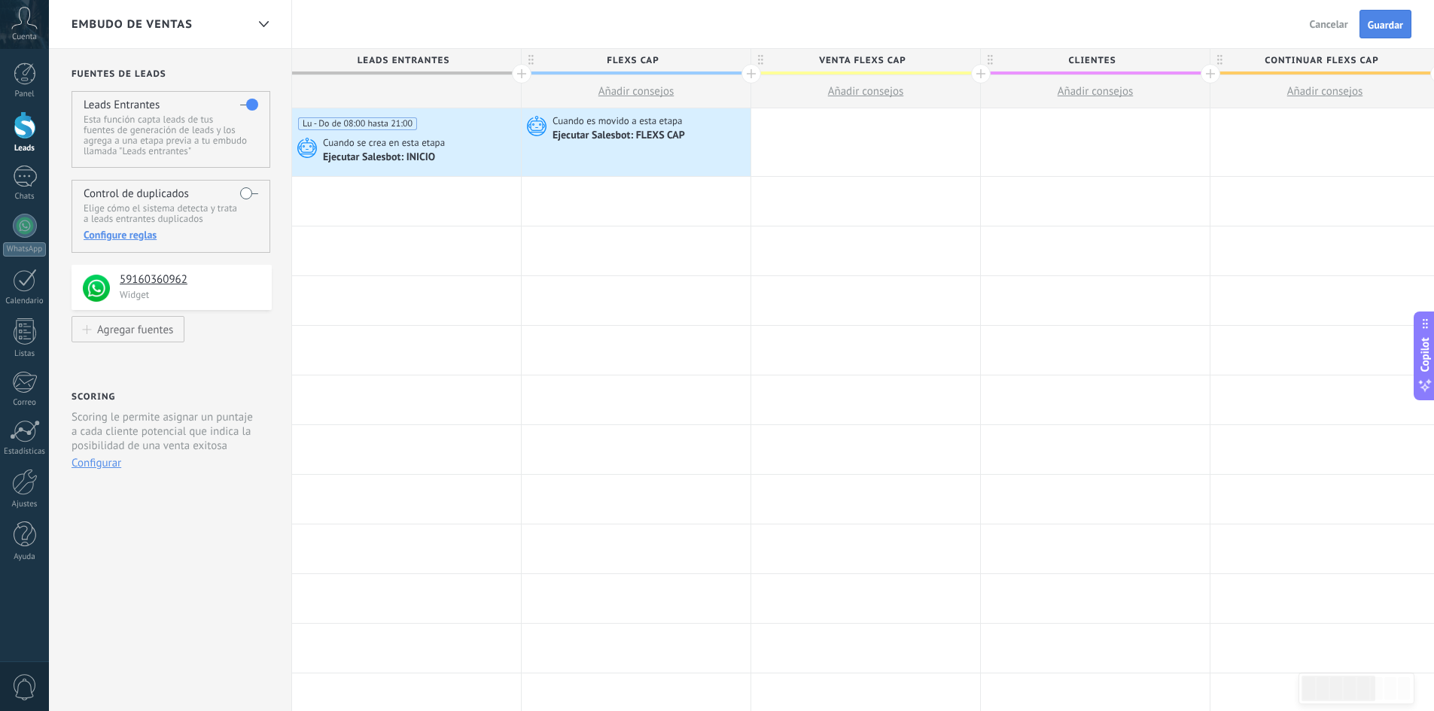
click at [1390, 23] on span "Guardar" at bounding box center [1385, 25] width 35 height 11
click at [21, 145] on div "Leads" at bounding box center [25, 149] width 44 height 10
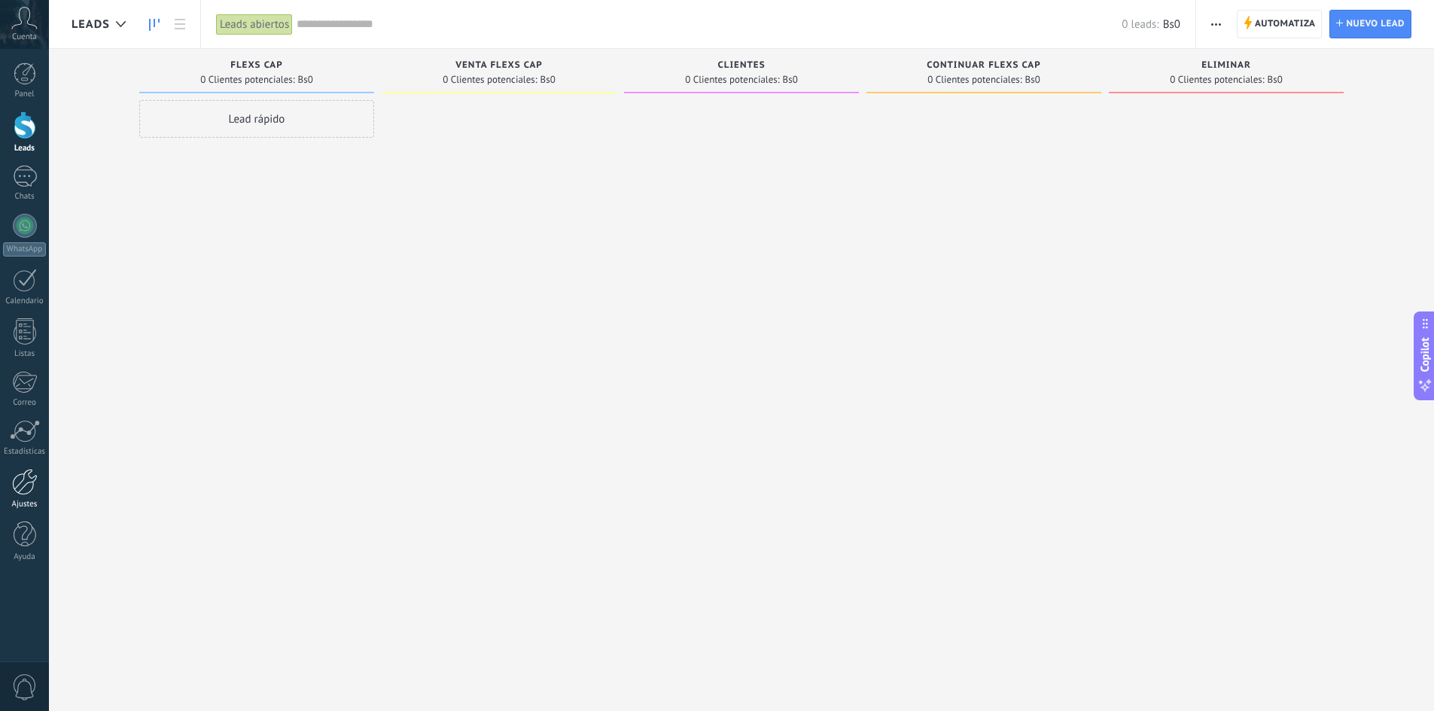
click at [32, 477] on div at bounding box center [25, 482] width 26 height 26
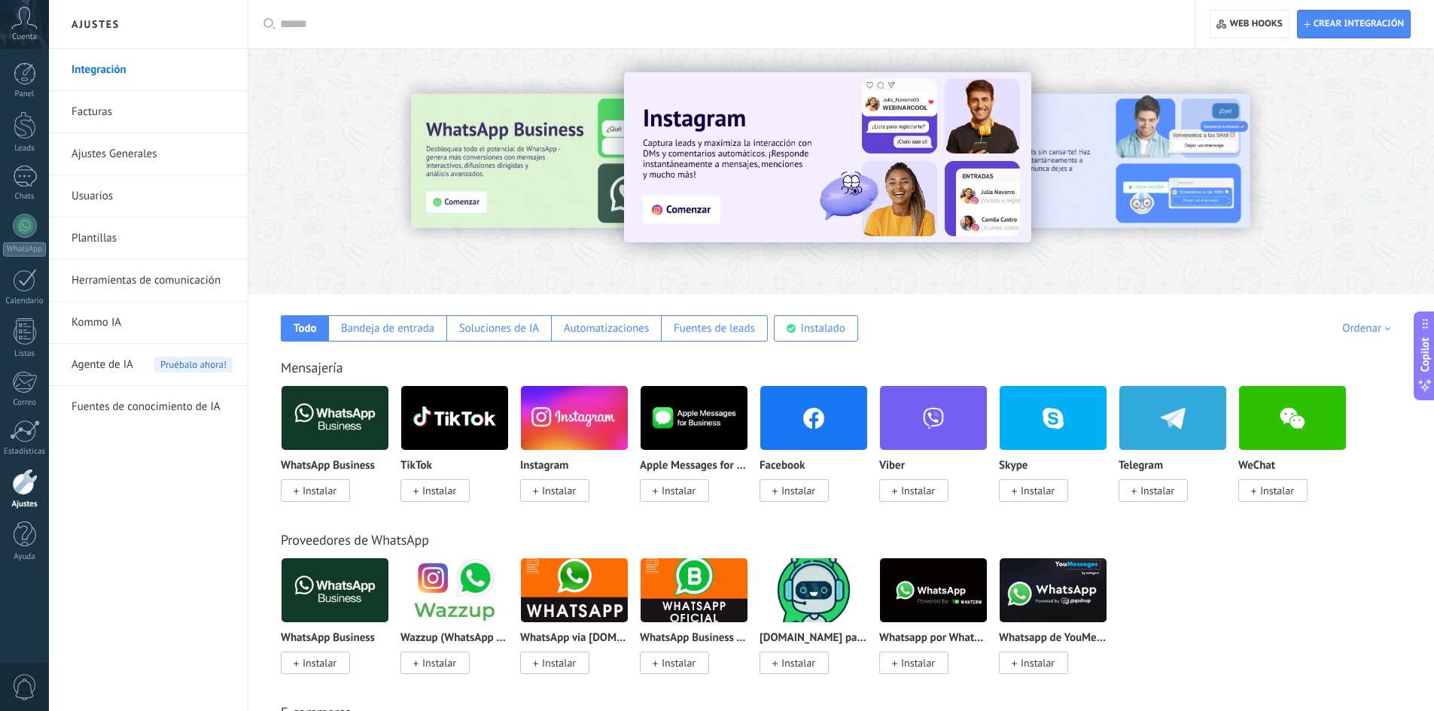
click at [136, 274] on link "Herramientas de comunicación" at bounding box center [152, 281] width 161 height 42
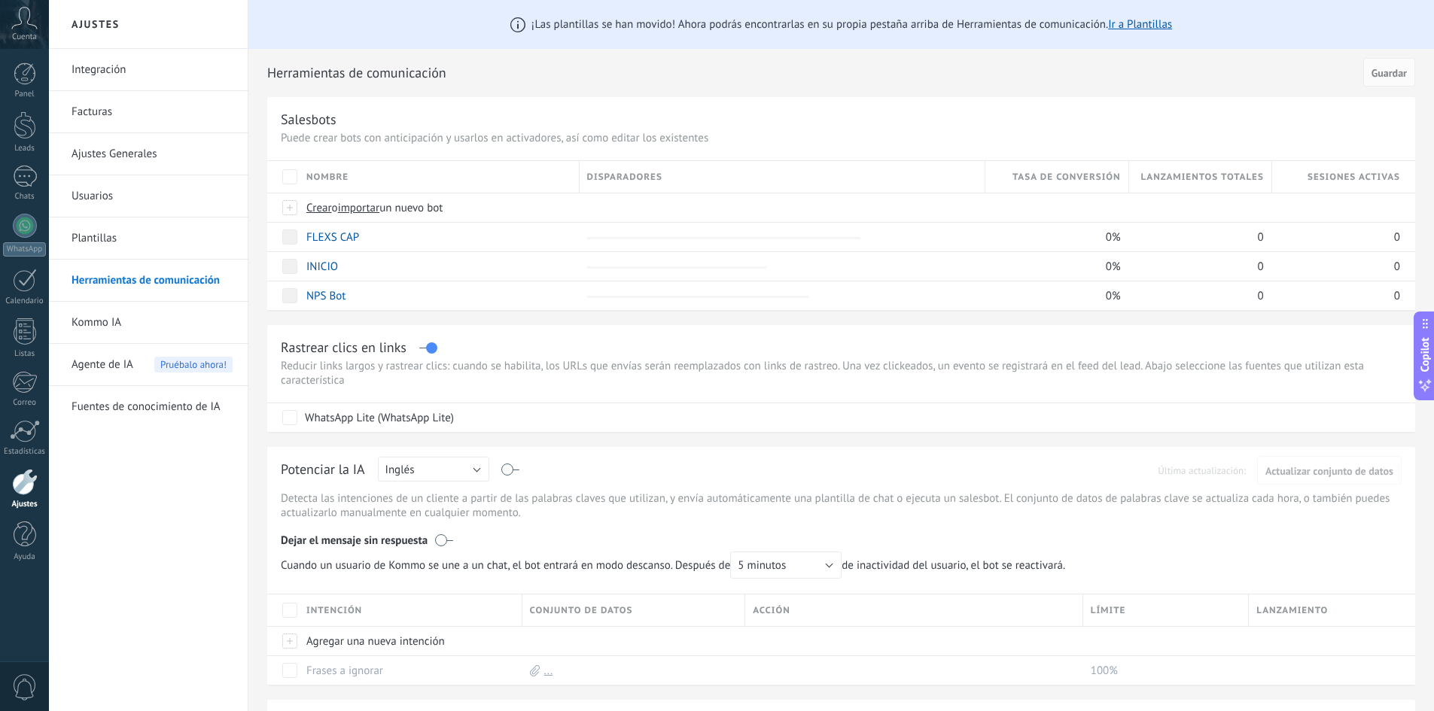
click at [425, 348] on div "Rastrear clics en links" at bounding box center [841, 347] width 1121 height 17
click at [425, 344] on div "Rastrear clics en links" at bounding box center [841, 347] width 1121 height 17
click at [429, 348] on label at bounding box center [427, 348] width 17 height 1
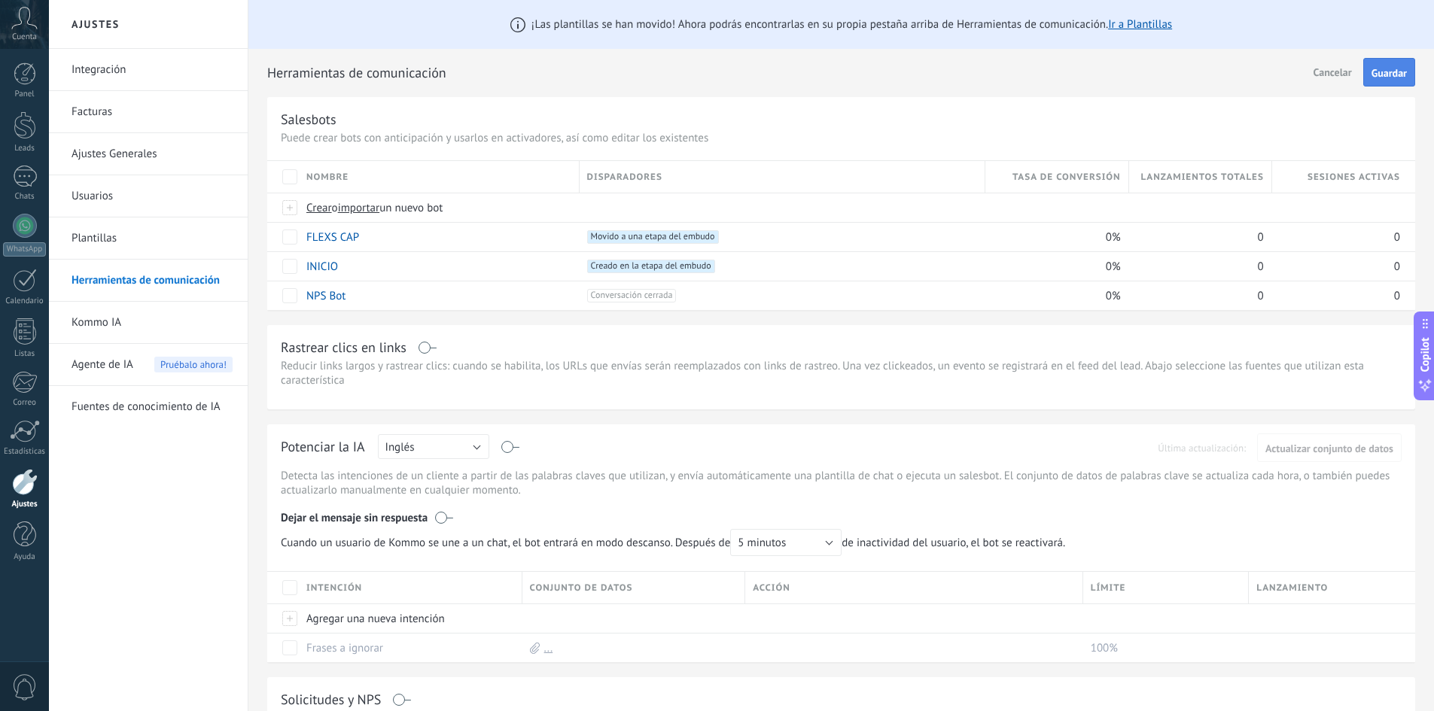
click at [1391, 75] on span "Guardar" at bounding box center [1389, 73] width 35 height 11
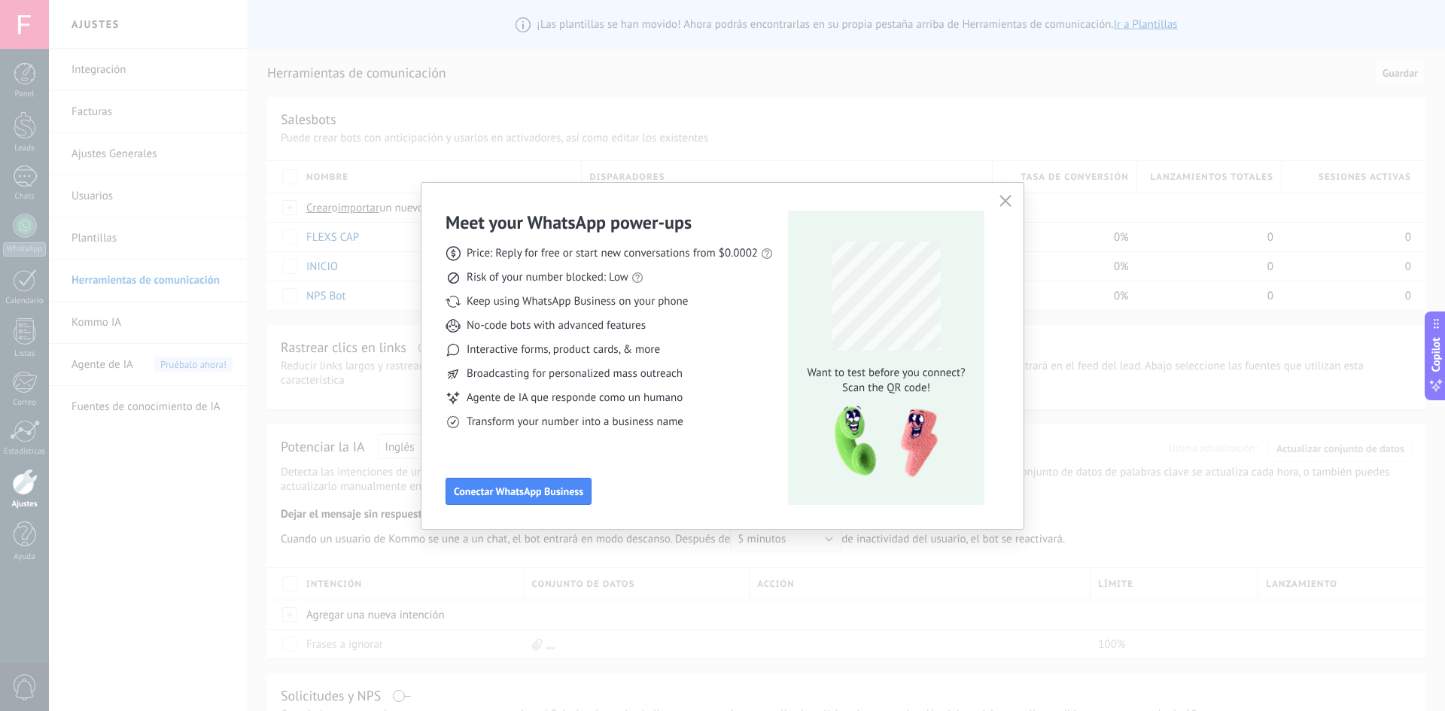
click at [1008, 197] on icon "button" at bounding box center [1006, 201] width 12 height 12
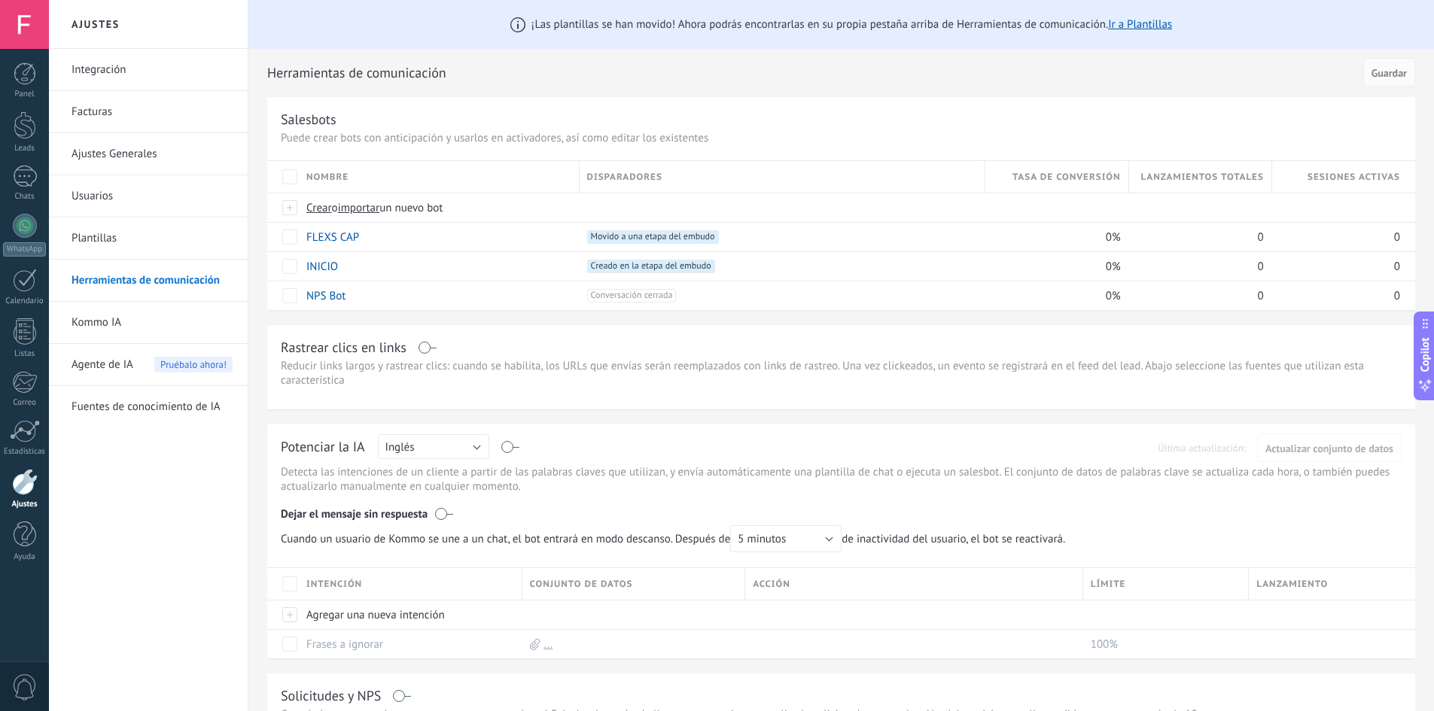
drag, startPoint x: 15, startPoint y: 126, endPoint x: 82, endPoint y: 102, distance: 71.2
click at [15, 126] on div at bounding box center [25, 125] width 23 height 28
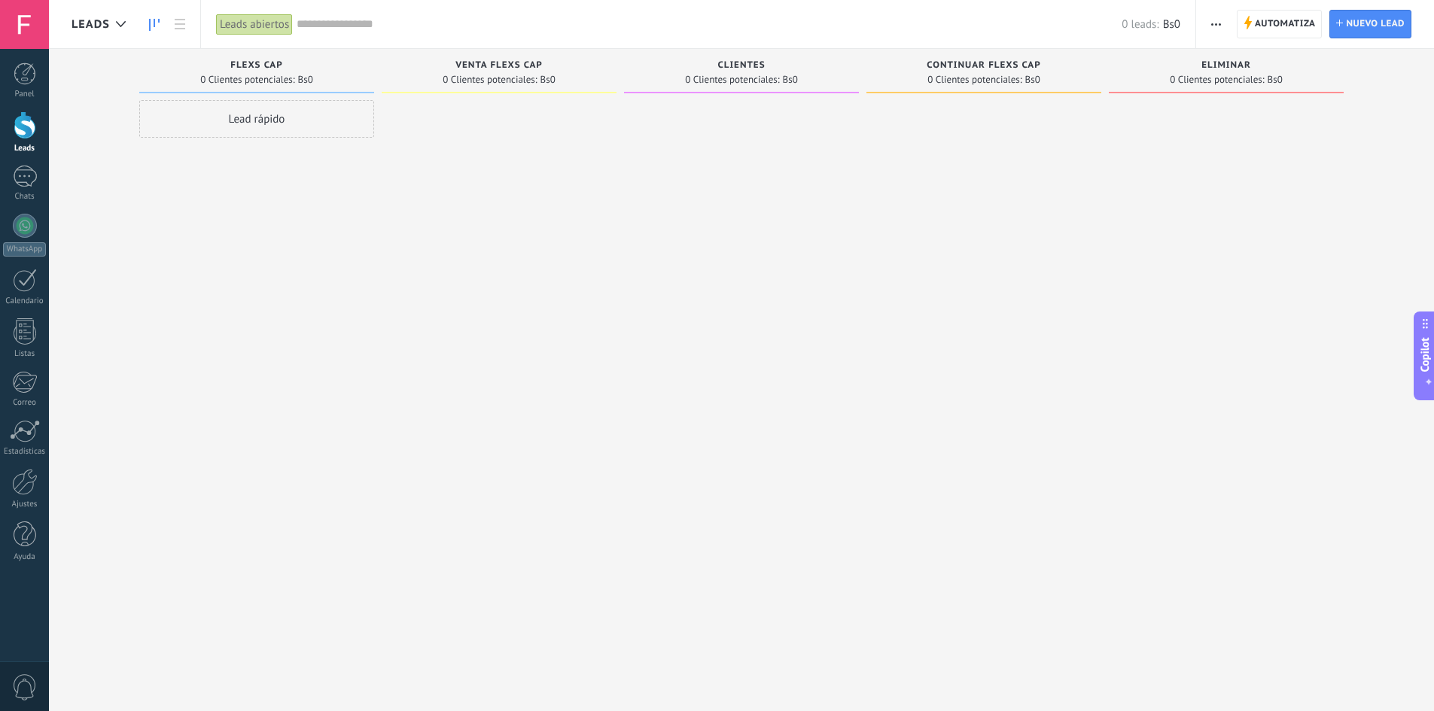
click at [1294, 26] on span "Automatiza" at bounding box center [1285, 24] width 61 height 27
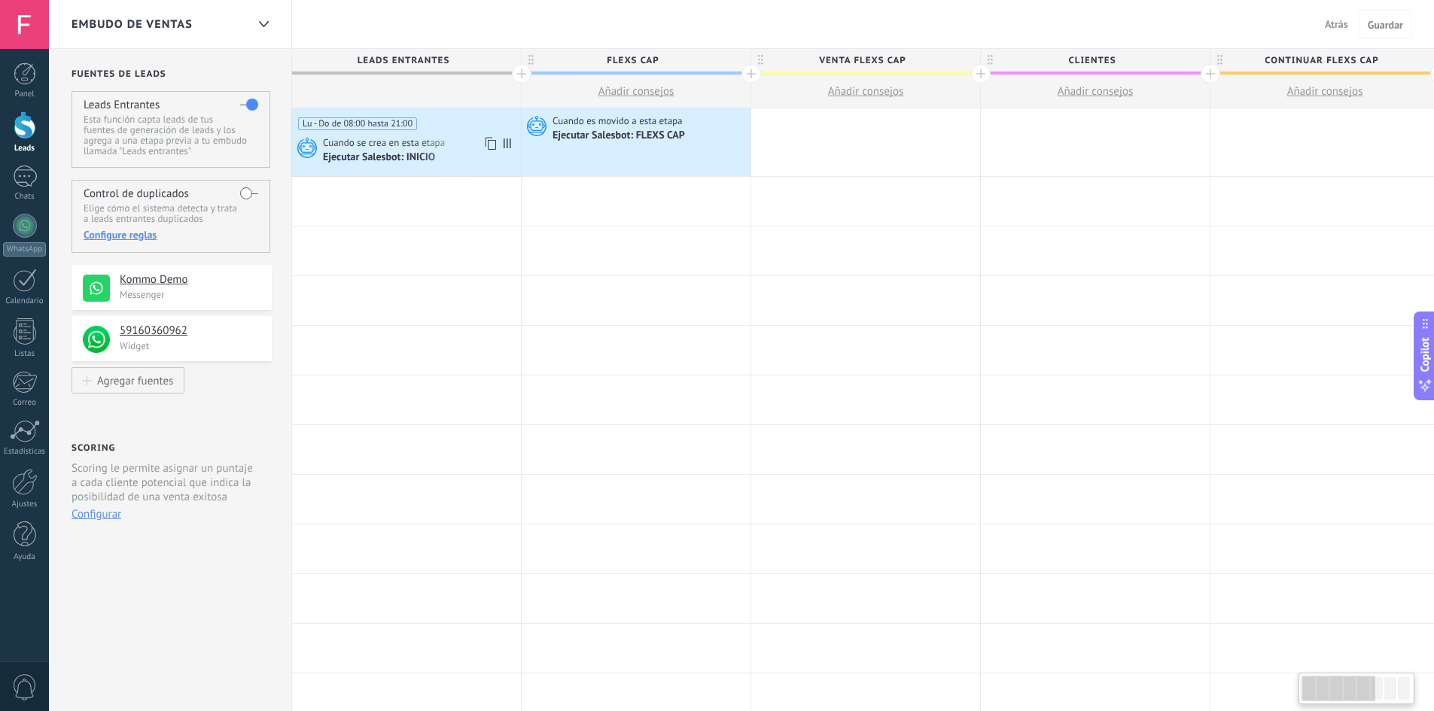
click at [397, 149] on span "Cuando se crea en esta etapa" at bounding box center [385, 143] width 124 height 14
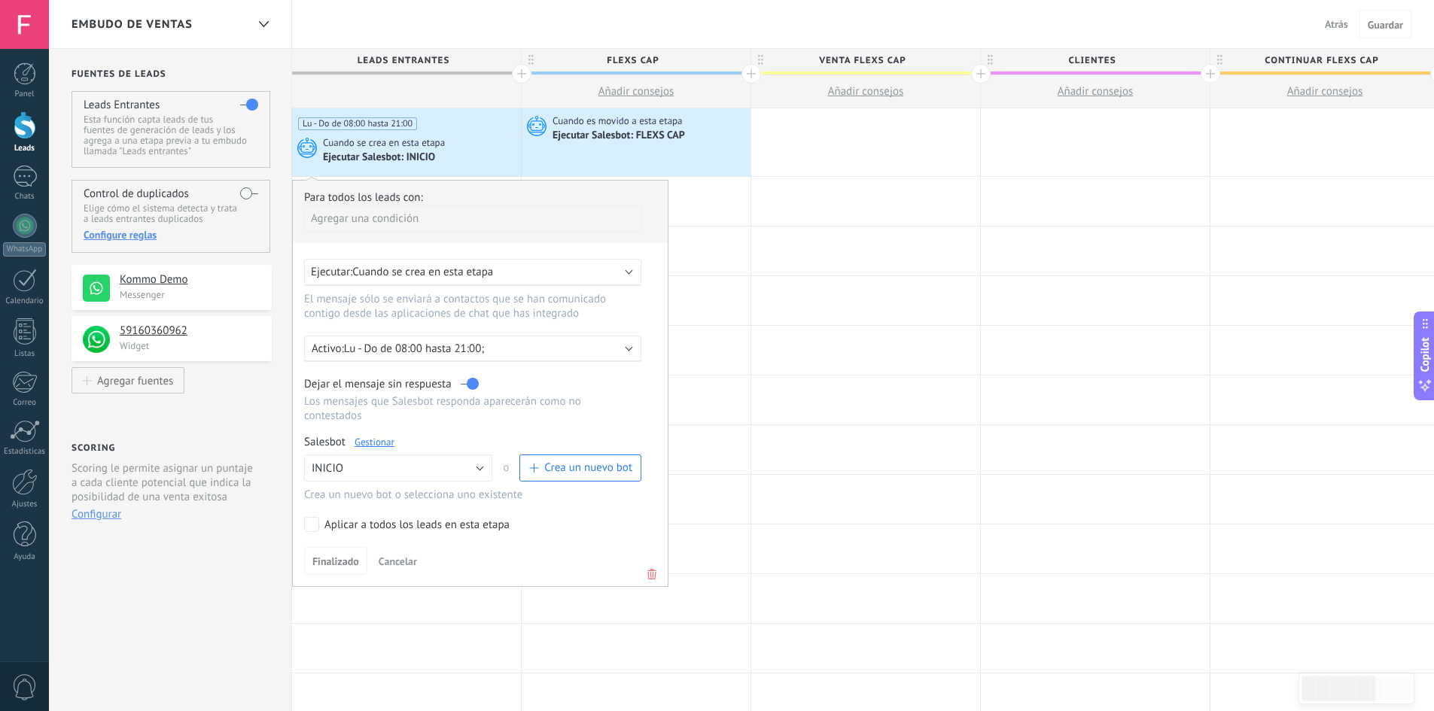
click at [423, 230] on div "Agregar una condición" at bounding box center [472, 219] width 337 height 26
click at [348, 302] on div "Fuente" at bounding box center [370, 301] width 117 height 21
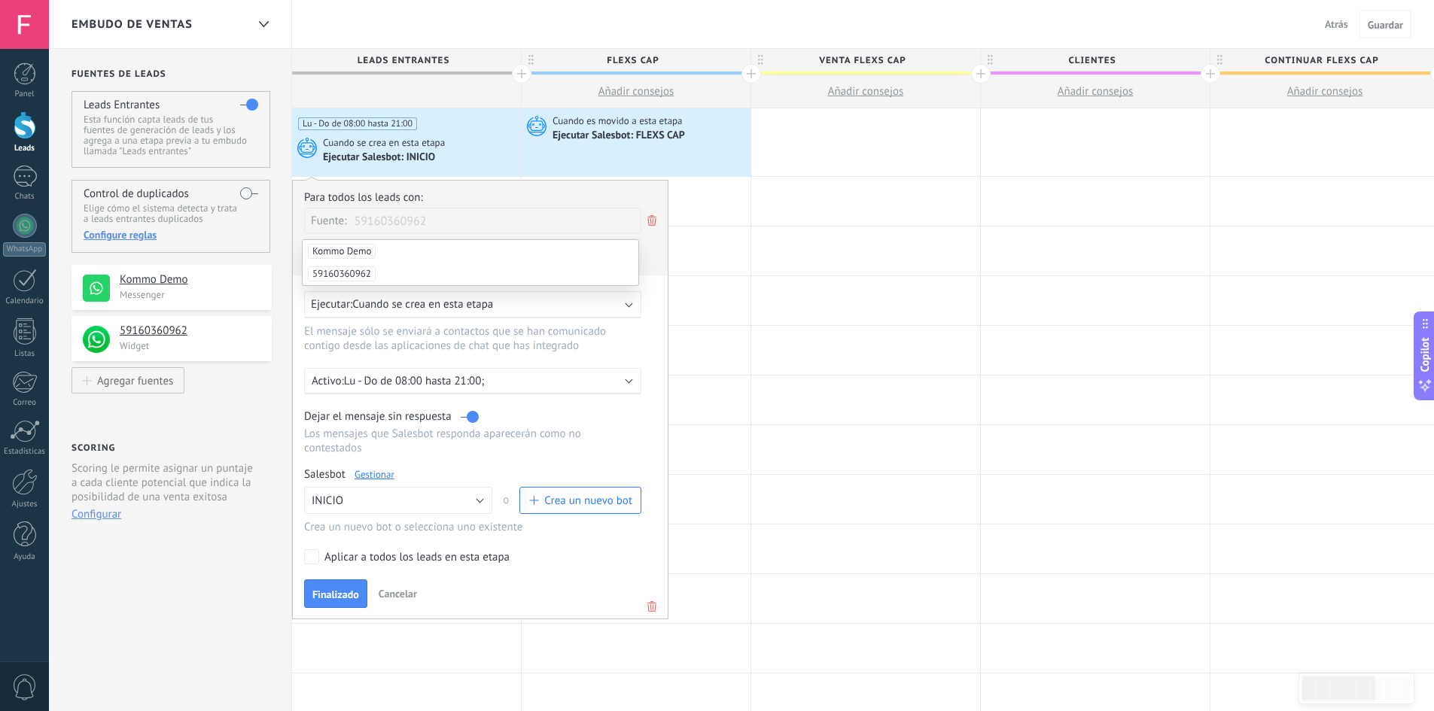
click at [352, 275] on span "59160360962" at bounding box center [342, 273] width 68 height 15
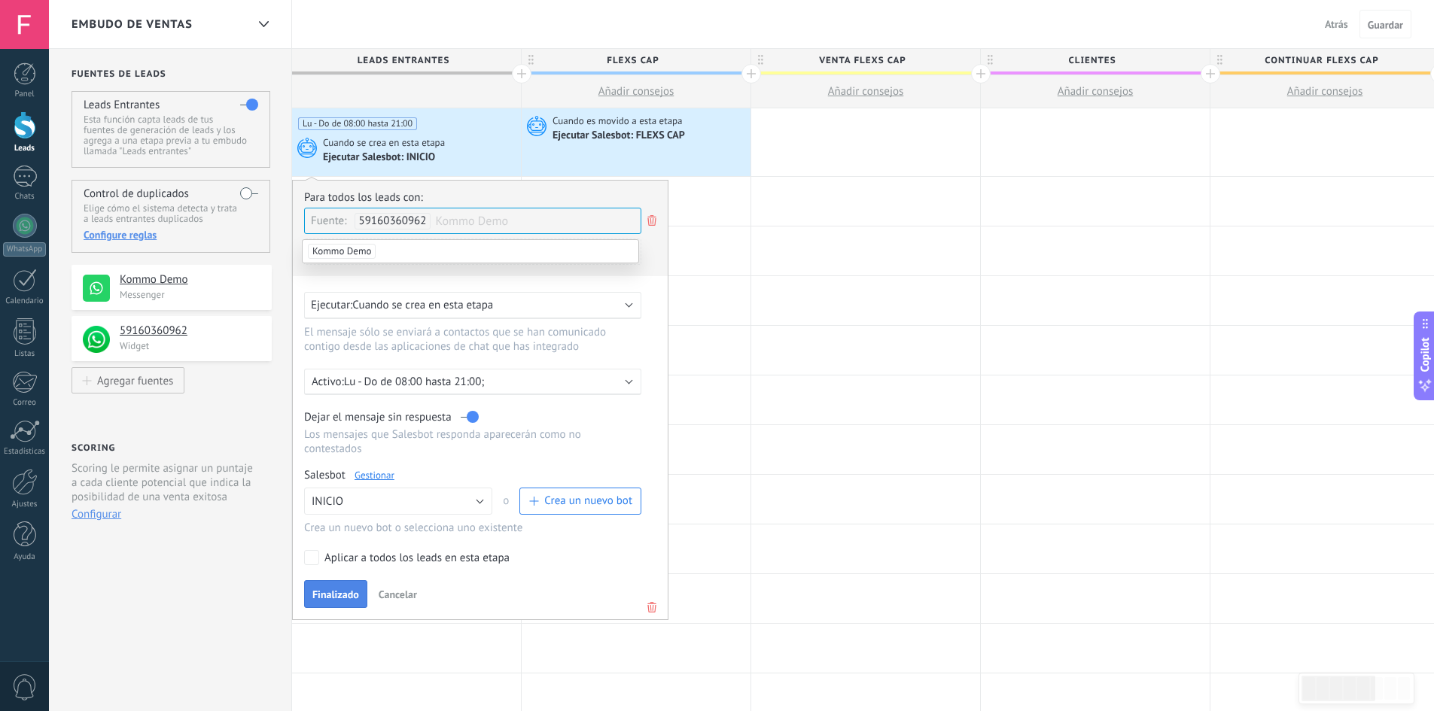
click at [343, 596] on span "Finalizado" at bounding box center [335, 594] width 47 height 11
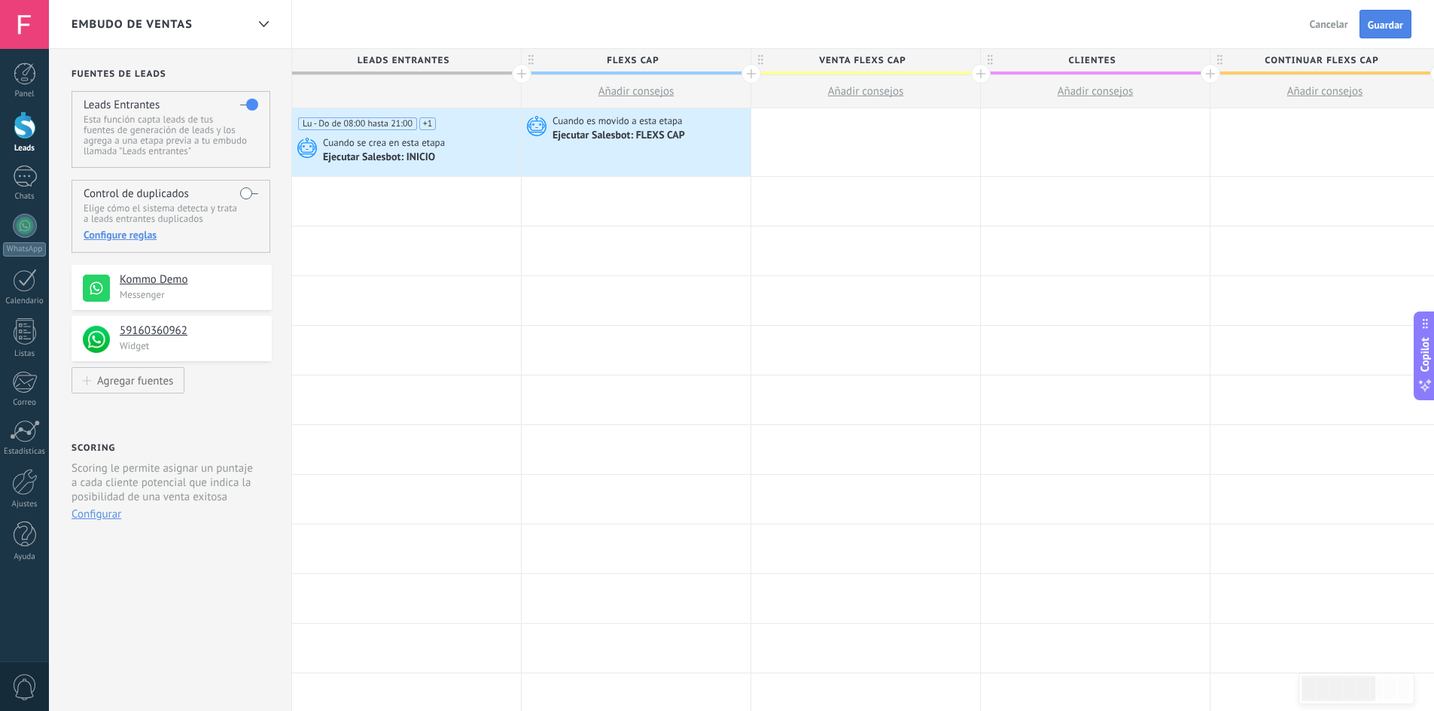
click at [1387, 26] on span "Guardar" at bounding box center [1385, 25] width 35 height 11
